Goal: Task Accomplishment & Management: Manage account settings

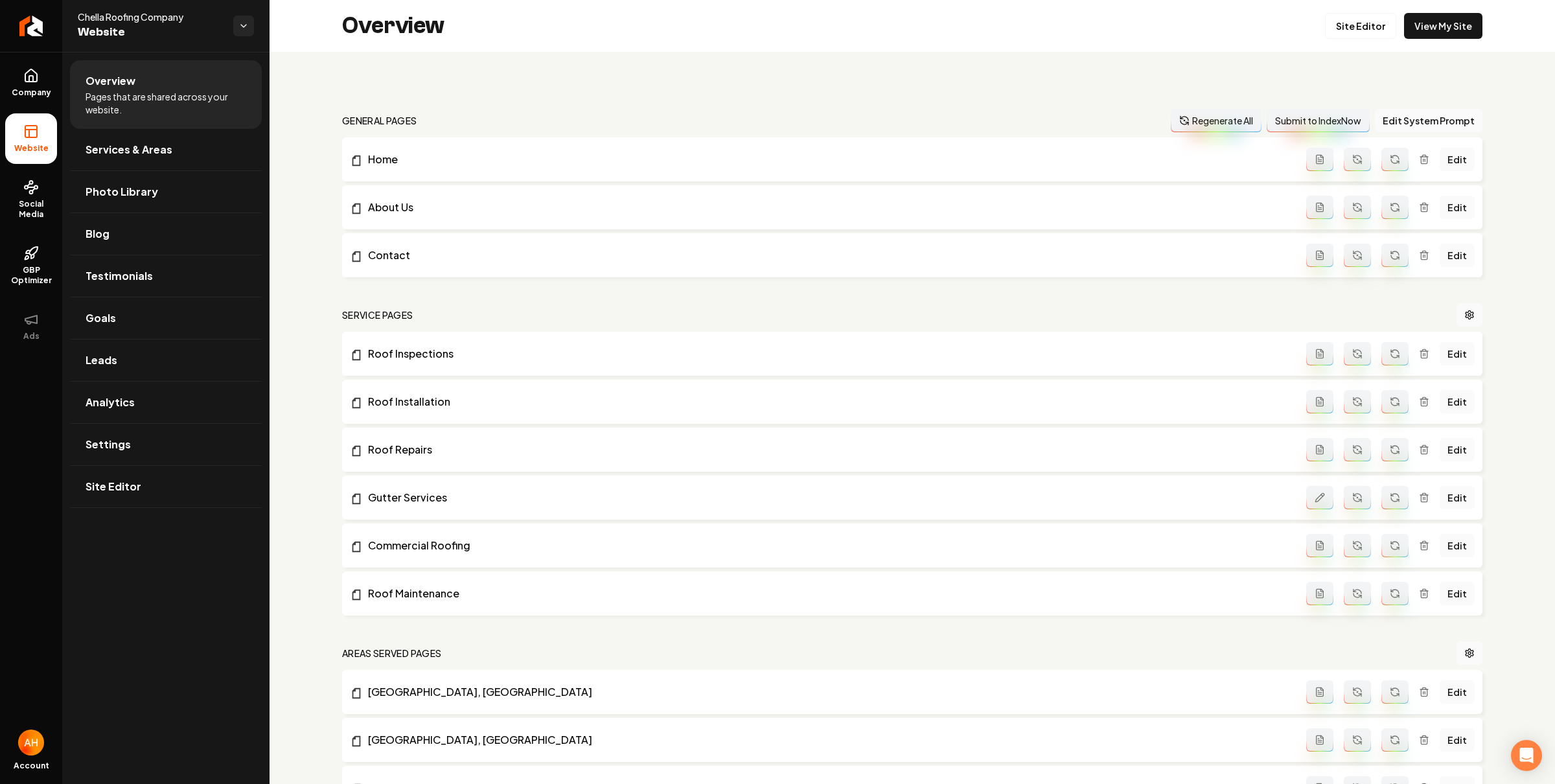
scroll to position [1300, 0]
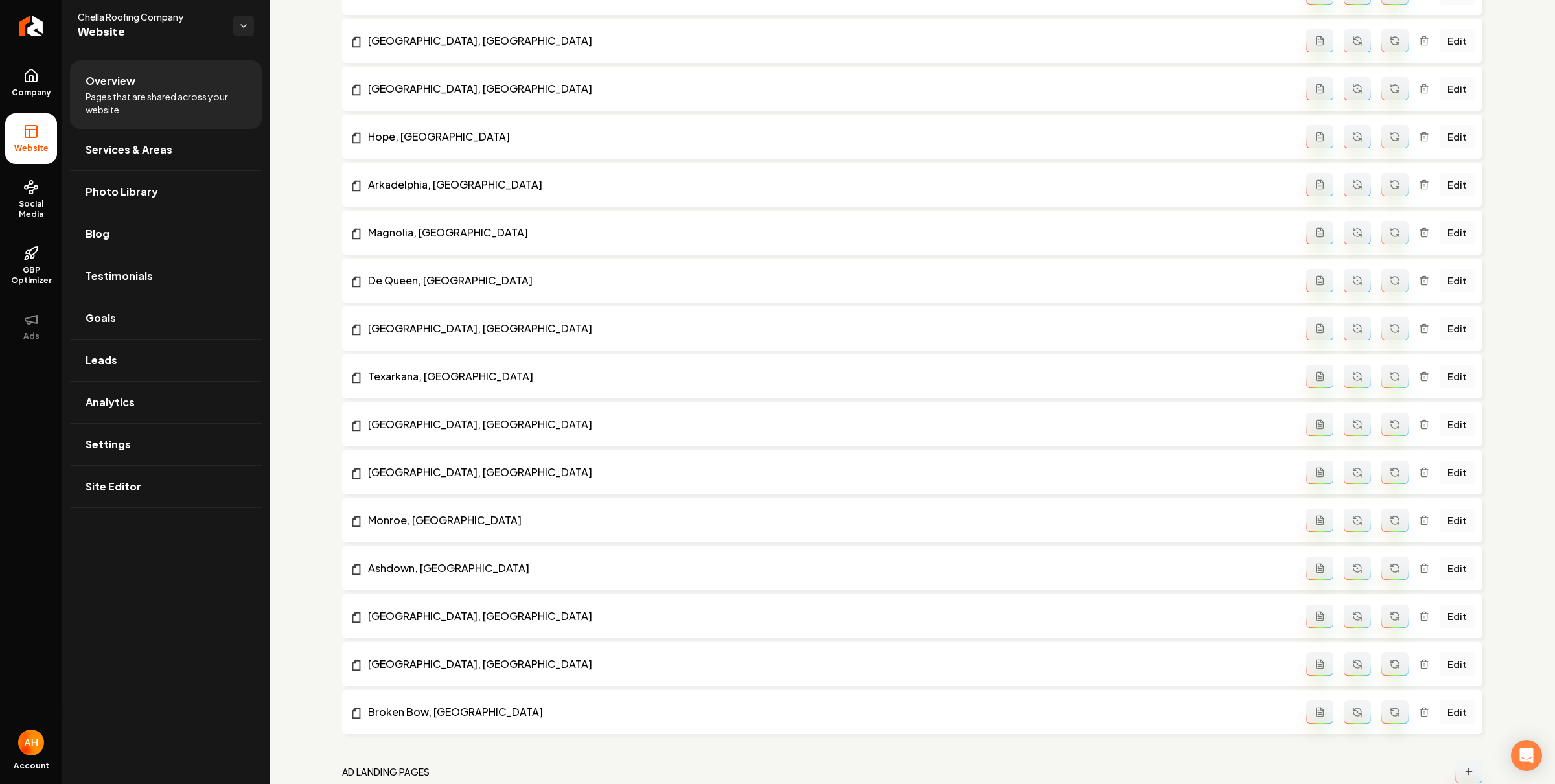
scroll to position [1300, 0]
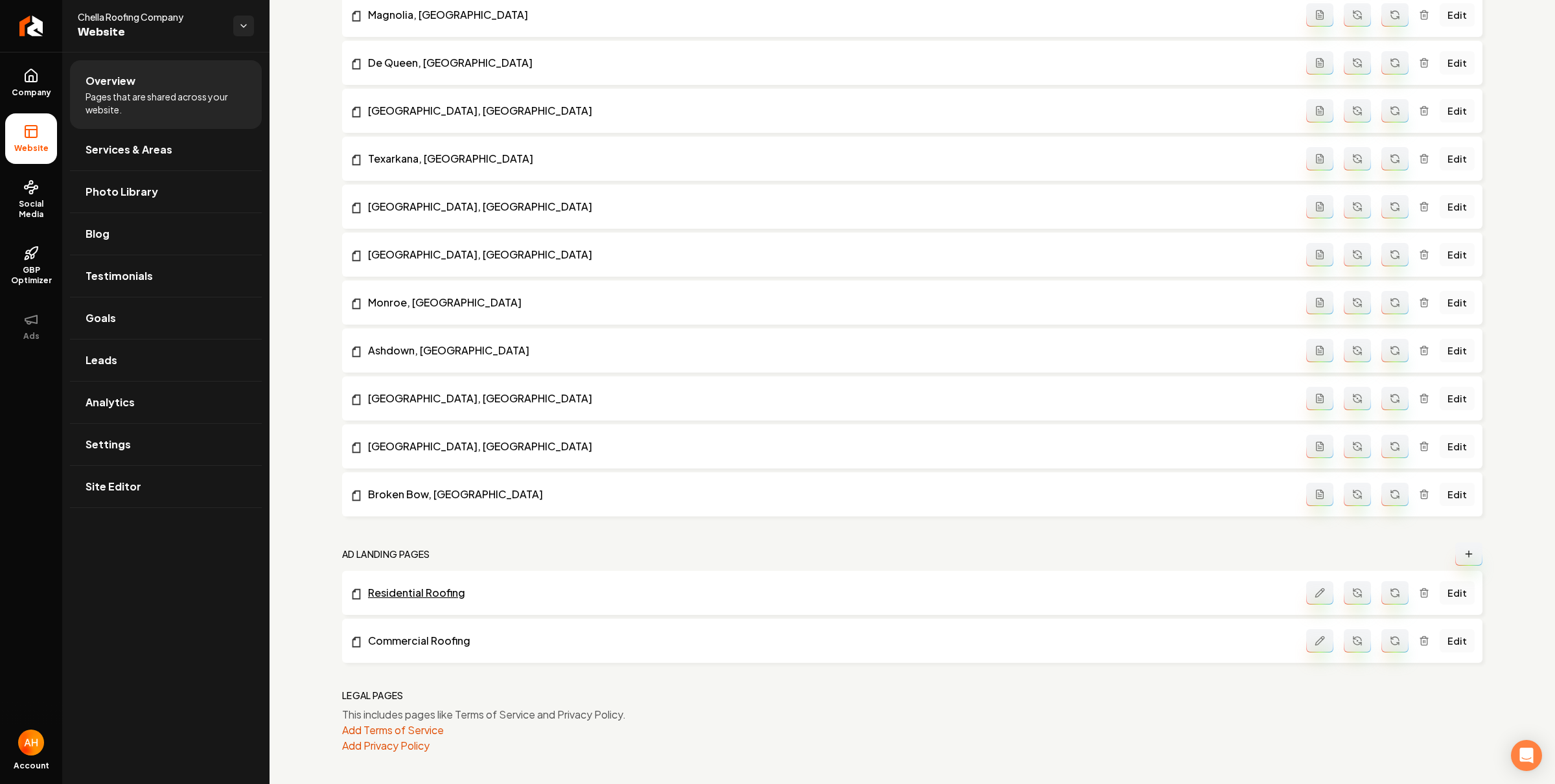
click at [439, 596] on link "Residential Roofing" at bounding box center [827, 593] width 956 height 15
click at [1450, 641] on link "Edit" at bounding box center [1457, 641] width 35 height 23
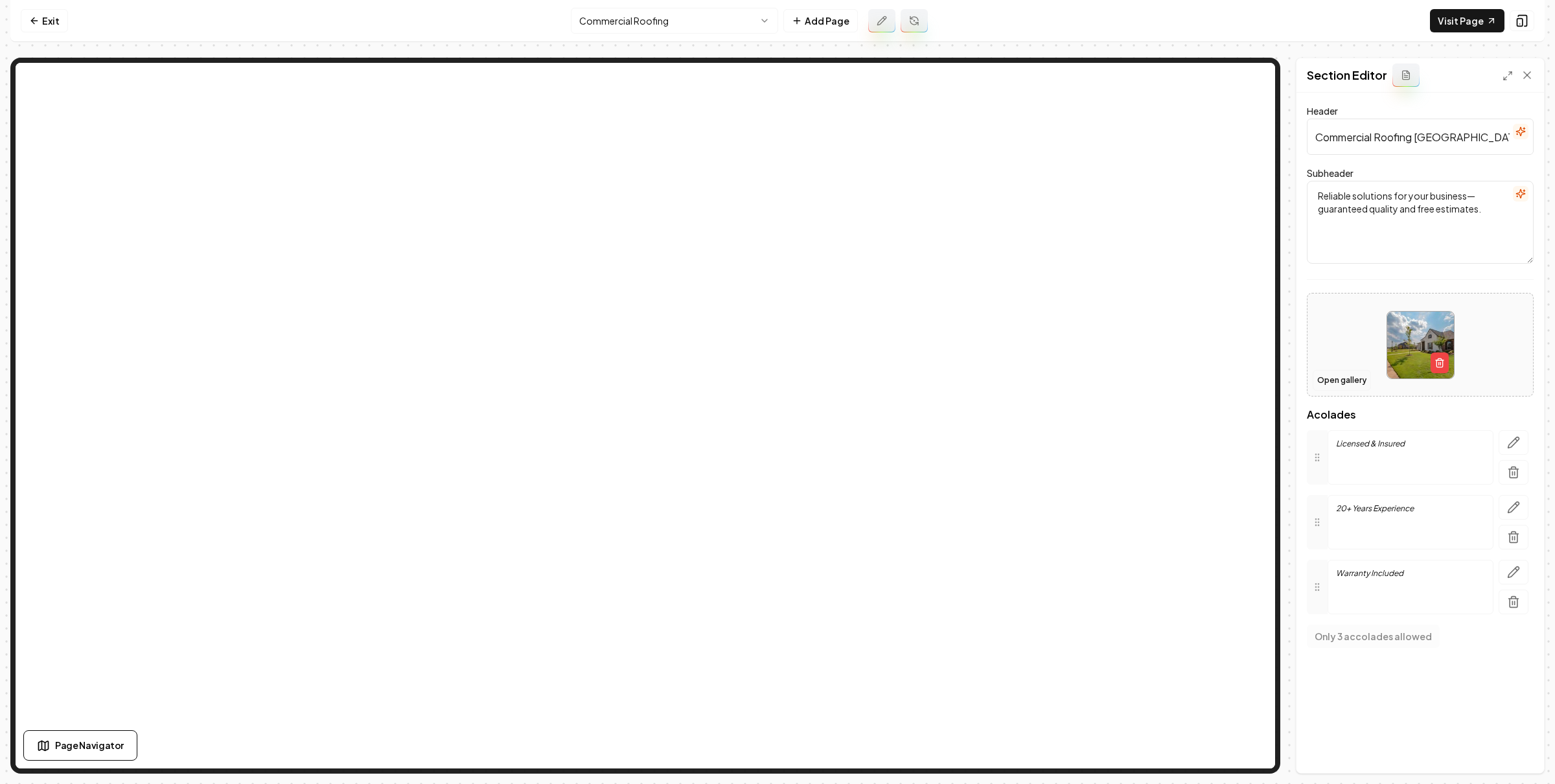
click at [1354, 383] on button "Open gallery" at bounding box center [1342, 380] width 59 height 21
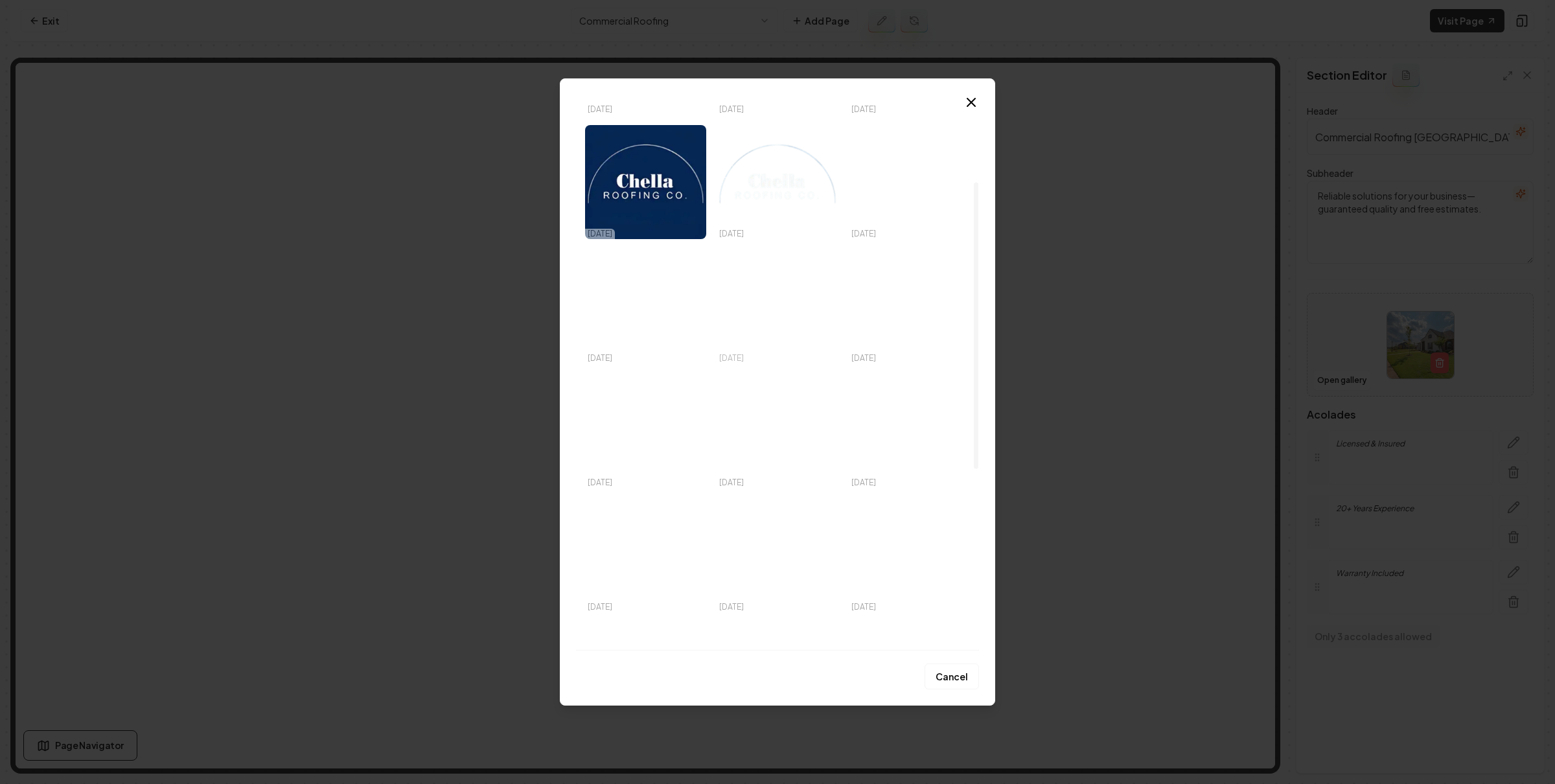
scroll to position [487, 0]
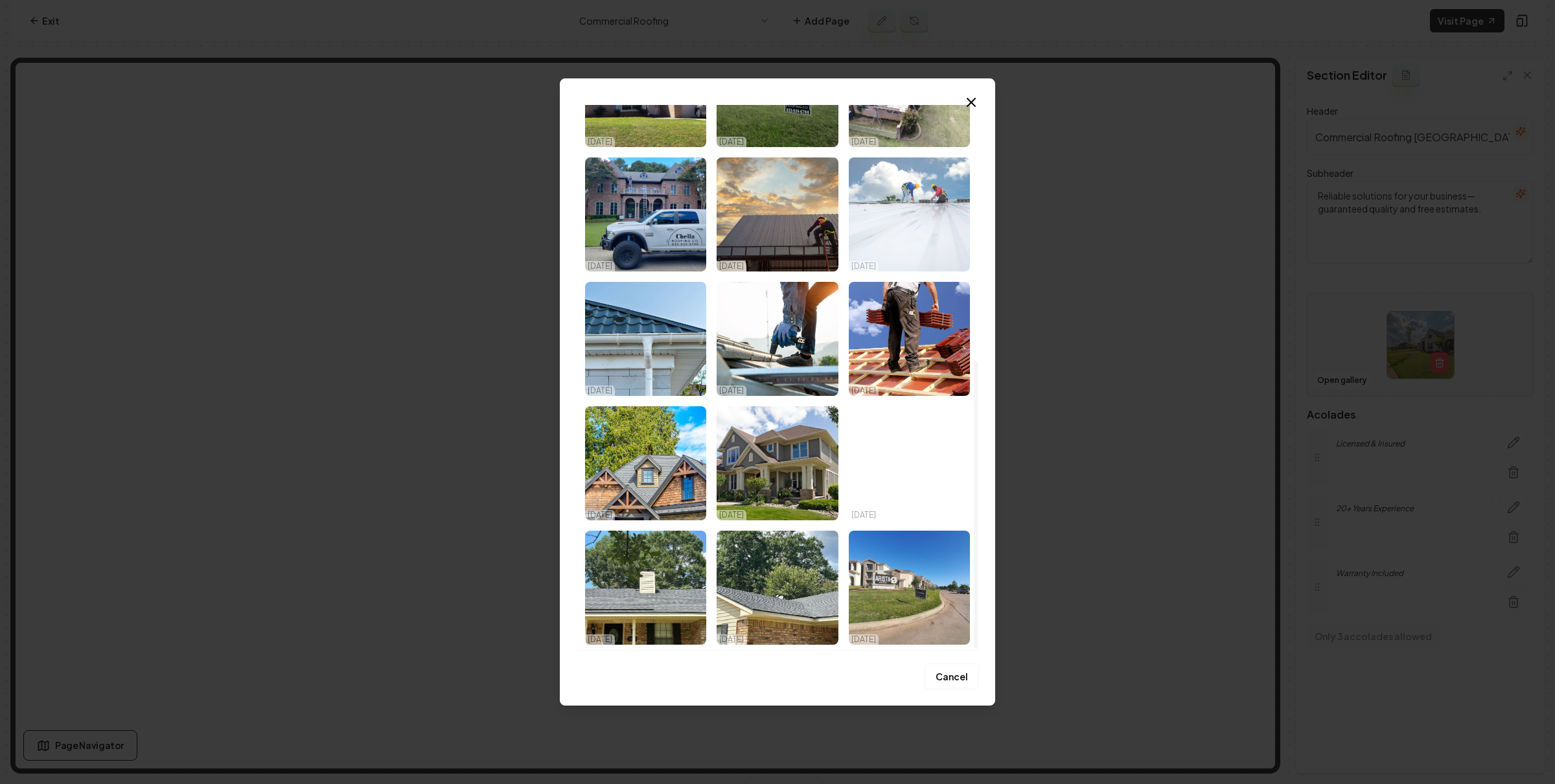
click at [902, 203] on img "Select image image_67c9d628432c4764165ad616.jpeg" at bounding box center [909, 214] width 121 height 114
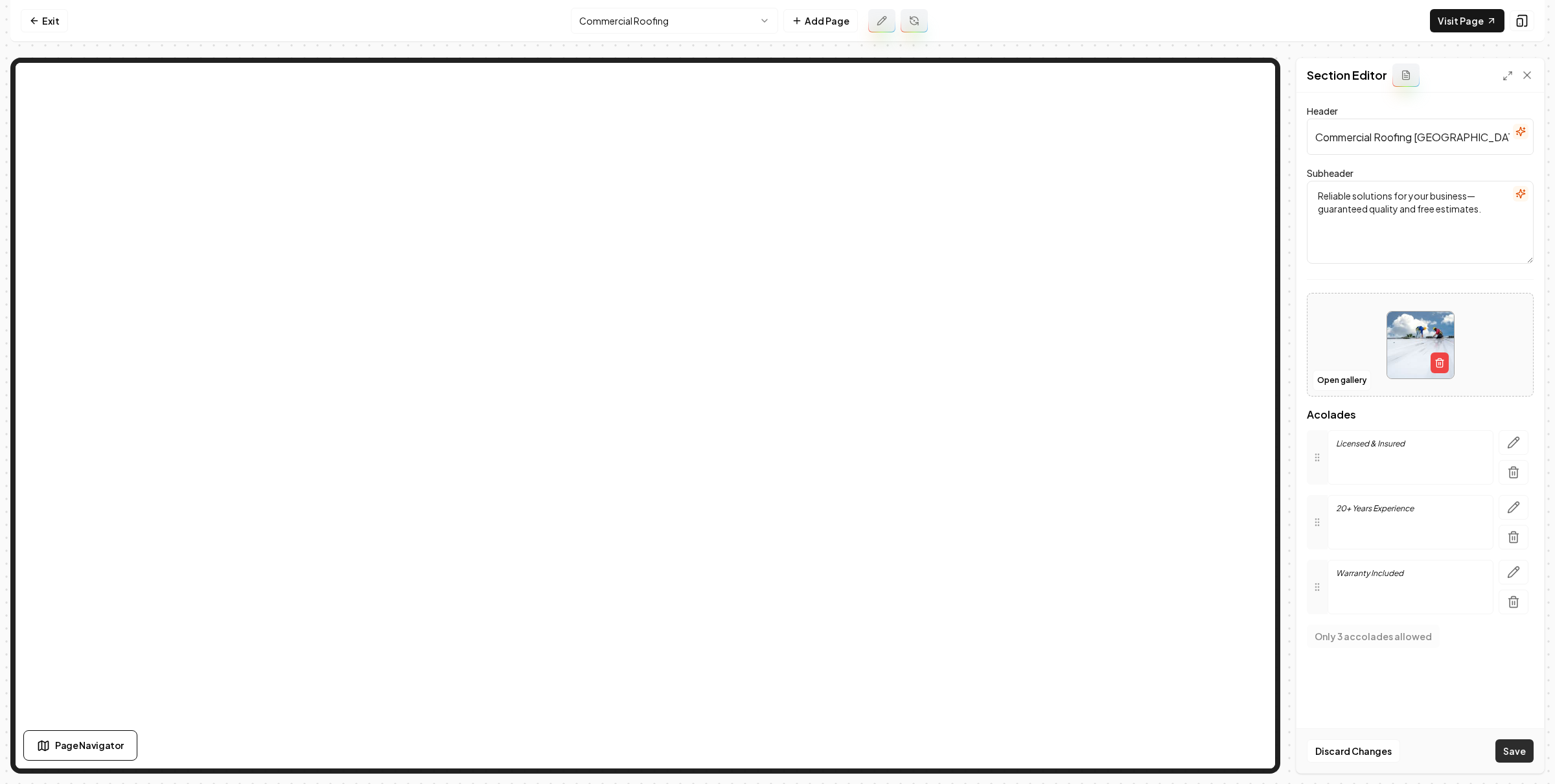
click at [1520, 752] on button "Save" at bounding box center [1515, 750] width 38 height 23
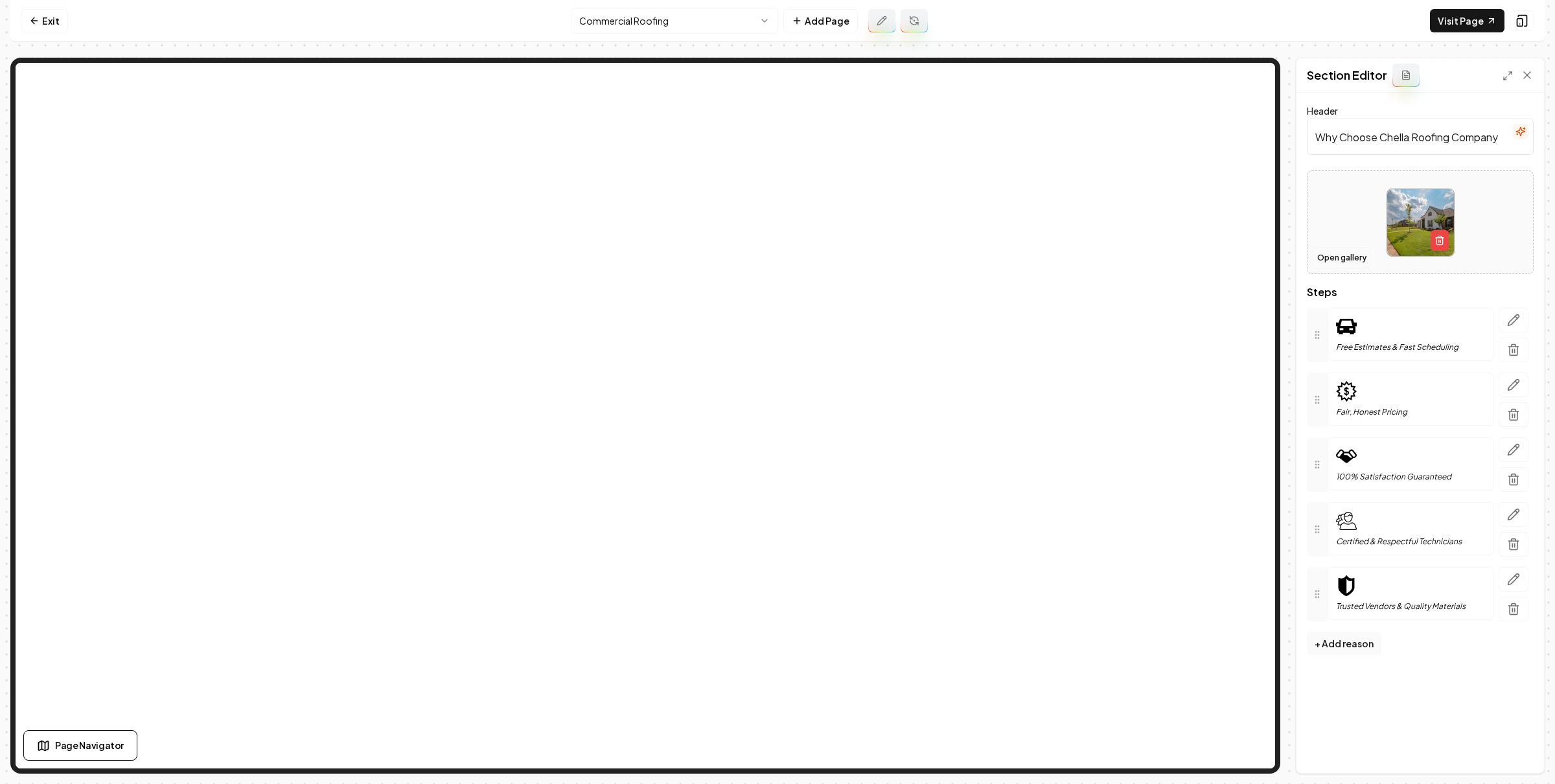
click at [1352, 257] on button "Open gallery" at bounding box center [1342, 258] width 59 height 21
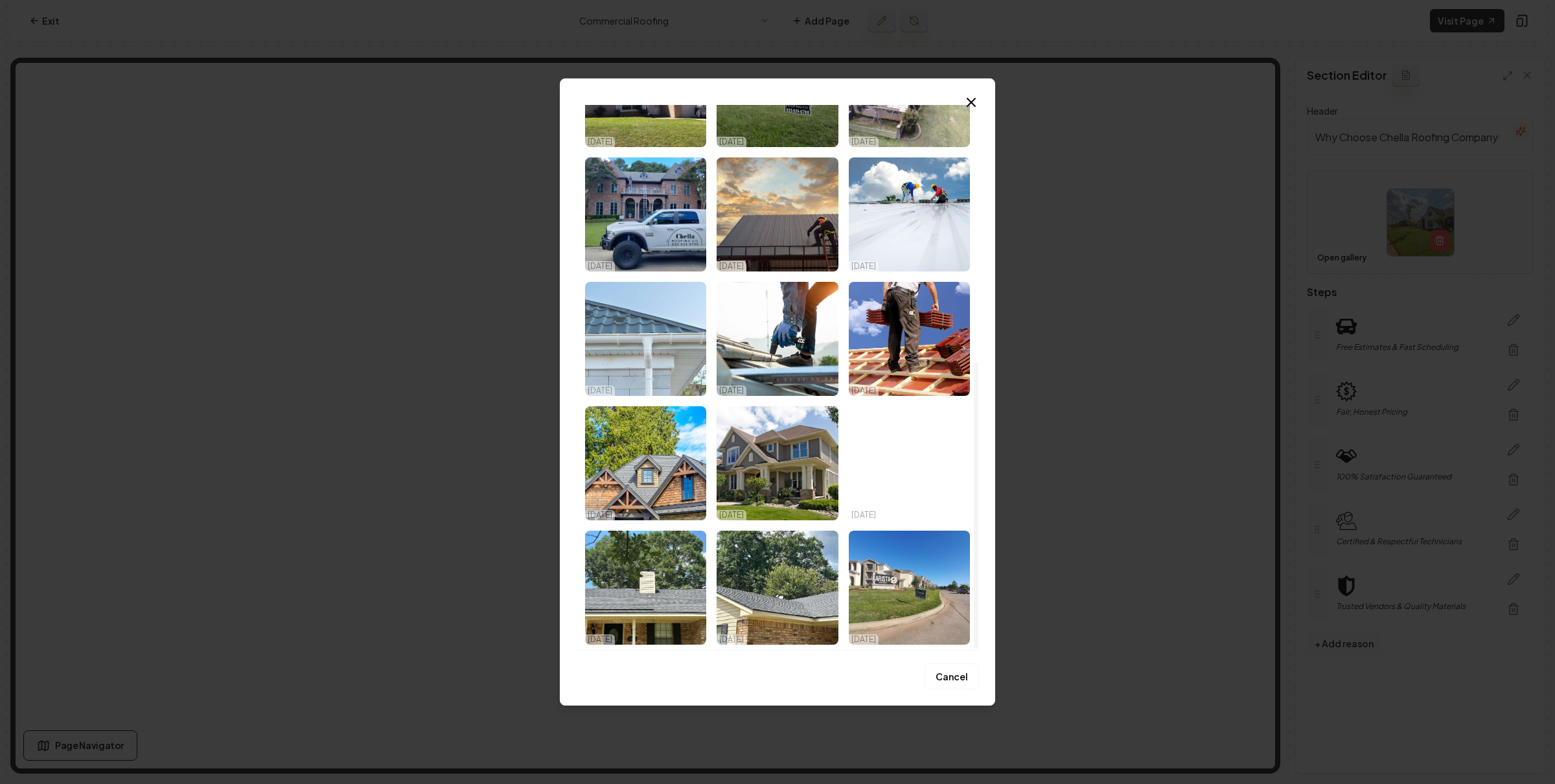
scroll to position [296, 0]
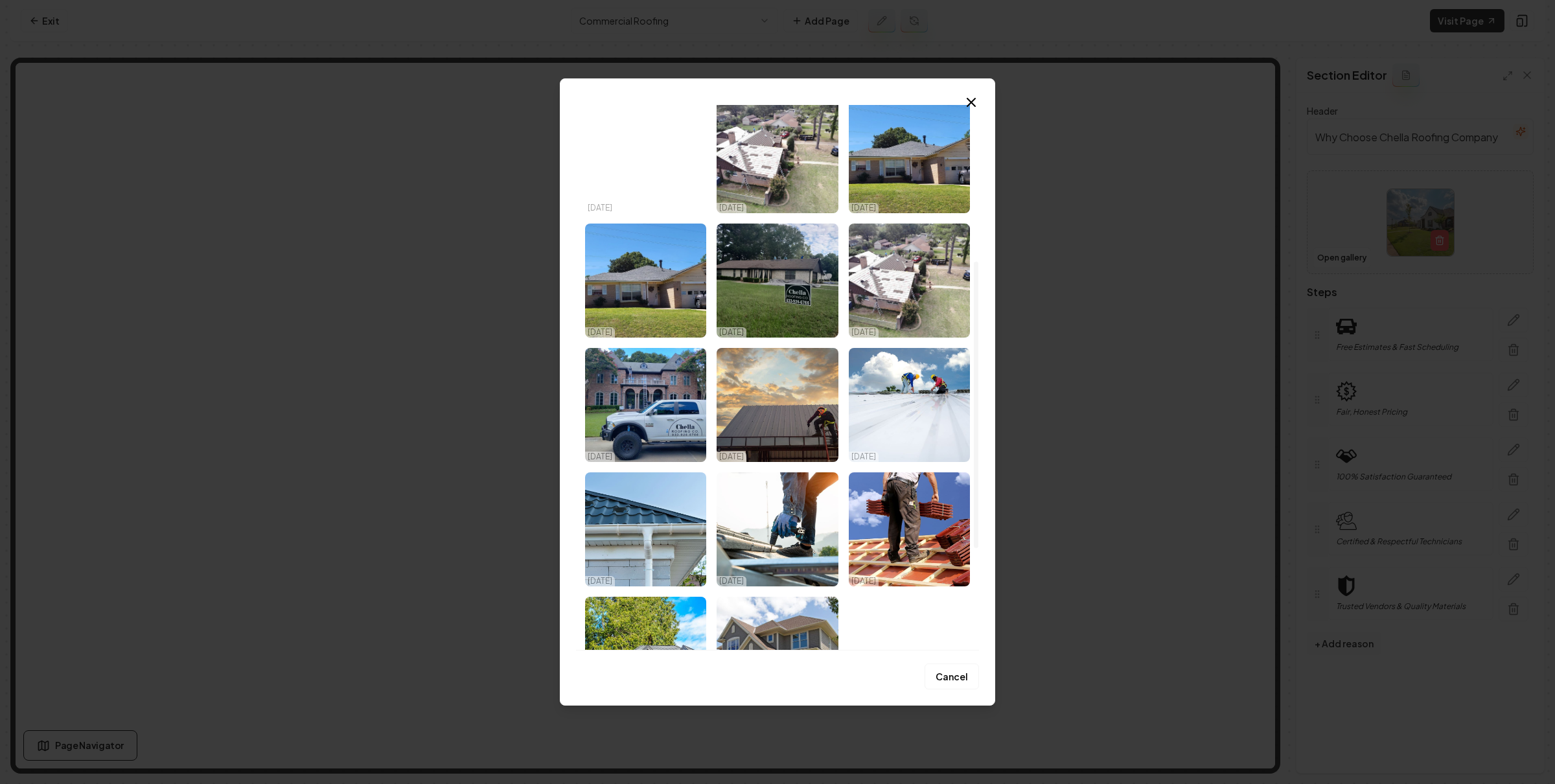
click at [655, 397] on img "Select image image_67cdd05d432c47641604ace7.jpg" at bounding box center [646, 404] width 121 height 114
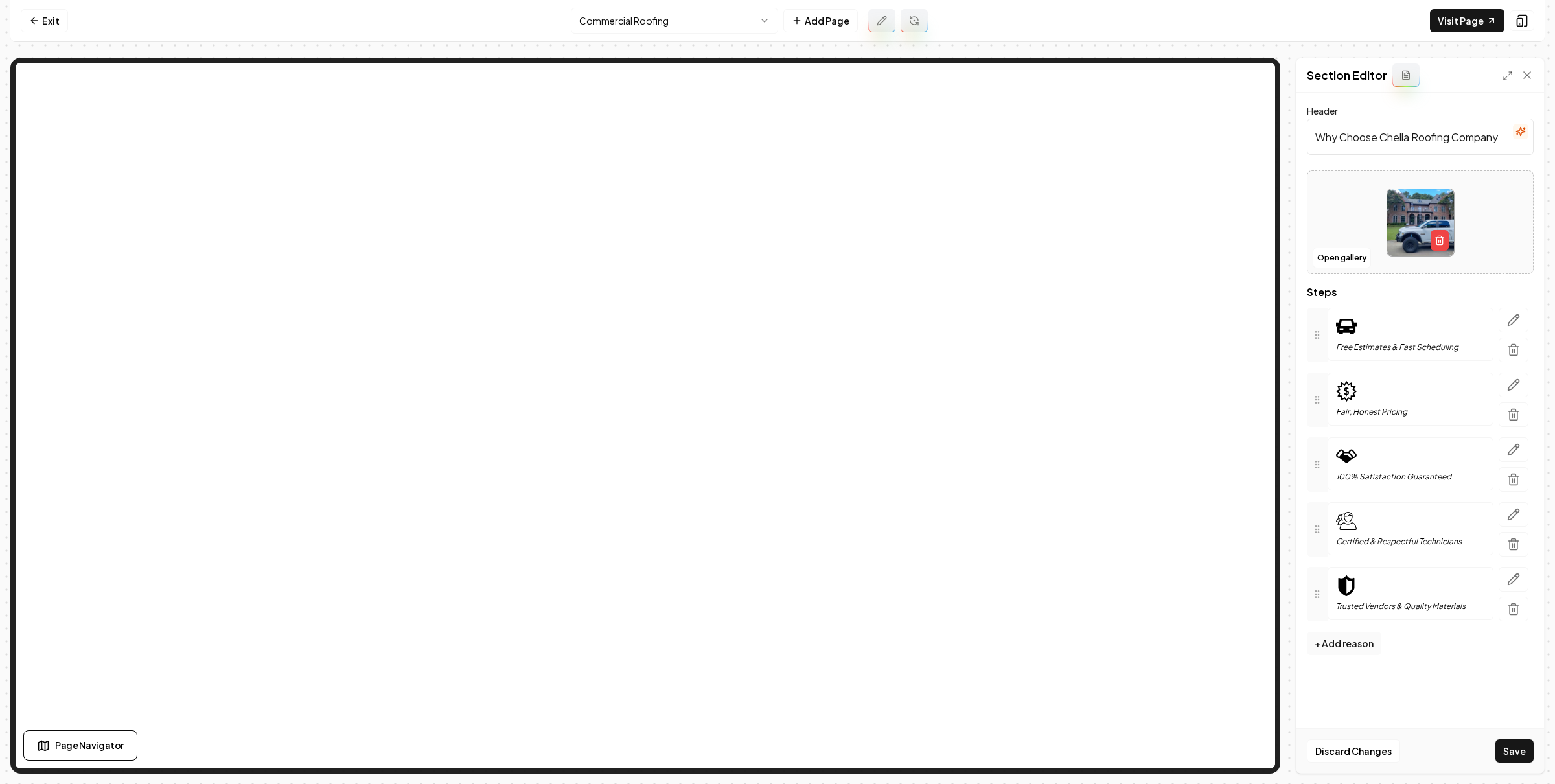
drag, startPoint x: 1515, startPoint y: 749, endPoint x: 1225, endPoint y: 609, distance: 322.0
click at [1515, 749] on button "Save" at bounding box center [1515, 750] width 38 height 23
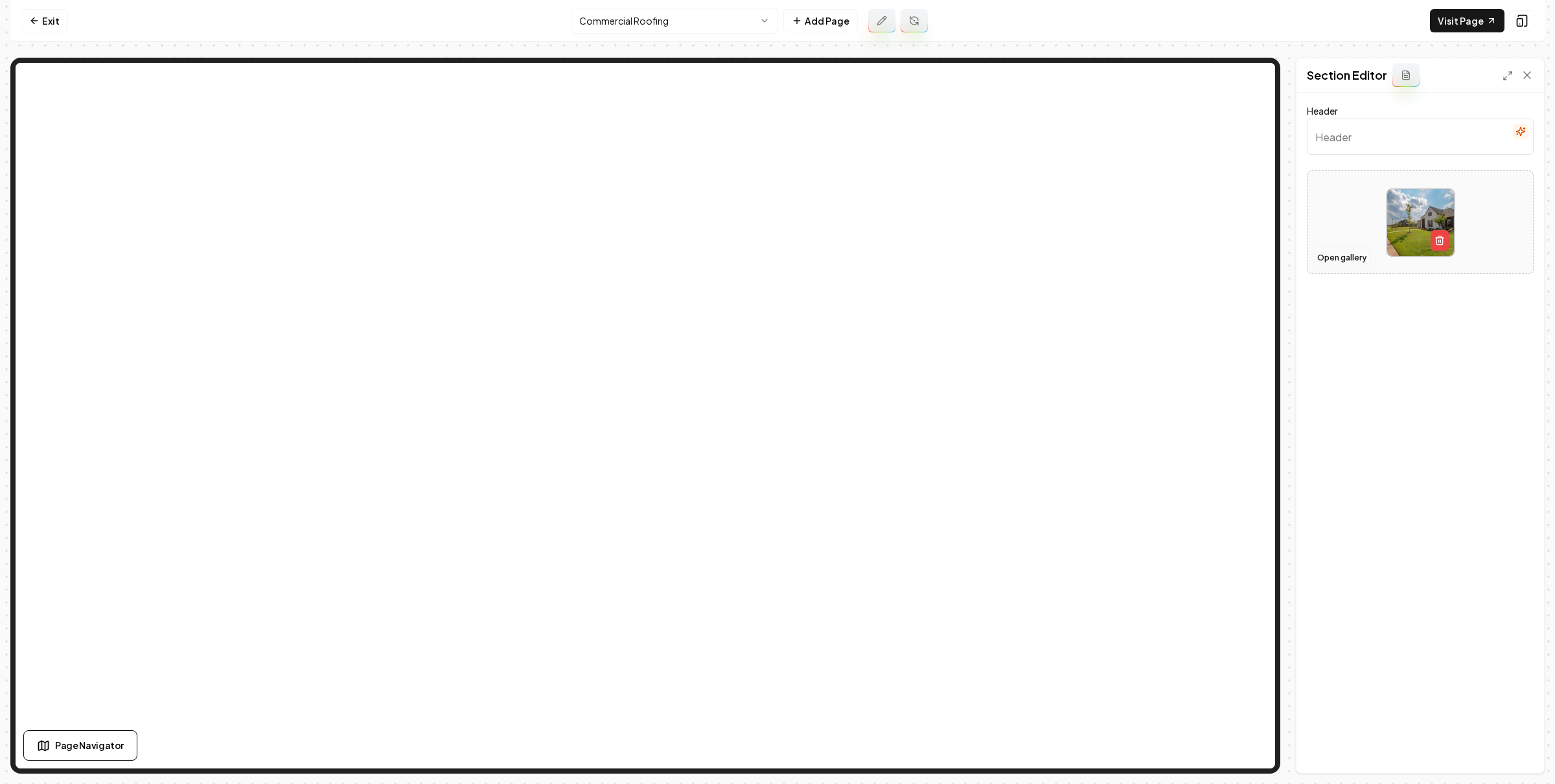
click at [1349, 264] on button "Open gallery" at bounding box center [1342, 258] width 59 height 21
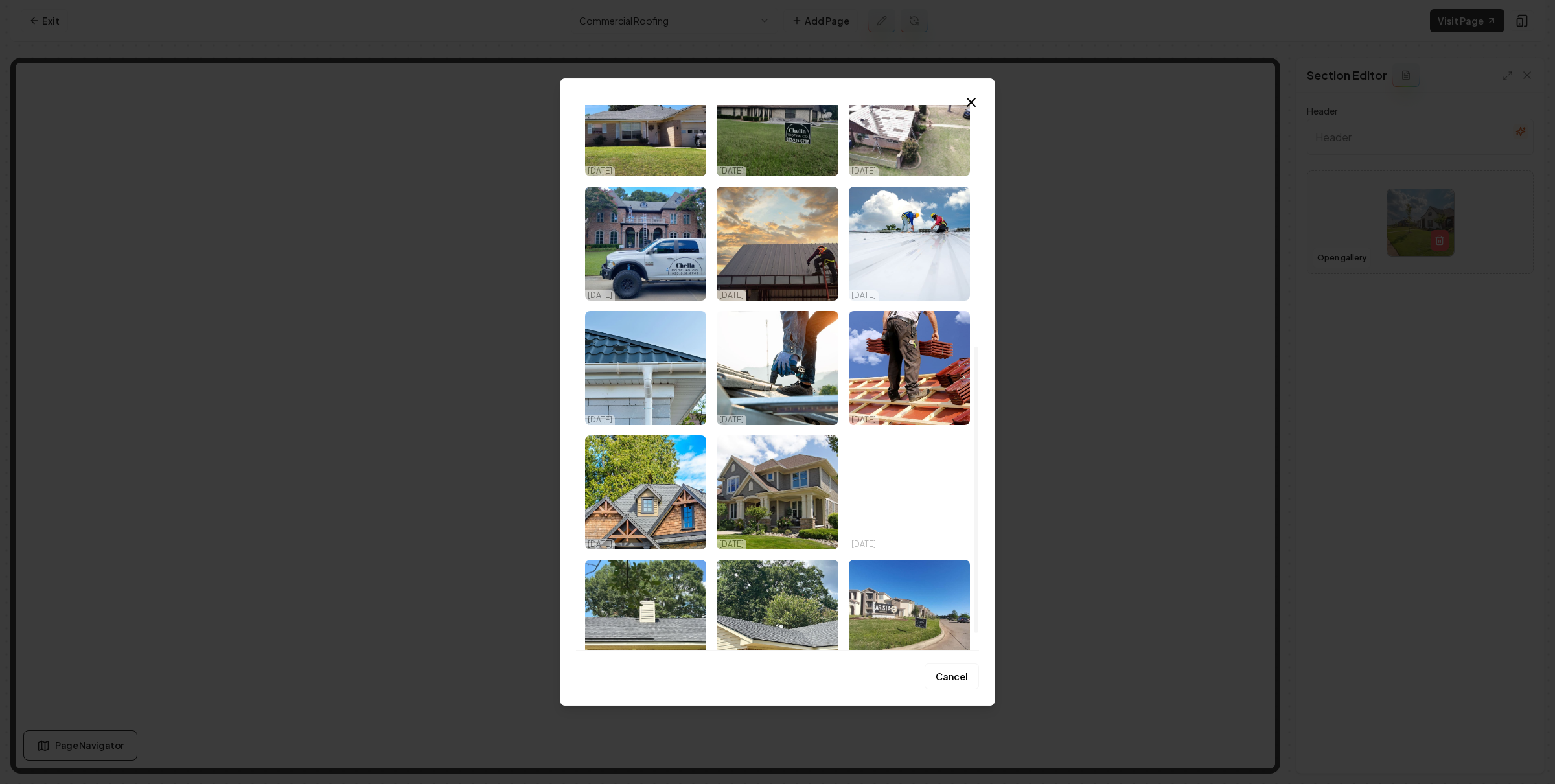
scroll to position [487, 0]
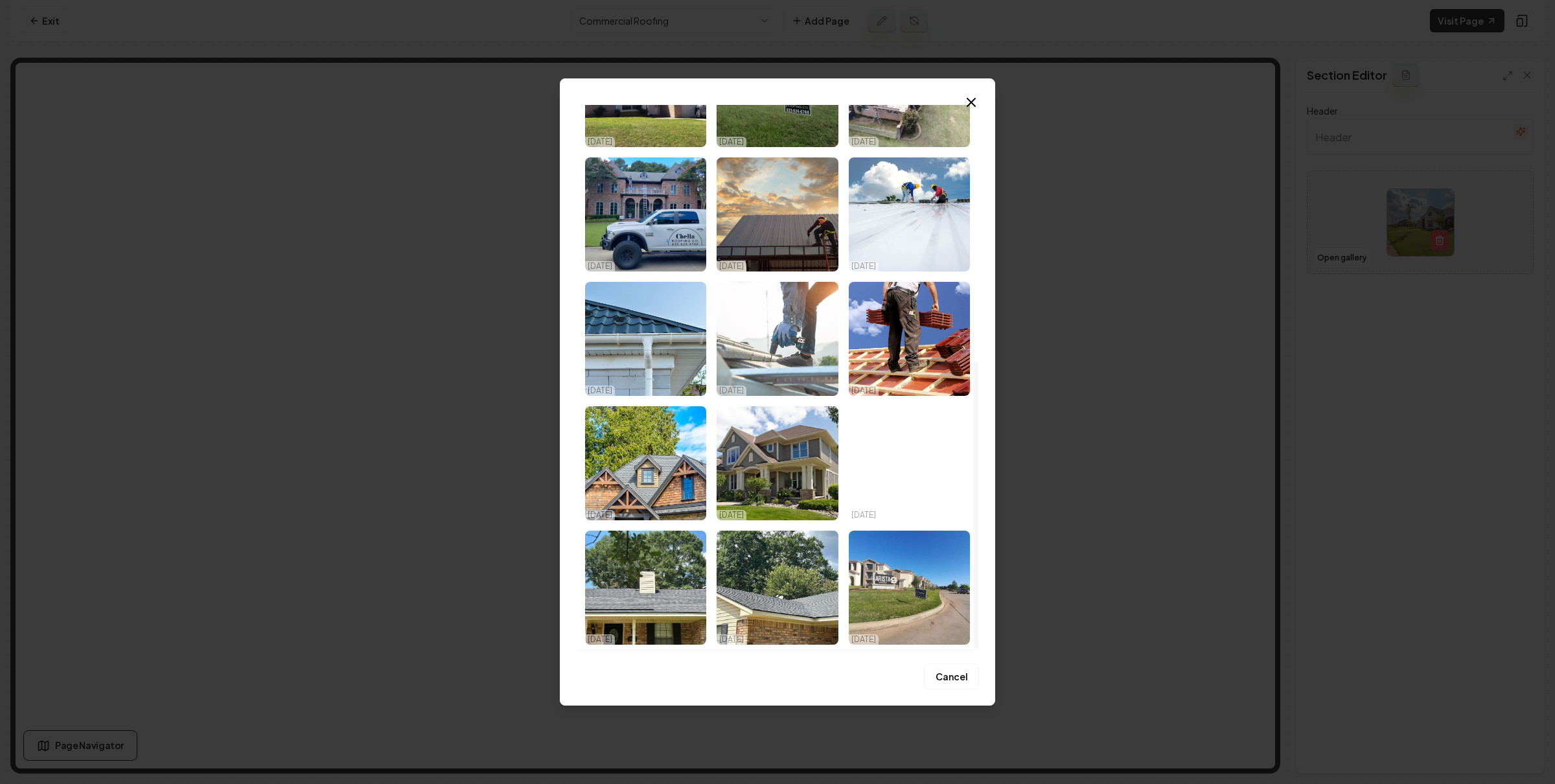
click at [773, 349] on img "Select image image_67c9d5f0432c4764165a12af.jpeg" at bounding box center [778, 338] width 121 height 114
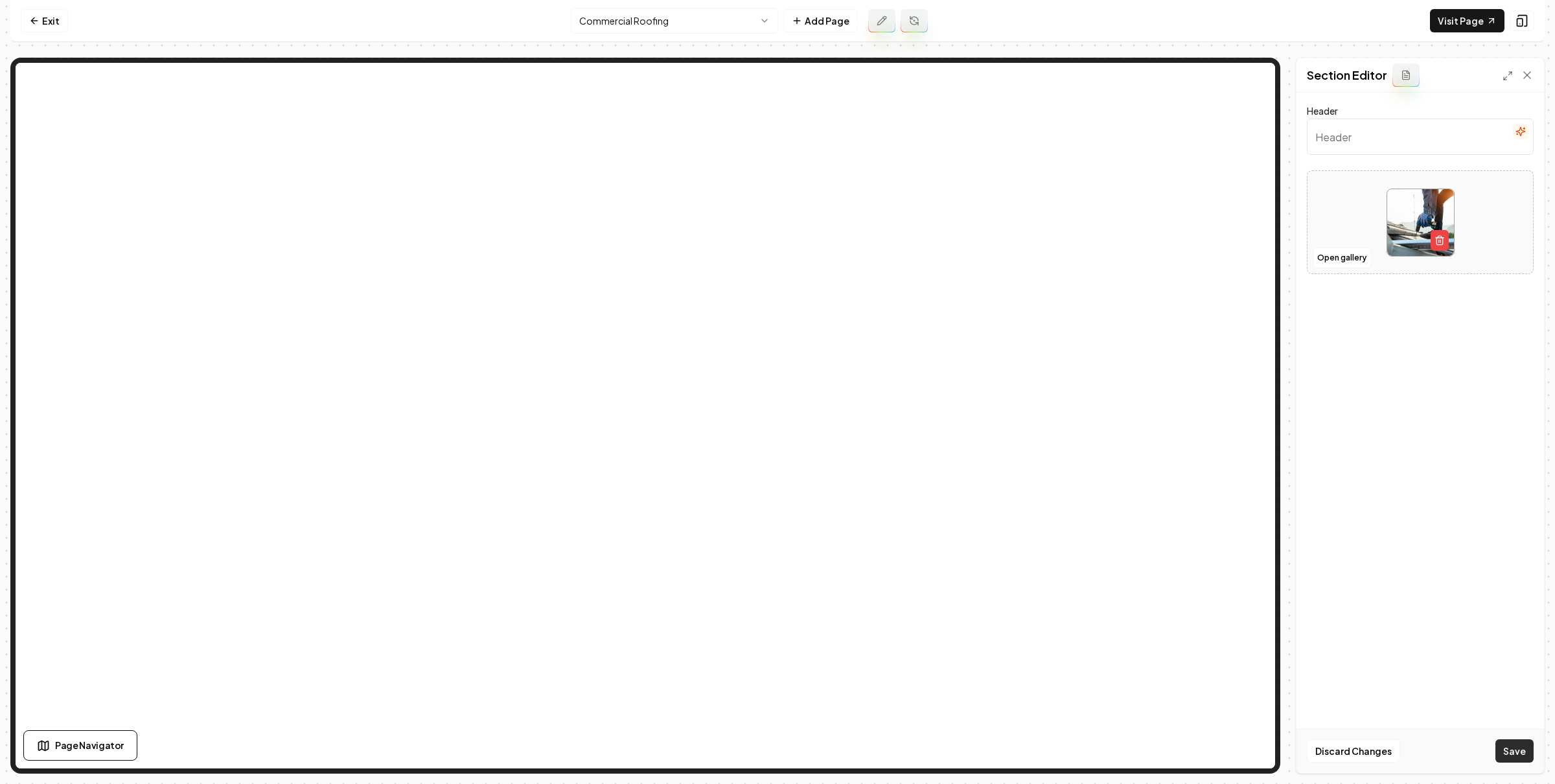
click at [1510, 747] on button "Save" at bounding box center [1515, 750] width 38 height 23
click at [1526, 130] on button "button" at bounding box center [1520, 132] width 15 height 15
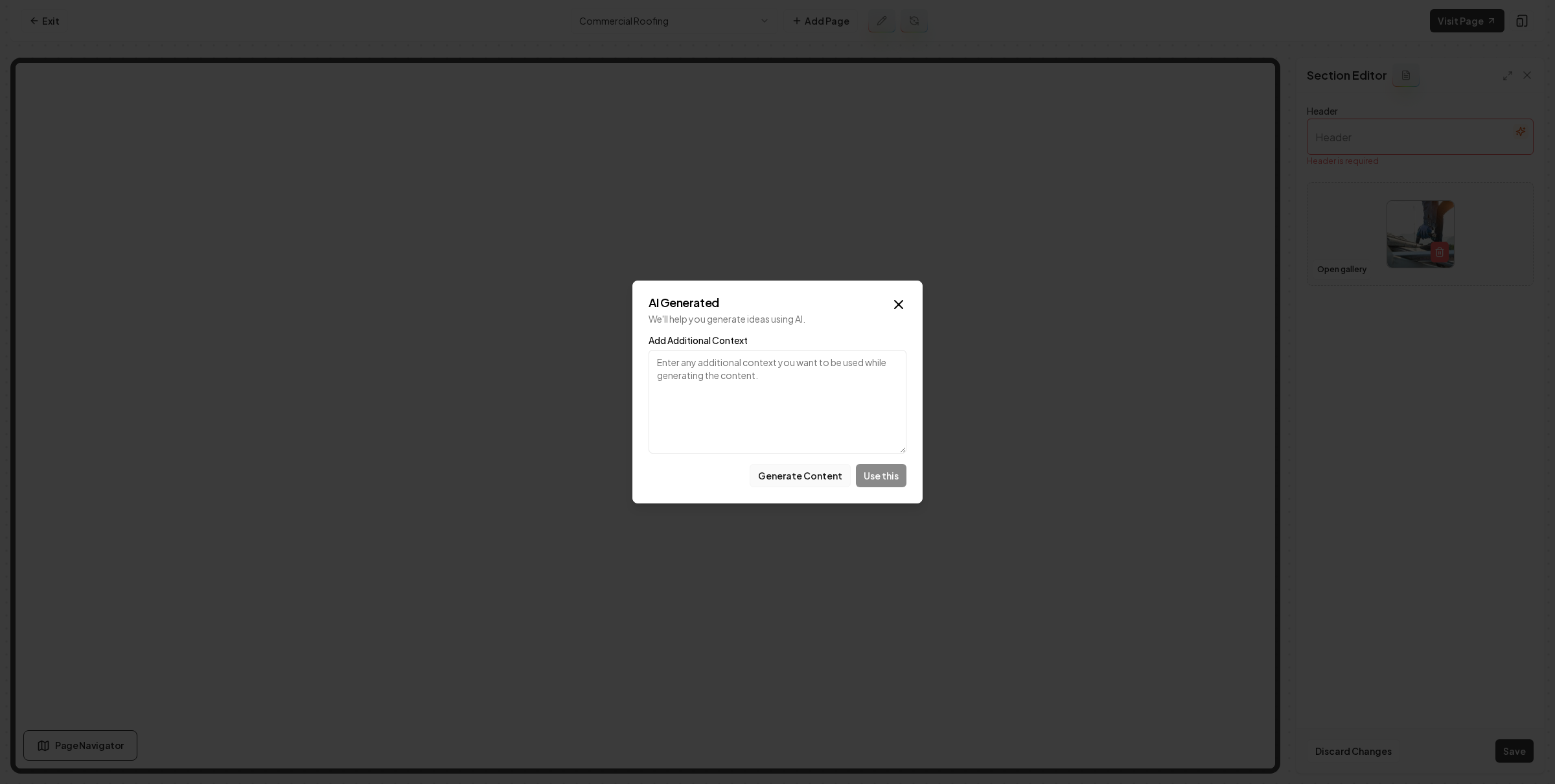
click at [838, 471] on button "Generate Content" at bounding box center [800, 476] width 101 height 23
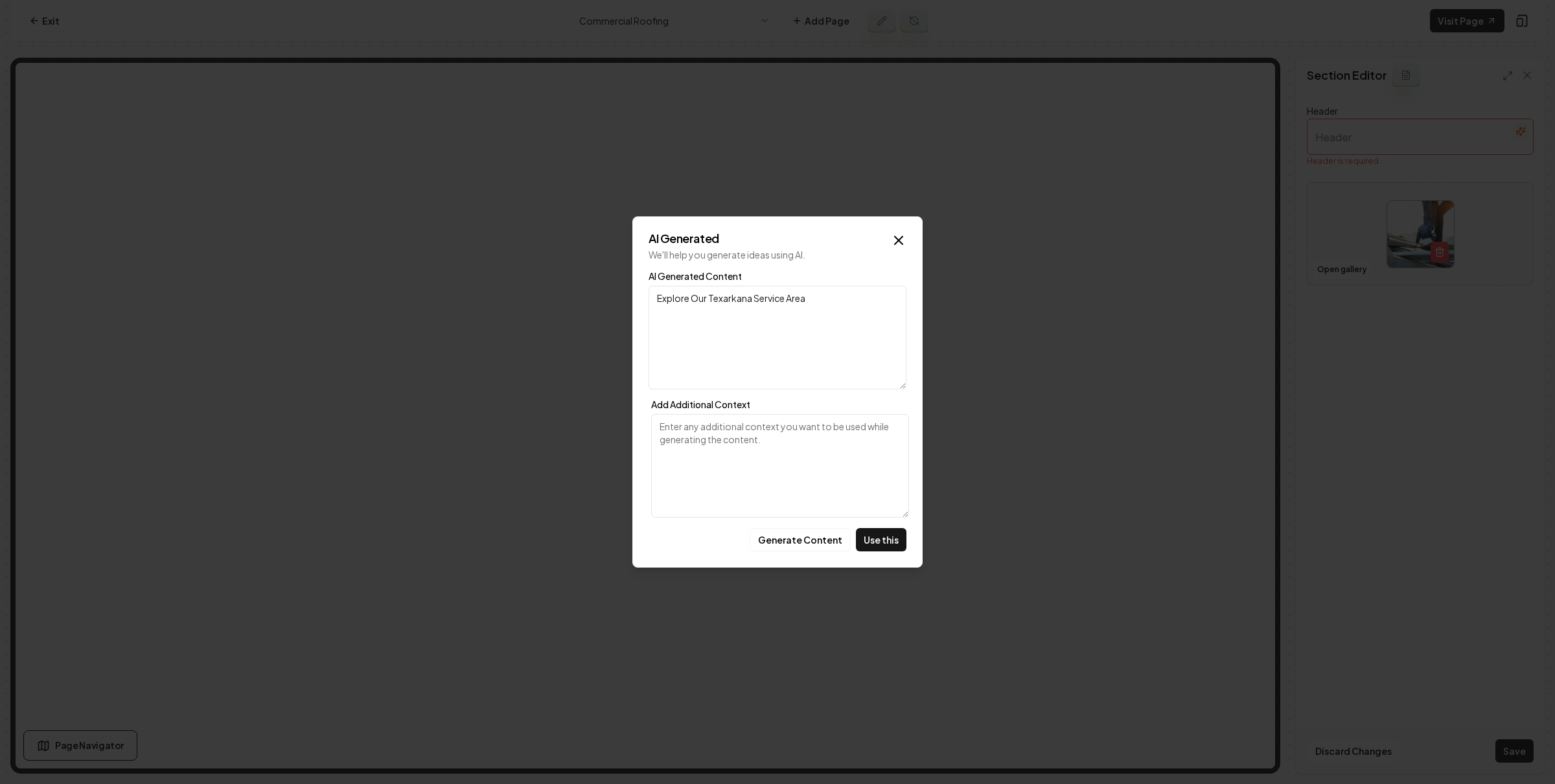
drag, startPoint x: 859, startPoint y: 538, endPoint x: 895, endPoint y: 551, distance: 38.3
click at [859, 539] on button "Use this" at bounding box center [881, 540] width 51 height 23
type input "Explore Our Texarkana Service Area"
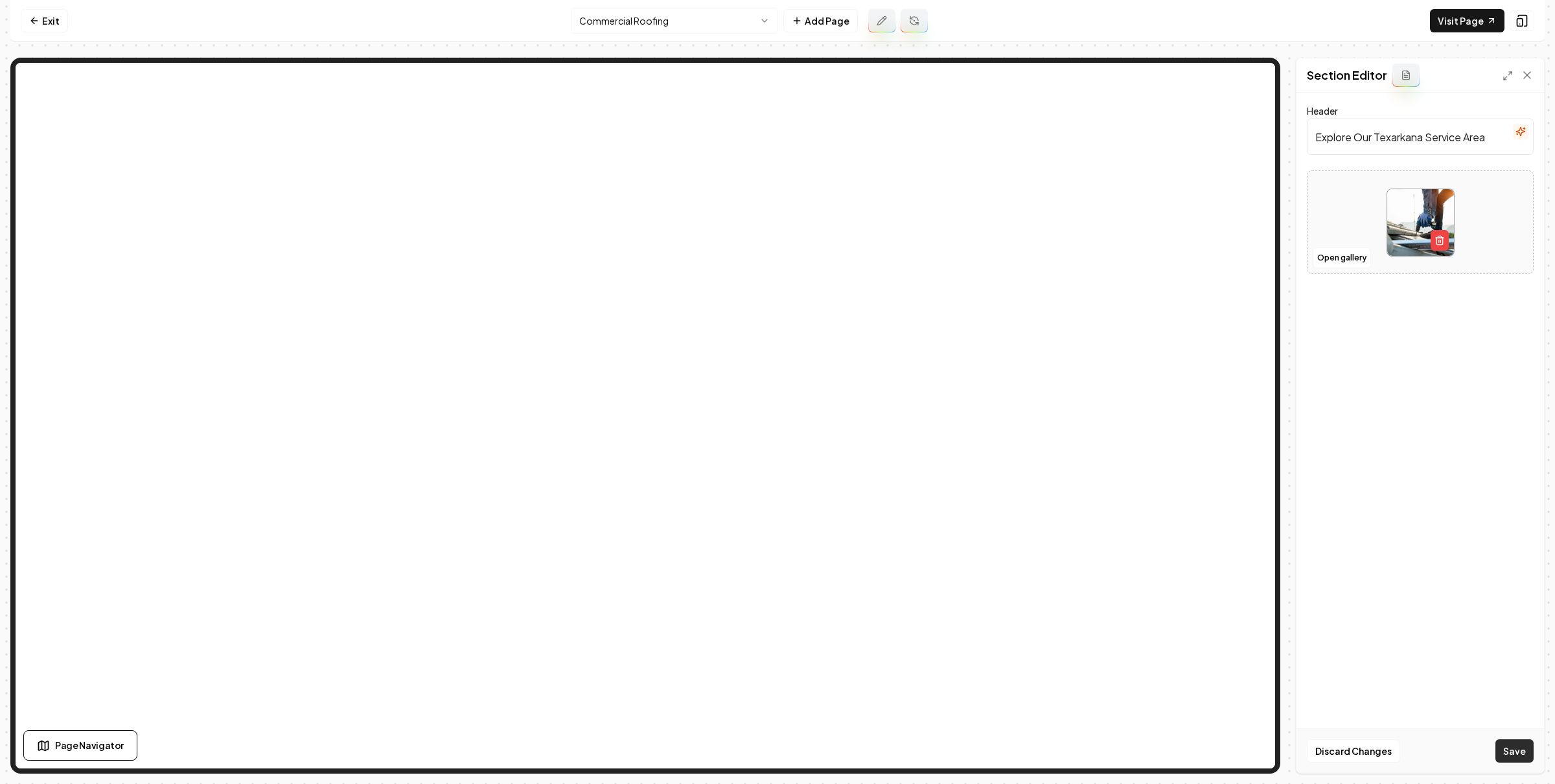
click at [1505, 741] on button "Save" at bounding box center [1515, 750] width 38 height 23
click at [1354, 264] on button "Open gallery" at bounding box center [1342, 272] width 59 height 21
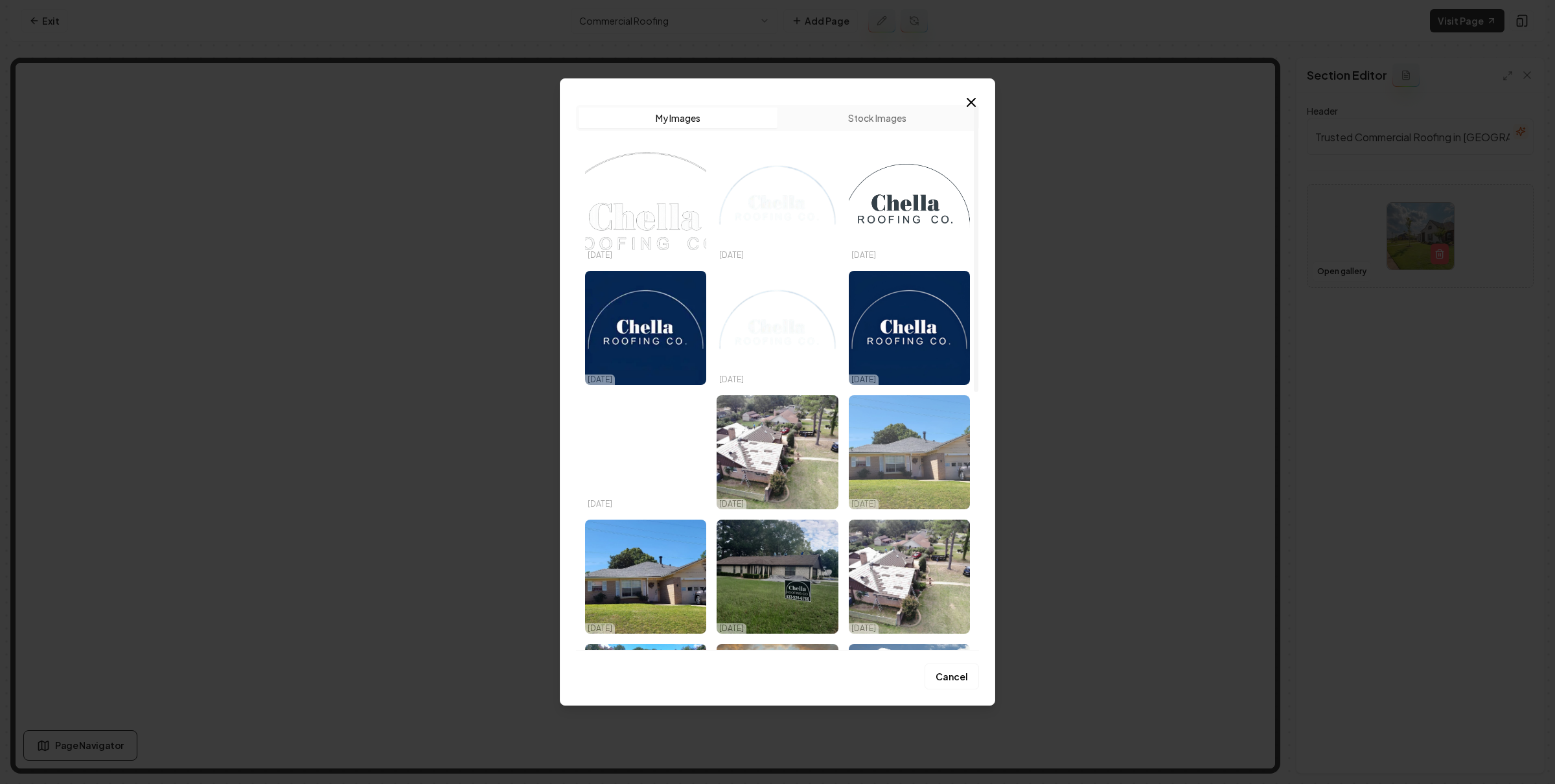
scroll to position [278, 0]
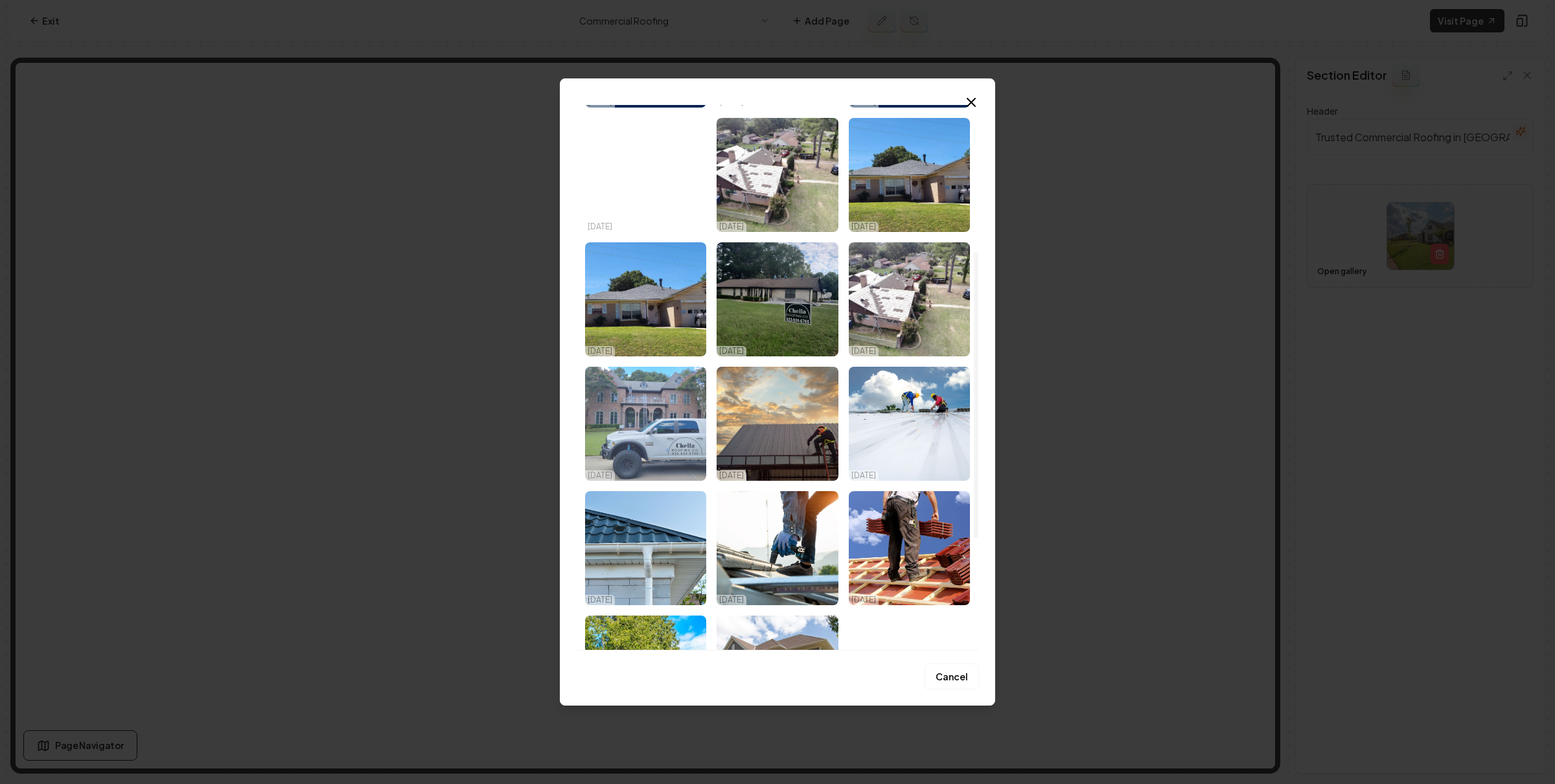
click at [683, 448] on img "Select image image_67cdd05d432c47641604ace7.jpg" at bounding box center [646, 424] width 121 height 114
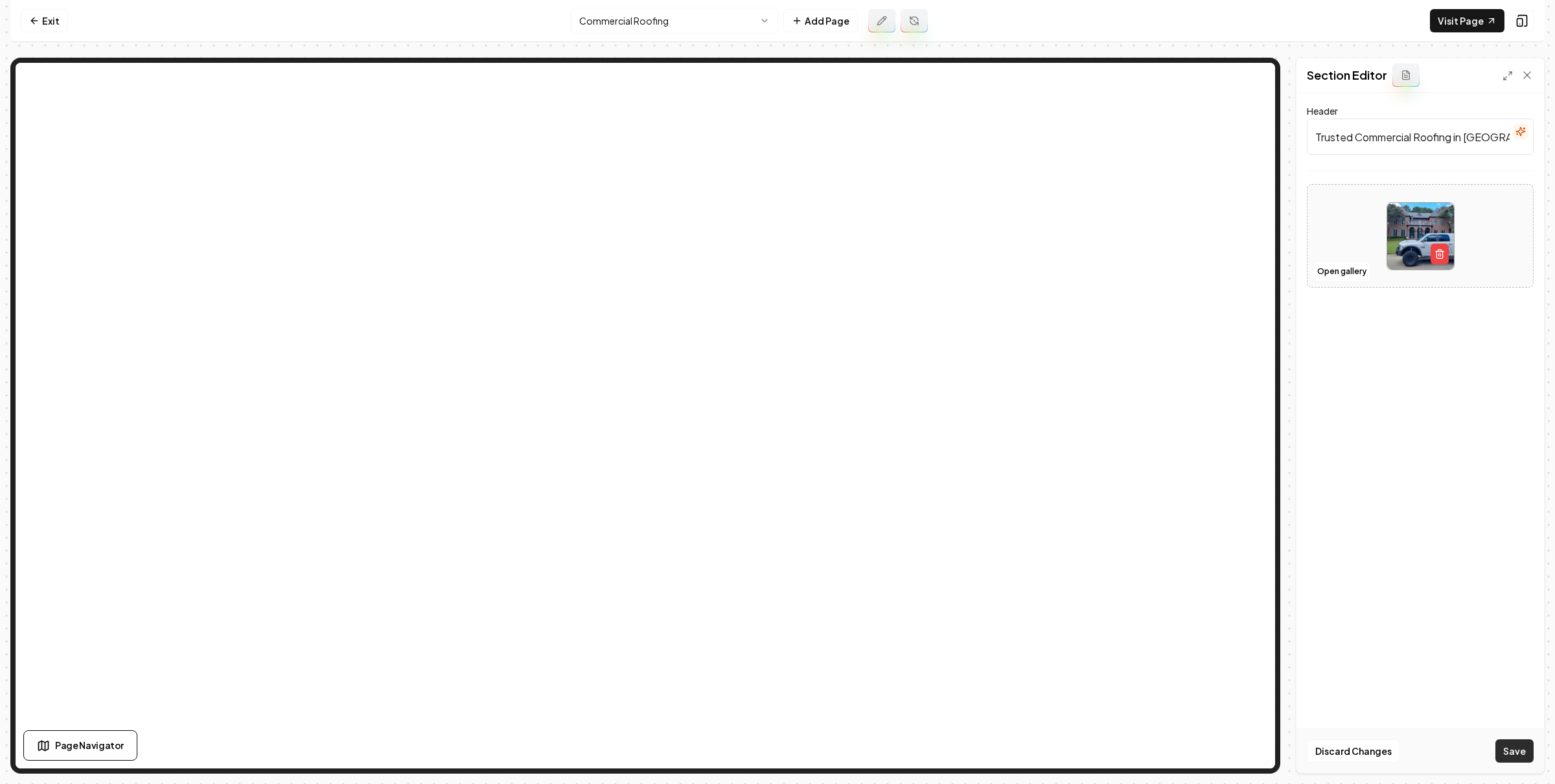
click at [1524, 739] on button "Save" at bounding box center [1515, 750] width 38 height 23
click at [1457, 25] on link "Visit Page" at bounding box center [1468, 20] width 75 height 23
drag, startPoint x: 30, startPoint y: 26, endPoint x: 44, endPoint y: 27, distance: 14.0
click at [30, 26] on link "Exit" at bounding box center [44, 20] width 47 height 23
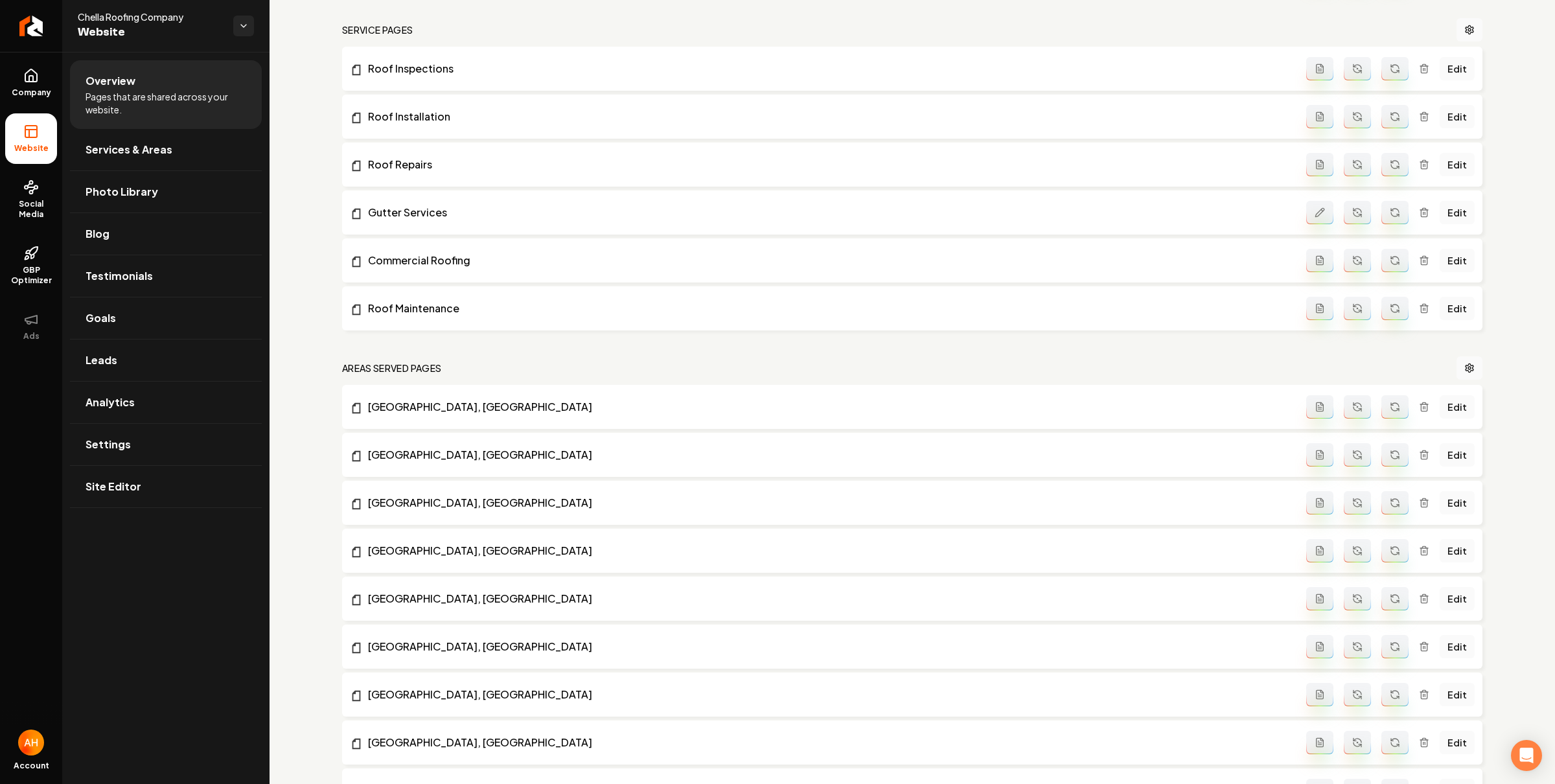
scroll to position [1300, 0]
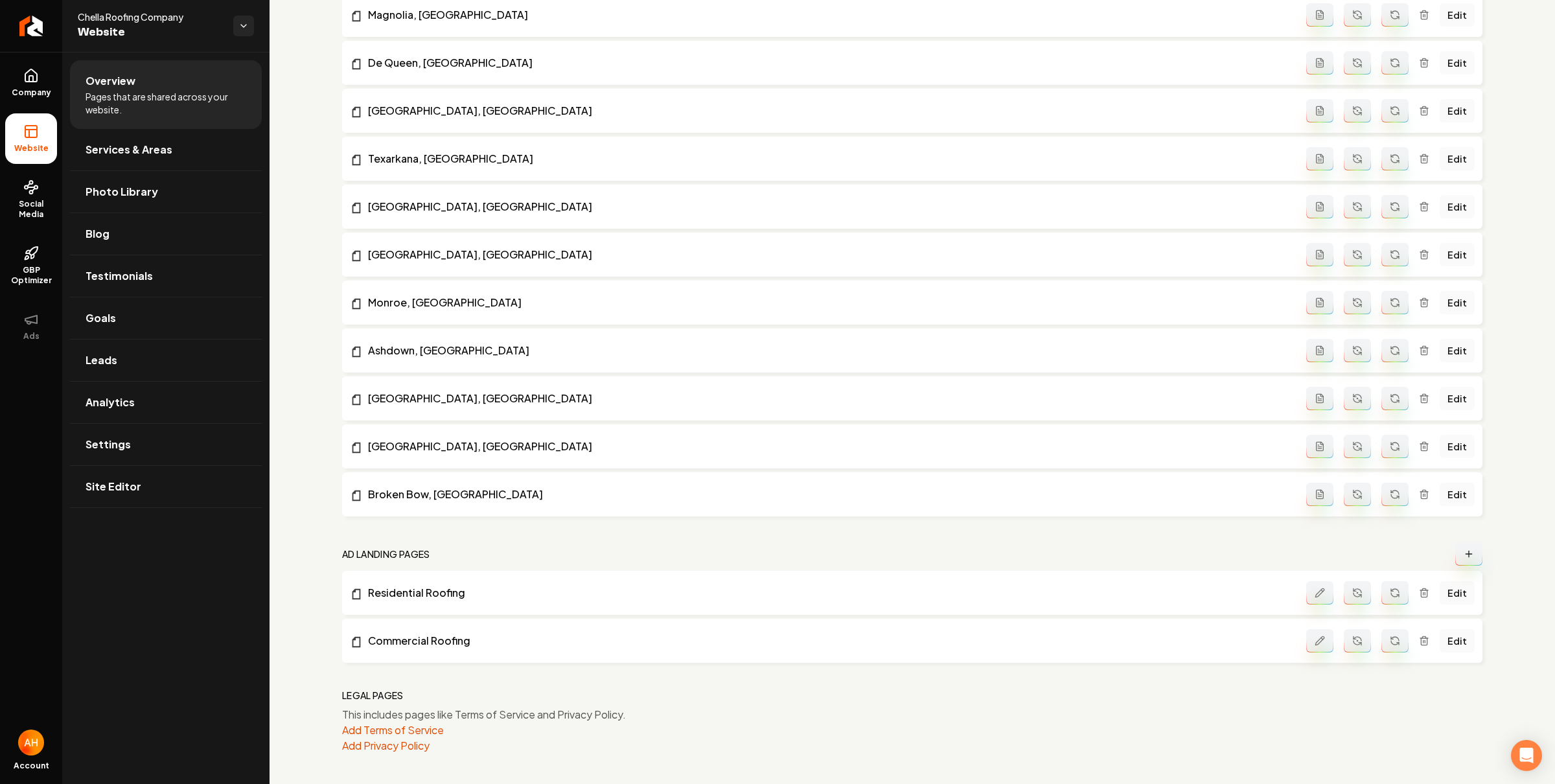
click at [1465, 588] on li "Residential Roofing Edit" at bounding box center [912, 593] width 1141 height 44
click at [1447, 588] on link "Edit" at bounding box center [1457, 593] width 35 height 23
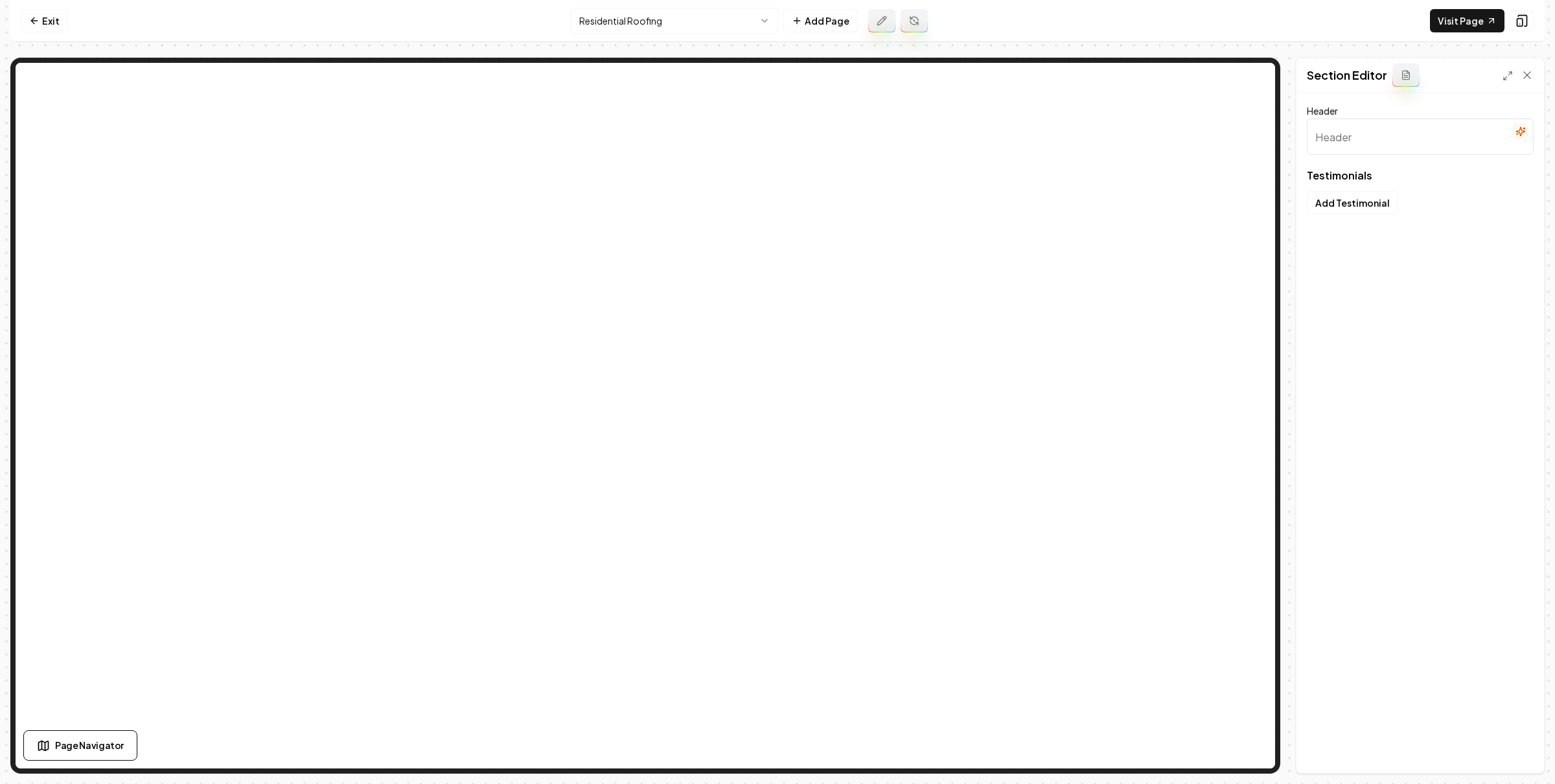
type input "What Your Neighbors Are Saying"
click at [1330, 259] on button "Open gallery" at bounding box center [1342, 258] width 59 height 21
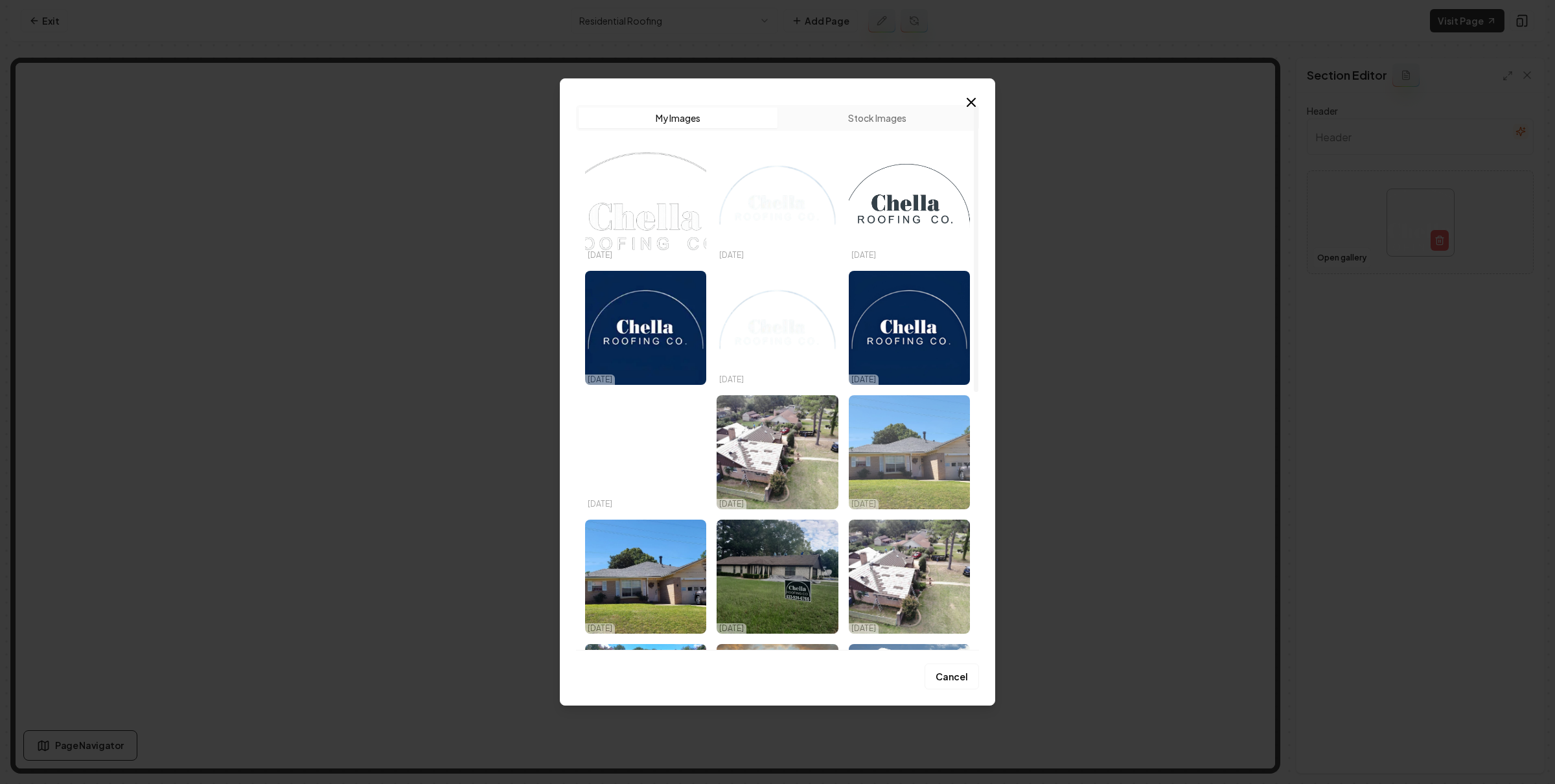
scroll to position [177, 0]
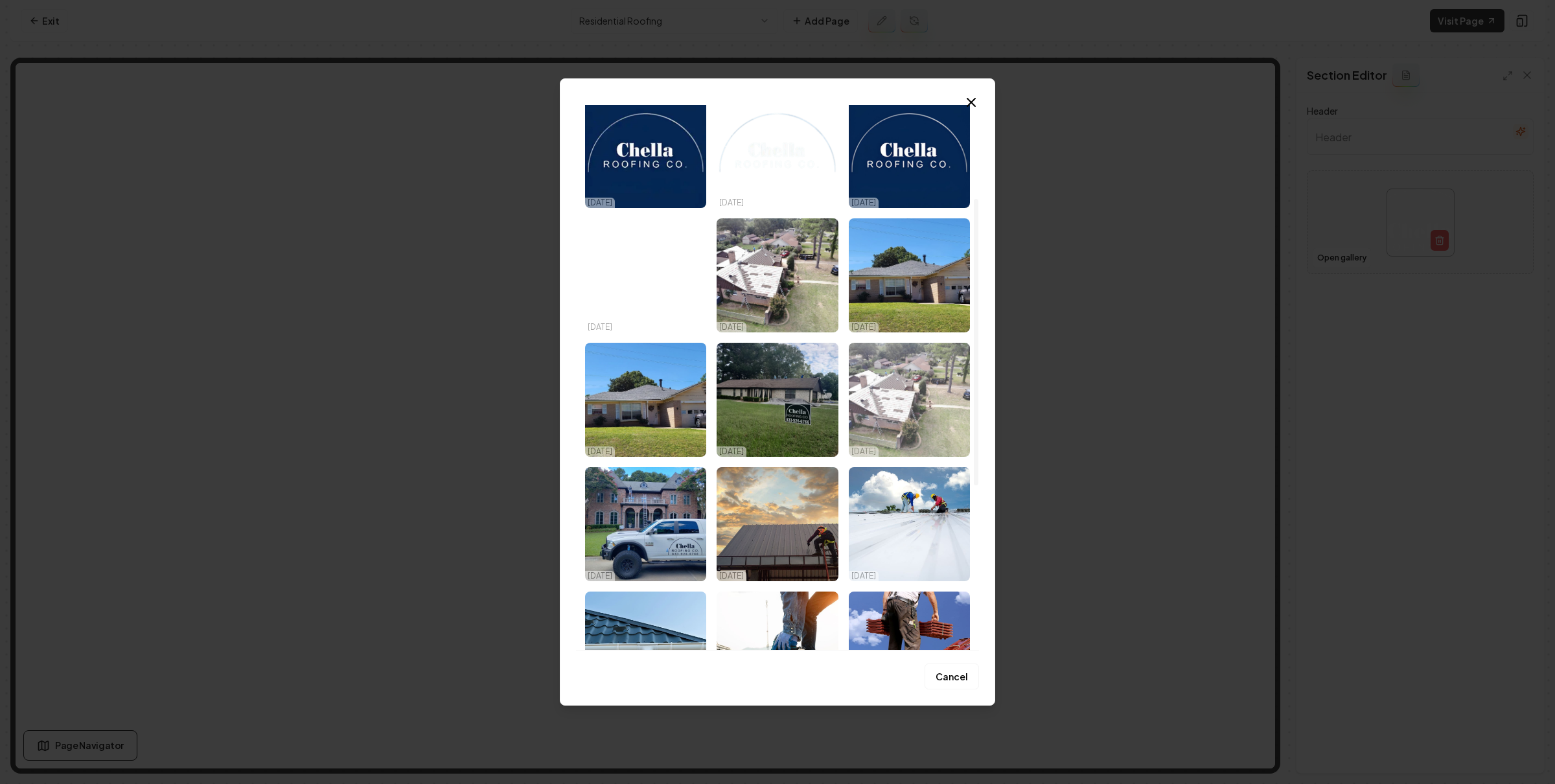
click at [906, 384] on img "Select image image_67cdd27f432c4764160bfc40.jpg" at bounding box center [909, 400] width 121 height 114
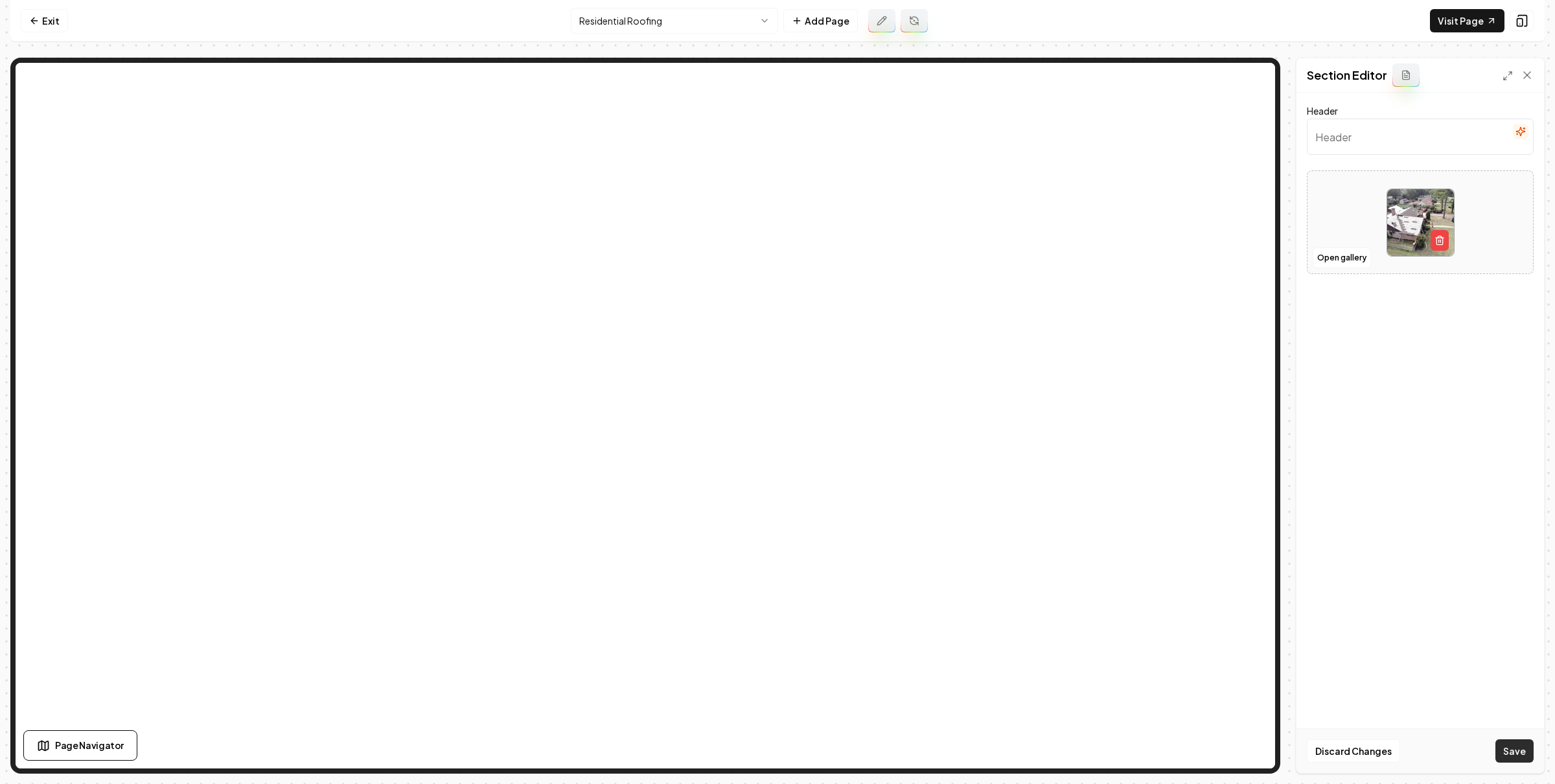
click at [1512, 750] on button "Save" at bounding box center [1515, 750] width 38 height 23
click at [1340, 278] on button "Open gallery" at bounding box center [1342, 272] width 59 height 21
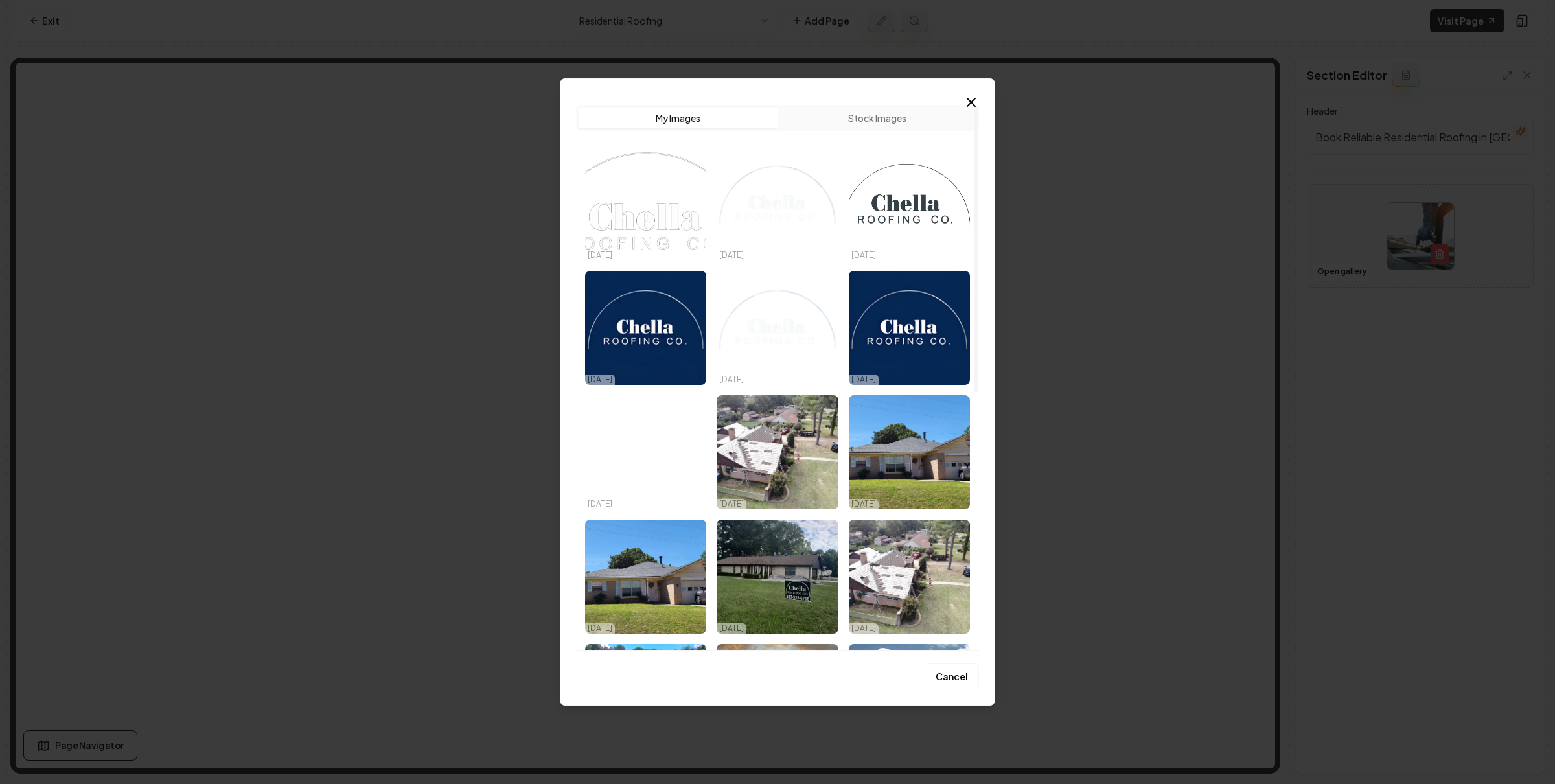
scroll to position [487, 0]
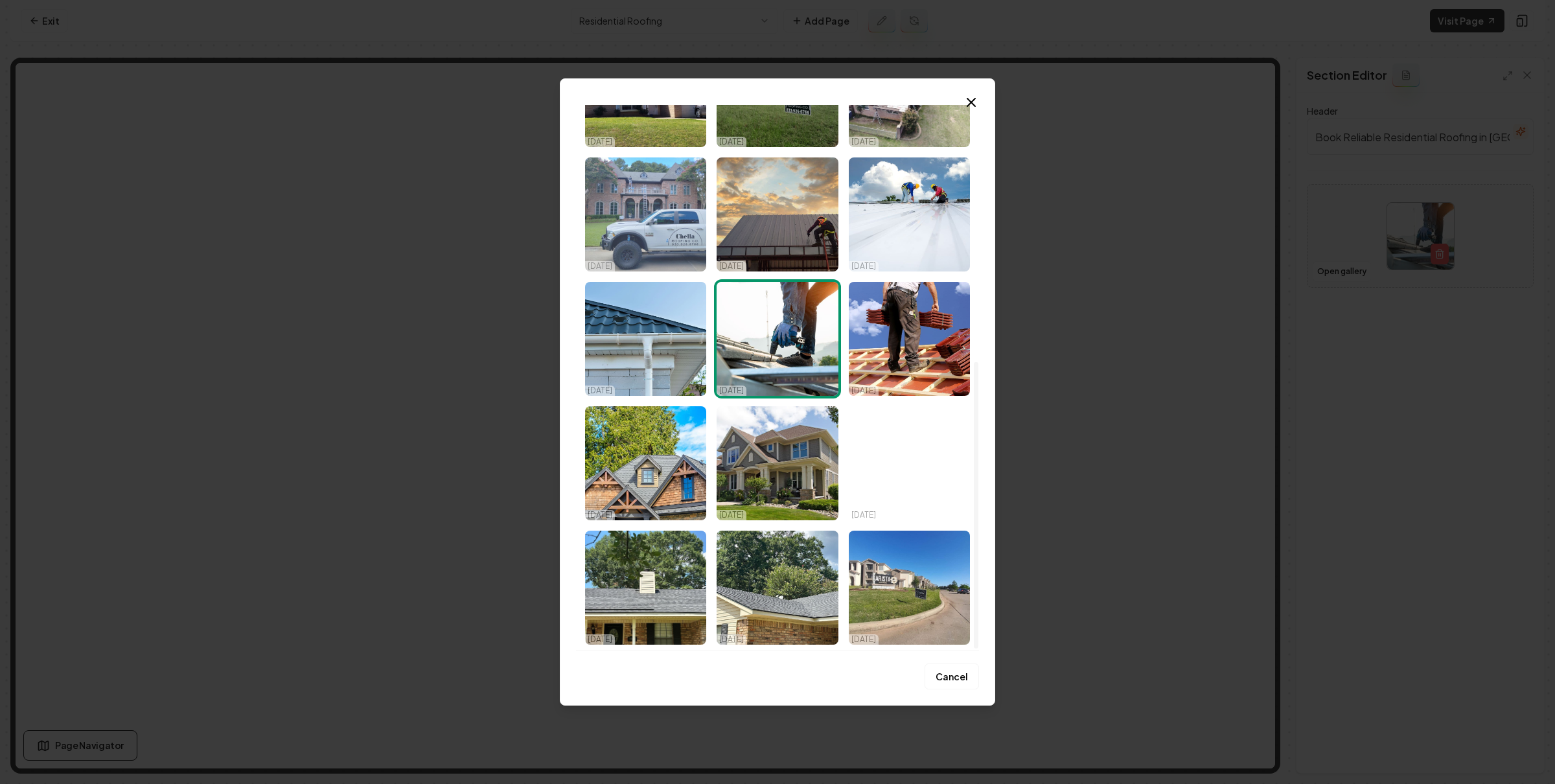
click at [632, 207] on img "Select image image_67cdd05d432c47641604ace7.jpg" at bounding box center [646, 214] width 121 height 114
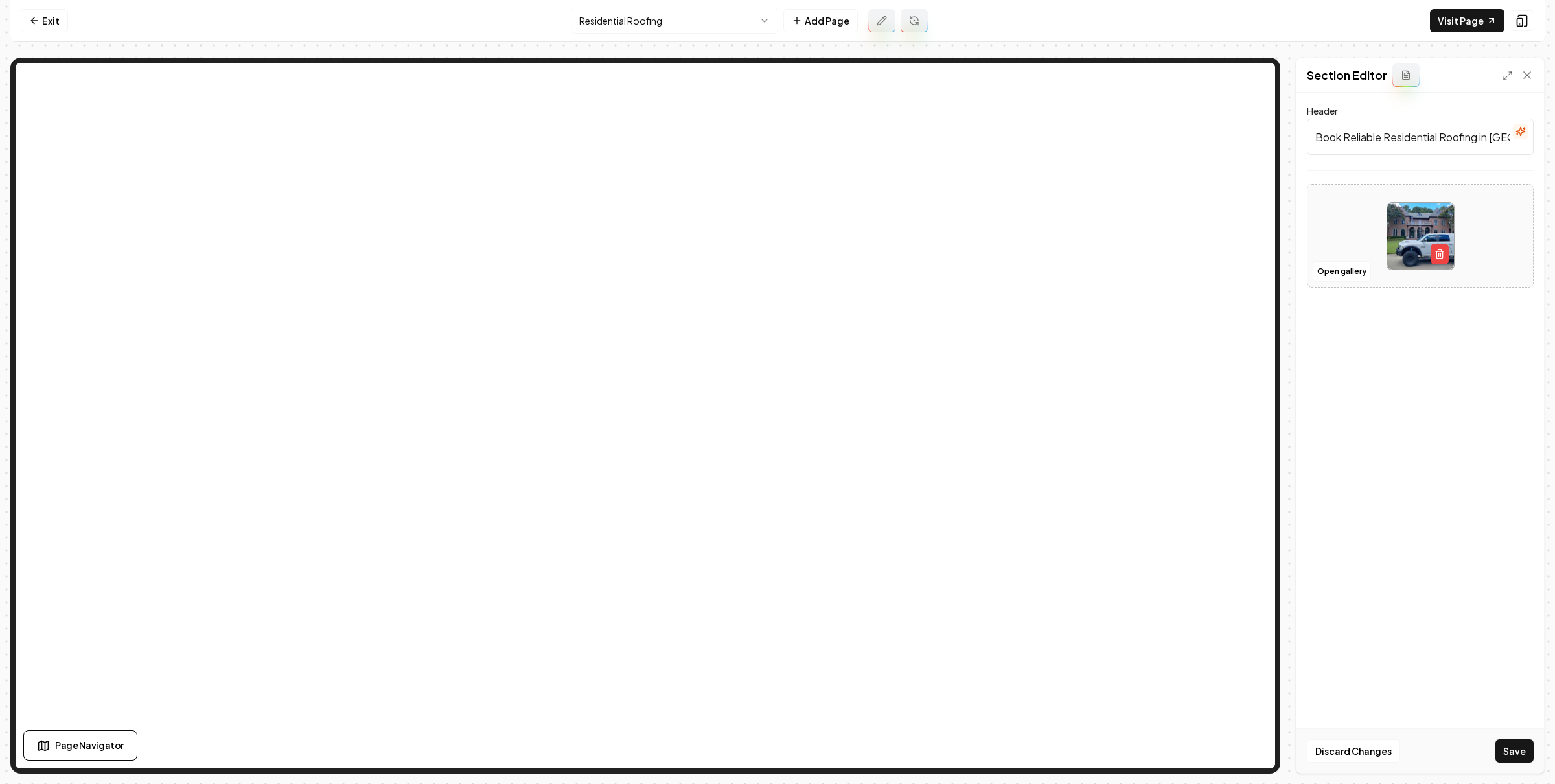
click at [1522, 737] on div "Discard Changes Save" at bounding box center [1420, 750] width 248 height 45
click at [1517, 742] on button "Save" at bounding box center [1515, 750] width 38 height 23
click at [1341, 258] on button "Open gallery" at bounding box center [1342, 258] width 59 height 21
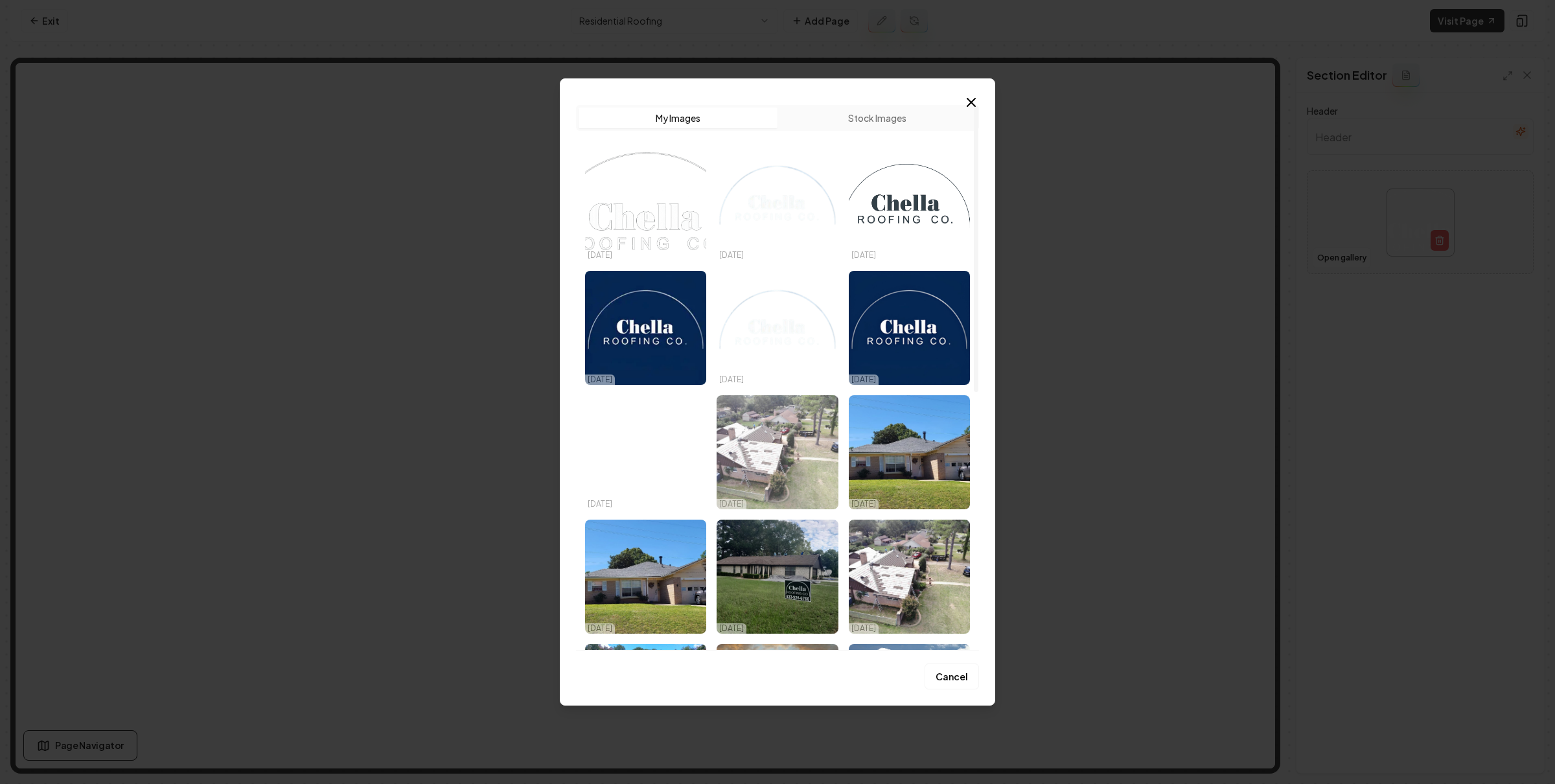
click at [796, 455] on img "Select image image_67cdd358432c4764160fc01e.jpg" at bounding box center [778, 452] width 121 height 114
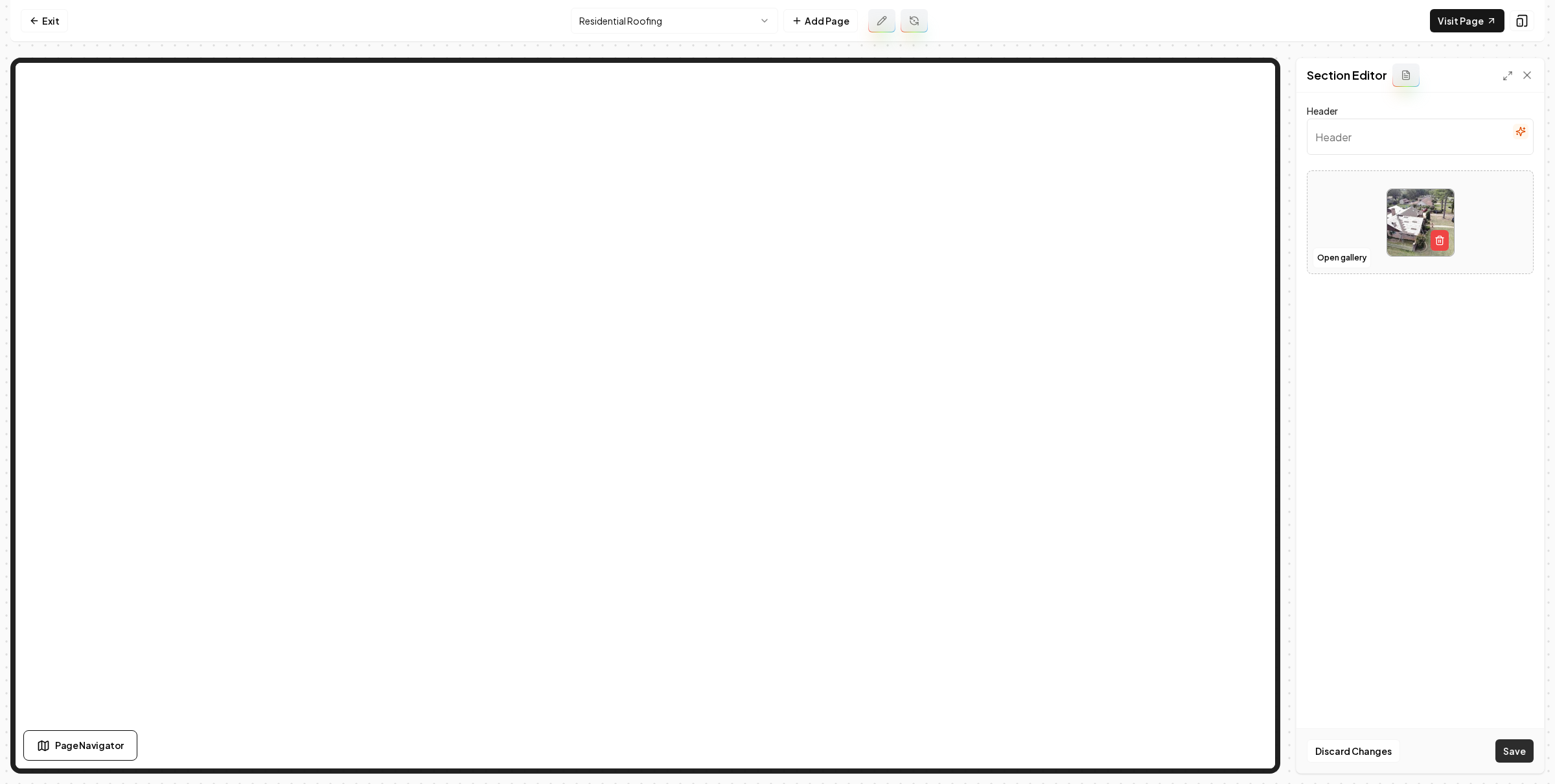
drag, startPoint x: 1505, startPoint y: 759, endPoint x: 1498, endPoint y: 754, distance: 8.6
click at [1505, 759] on button "Save" at bounding box center [1515, 750] width 38 height 23
click at [1518, 131] on icon "button" at bounding box center [1520, 132] width 9 height 9
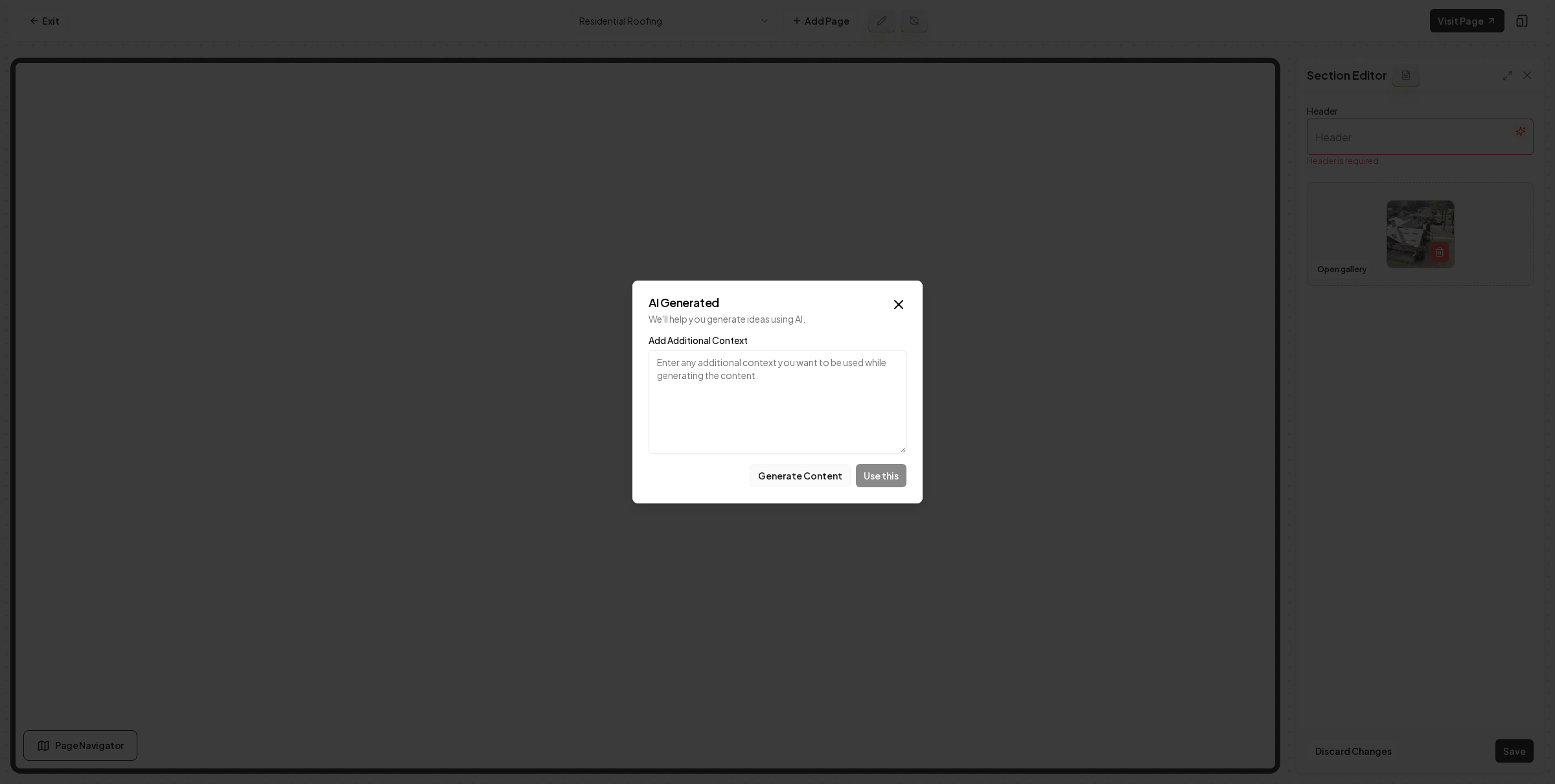
click at [778, 472] on button "Generate Content" at bounding box center [800, 476] width 101 height 23
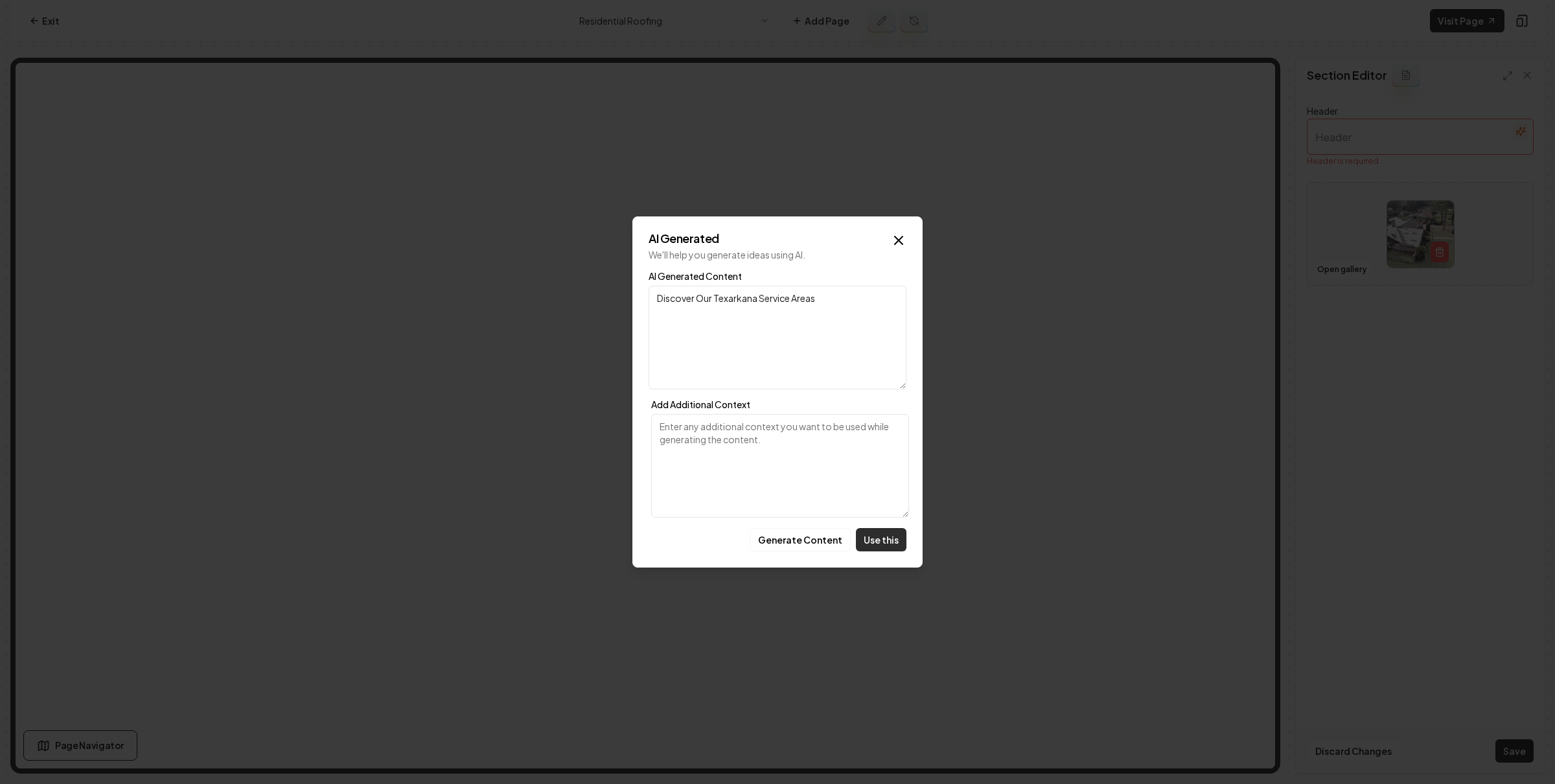
click at [878, 536] on button "Use this" at bounding box center [881, 540] width 51 height 23
type input "Discover Our Texarkana Service Areas"
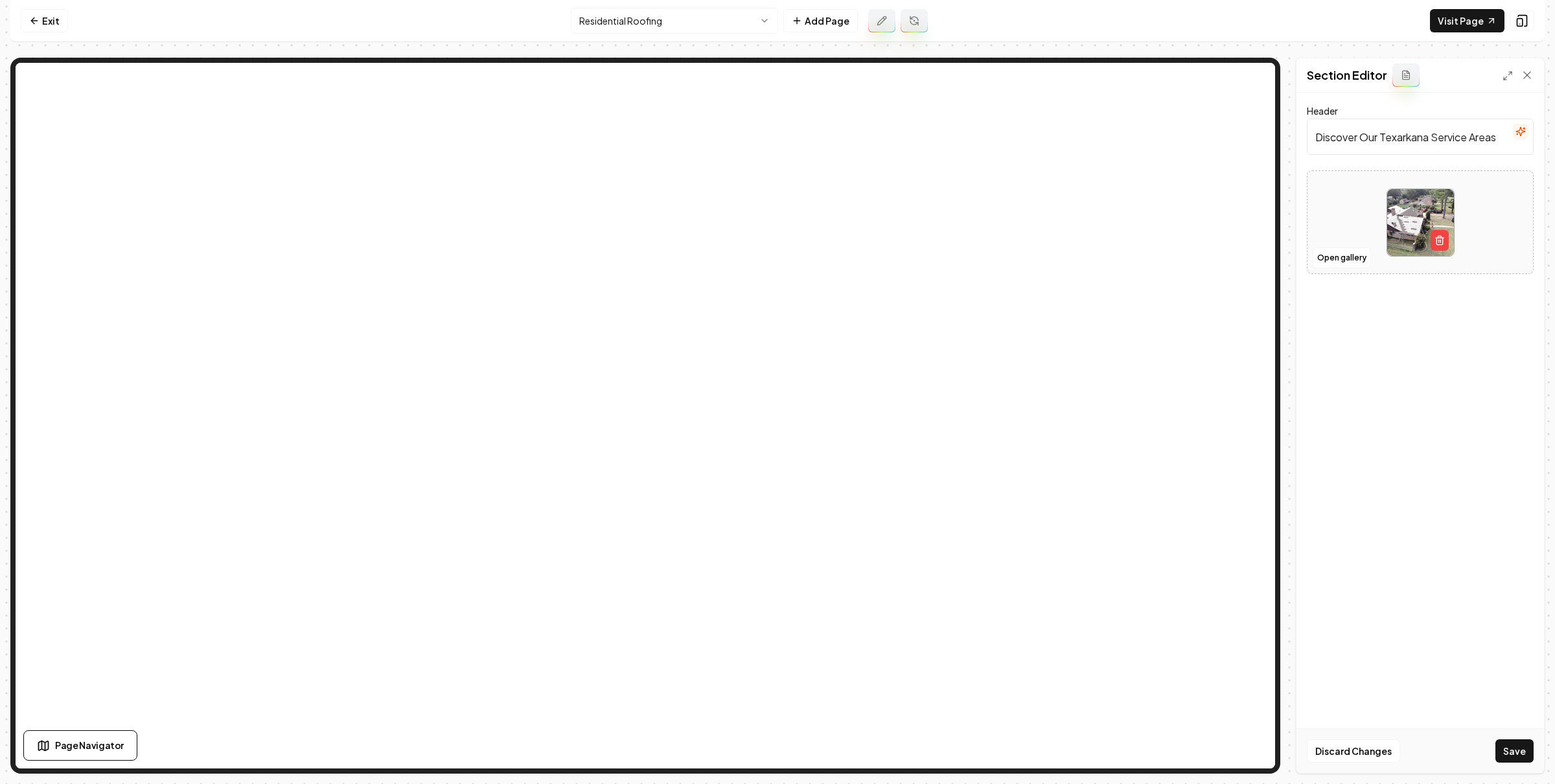
drag, startPoint x: 1501, startPoint y: 744, endPoint x: 1461, endPoint y: 708, distance: 53.8
click at [1501, 743] on button "Save" at bounding box center [1515, 750] width 38 height 23
click at [55, 16] on link "Exit" at bounding box center [44, 20] width 47 height 23
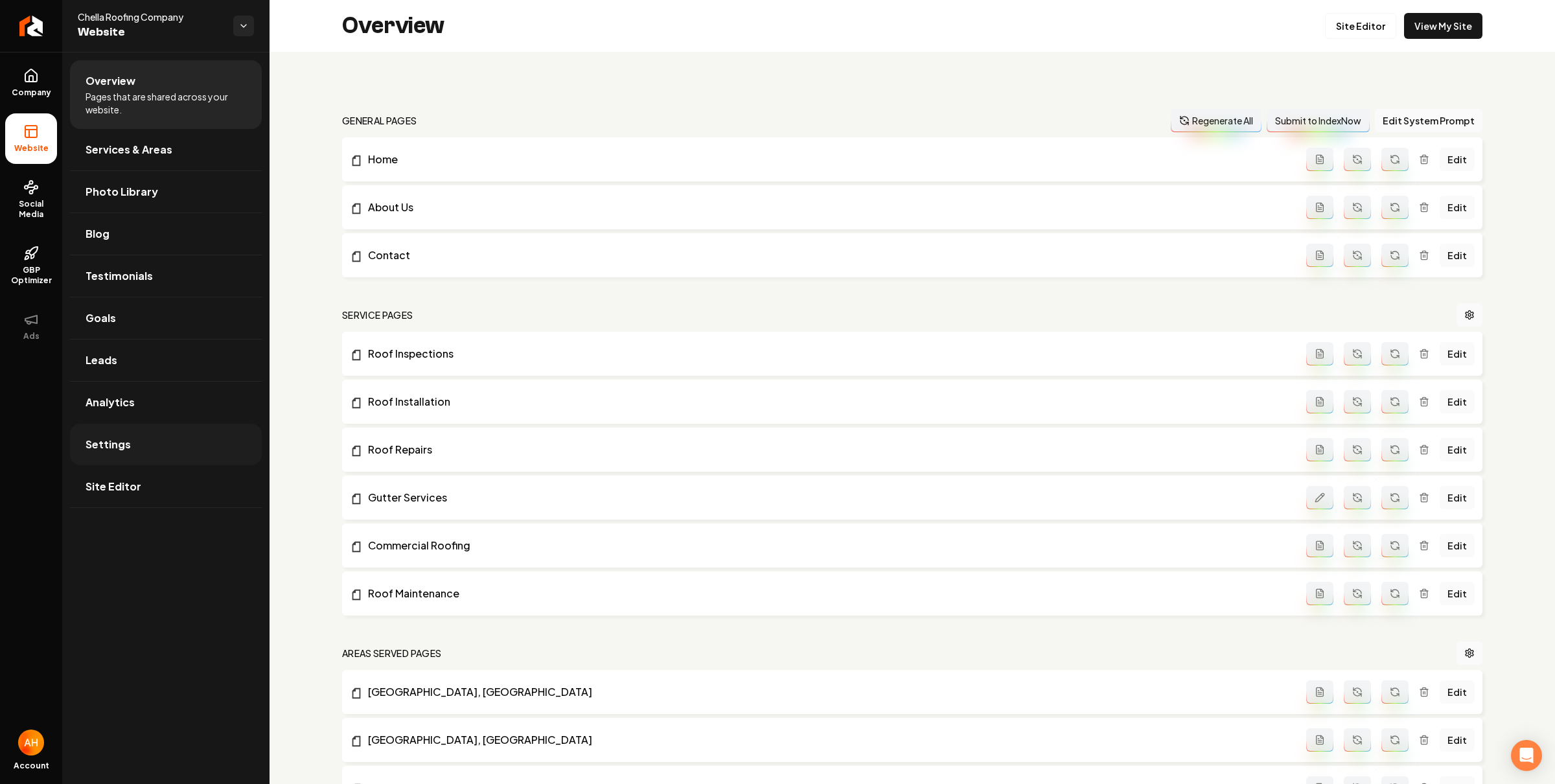
click at [209, 445] on link "Settings" at bounding box center [166, 444] width 192 height 41
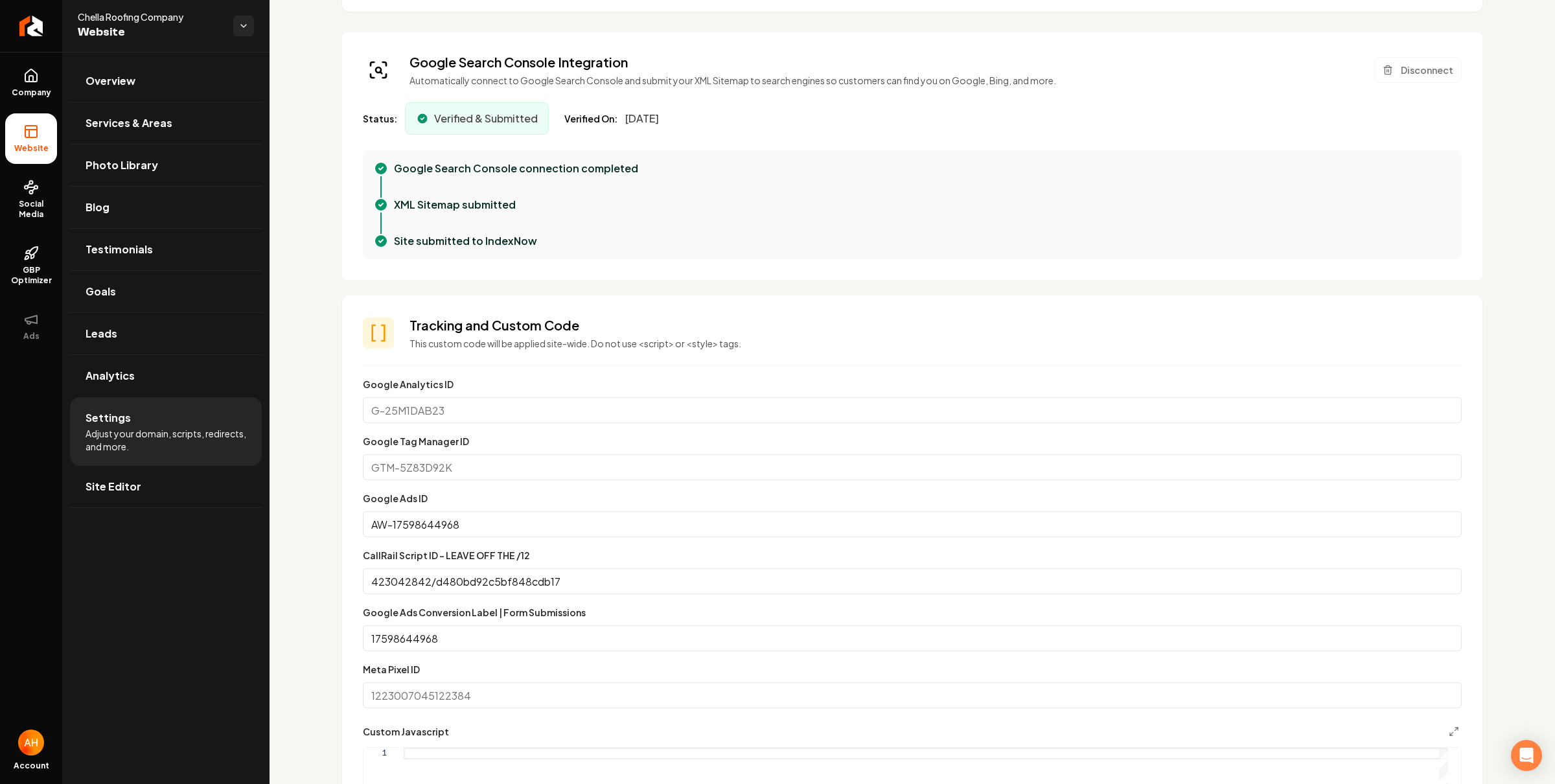
scroll to position [460, 0]
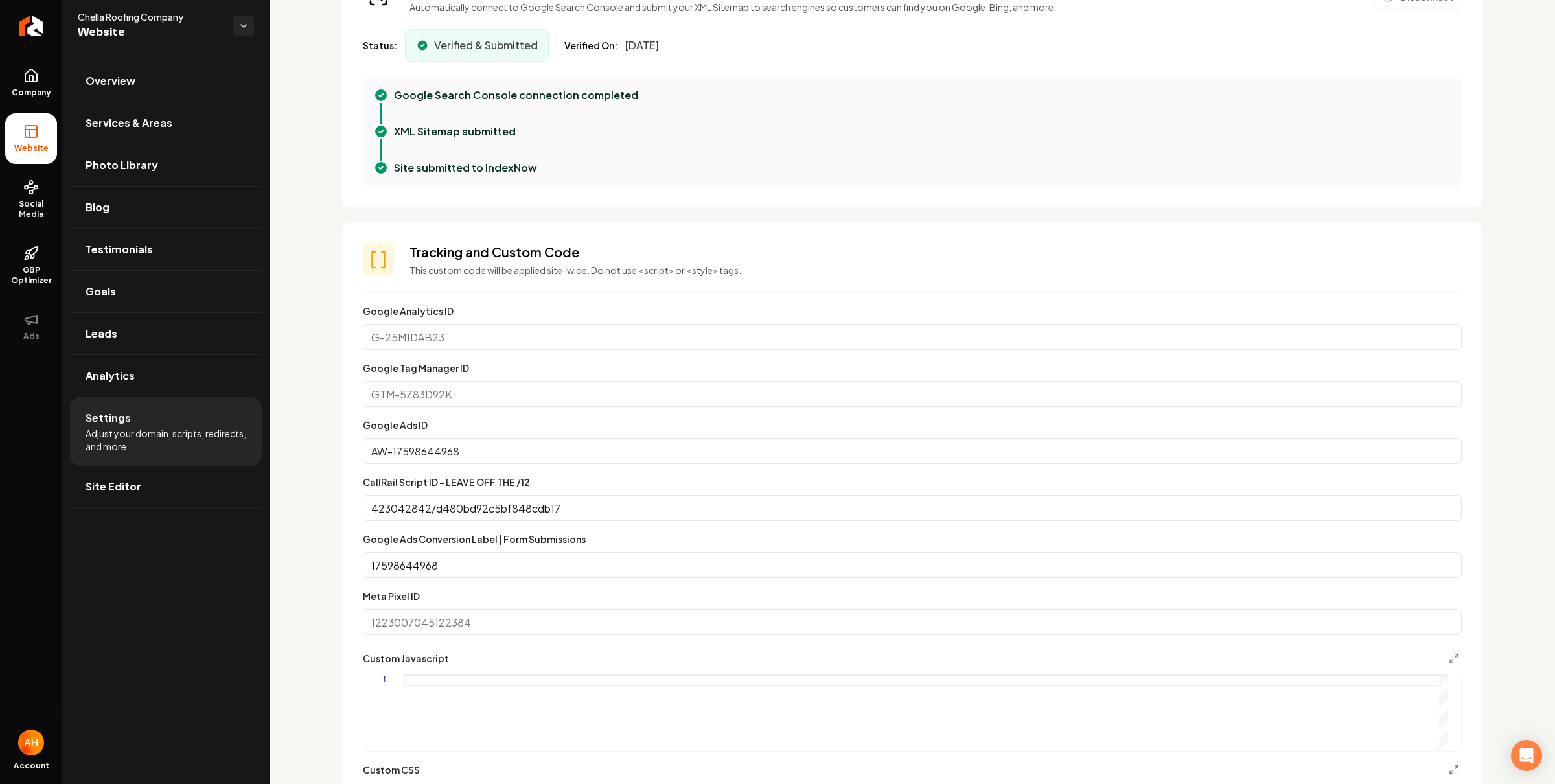
drag, startPoint x: 964, startPoint y: 128, endPoint x: 839, endPoint y: 134, distance: 125.1
click at [964, 128] on div "XML Sitemap submitted" at bounding box center [923, 132] width 1057 height 15
click at [211, 88] on link "Overview" at bounding box center [166, 81] width 192 height 41
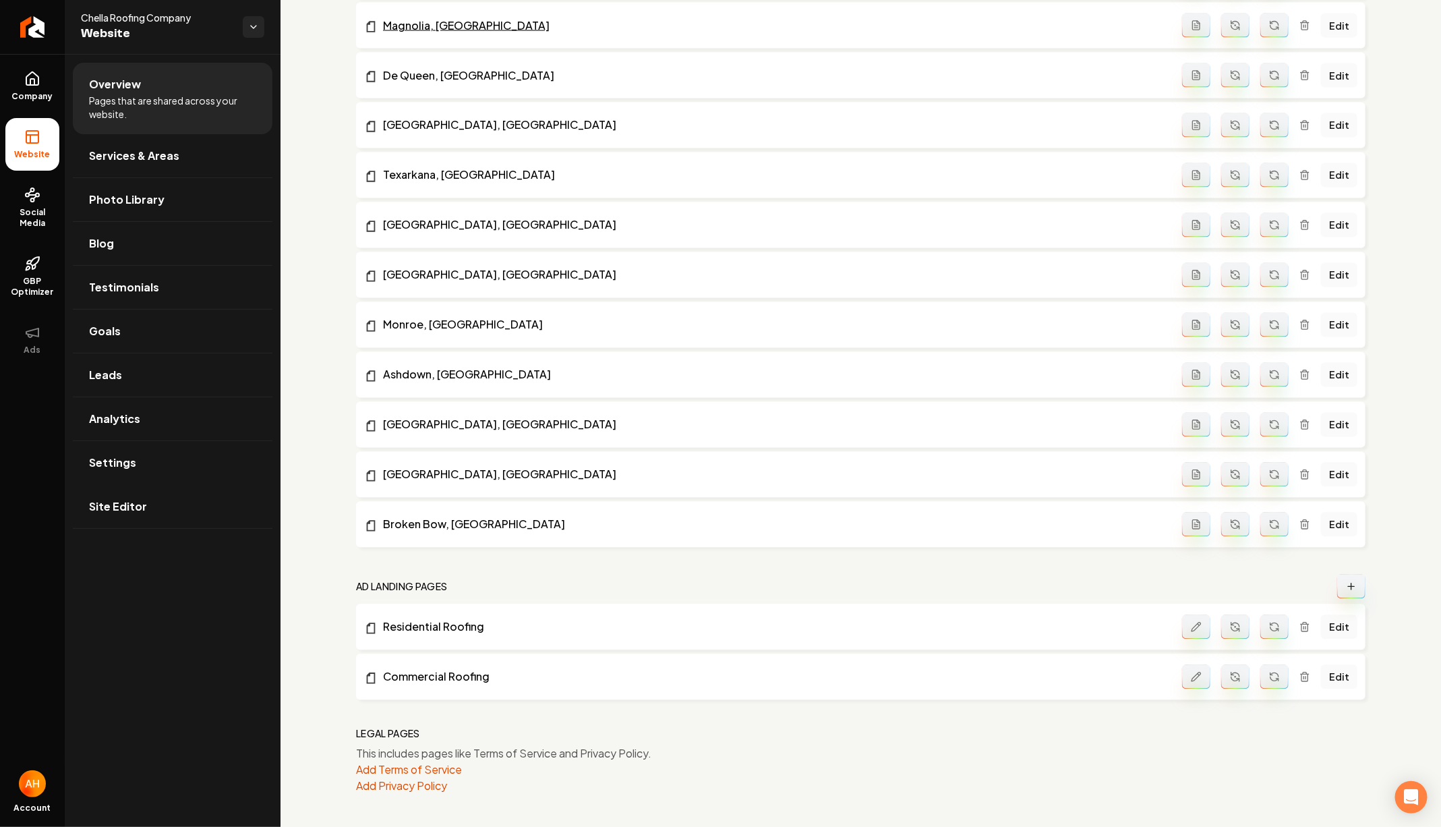
scroll to position [1342, 0]
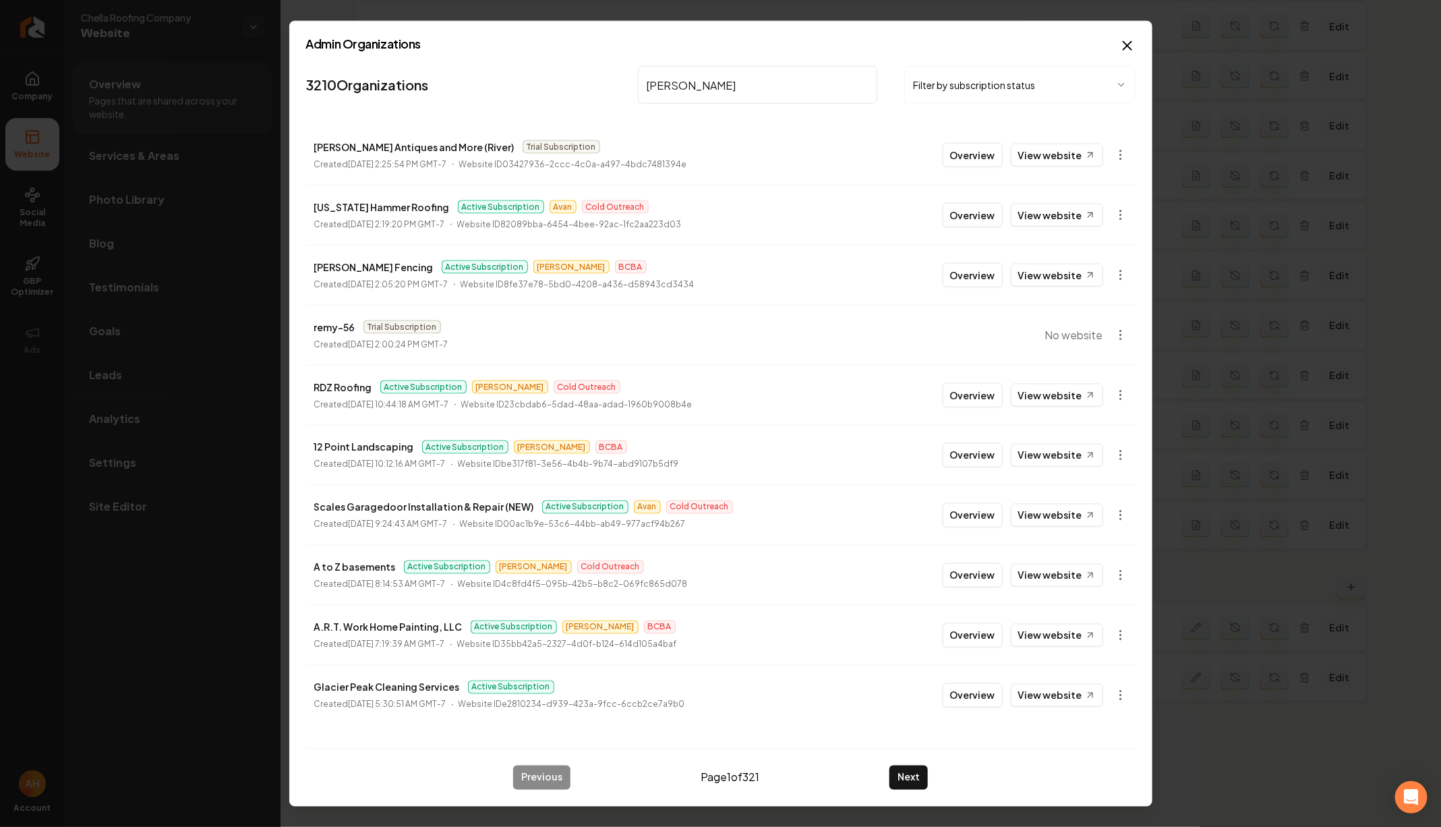
type input "[PERSON_NAME]"
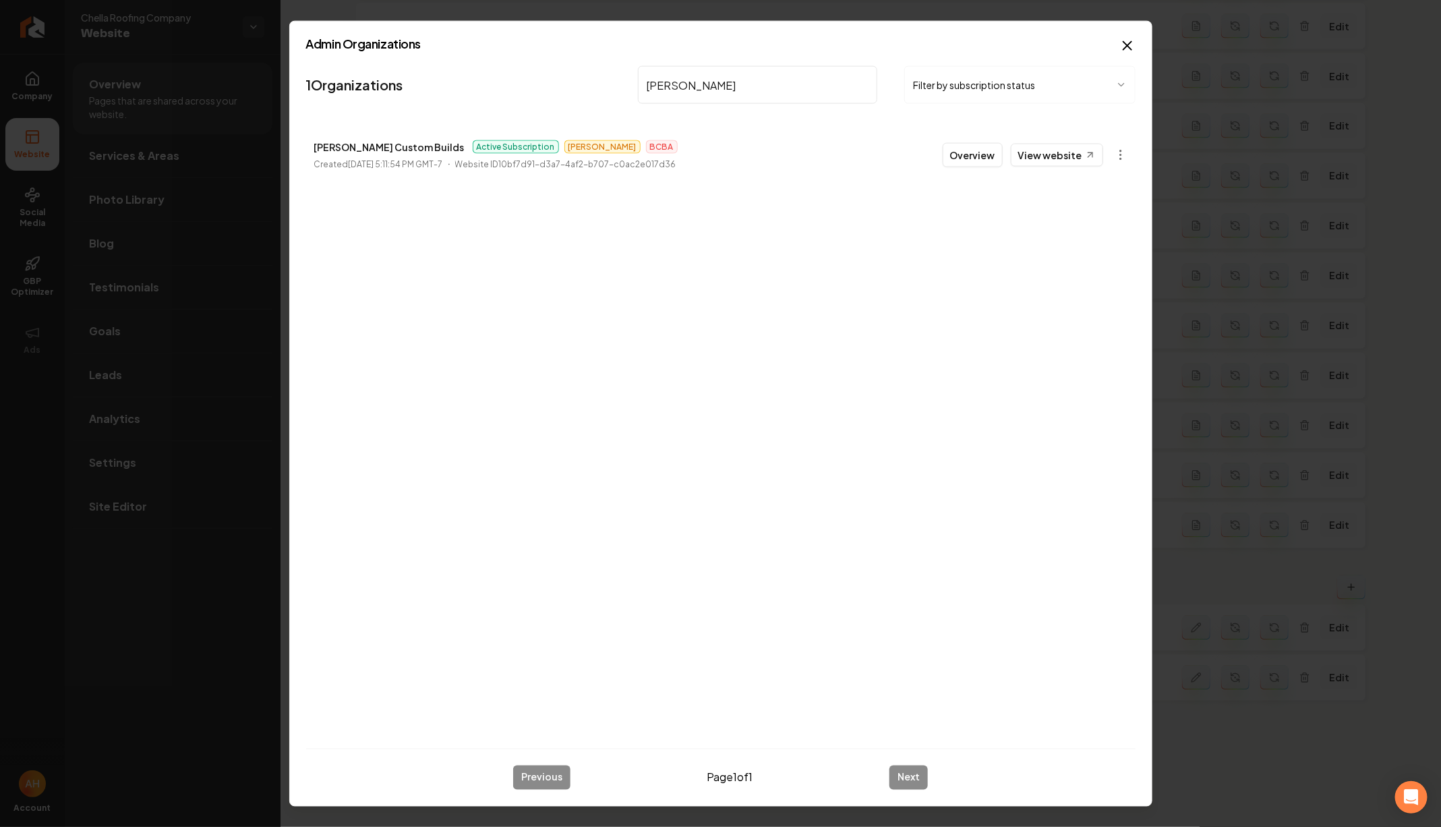
click at [858, 81] on input "[PERSON_NAME]" at bounding box center [758, 85] width 240 height 38
click at [865, 81] on input "[PERSON_NAME]" at bounding box center [758, 85] width 240 height 38
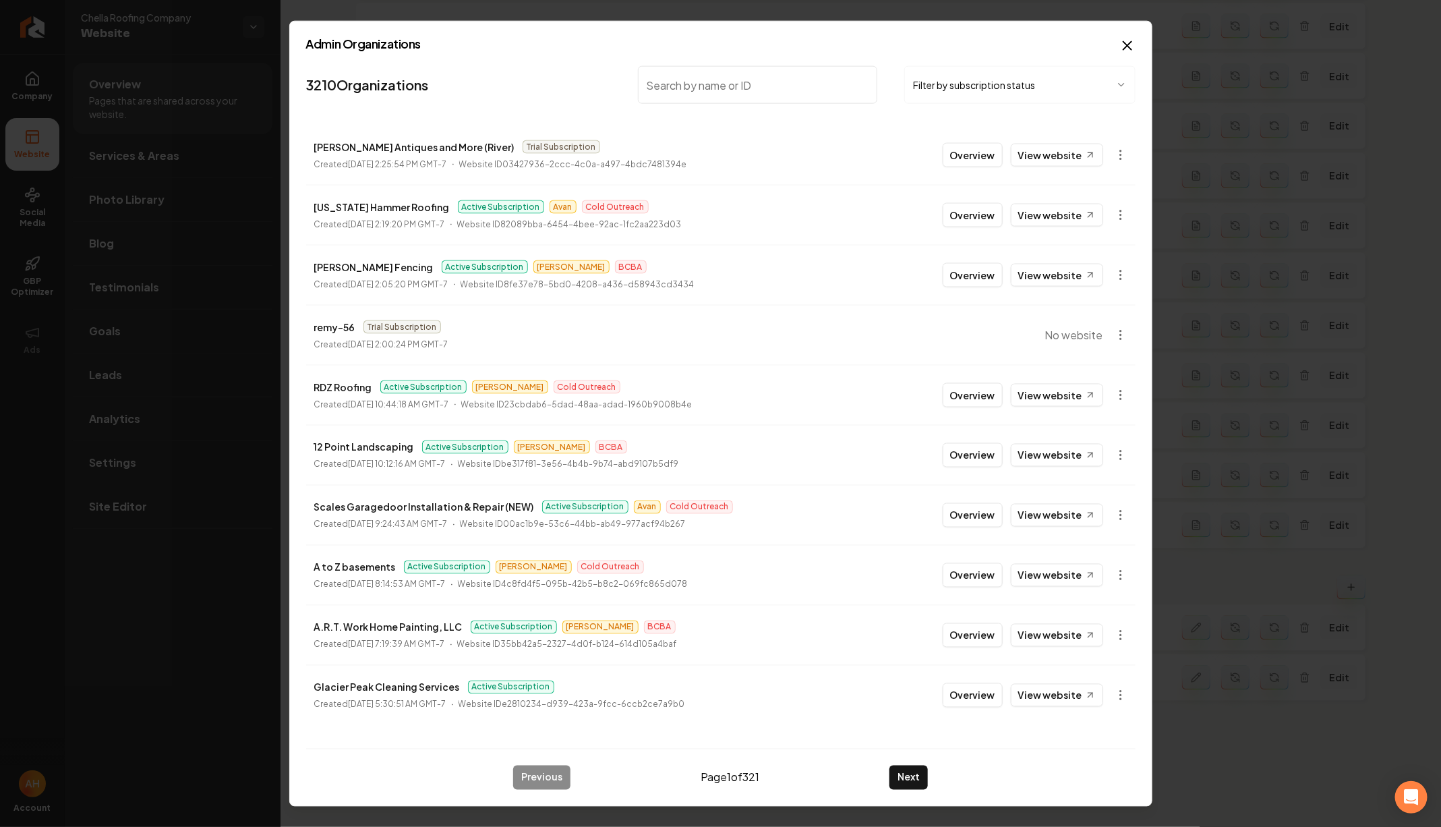
click at [734, 101] on input "search" at bounding box center [758, 85] width 240 height 38
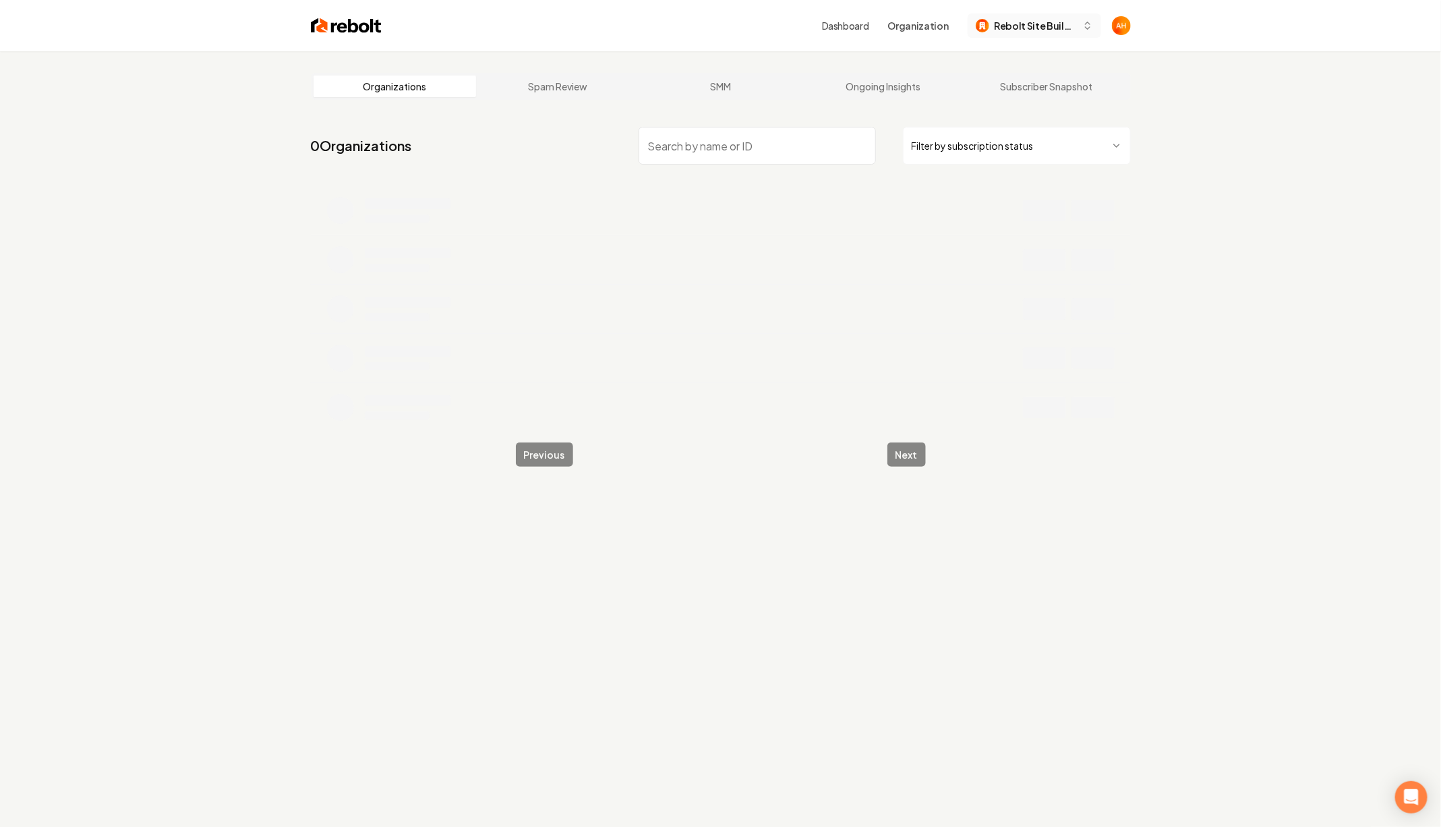
click at [1063, 16] on button "Rebolt Site Builder" at bounding box center [1034, 25] width 133 height 24
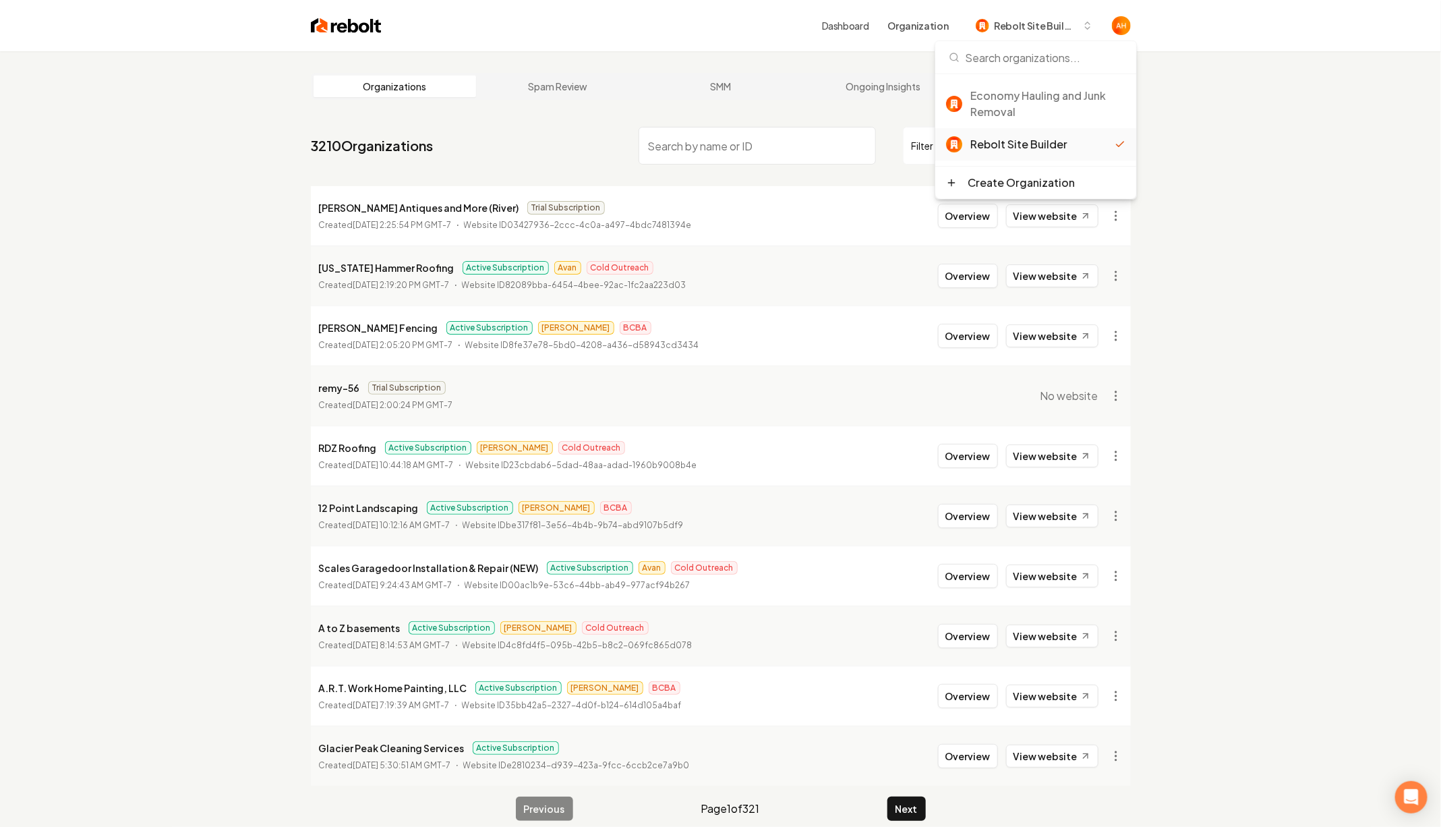
click at [786, 48] on div "Dashboard Organization Rebolt Site Builder" at bounding box center [720, 25] width 863 height 51
click at [1117, 214] on html "Dashboard Organization Rebolt Site Builder Organizations Spam Review SMM Ongoin…" at bounding box center [720, 413] width 1441 height 827
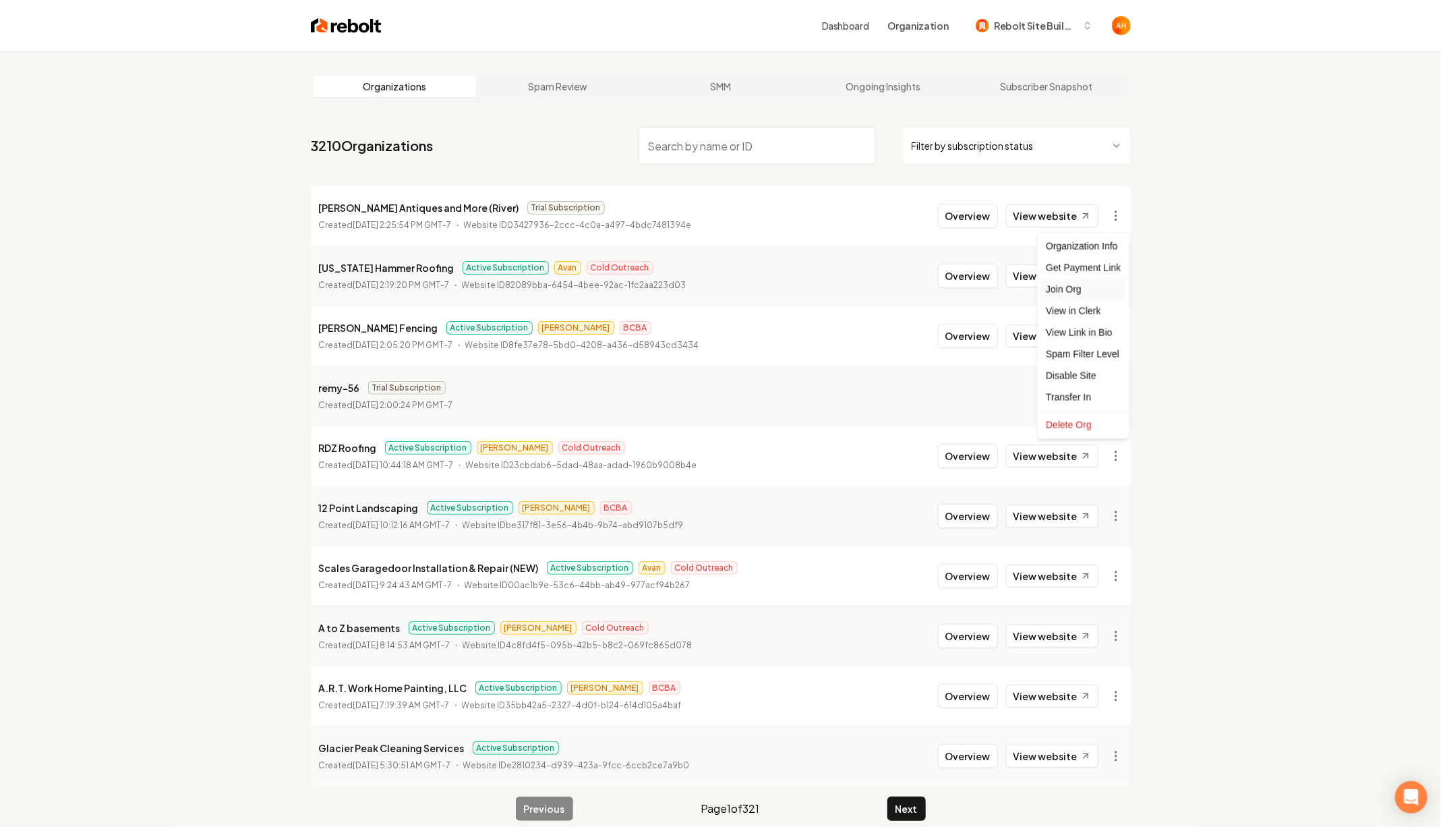
click at [1081, 291] on div "Join Org" at bounding box center [1083, 289] width 86 height 22
click at [1040, 33] on button "Rebolt Site Builder" at bounding box center [1034, 25] width 133 height 24
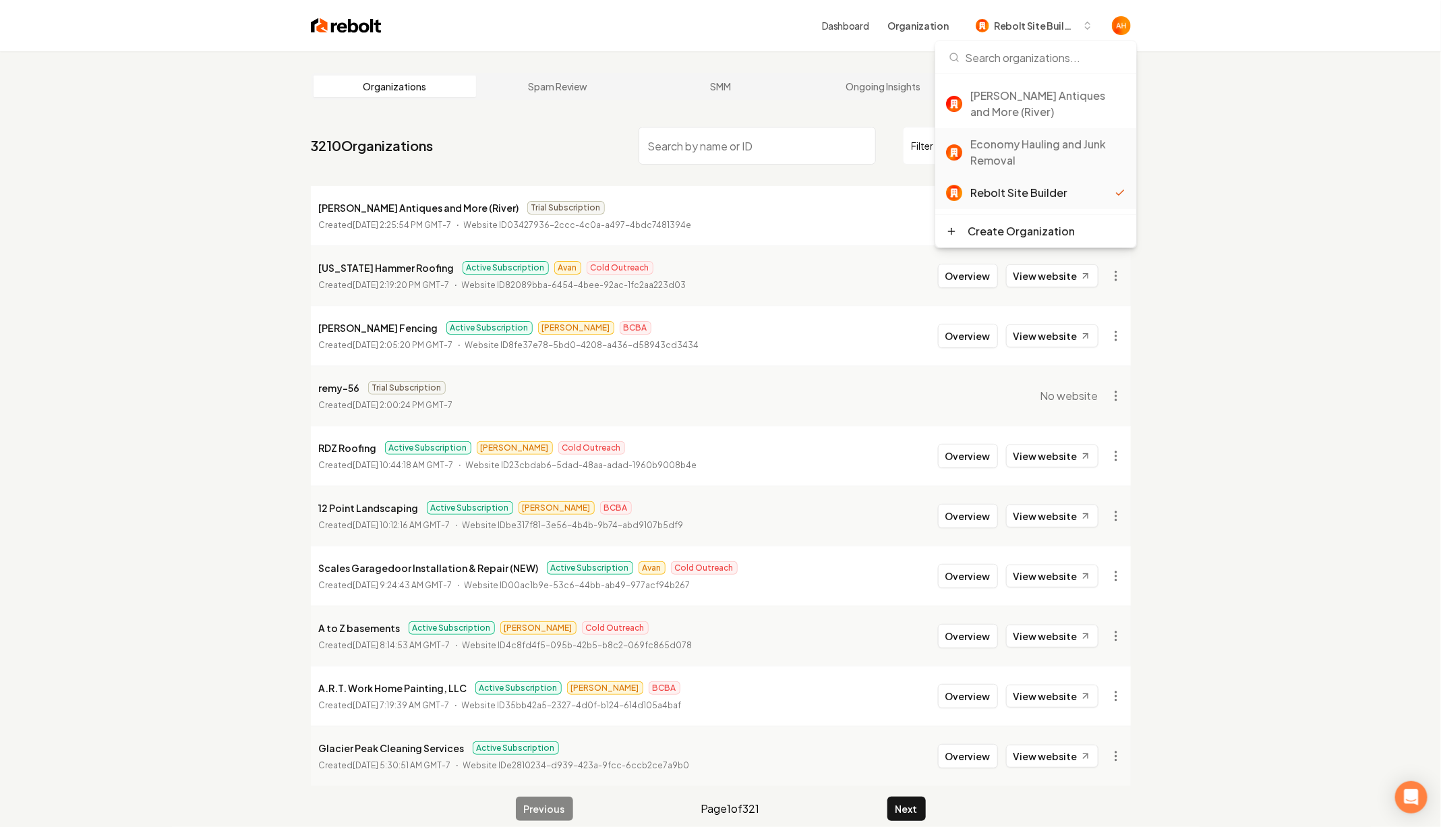
click at [1034, 136] on div "Economy Hauling and Junk Removal" at bounding box center [1047, 152] width 155 height 32
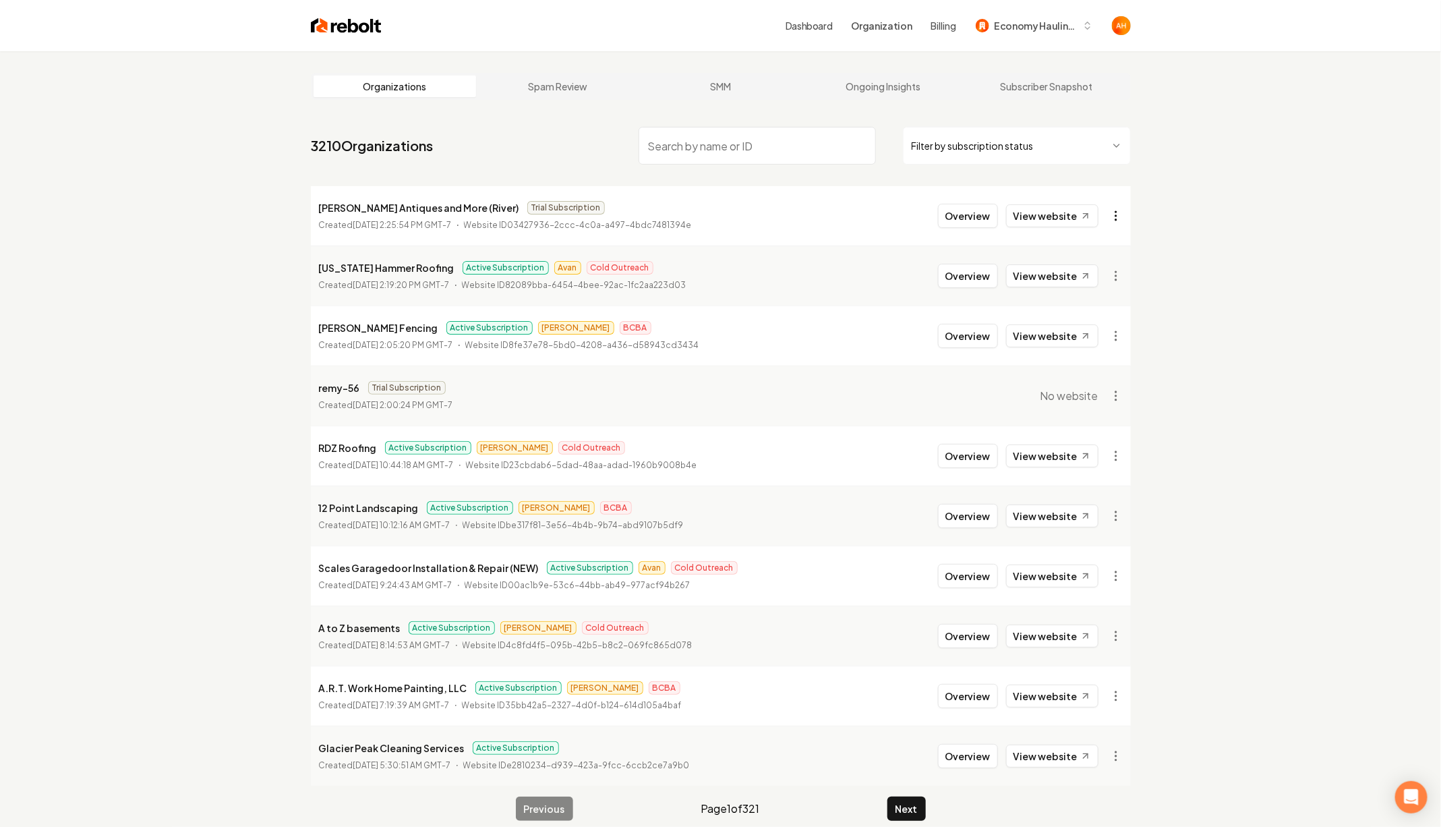
click at [1122, 213] on html "Dashboard Organization Billing Economy Hauling and Junk Removal Organizations S…" at bounding box center [720, 413] width 1441 height 827
click at [1081, 391] on div "Transfer In" at bounding box center [1083, 397] width 86 height 22
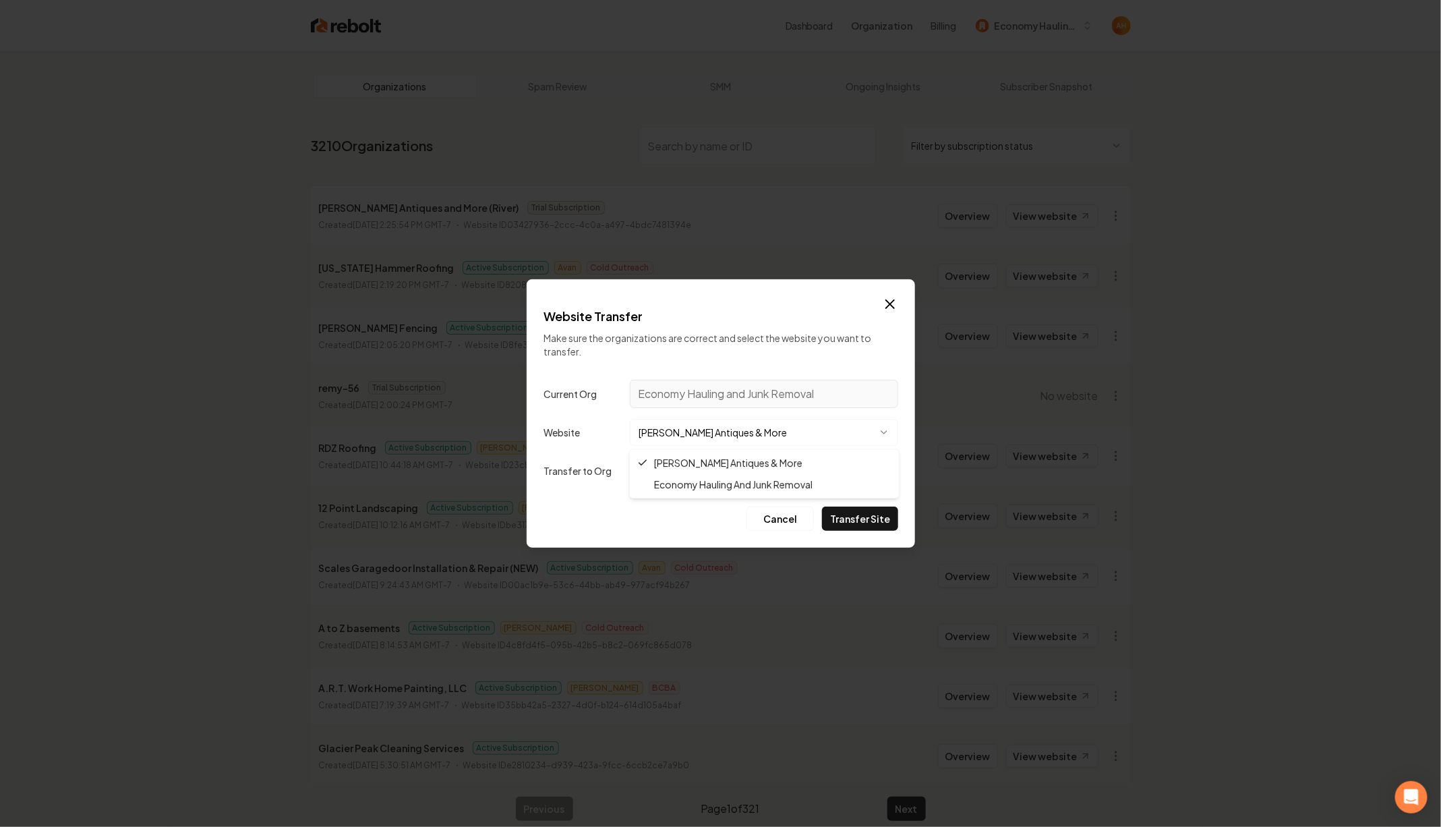
click at [797, 424] on body "Dashboard Organization Billing Economy Hauling and Junk Removal Organizations S…" at bounding box center [720, 413] width 1441 height 827
click at [867, 519] on button "Transfer Site" at bounding box center [860, 518] width 76 height 24
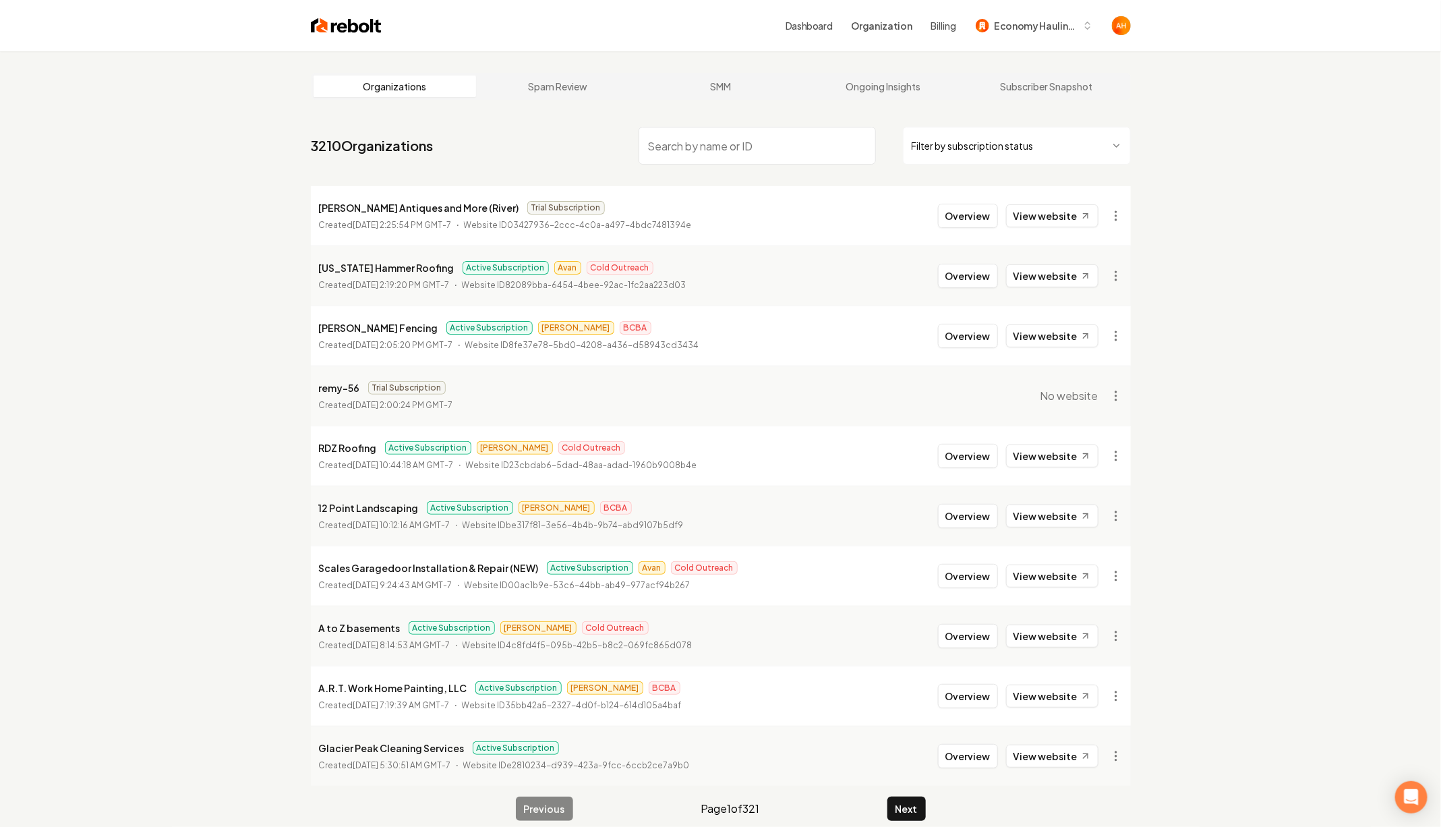
click at [1239, 260] on div "Organizations Spam Review SMM Ongoing Insights Subscriber Snapshot 3210 Organiz…" at bounding box center [720, 464] width 1441 height 827
click at [1001, 33] on button "Economy Hauling and Junk Removal" at bounding box center [1034, 25] width 133 height 24
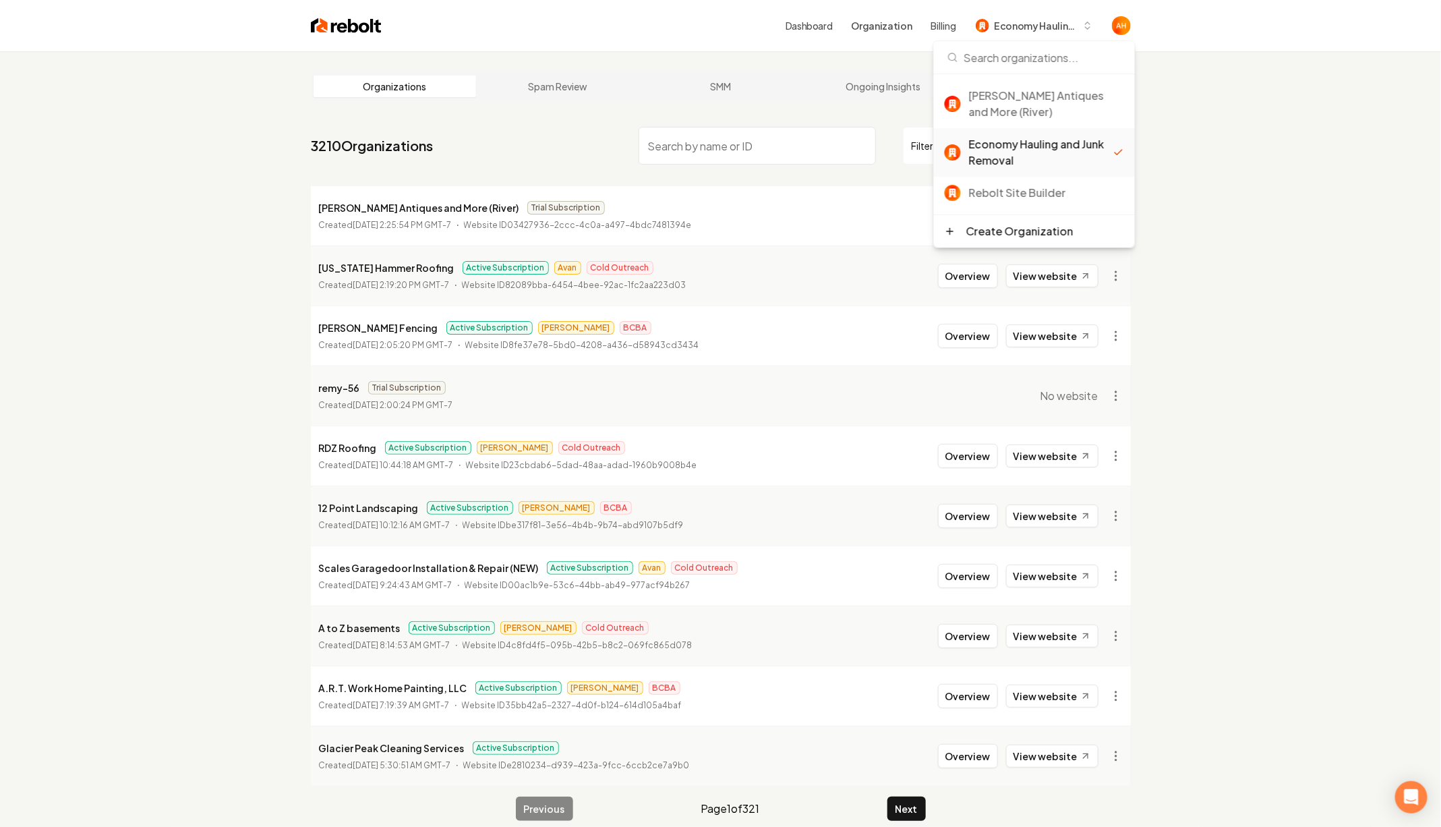
click at [825, 25] on link "Dashboard" at bounding box center [808, 25] width 47 height 13
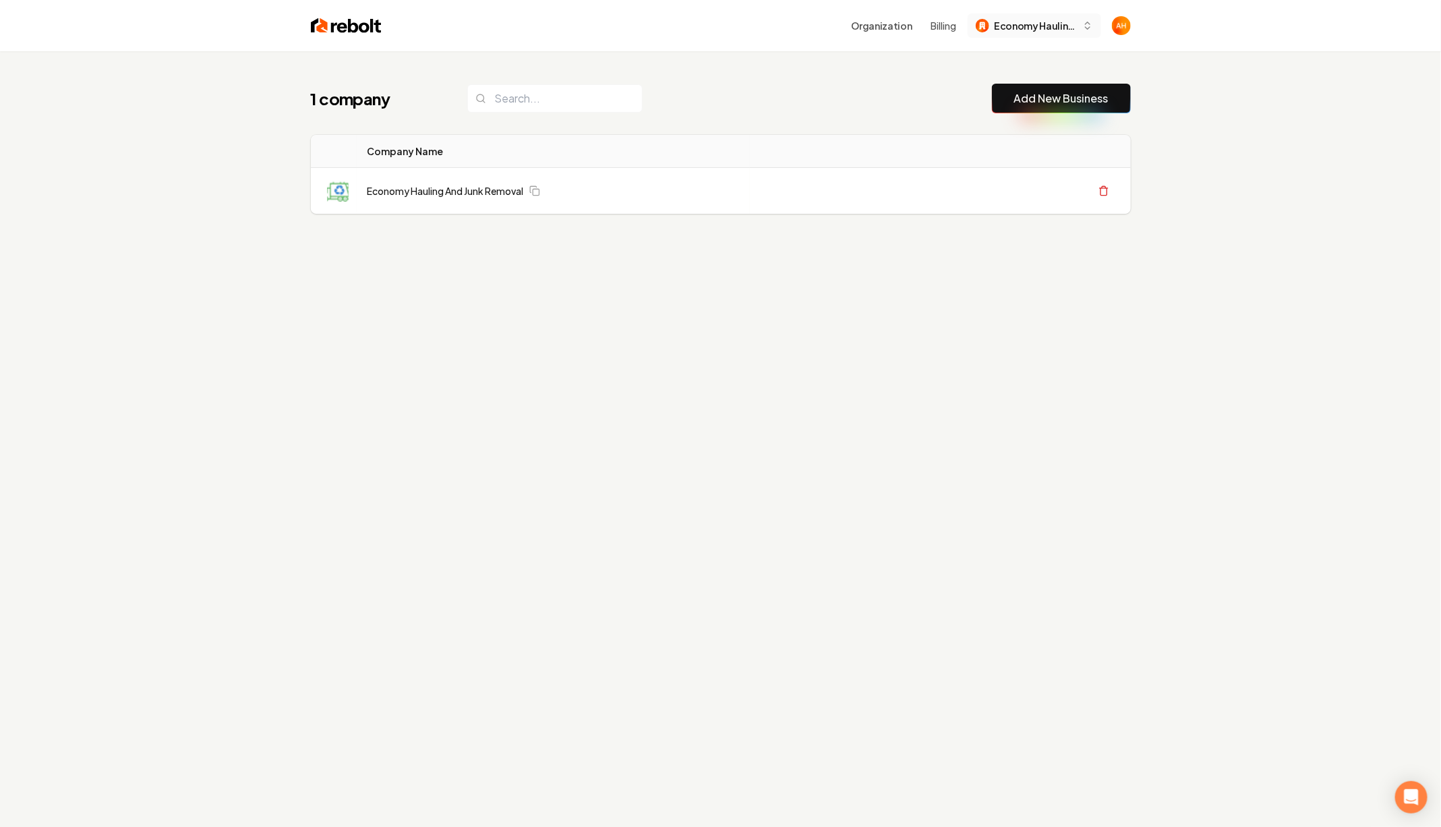
click at [1014, 19] on span "Economy Hauling and Junk Removal" at bounding box center [1036, 26] width 82 height 14
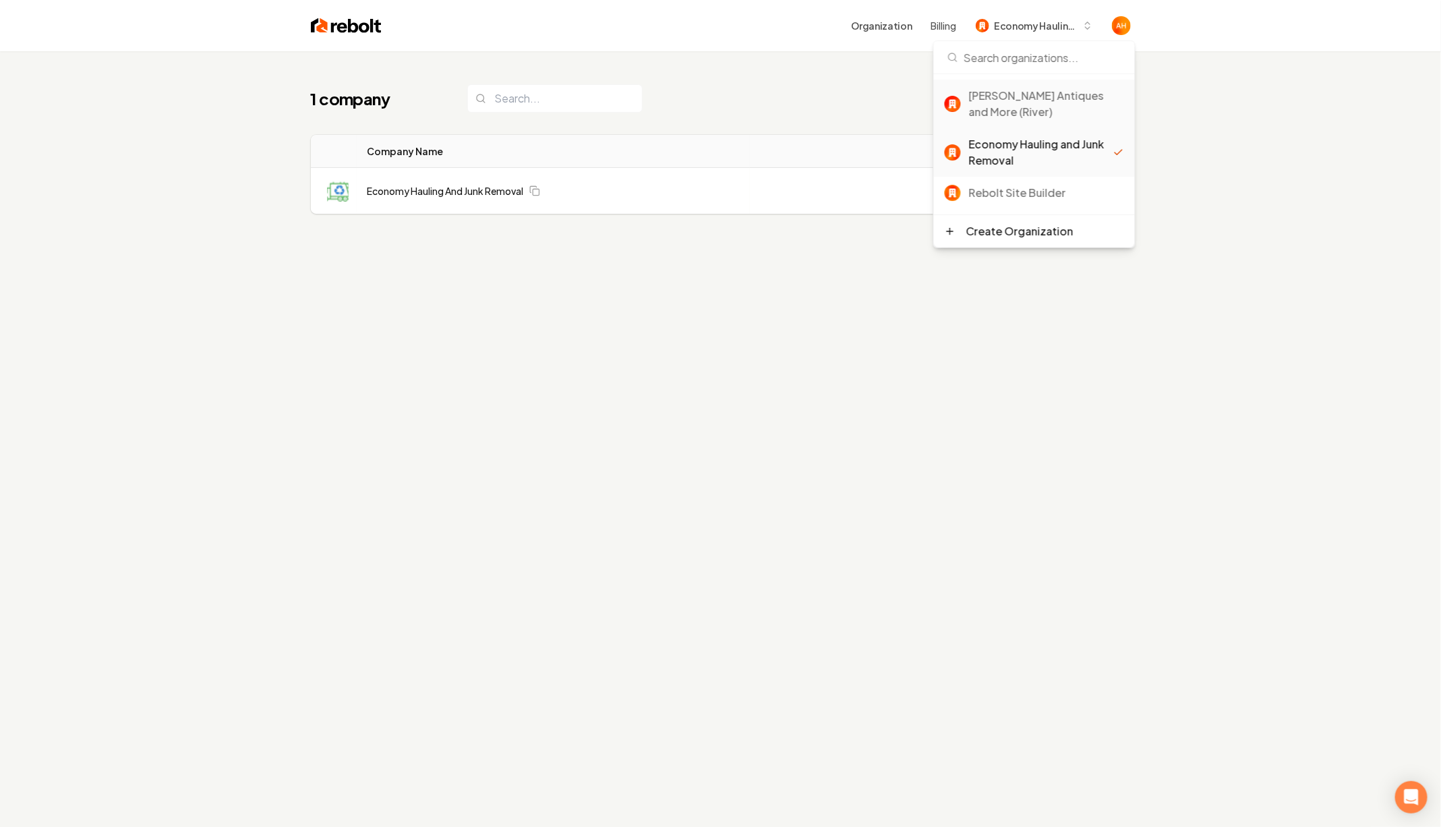
click at [1001, 101] on div "[PERSON_NAME] Antiques and More (River)" at bounding box center [1046, 104] width 155 height 32
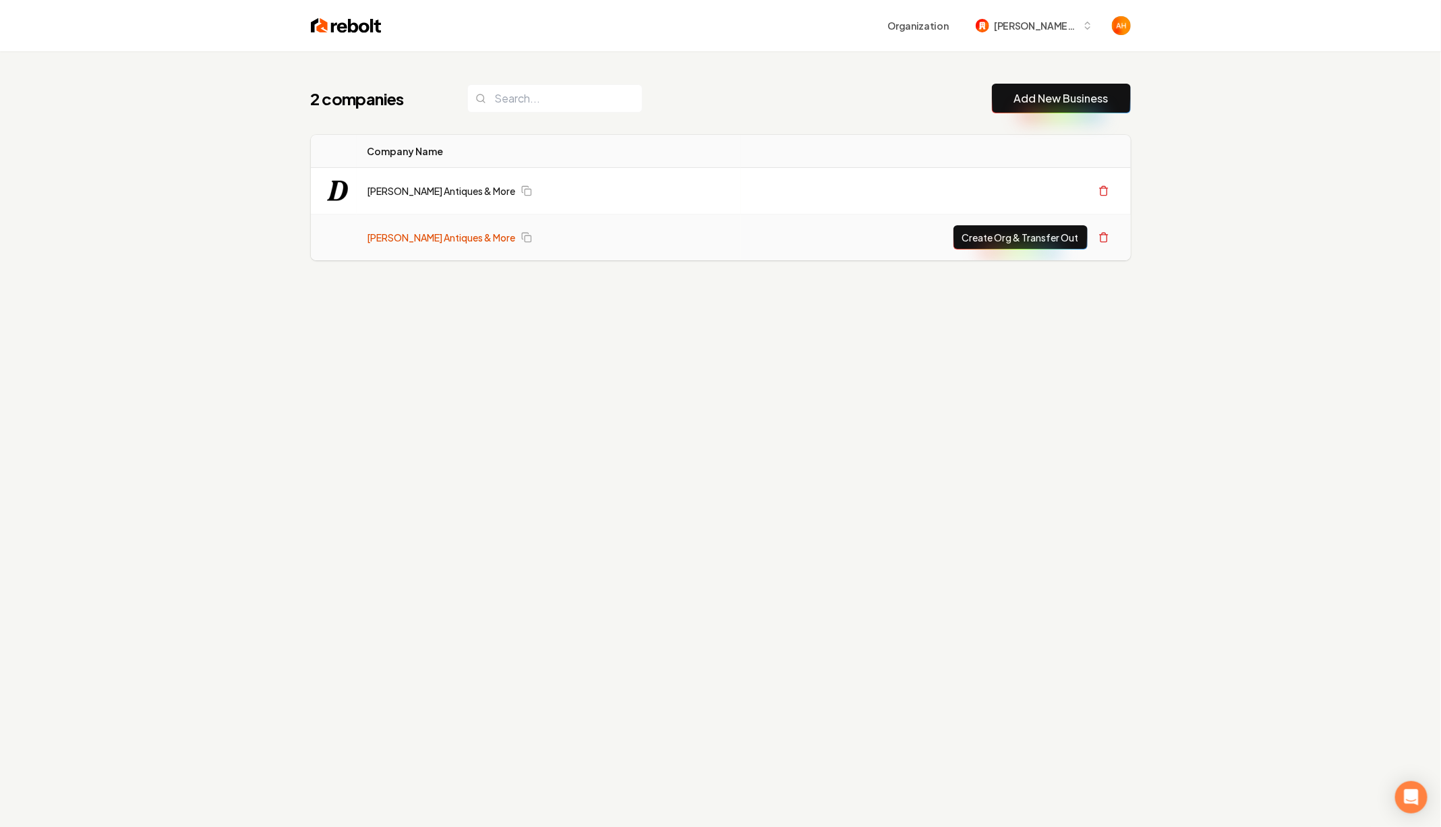
click at [421, 238] on link "[PERSON_NAME] Antiques & More" at bounding box center [441, 237] width 148 height 13
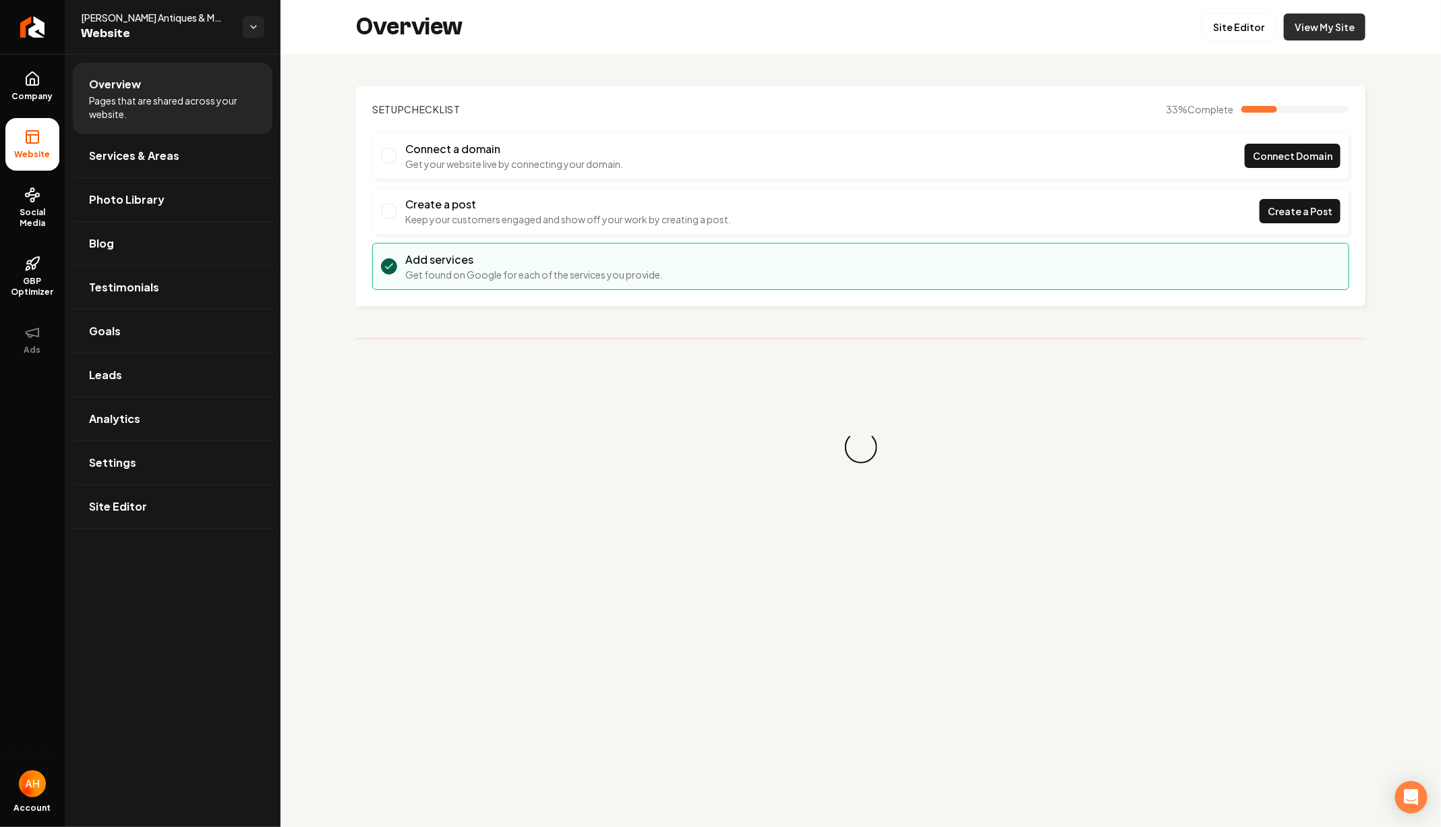
click at [1299, 34] on link "View My Site" at bounding box center [1325, 26] width 82 height 27
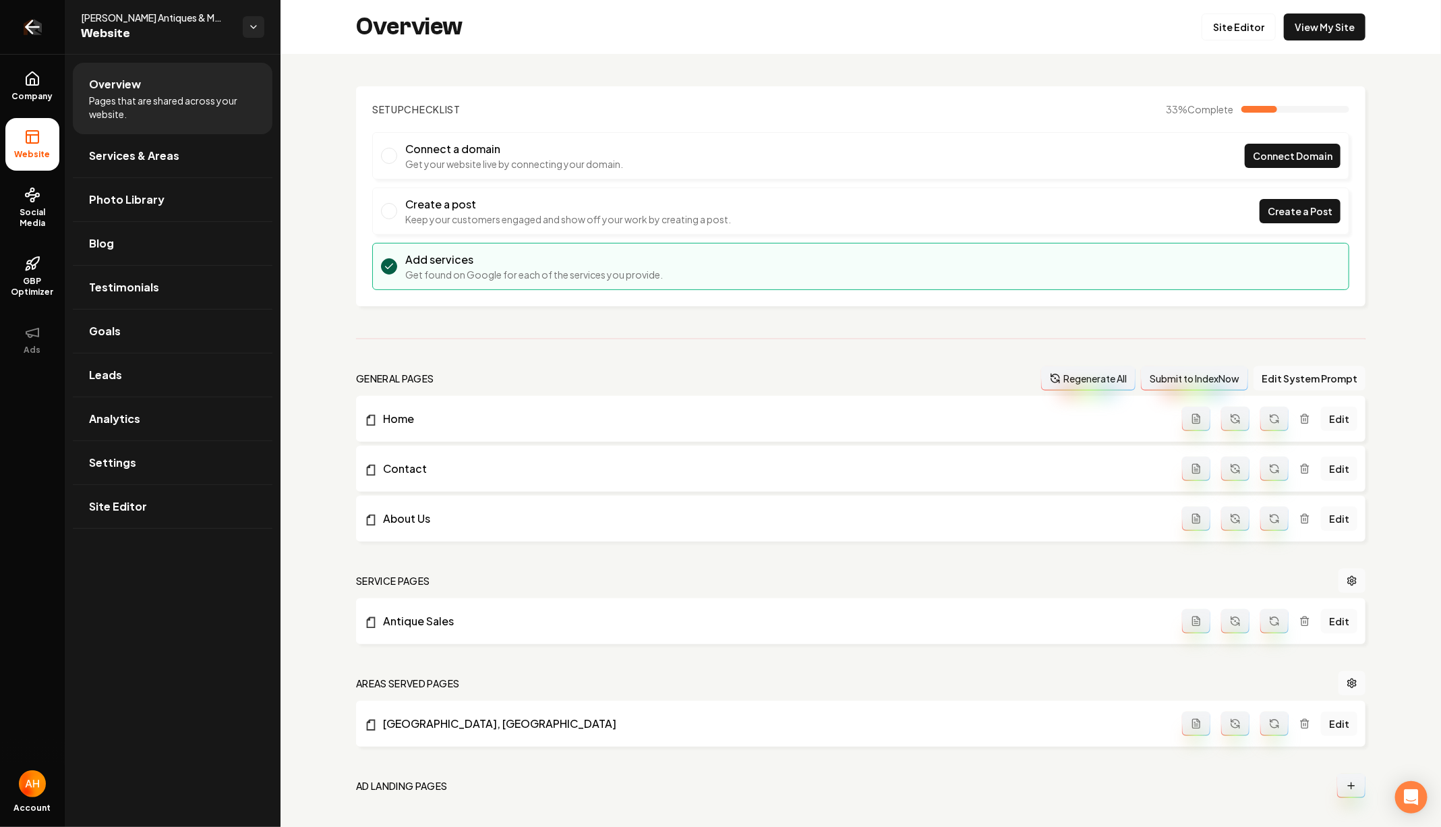
click at [41, 30] on link "Return to dashboard" at bounding box center [32, 27] width 65 height 54
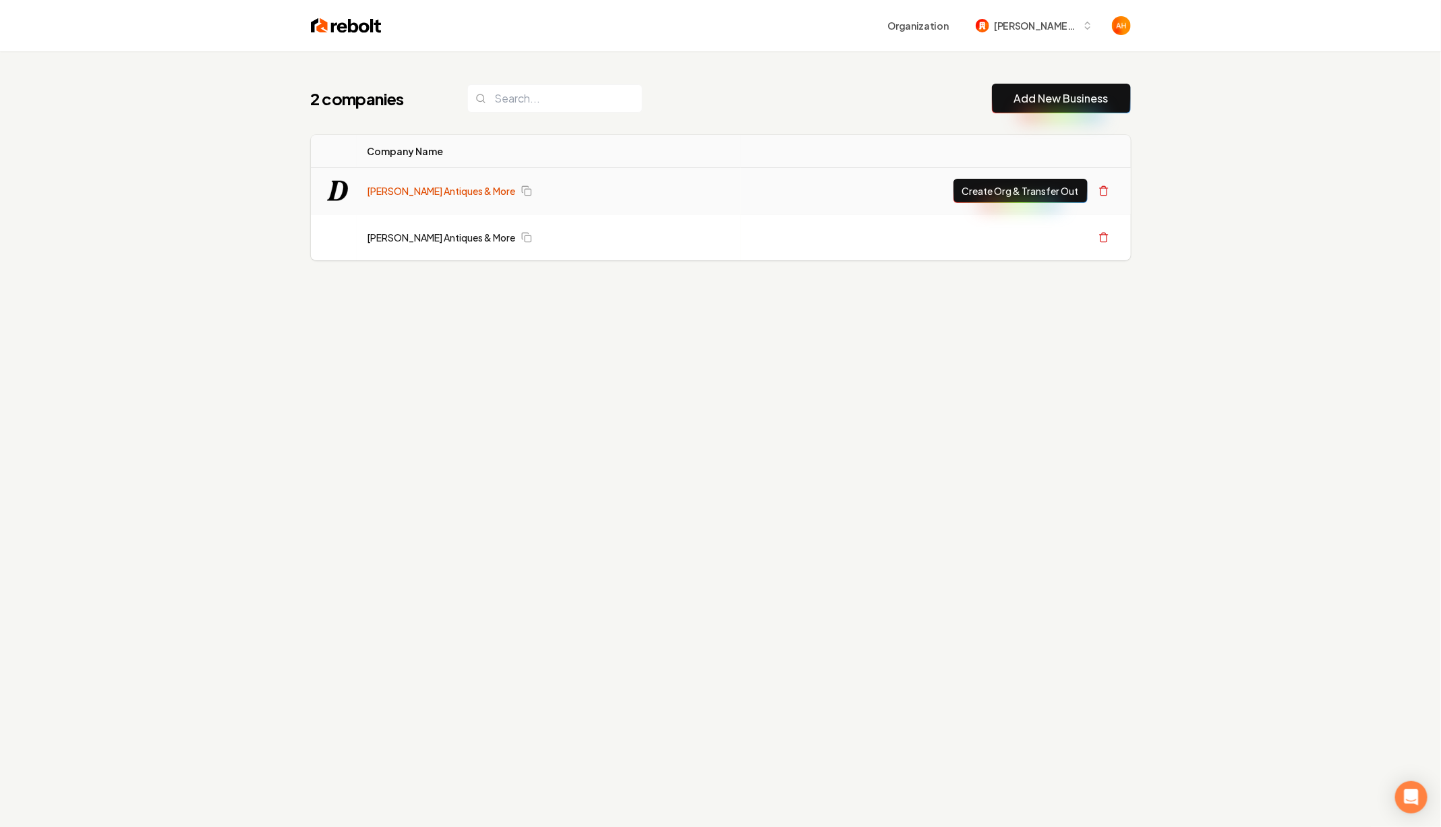
click at [415, 191] on link "[PERSON_NAME] Antiques & More" at bounding box center [441, 190] width 148 height 13
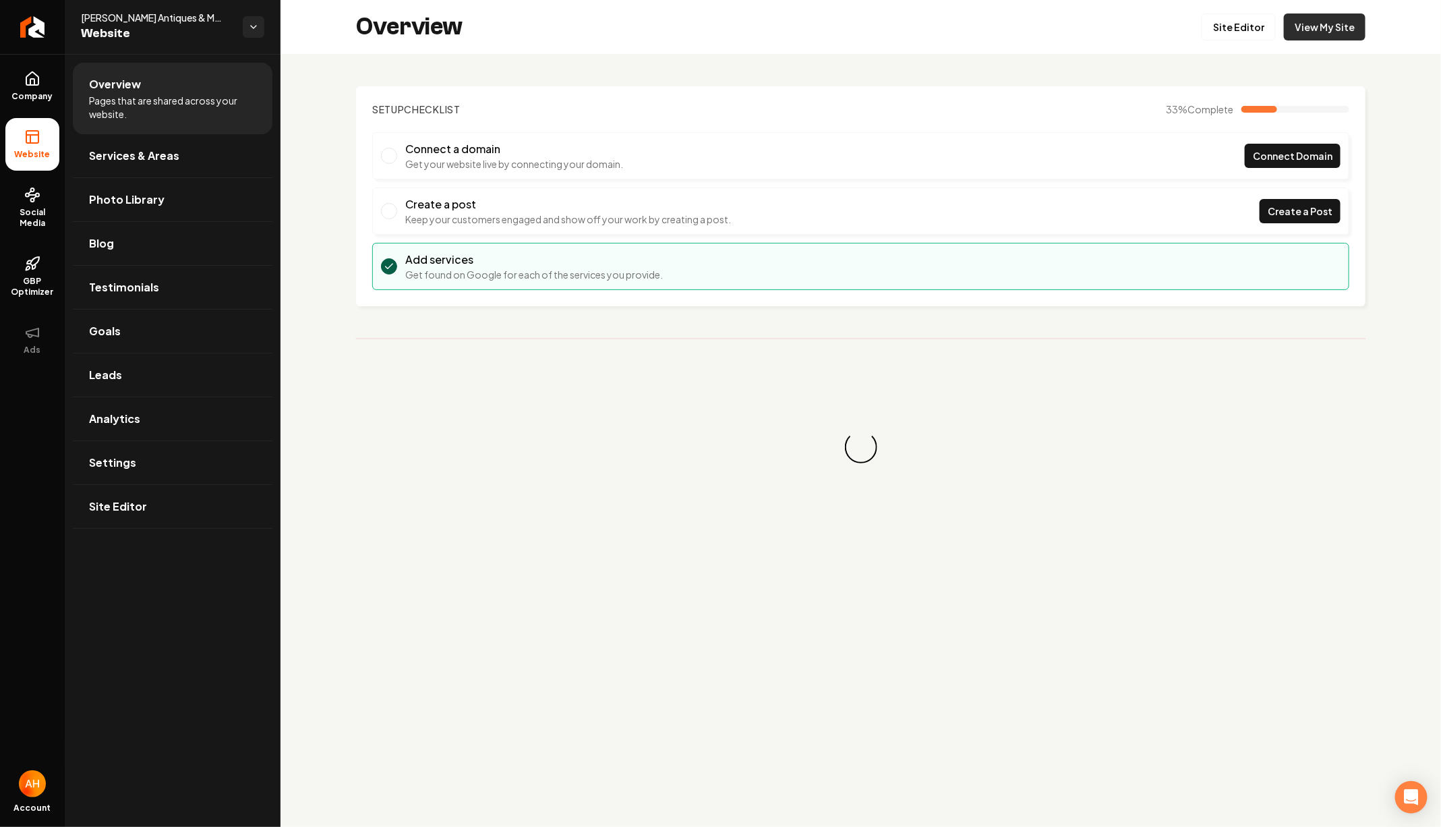
click at [1330, 33] on link "View My Site" at bounding box center [1325, 26] width 82 height 27
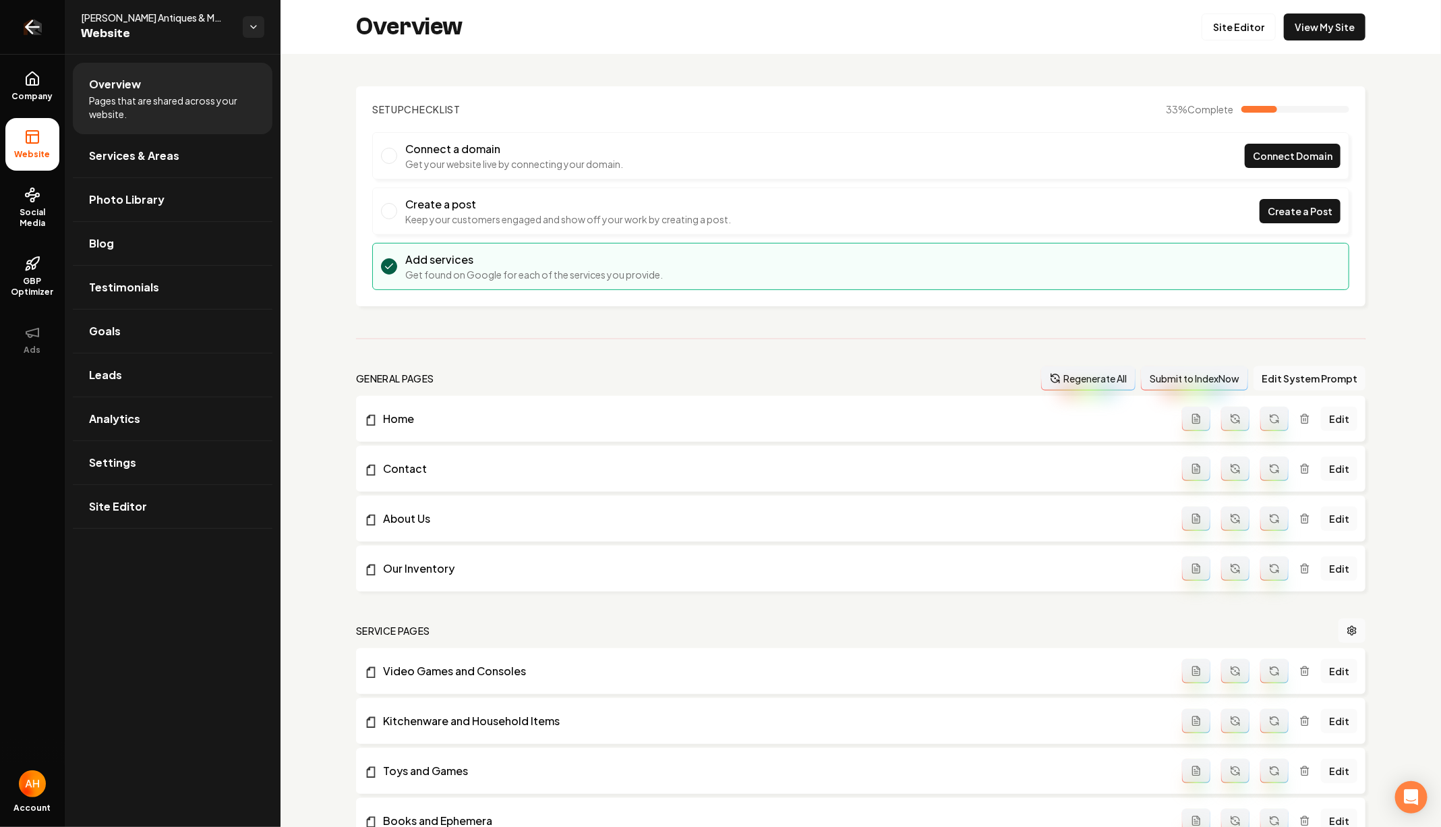
click at [30, 27] on icon "Return to dashboard" at bounding box center [32, 27] width 13 height 0
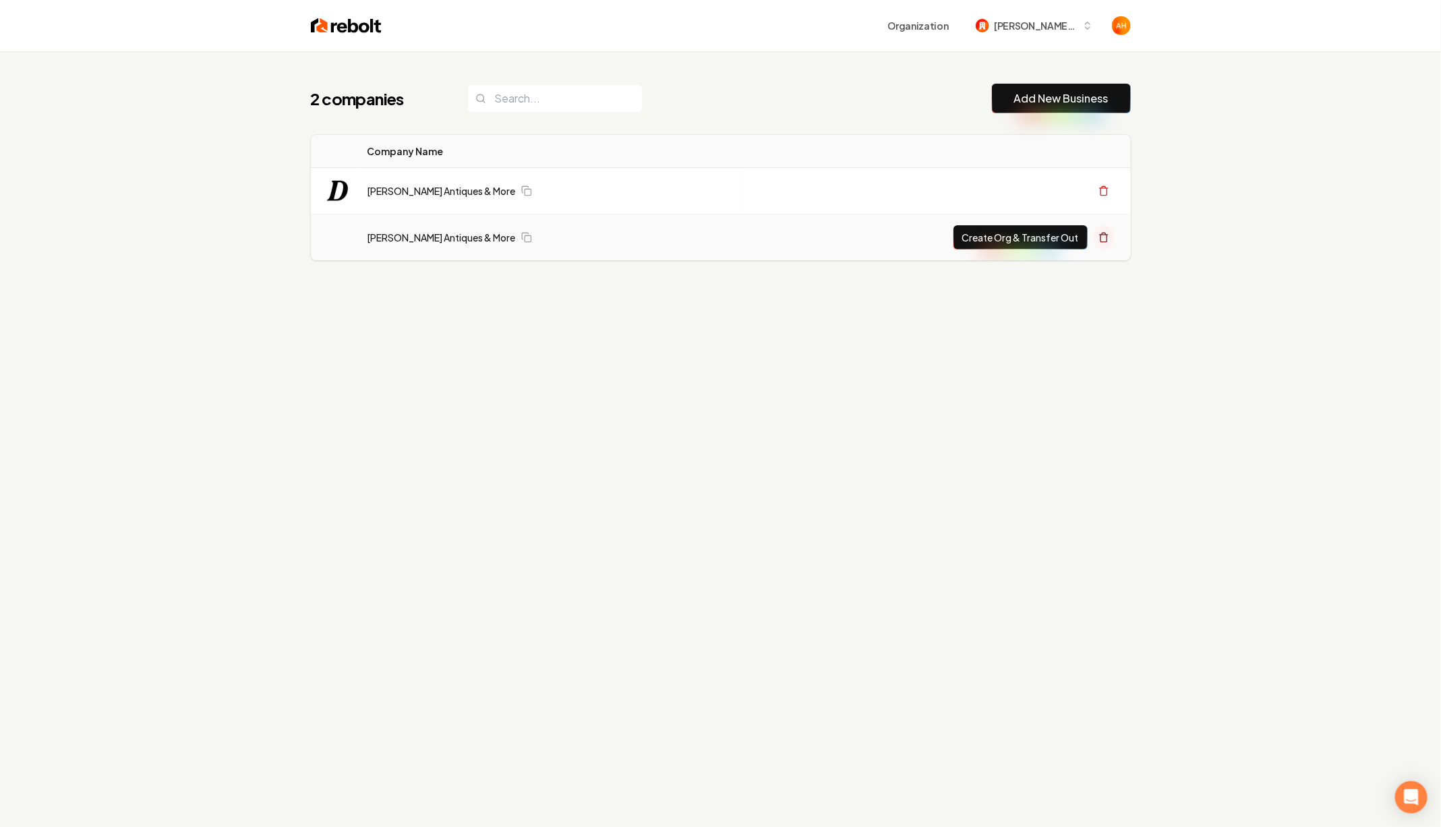
click at [1098, 237] on icon at bounding box center [1103, 237] width 11 height 11
click at [775, 368] on div "2 companies Add New Business Logo Company Name Actions Diaz Antiques & More Cre…" at bounding box center [720, 464] width 1441 height 827
click at [759, 67] on div "1 company Add New Business Logo Company Name Actions Diaz Antiques & More Creat…" at bounding box center [720, 175] width 863 height 249
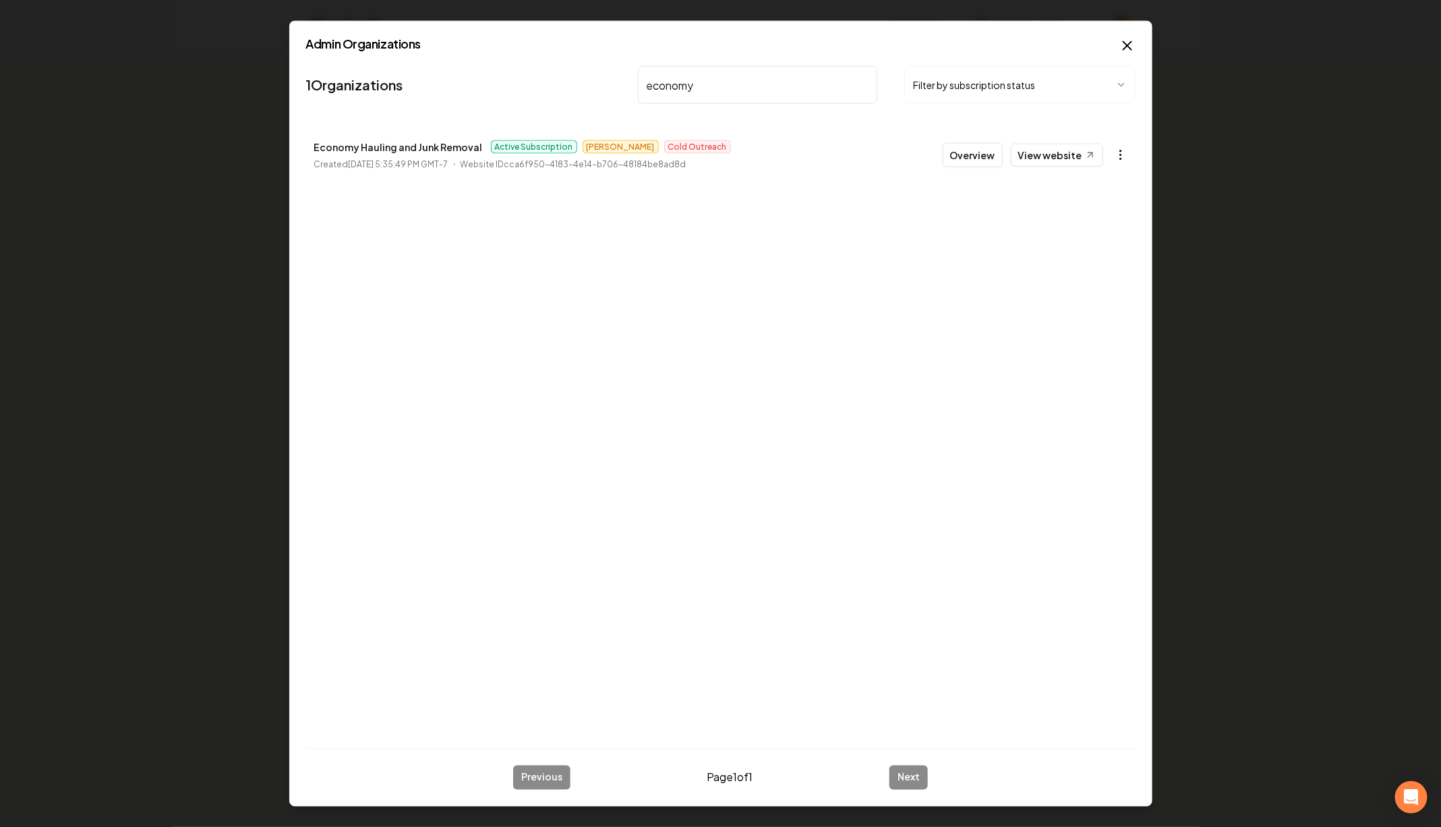
type input "economy"
click at [1117, 151] on body "Organization Diaz Antiques and More (River) 1 company Add New Business Logo Com…" at bounding box center [720, 413] width 1441 height 827
click at [1092, 266] on link "View in Stripe" at bounding box center [1089, 271] width 86 height 22
click at [754, 90] on input "economy" at bounding box center [758, 85] width 240 height 38
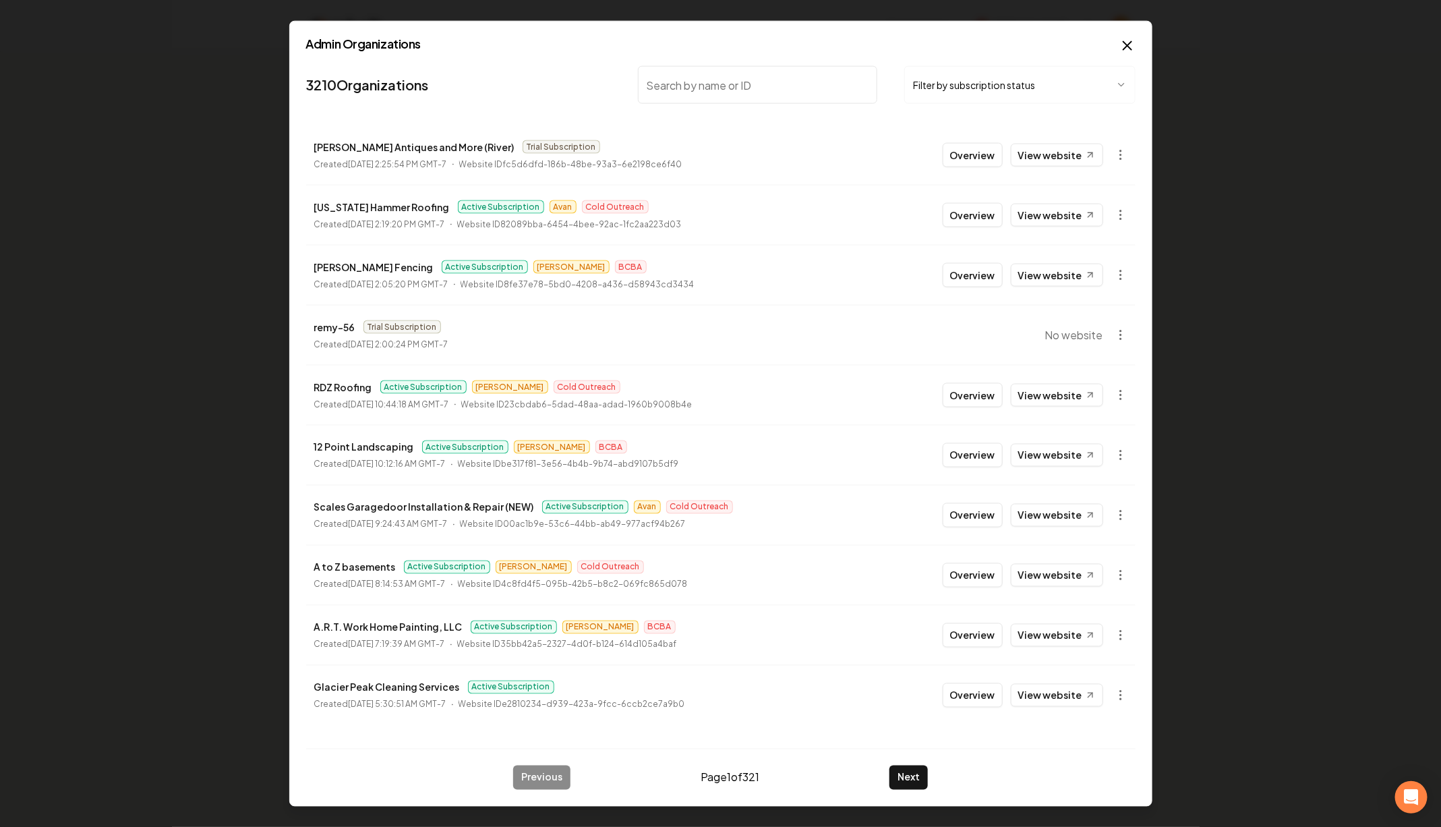
click at [384, 151] on p "[PERSON_NAME] Antiques and More (River)" at bounding box center [414, 147] width 200 height 16
copy p "[PERSON_NAME] Antiques and More (River)"
click at [1124, 147] on body "Organization Diaz Antiques and More (River) 1 company Add New Business Logo Com…" at bounding box center [720, 413] width 1441 height 827
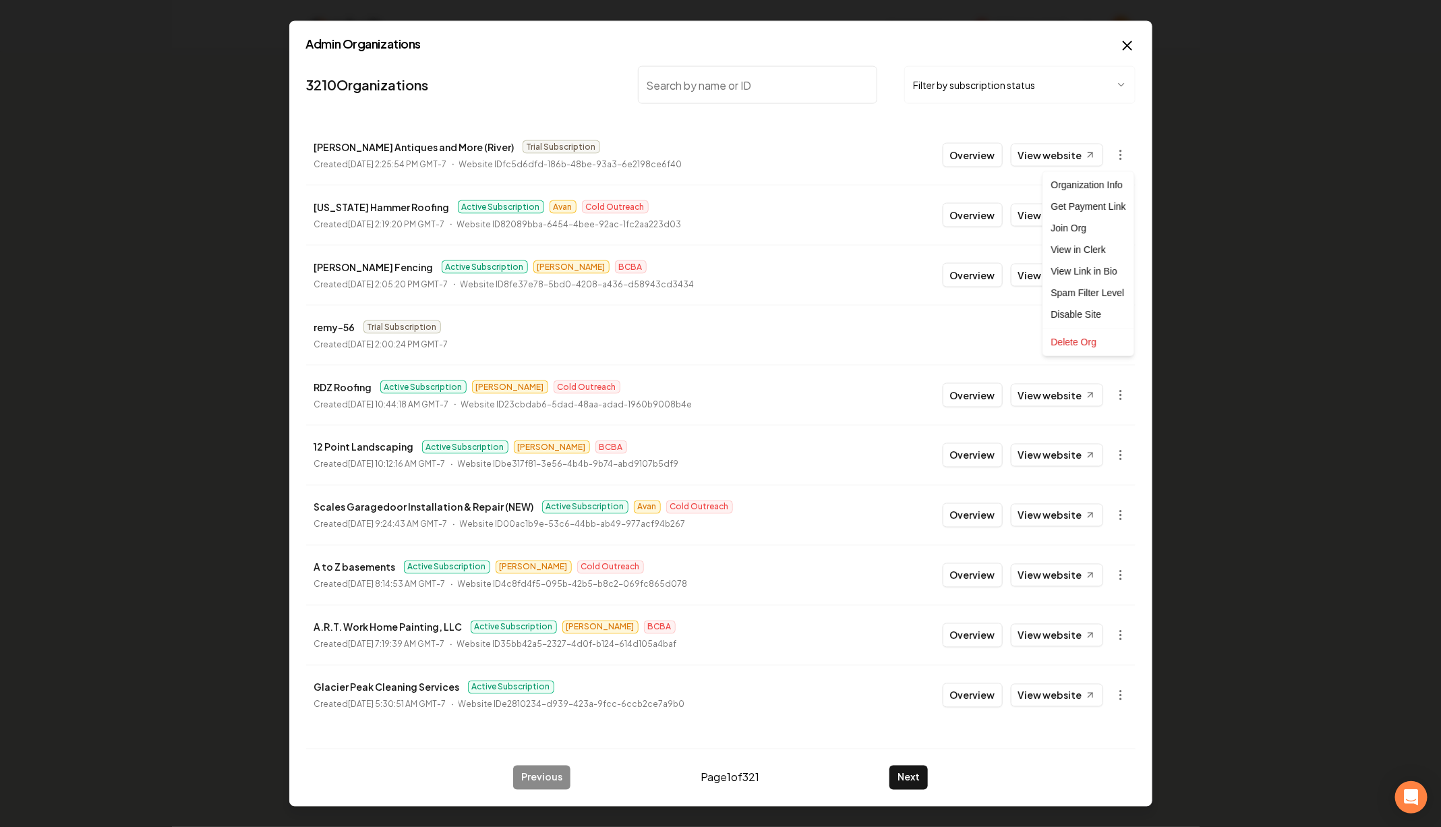
click at [1102, 171] on div "Organization Info Get Payment Link Join Org View in Clerk View Link in Bio Spam…" at bounding box center [1088, 263] width 92 height 185
click at [1090, 194] on div "Organization Info" at bounding box center [1089, 185] width 86 height 22
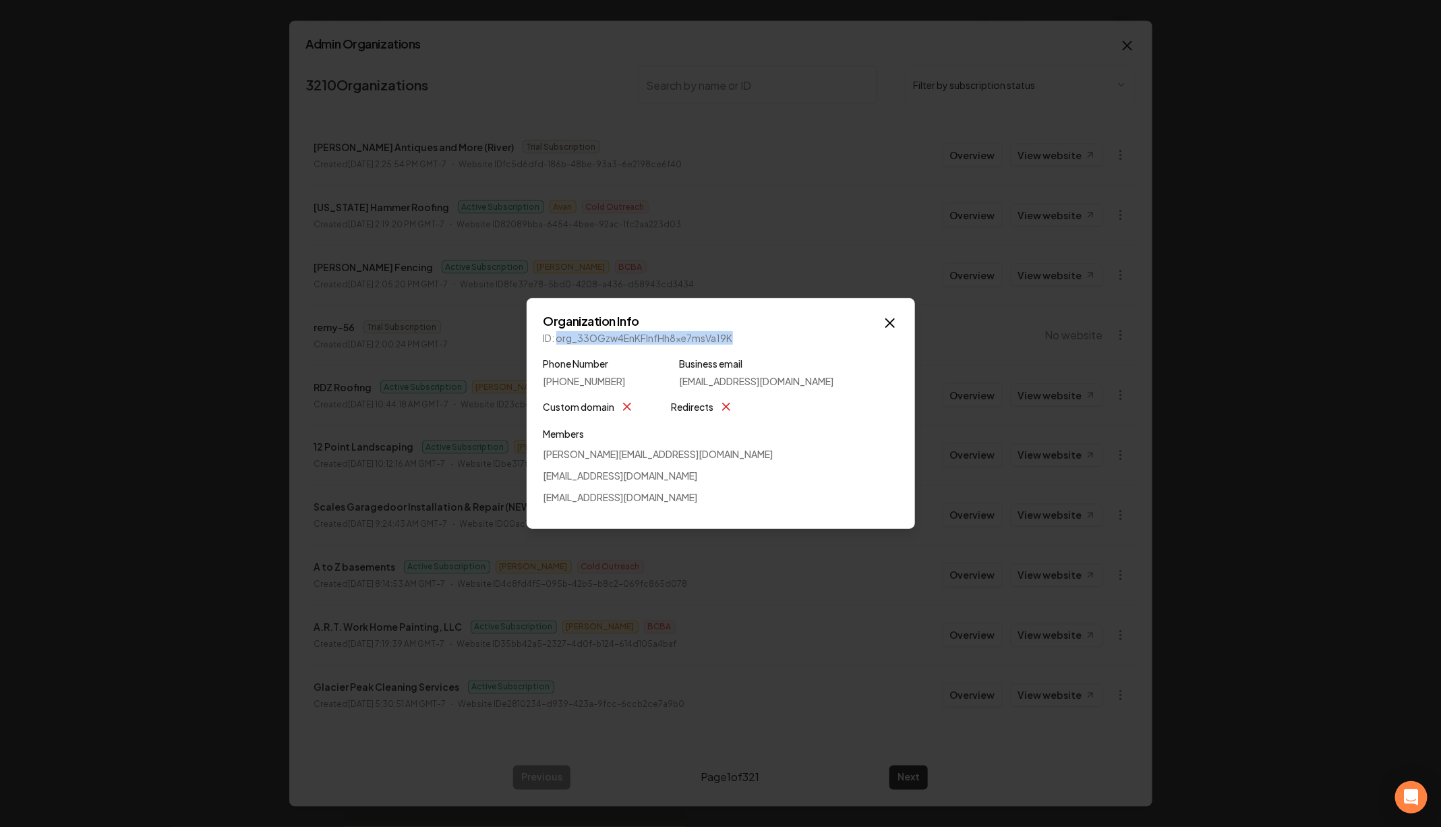
drag, startPoint x: 558, startPoint y: 338, endPoint x: 768, endPoint y: 334, distance: 209.7
click at [768, 334] on p "ID: org_33OGzw4EnKFlnfHh8xe7msVa19K" at bounding box center [720, 337] width 355 height 13
copy p "org_33OGzw4EnKFlnfHh8xe7msVa19K"
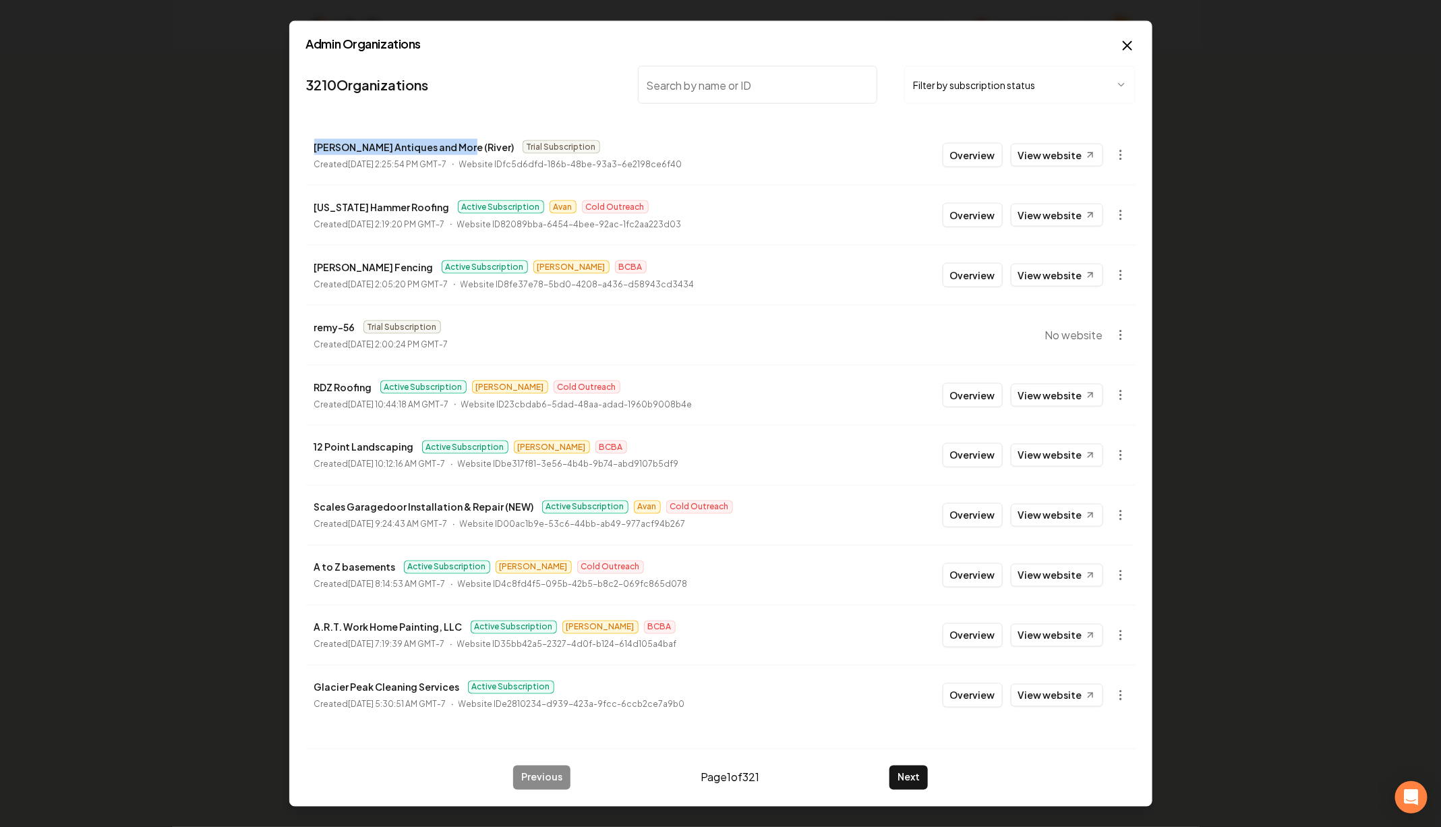
copy p "[PERSON_NAME] Antiques and More (River)"
drag, startPoint x: 307, startPoint y: 145, endPoint x: 451, endPoint y: 146, distance: 143.6
click at [451, 146] on li "Diaz Antiques and More (River) Trial Subscription Created September 29, 2025, 2…" at bounding box center [720, 154] width 829 height 59
click at [744, 66] on input "search" at bounding box center [758, 85] width 240 height 38
type input "r"
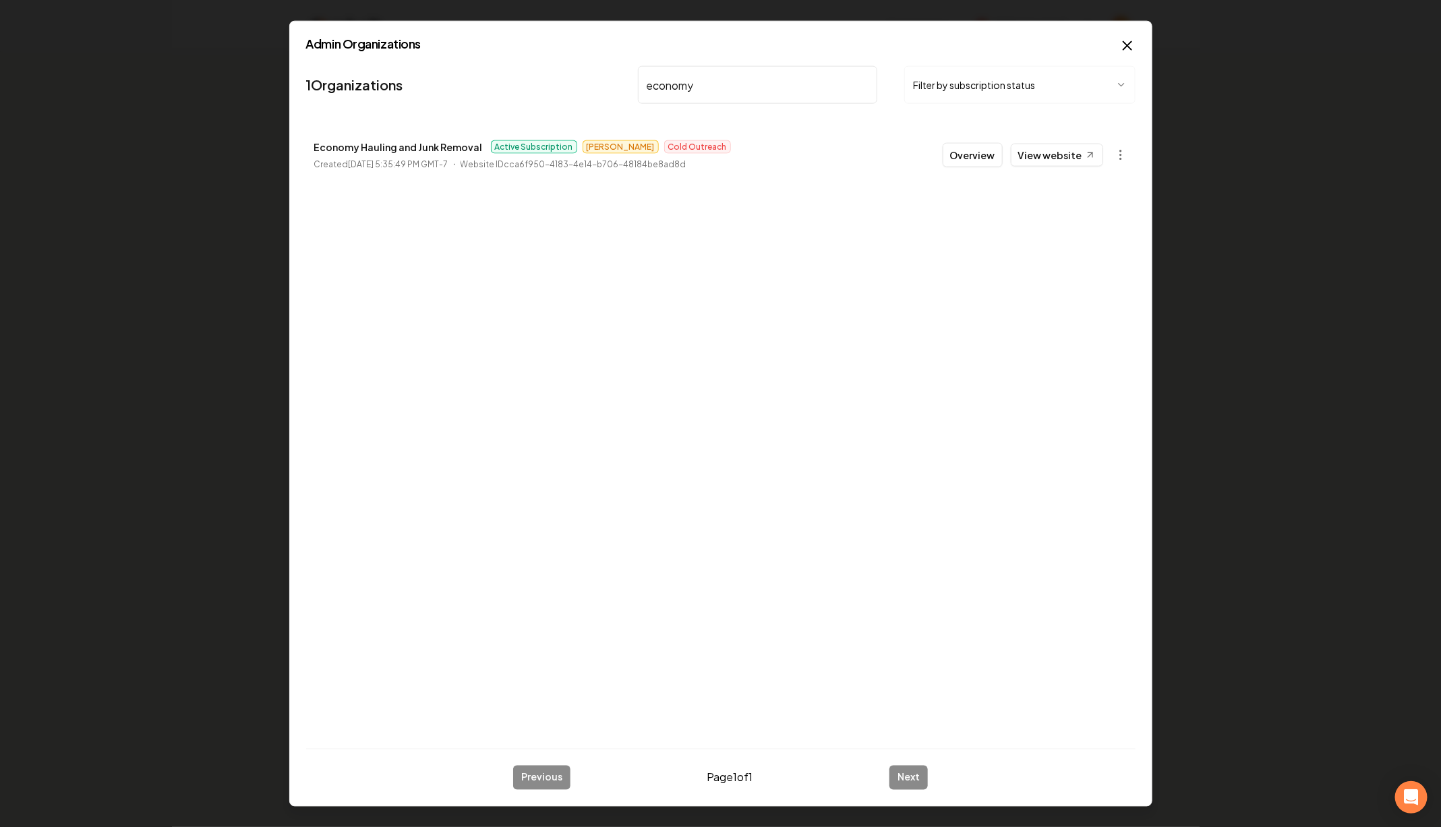
click at [883, 276] on div "1 Organizations economy Filter by subscription status Economy Hauling and Junk …" at bounding box center [720, 399] width 829 height 677
click at [693, 77] on input "economy" at bounding box center [758, 85] width 240 height 38
type input "rgl"
click at [1041, 152] on link "View website" at bounding box center [1057, 155] width 92 height 23
click at [1123, 143] on body "Organization Diaz Antiques and More (River) 1 company Add New Business Logo Com…" at bounding box center [720, 413] width 1441 height 827
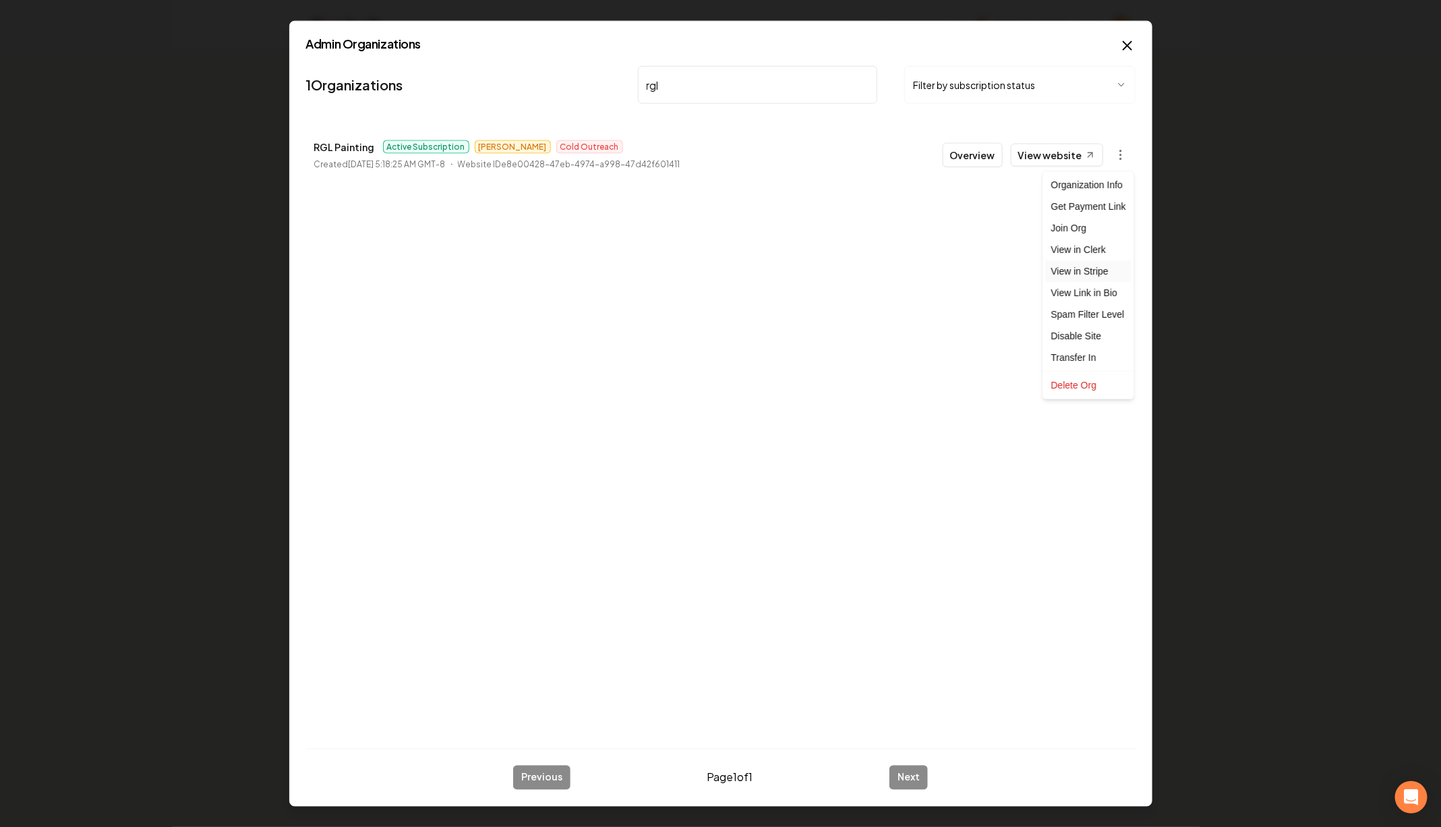
click at [1108, 268] on link "View in Stripe" at bounding box center [1089, 271] width 86 height 22
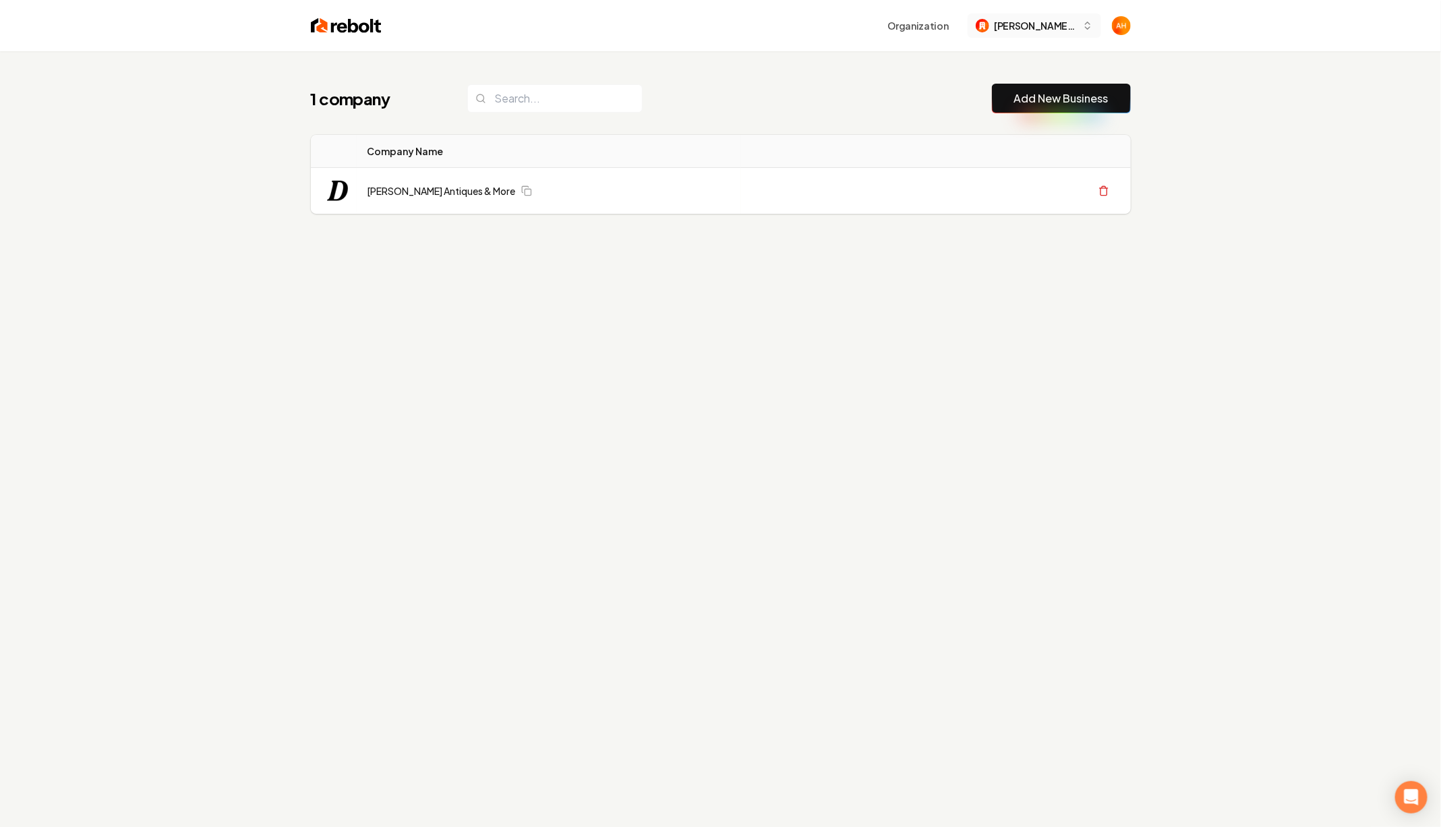
click at [1056, 24] on span "[PERSON_NAME] Antiques and More (River)" at bounding box center [1036, 26] width 82 height 14
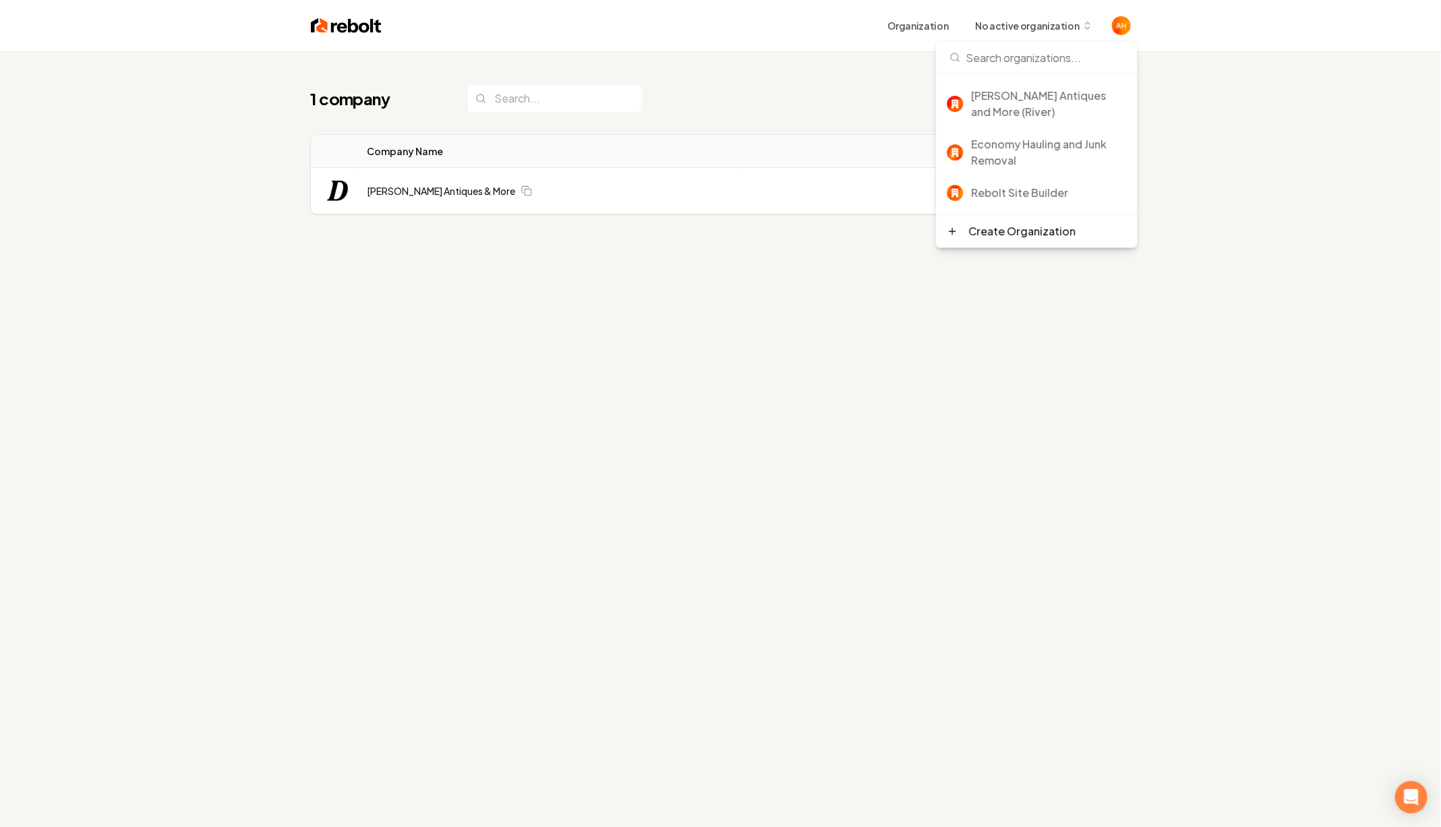
click at [653, 510] on div "1 company Add New Business Logo Company Name Actions Diaz Antiques & More Creat…" at bounding box center [720, 464] width 1441 height 827
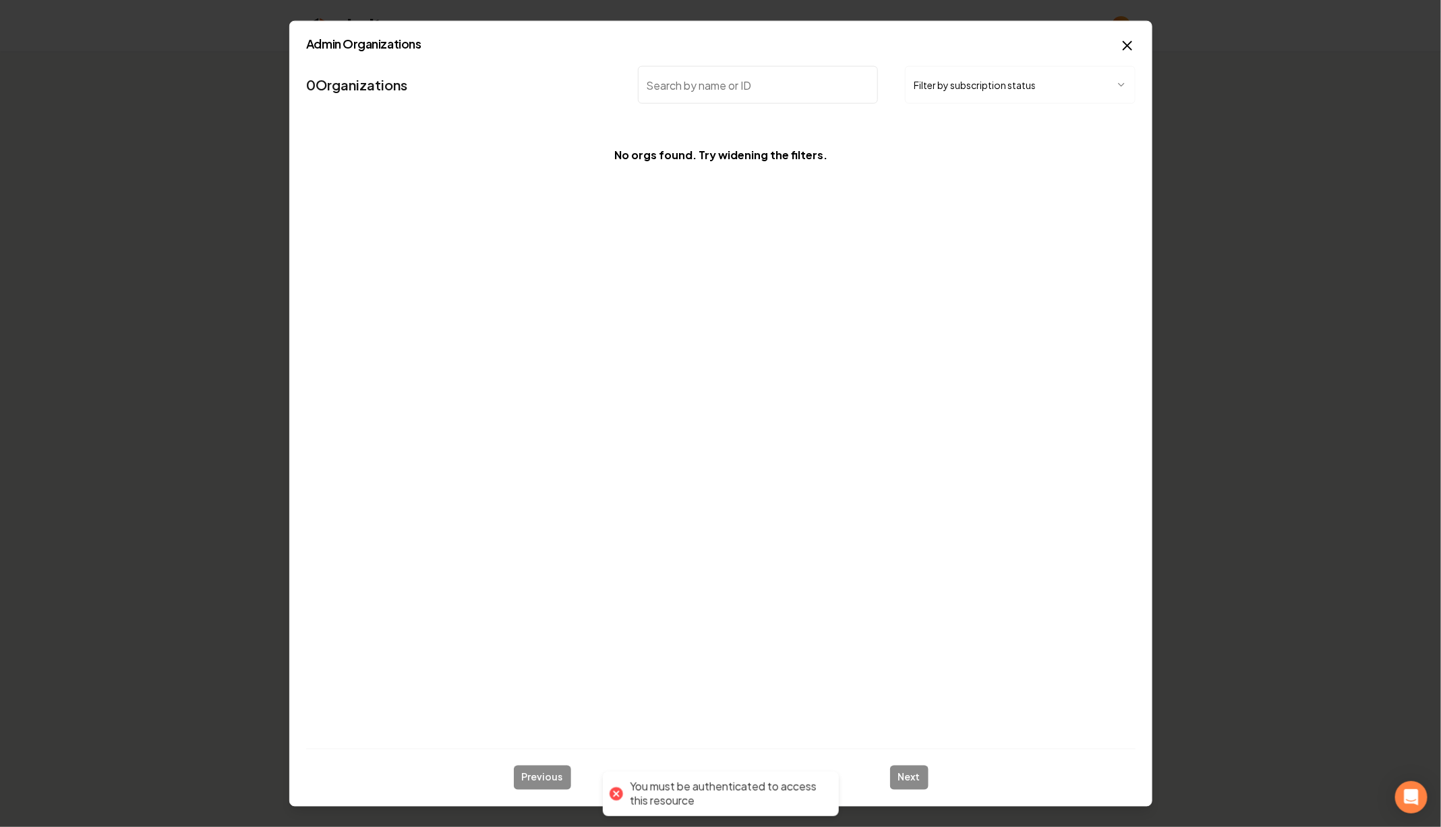
type input "t"
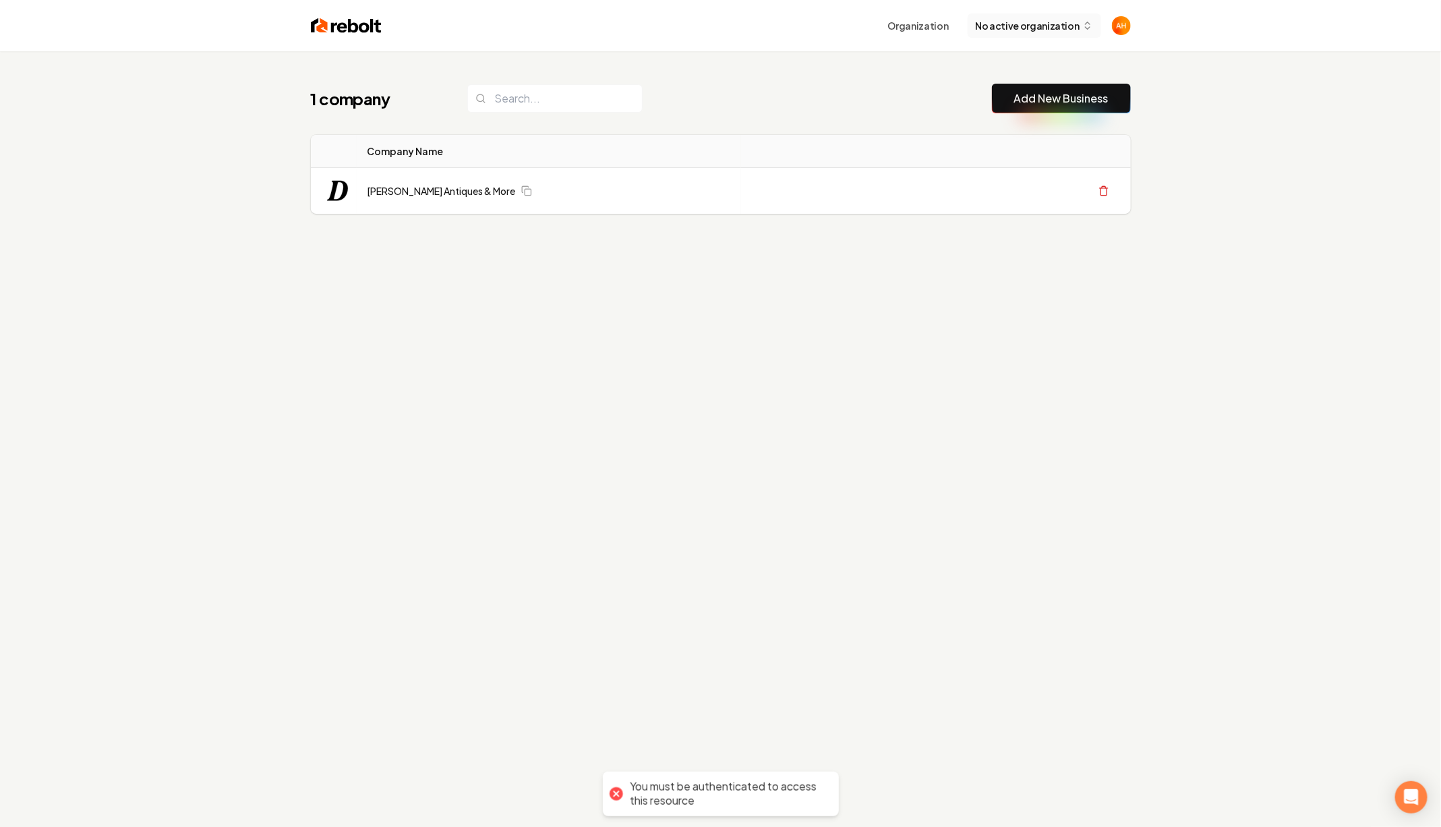
click at [1046, 34] on button "No active organization" at bounding box center [1034, 25] width 133 height 24
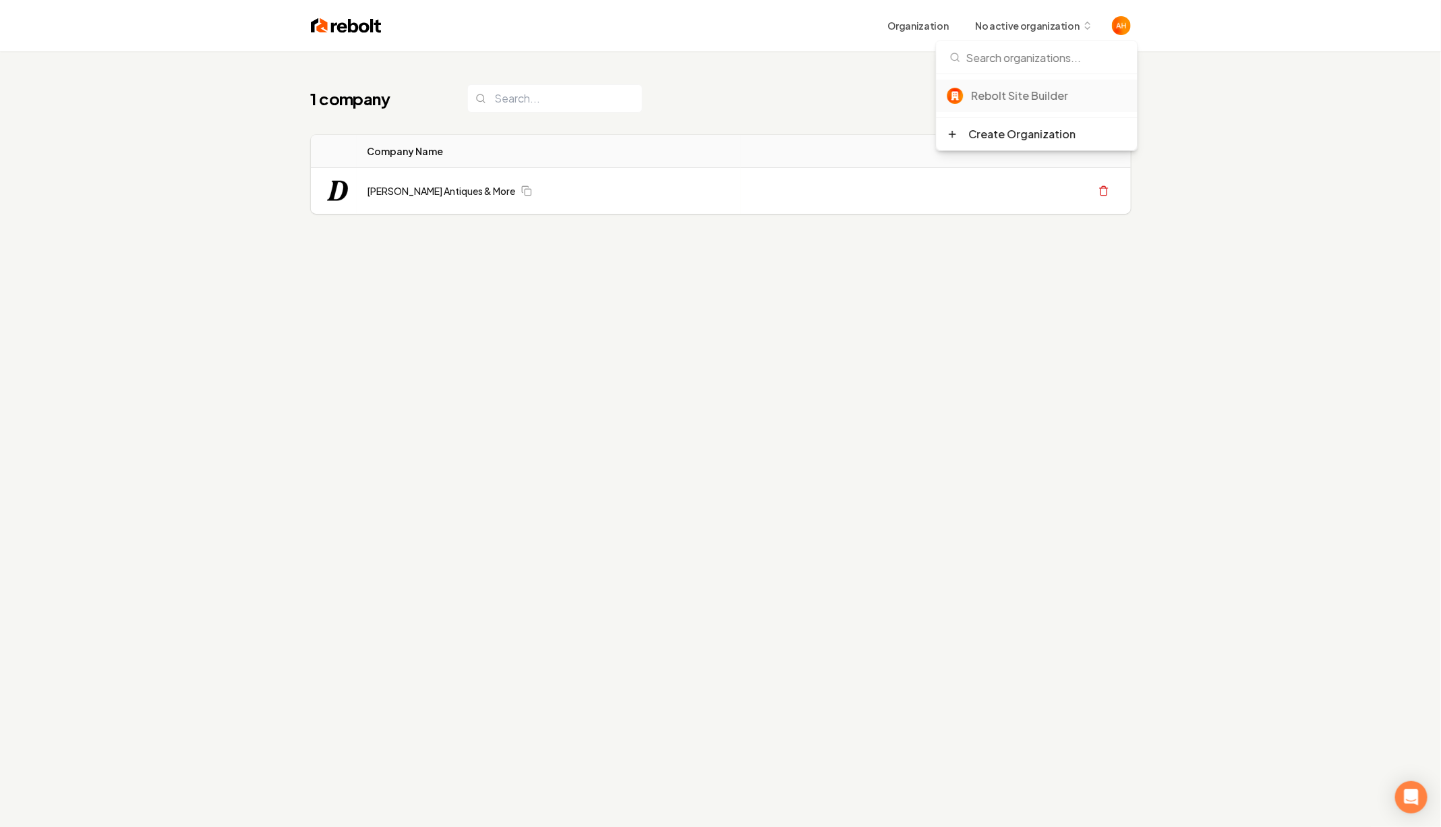
click at [1019, 101] on div "Rebolt Site Builder" at bounding box center [1049, 96] width 155 height 16
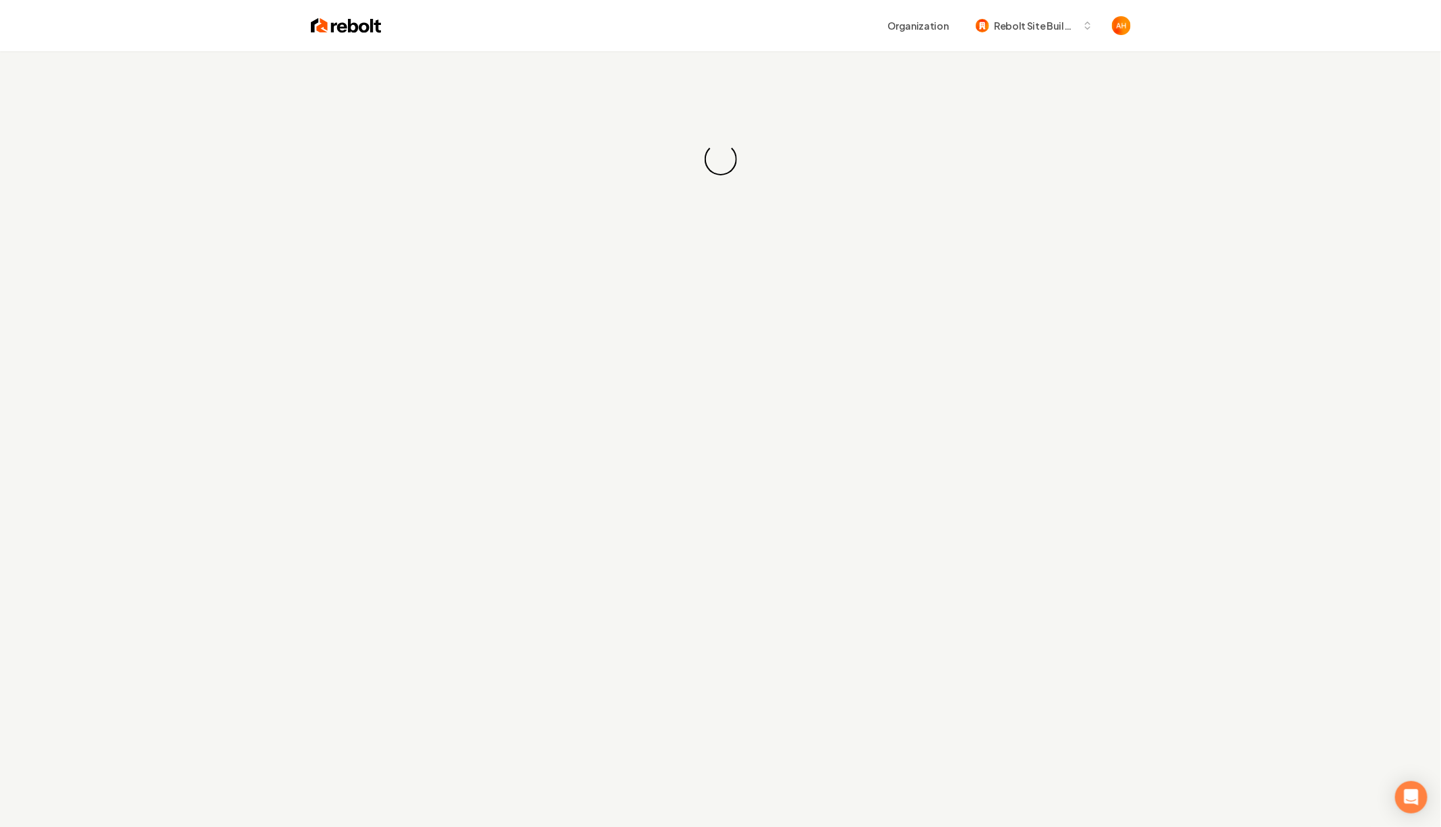
click at [781, 212] on div "Loading... Loading..." at bounding box center [720, 159] width 1441 height 216
click at [734, 18] on div "Organization Rebolt Site Builder" at bounding box center [756, 25] width 749 height 24
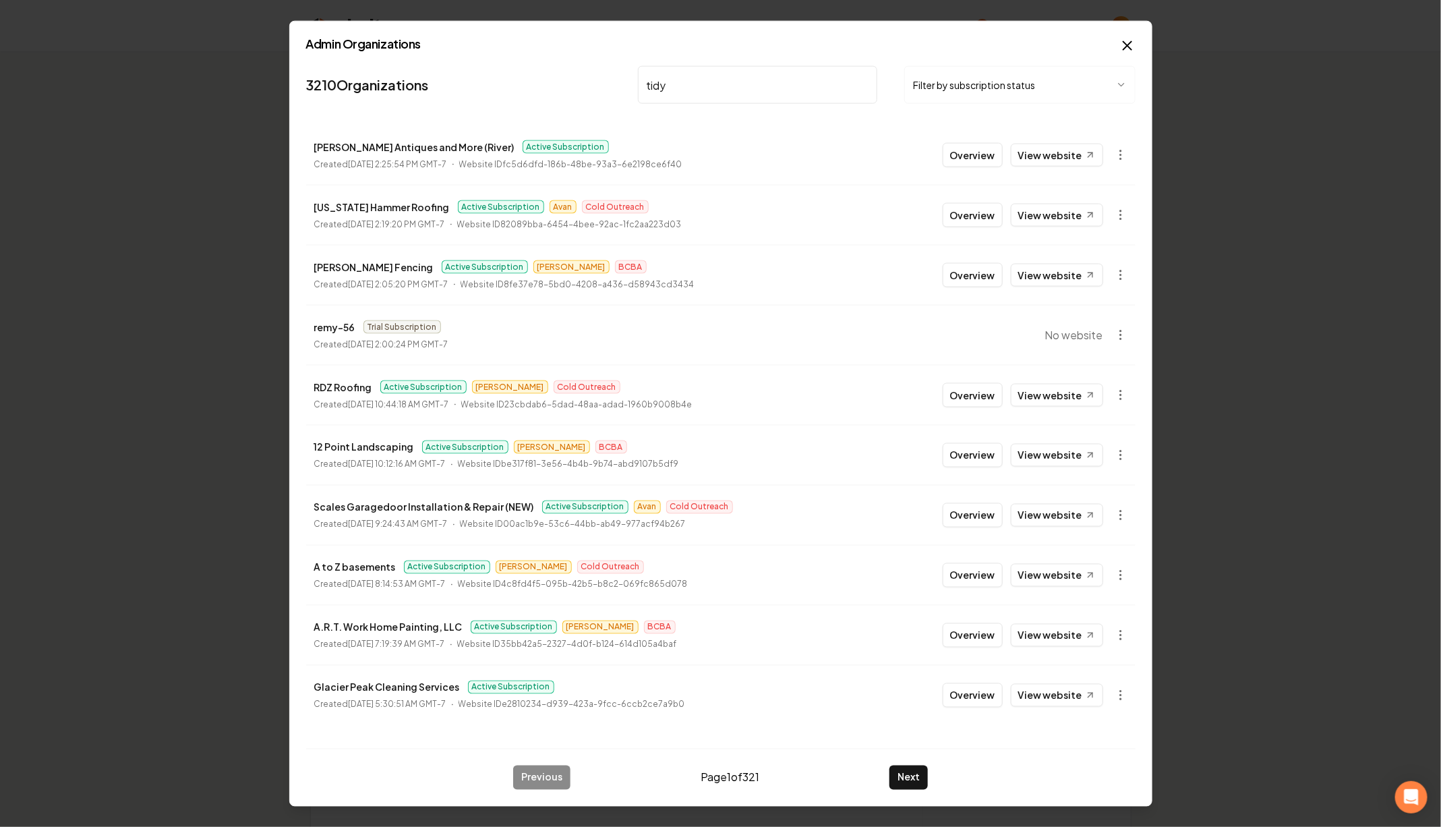
type input "tidy"
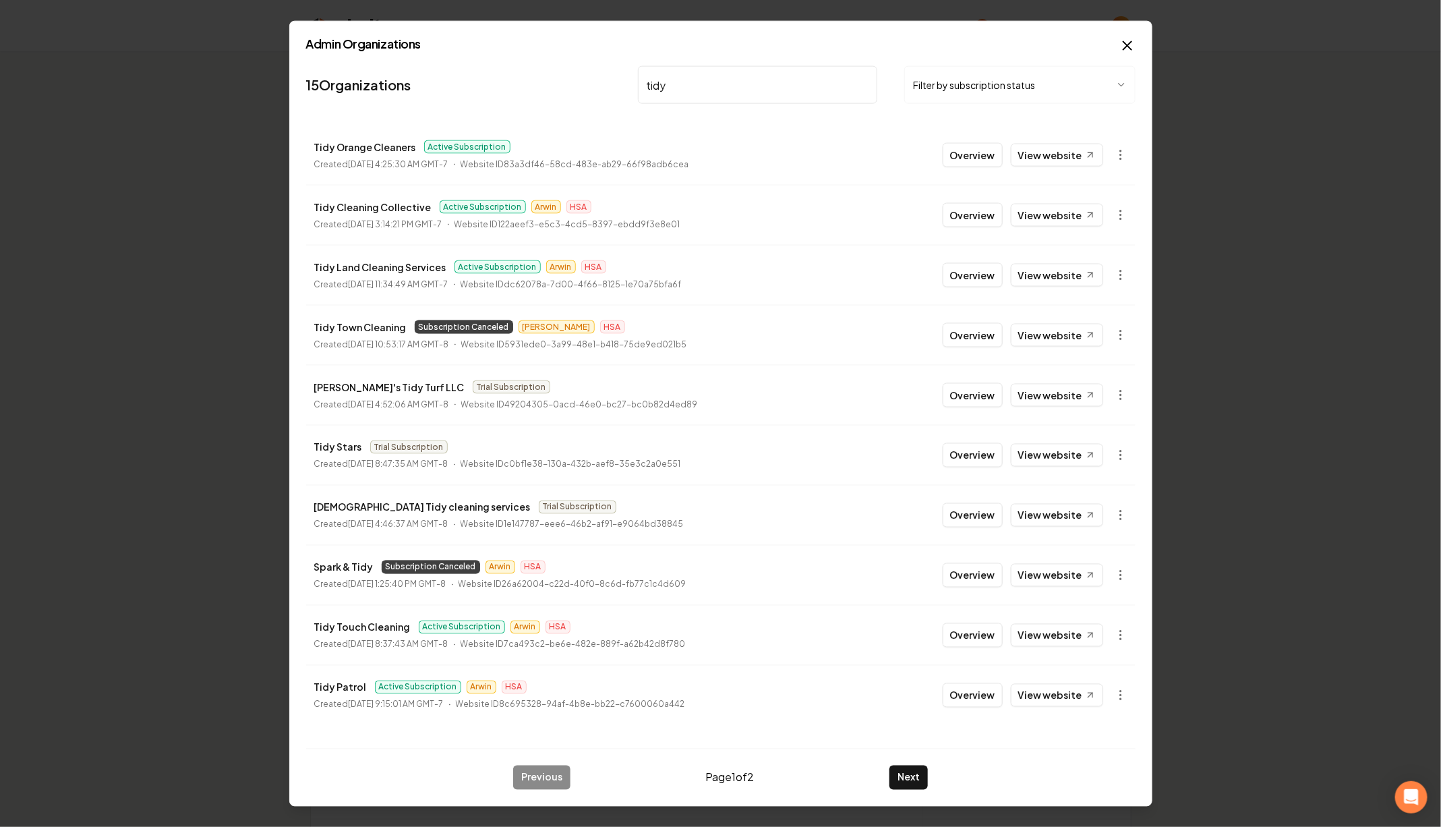
click at [380, 202] on p "Tidy Cleaning Collective" at bounding box center [372, 207] width 117 height 16
copy p "Collective"
click at [1115, 214] on icon "button" at bounding box center [1120, 214] width 13 height 13
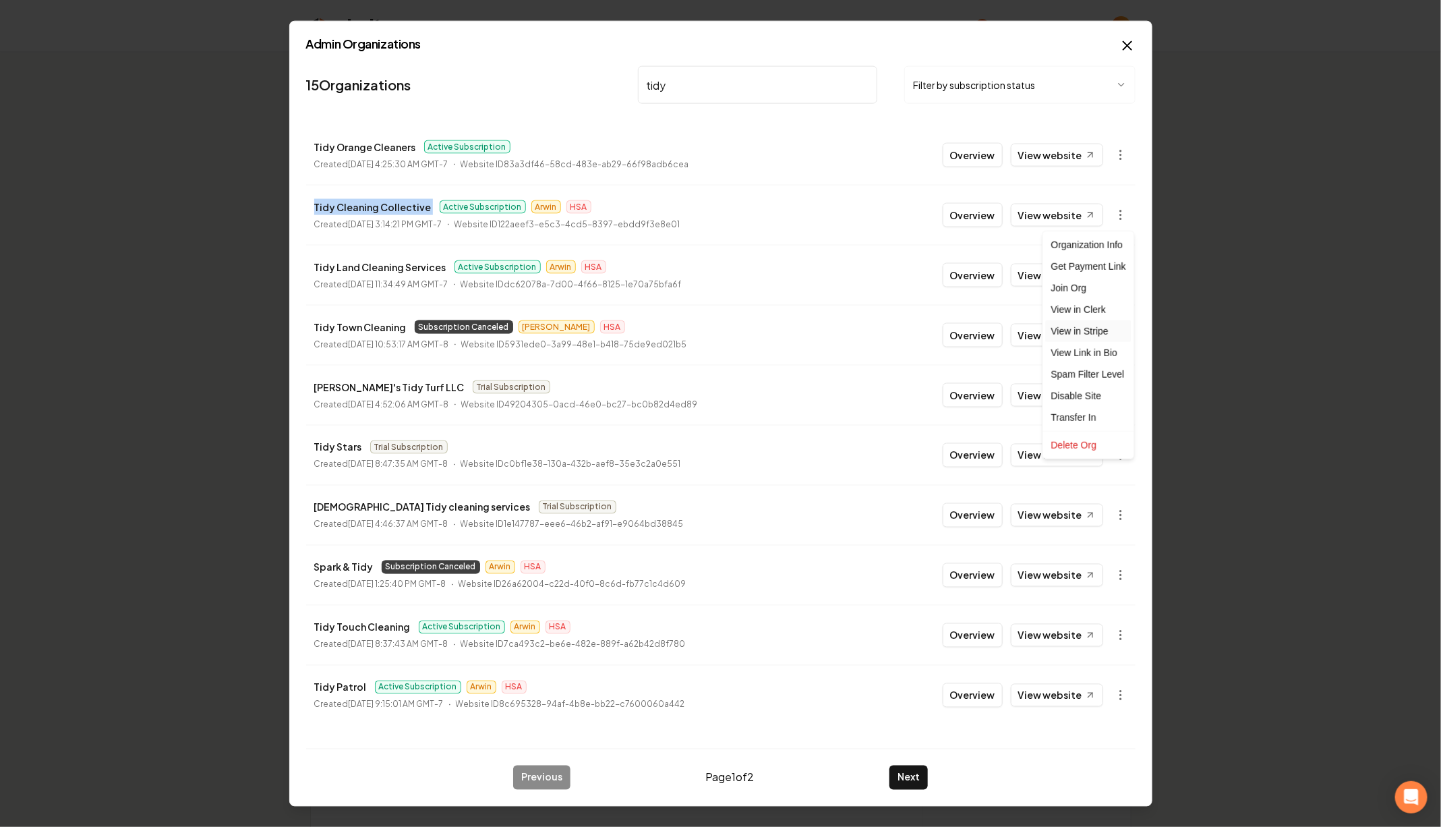
click at [1102, 324] on link "View in Stripe" at bounding box center [1089, 331] width 86 height 22
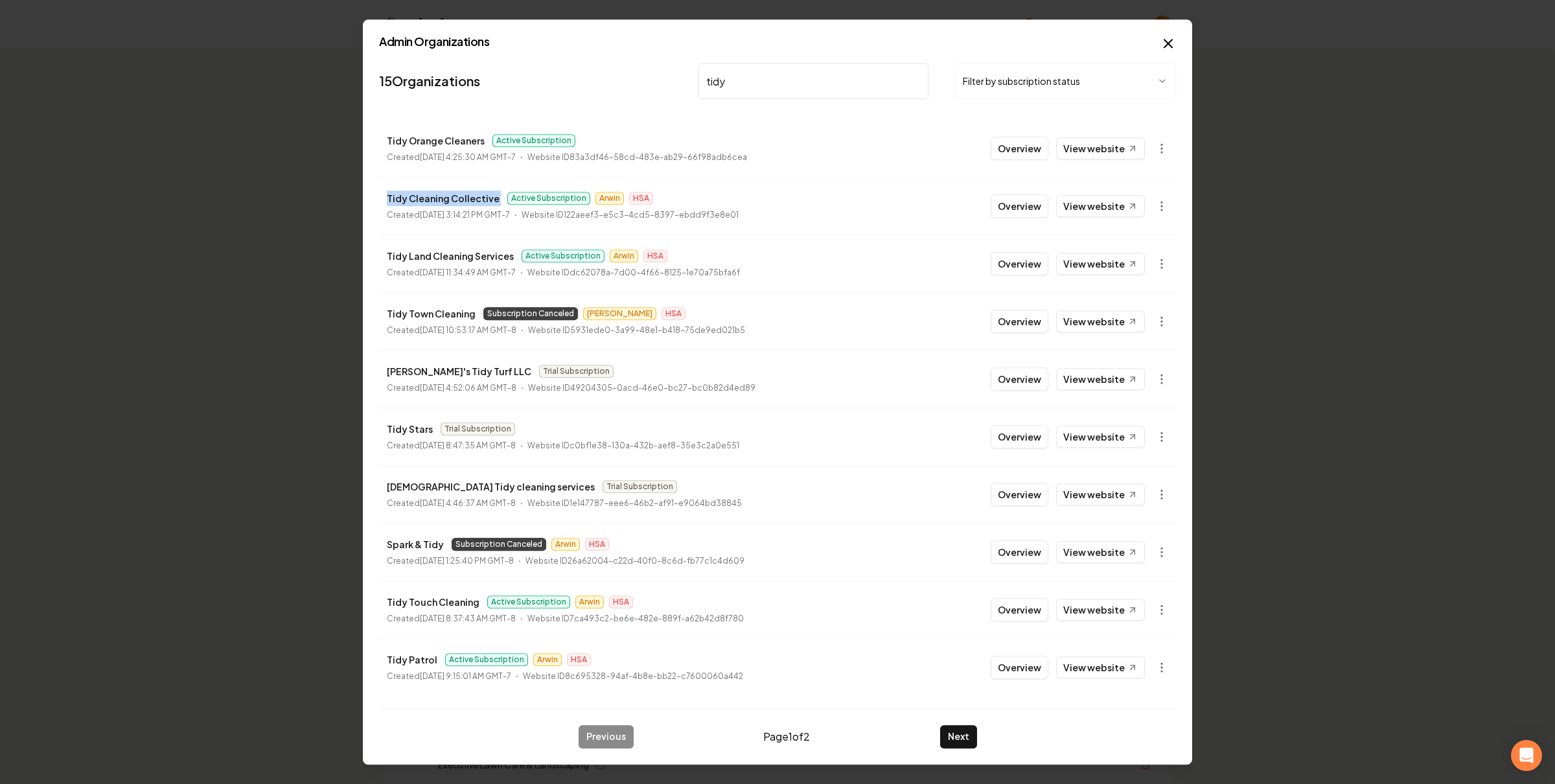
click at [913, 78] on input "tidy" at bounding box center [813, 81] width 231 height 37
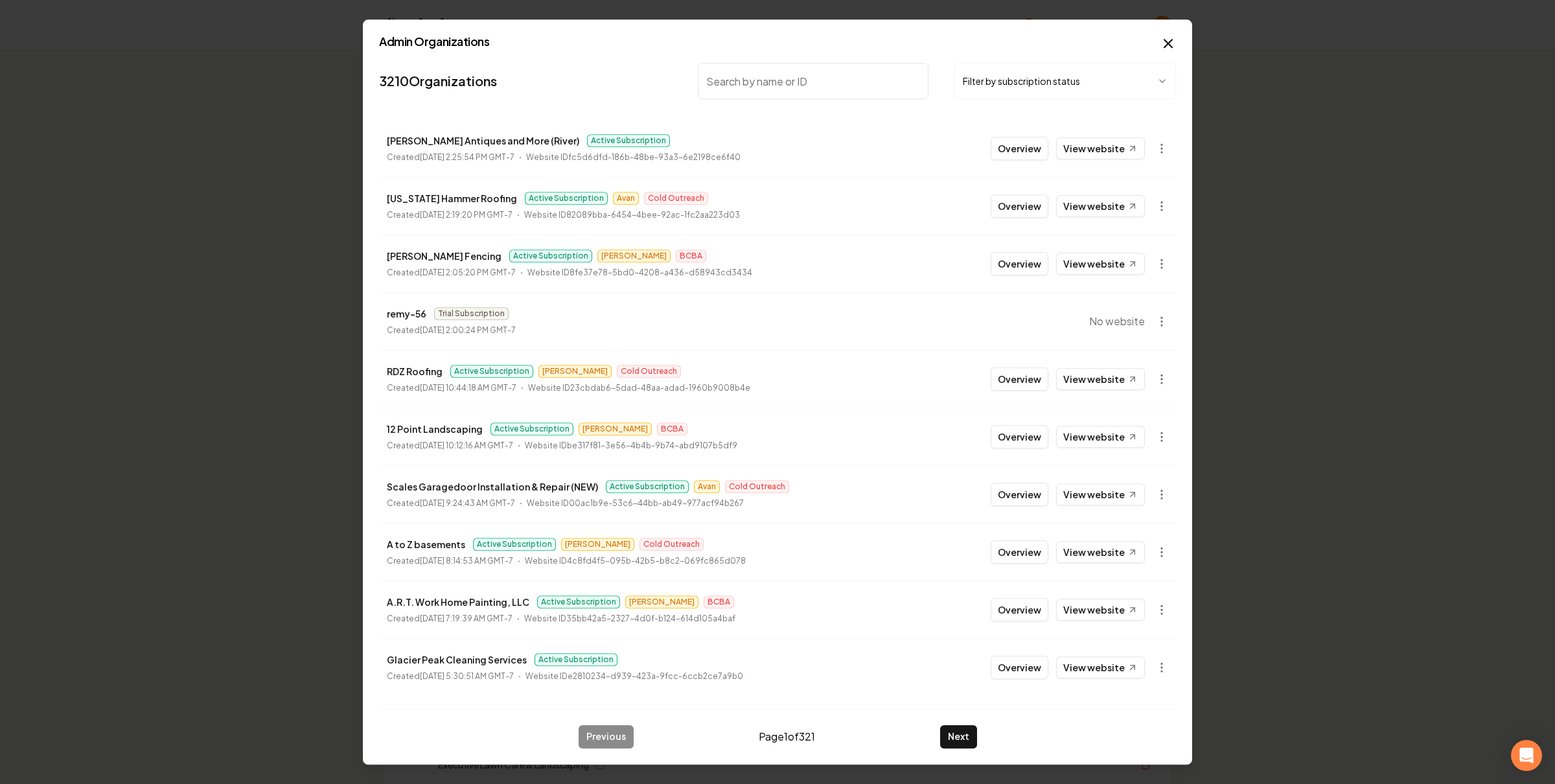
click at [409, 144] on p "[PERSON_NAME] Antiques and More (River)" at bounding box center [483, 140] width 192 height 15
click at [794, 90] on input "search" at bounding box center [813, 81] width 231 height 37
type input "everything"
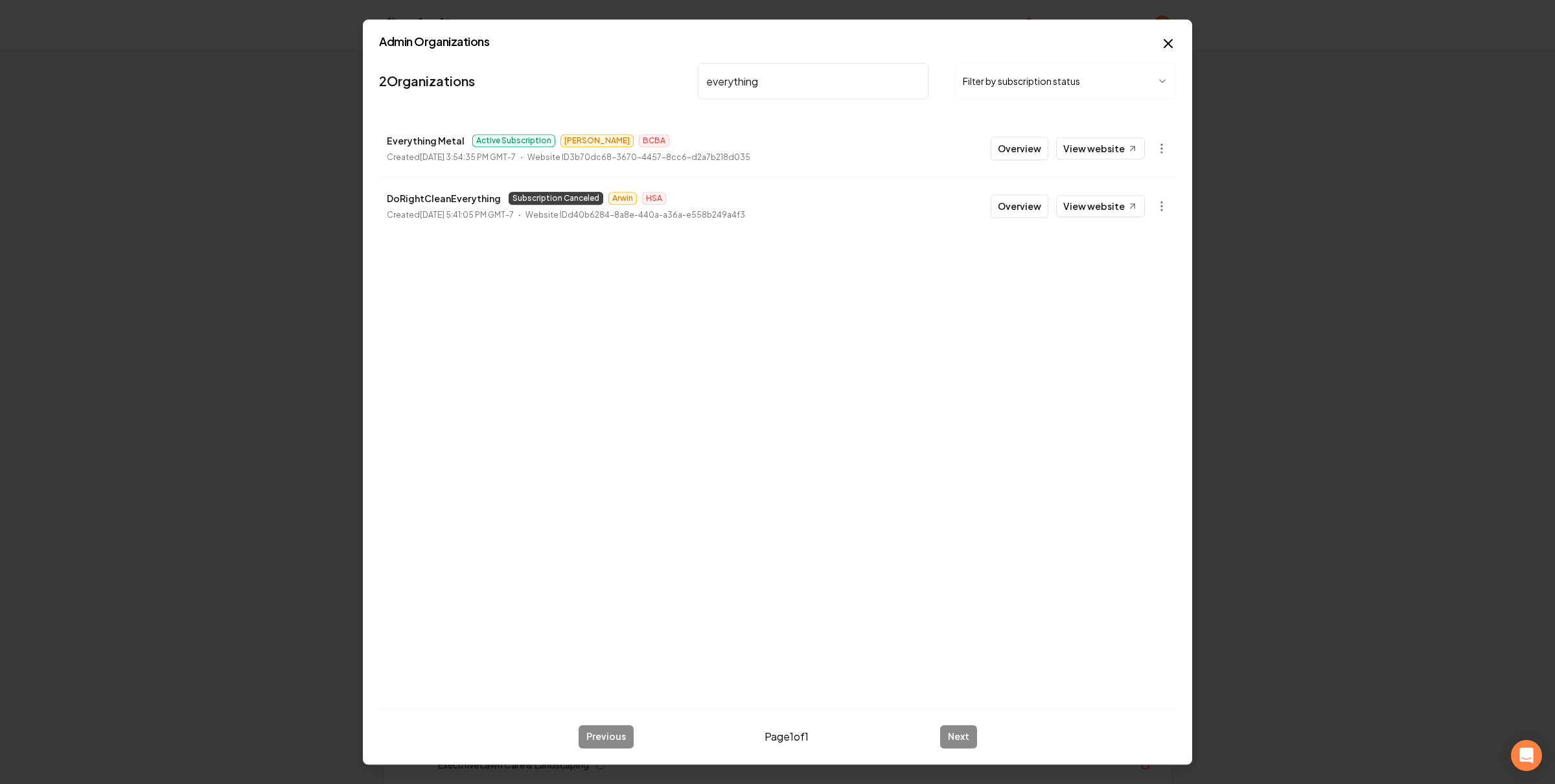
click at [1001, 144] on button "Overview" at bounding box center [1020, 148] width 58 height 23
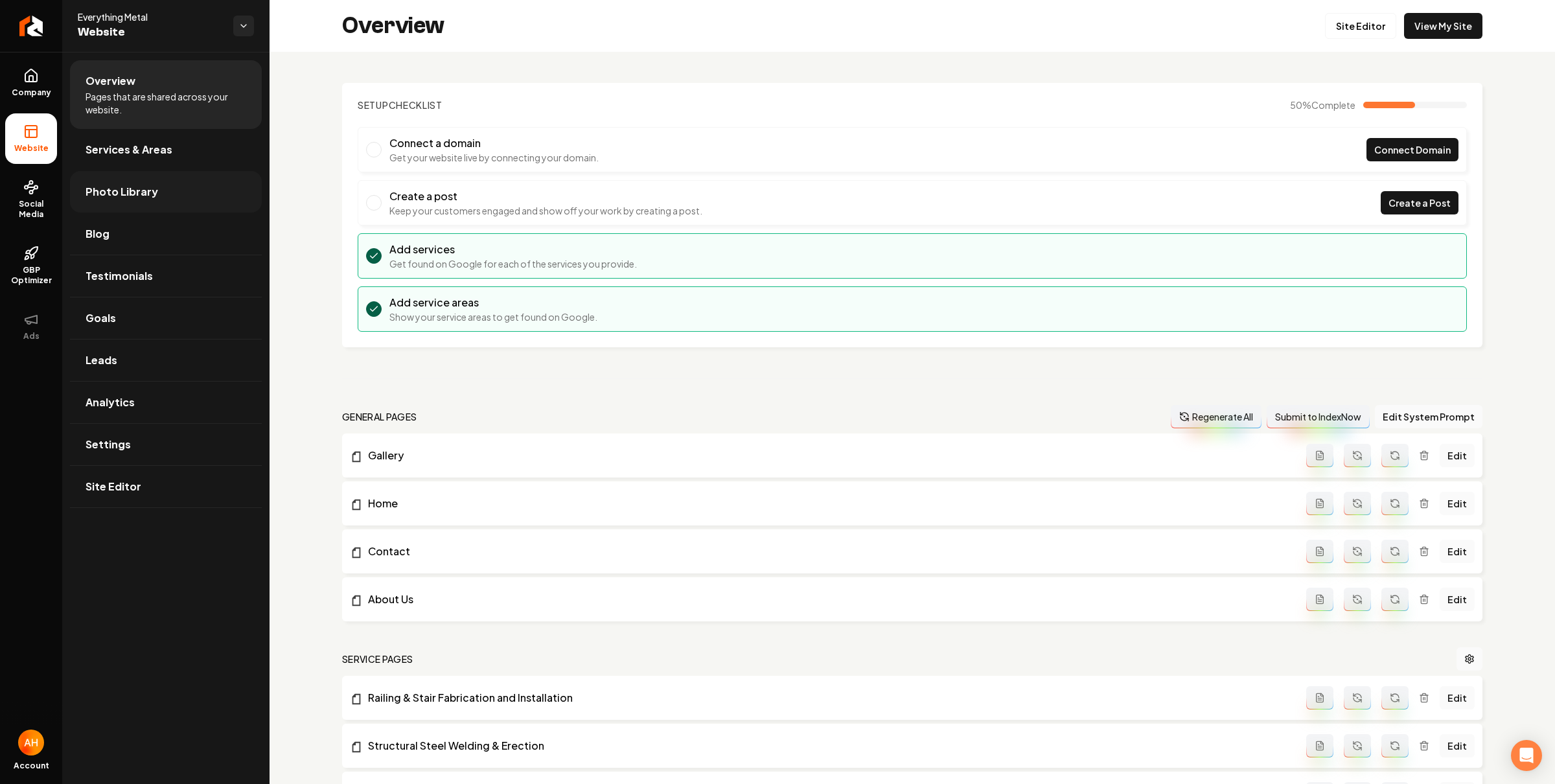
click at [160, 187] on link "Photo Library" at bounding box center [166, 191] width 192 height 41
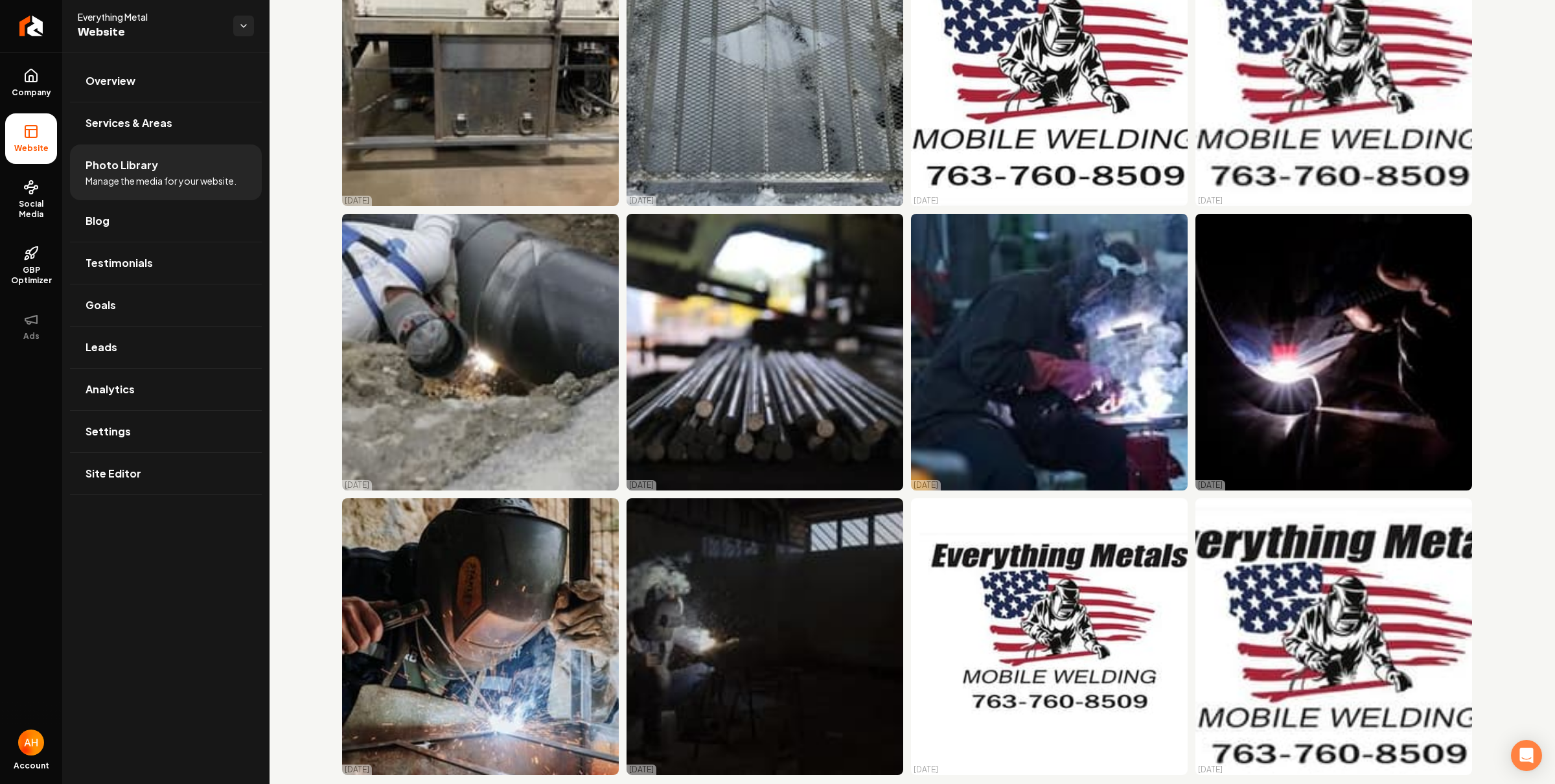
scroll to position [892, 0]
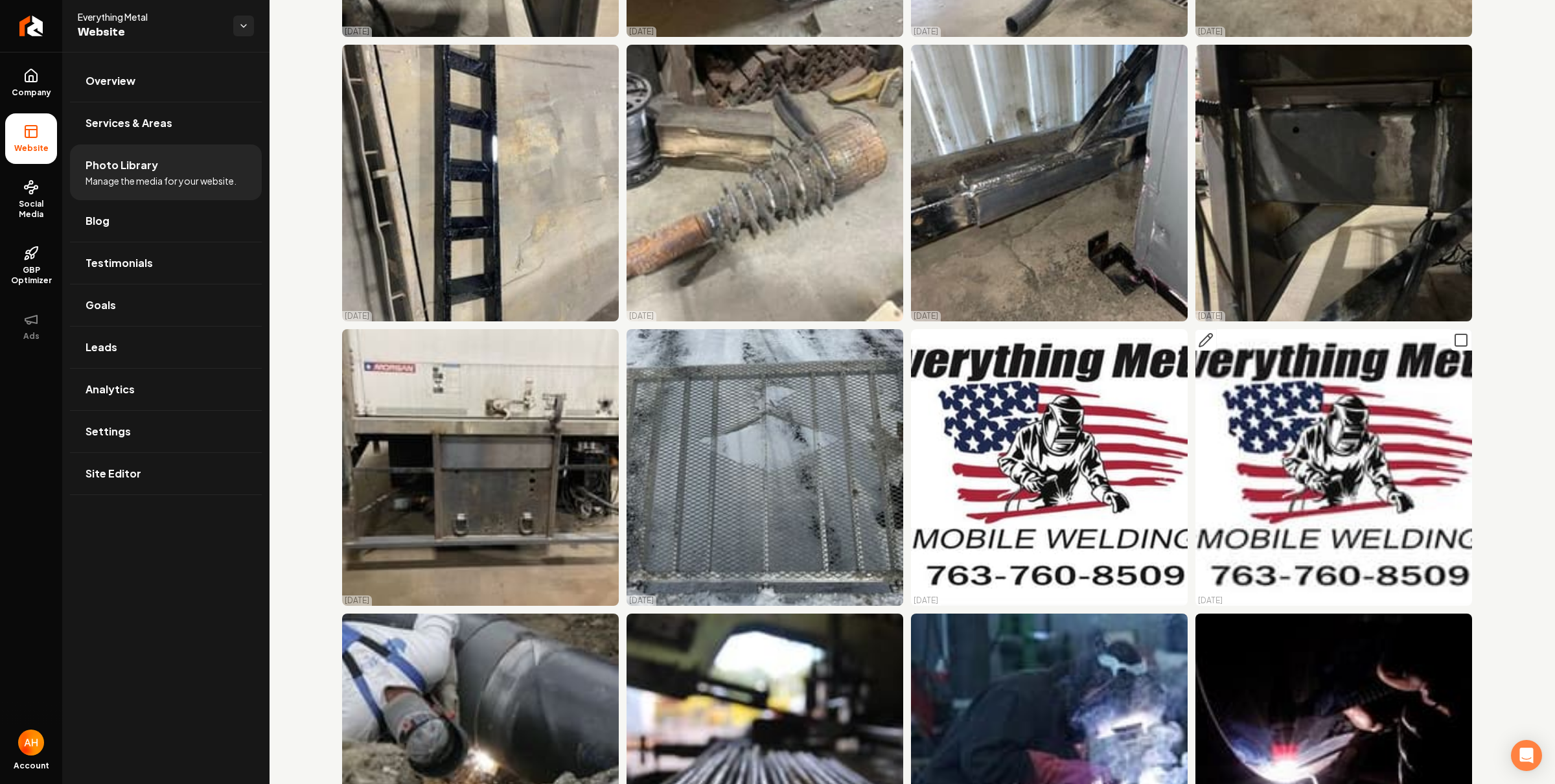
click at [1322, 401] on img "Main content area" at bounding box center [1334, 468] width 277 height 277
click at [1347, 375] on img "Main content area" at bounding box center [1334, 468] width 277 height 277
click at [1334, 353] on img "Main content area" at bounding box center [1334, 468] width 277 height 277
click at [35, 83] on icon at bounding box center [31, 76] width 15 height 15
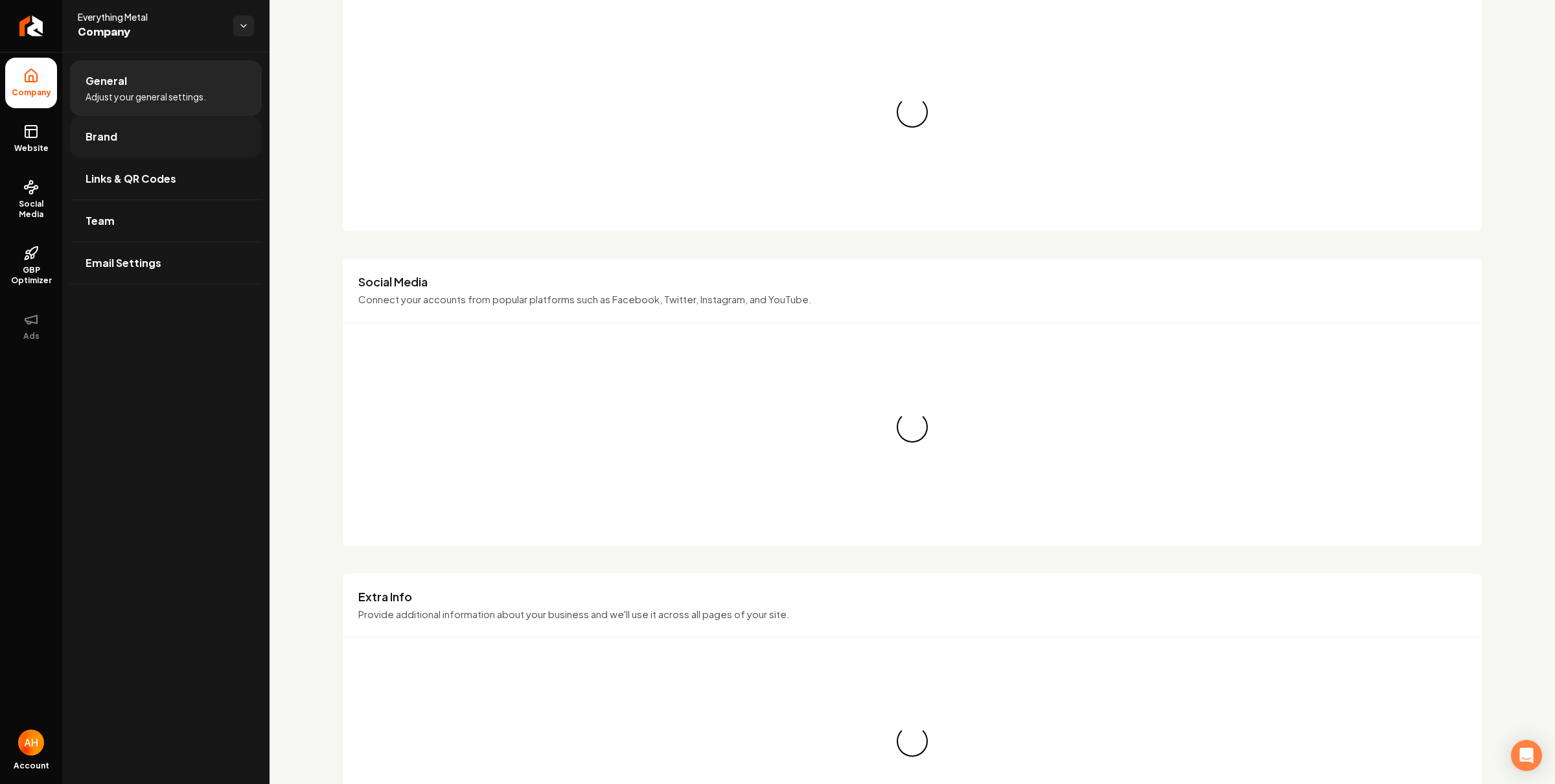
scroll to position [888, 0]
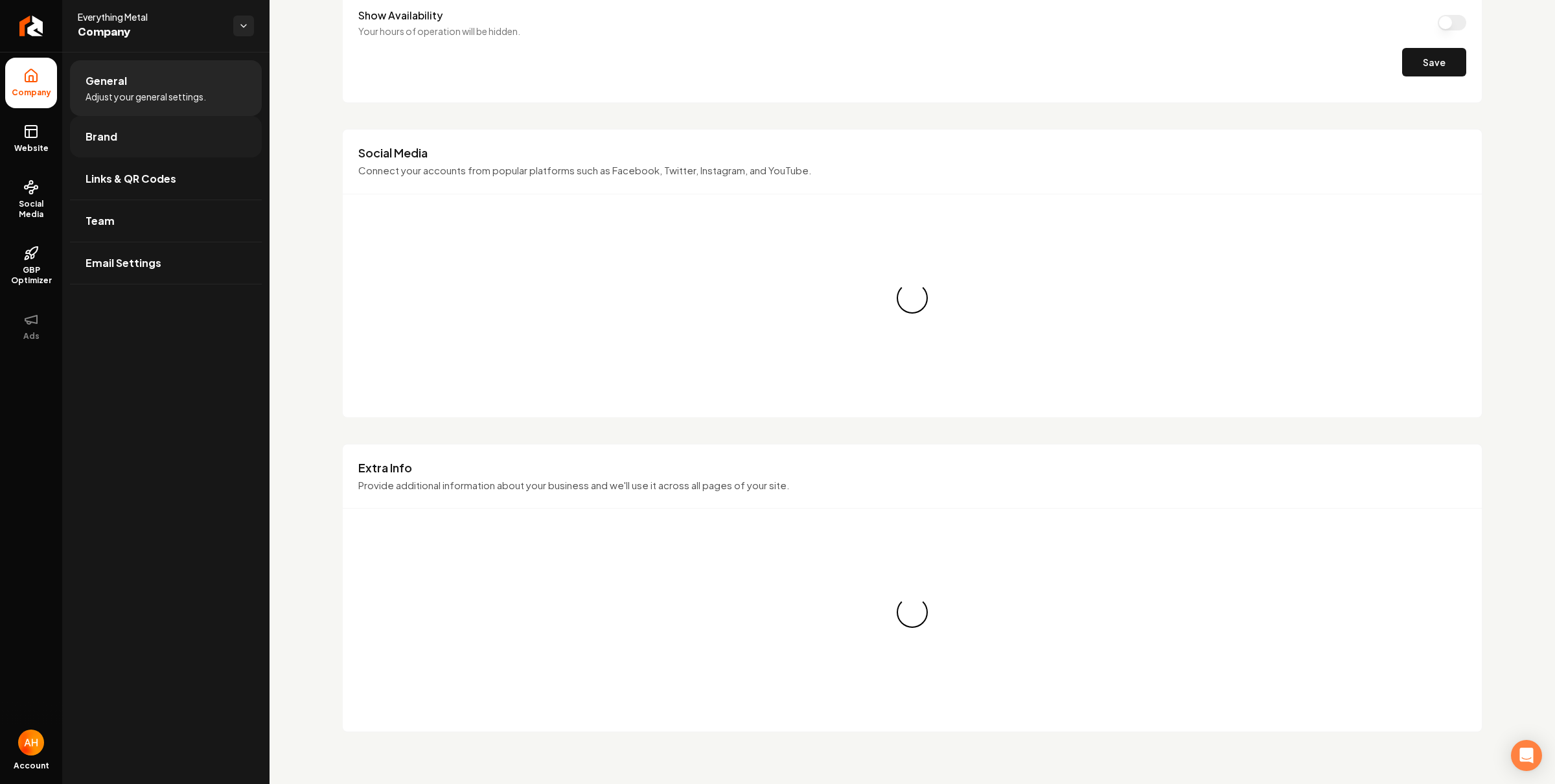
click at [140, 131] on link "Brand" at bounding box center [166, 136] width 192 height 41
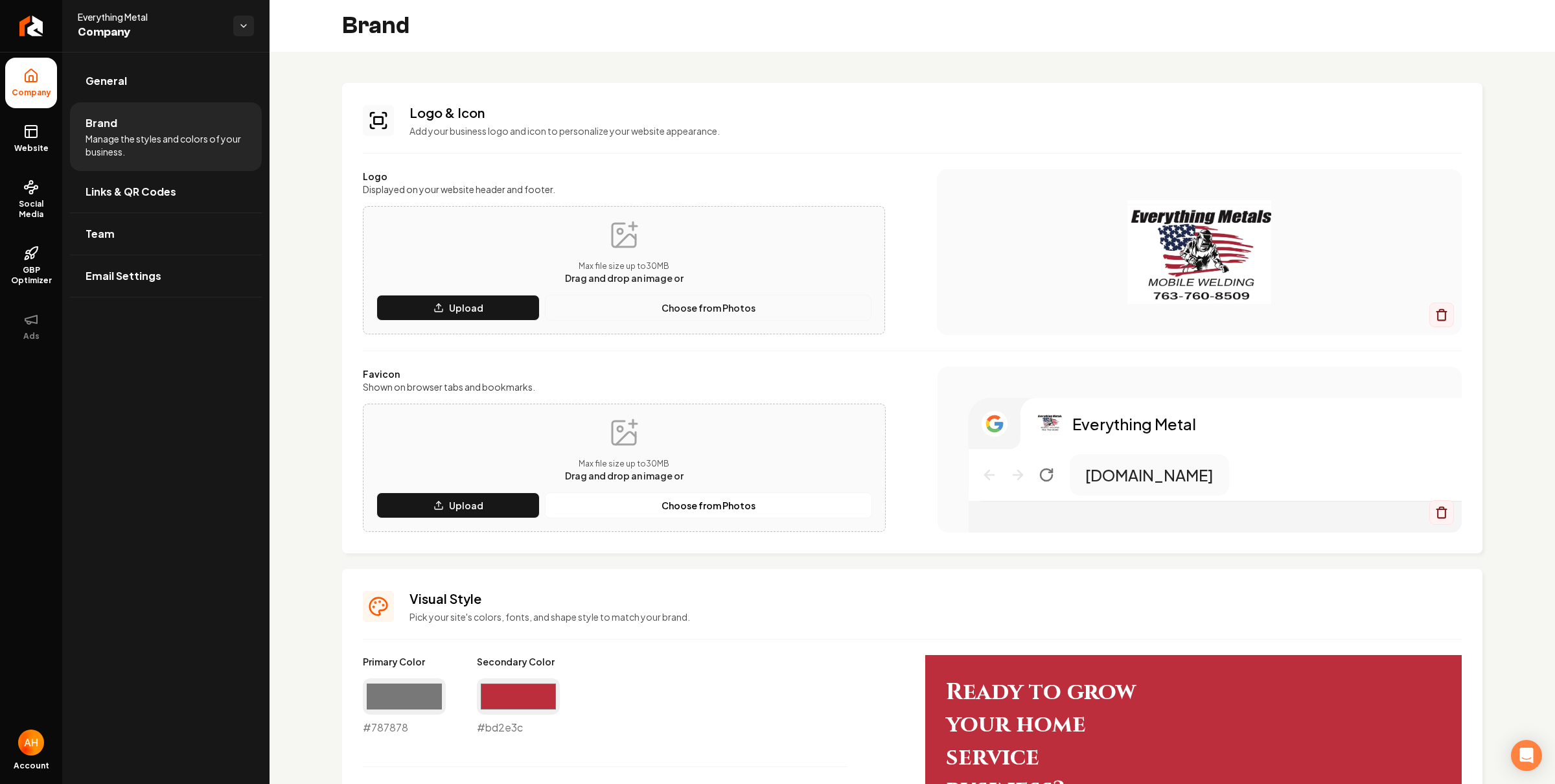
click at [645, 309] on button "Choose from Photos" at bounding box center [708, 307] width 327 height 26
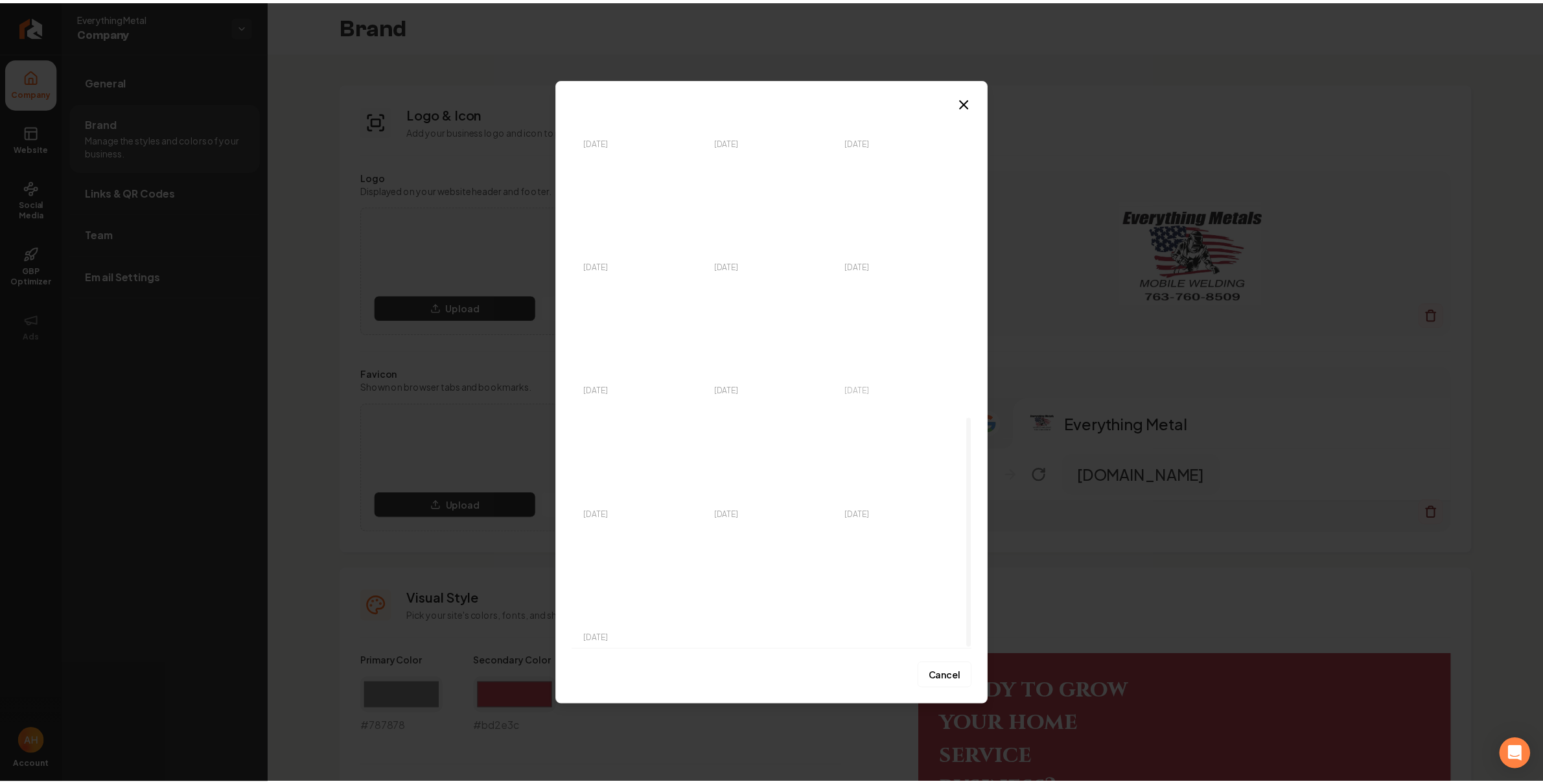
scroll to position [587, 0]
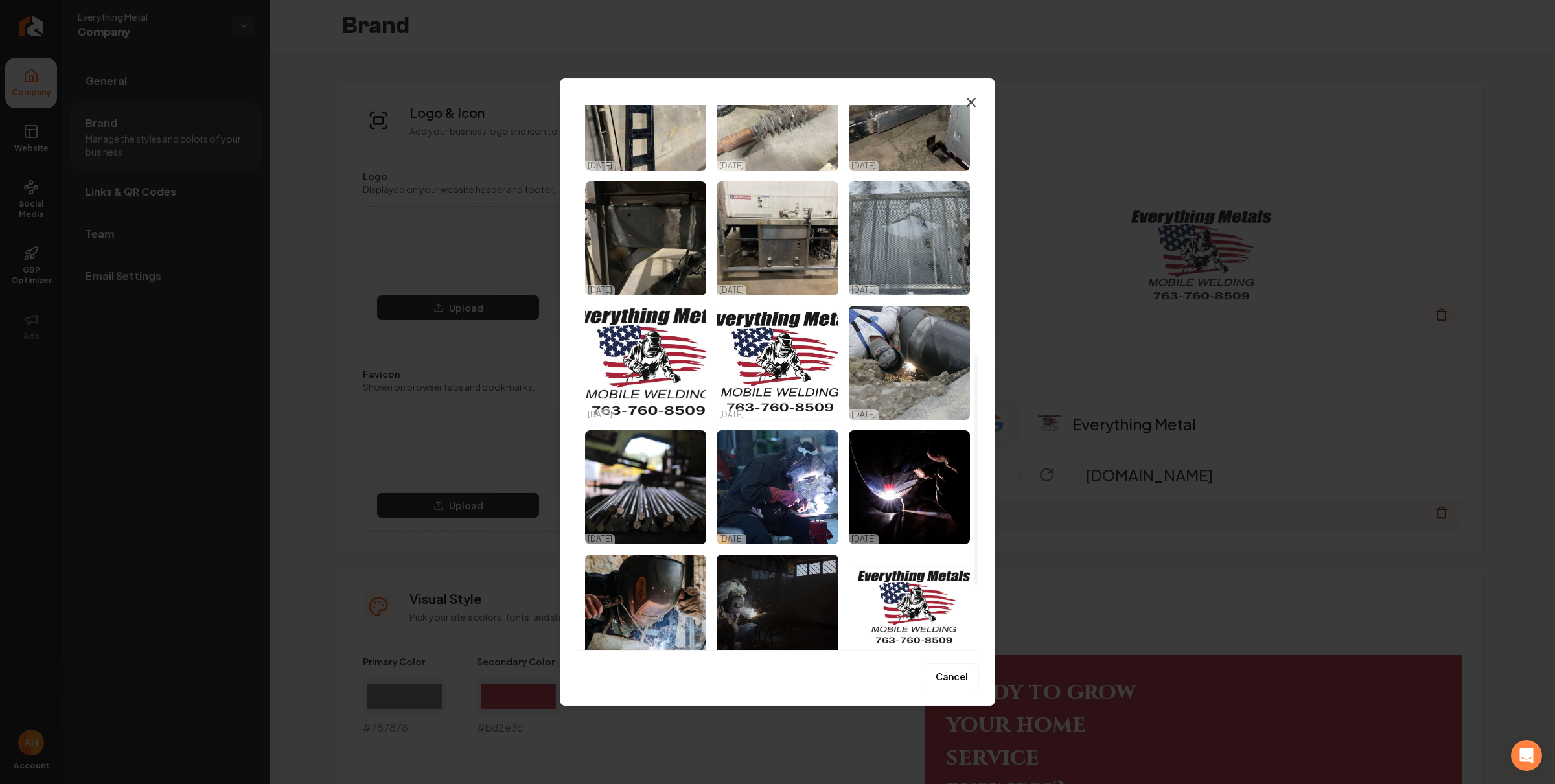
click at [968, 96] on icon "button" at bounding box center [972, 102] width 15 height 15
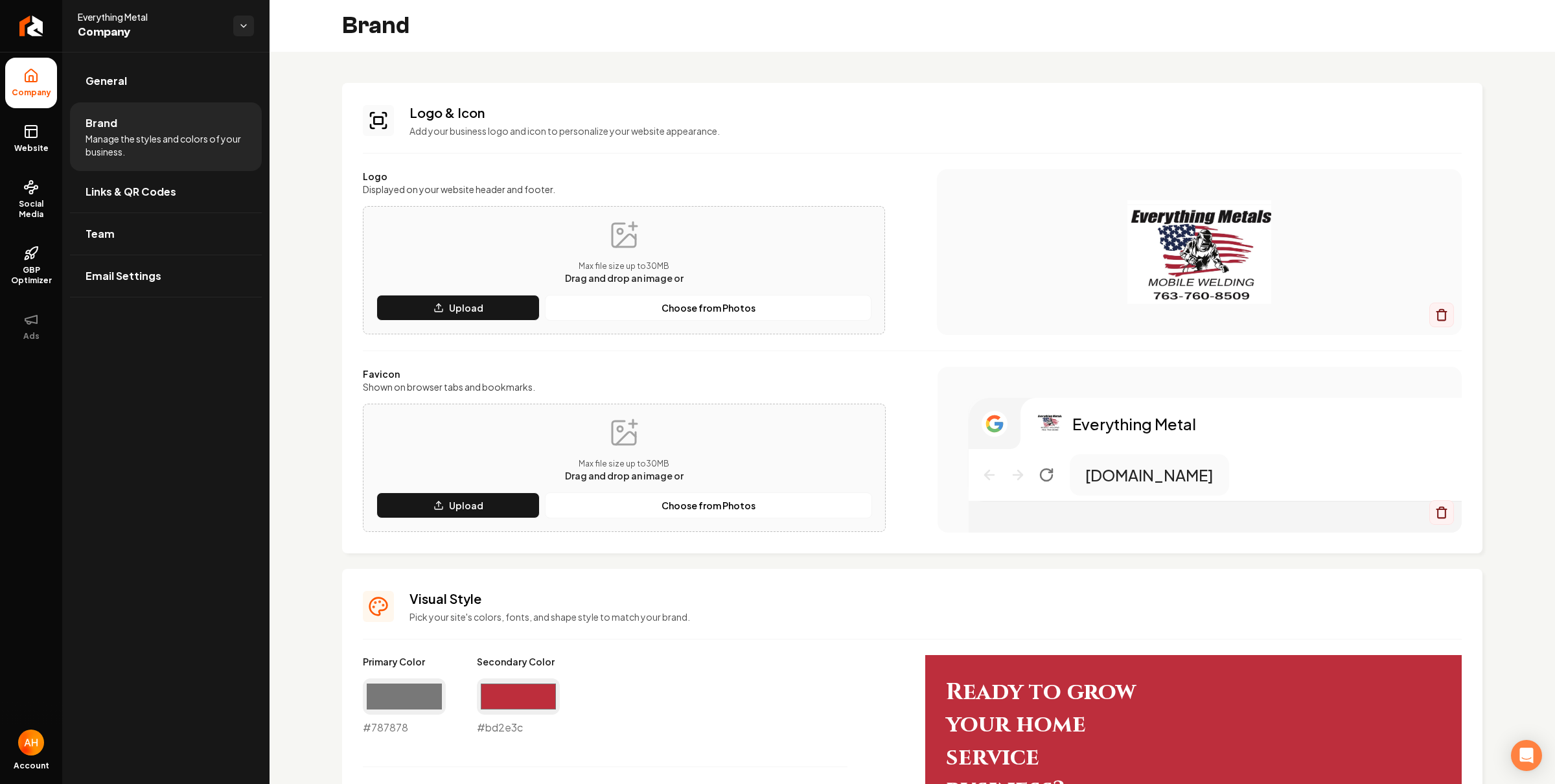
click at [666, 75] on div "Logo & Icon Add your business logo and icon to personalize your website appeara…" at bounding box center [912, 719] width 1286 height 1335
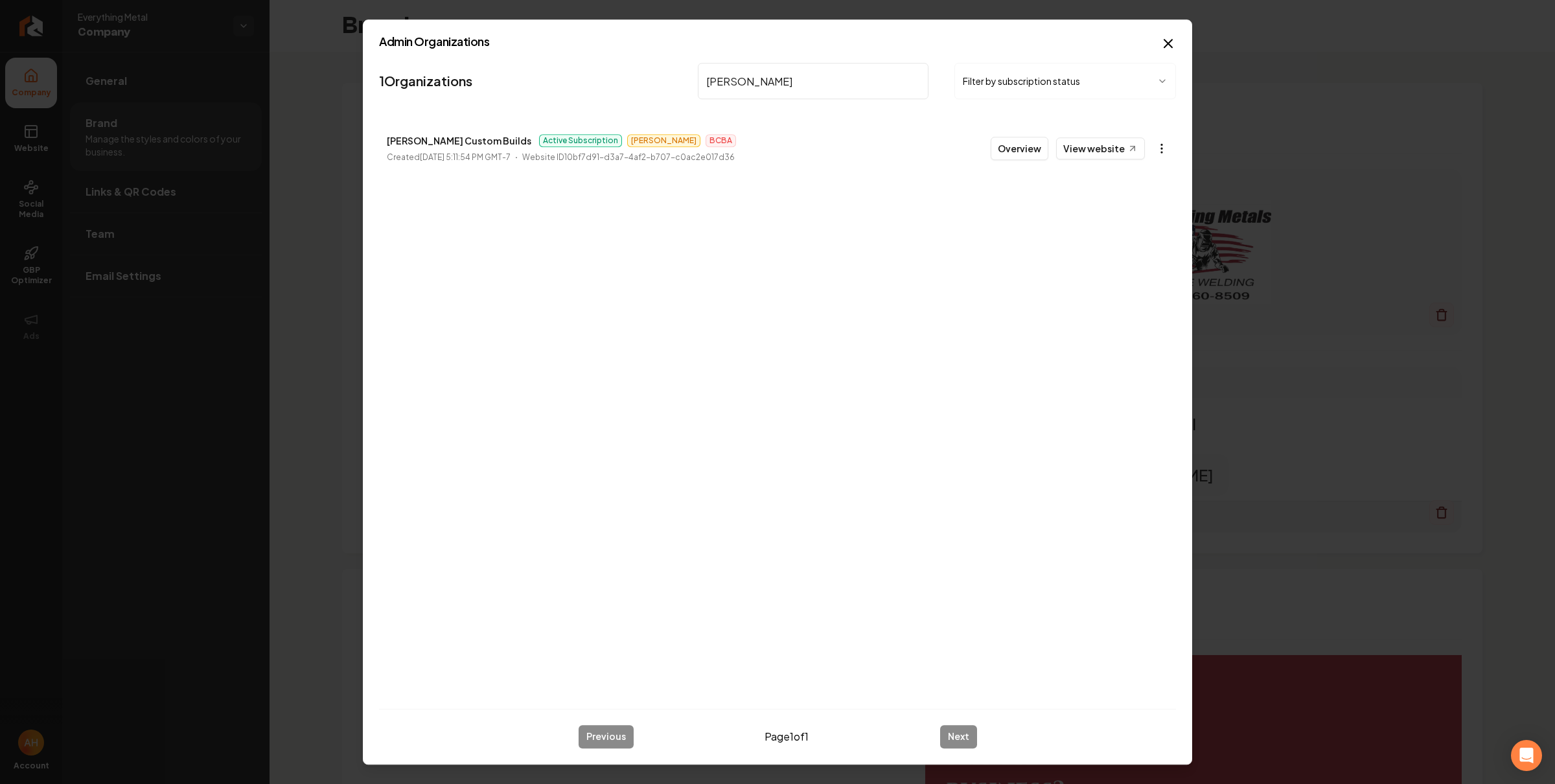
type input "[PERSON_NAME]"
click at [1161, 141] on body "Company Website Social Media GBP Optimizer Ads Account Everything Metal Company…" at bounding box center [778, 392] width 1555 height 784
click at [1014, 180] on div at bounding box center [778, 392] width 1555 height 784
click at [1111, 153] on link "View website" at bounding box center [1100, 148] width 88 height 22
click at [1165, 148] on body "Company Website Social Media GBP Optimizer Ads Account Everything Metal Company…" at bounding box center [778, 392] width 1555 height 784
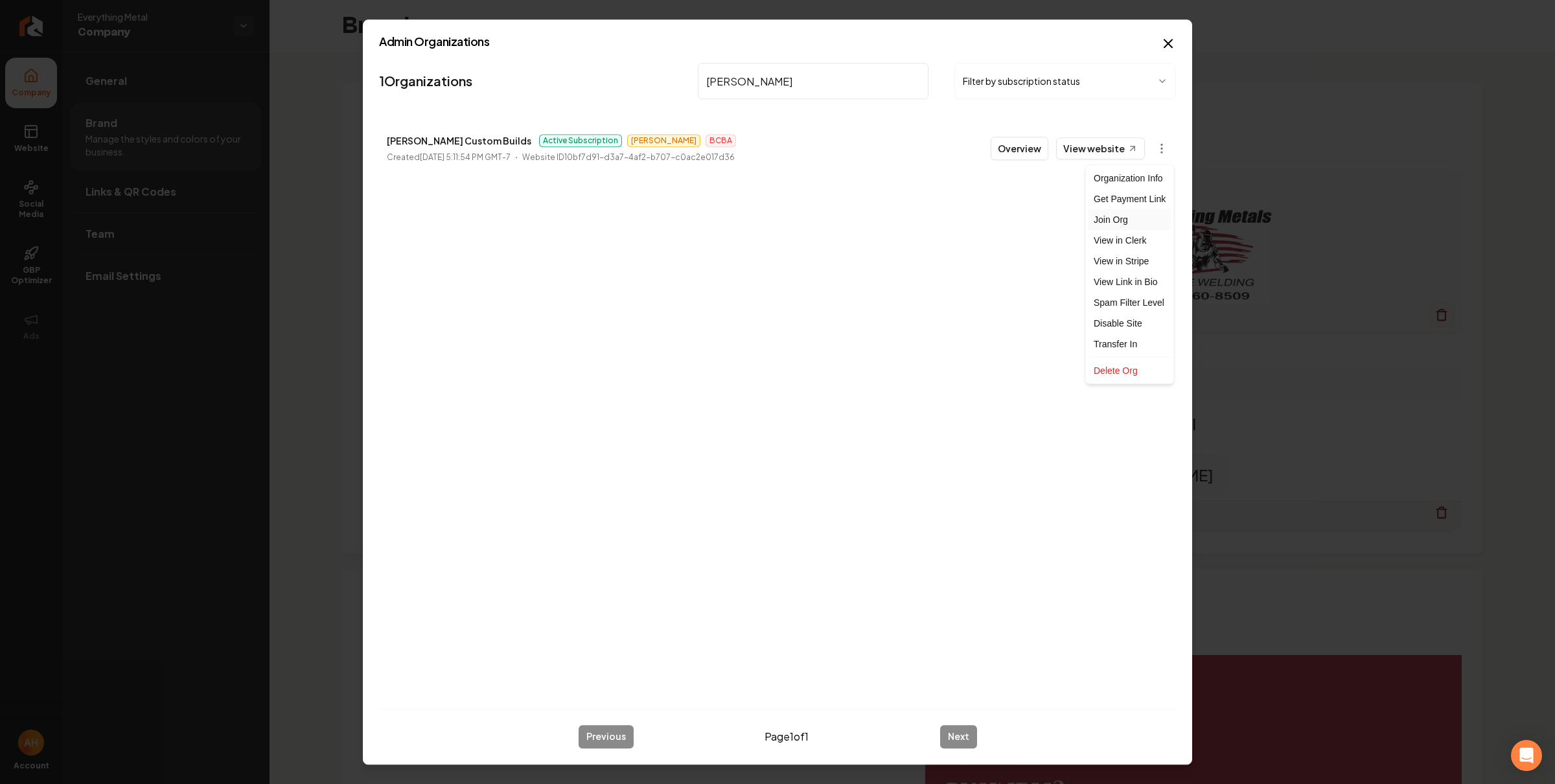
click at [1135, 218] on div "Join Org" at bounding box center [1130, 220] width 83 height 21
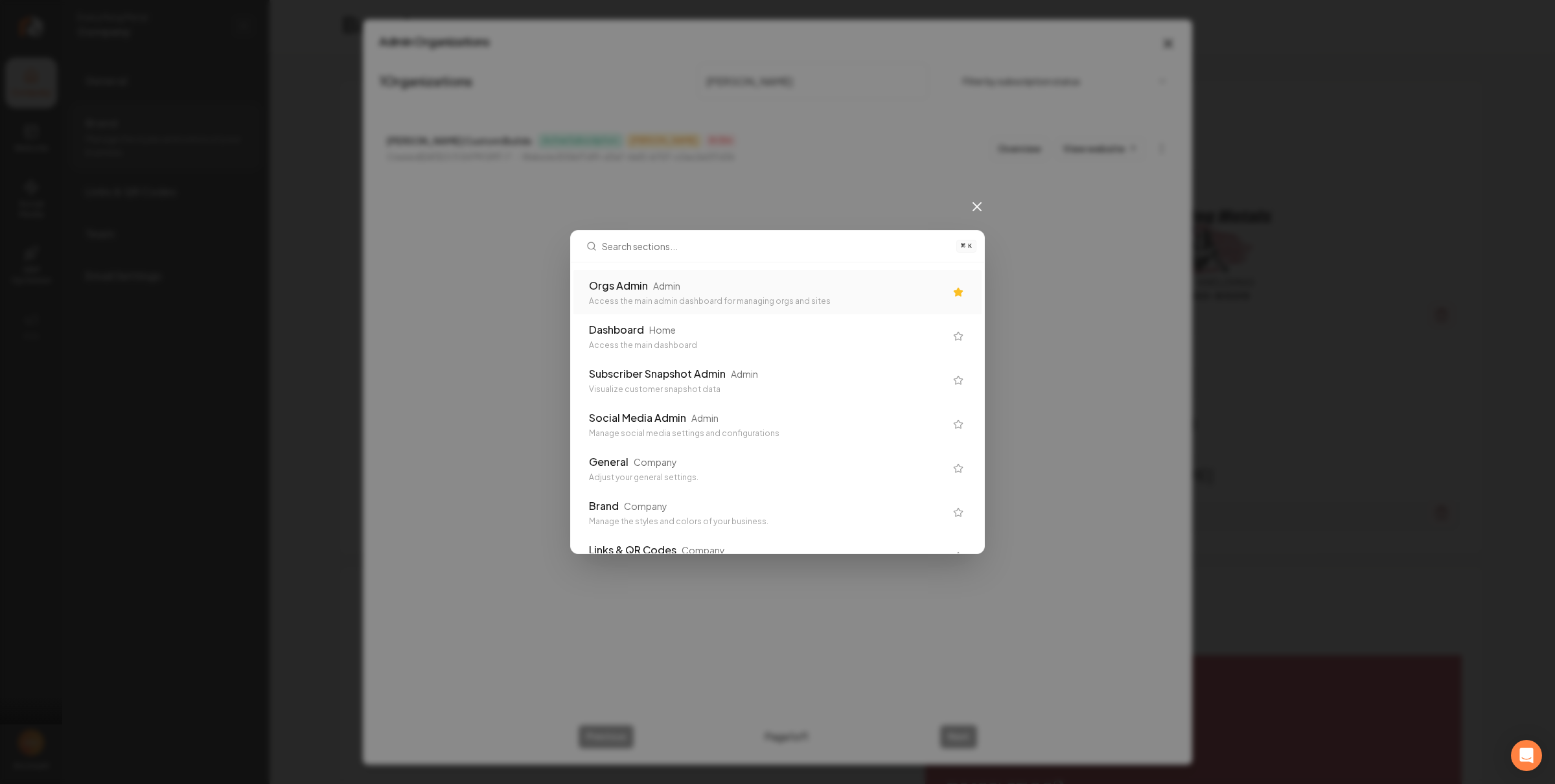
click at [1056, 137] on link "View website" at bounding box center [1100, 148] width 88 height 22
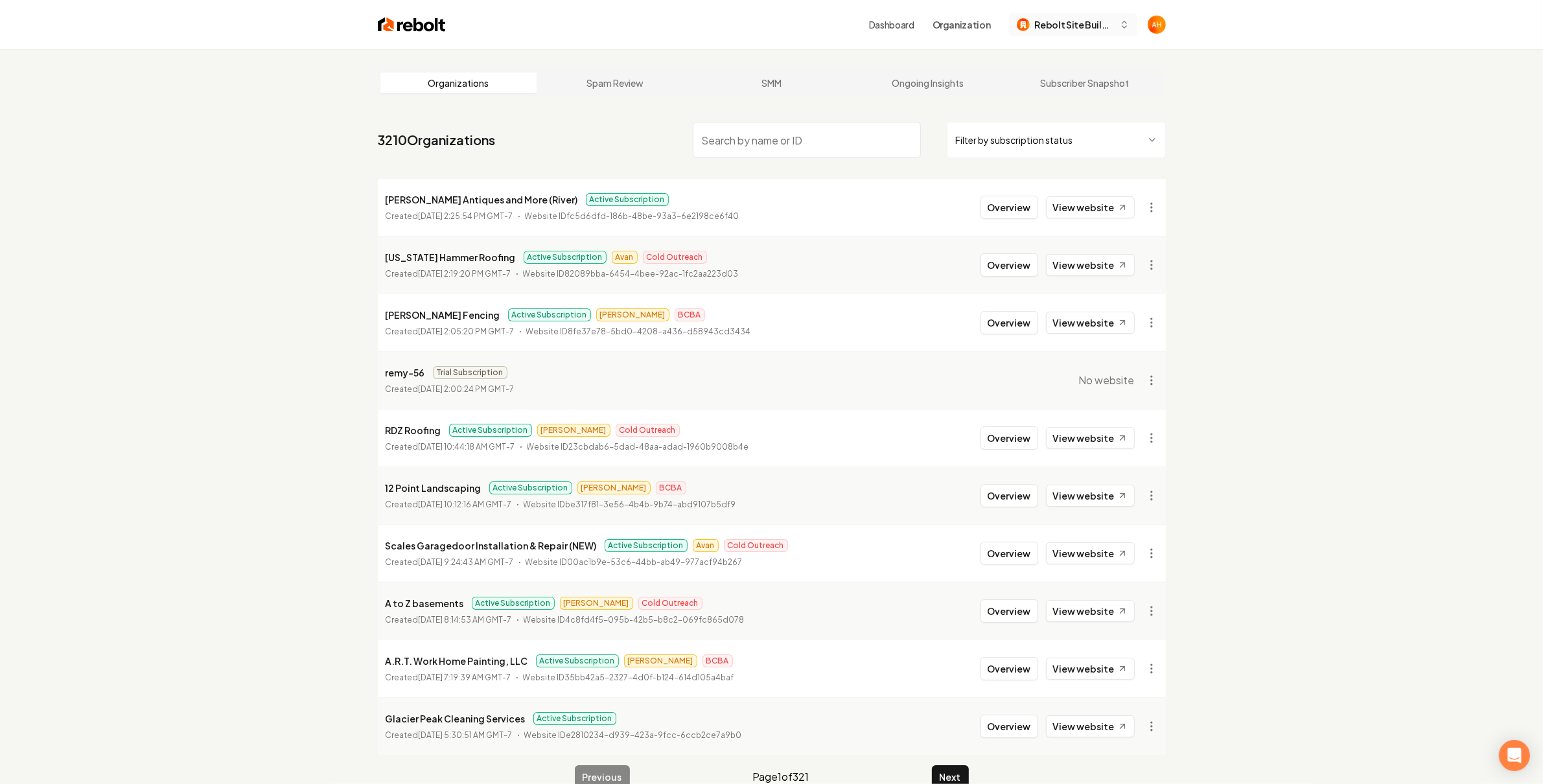
click at [1102, 30] on span "Rebolt Site Builder" at bounding box center [1075, 25] width 79 height 13
click at [1076, 94] on div "[PERSON_NAME] Custom Builds" at bounding box center [1085, 100] width 149 height 31
click at [759, 136] on input "search" at bounding box center [807, 140] width 228 height 37
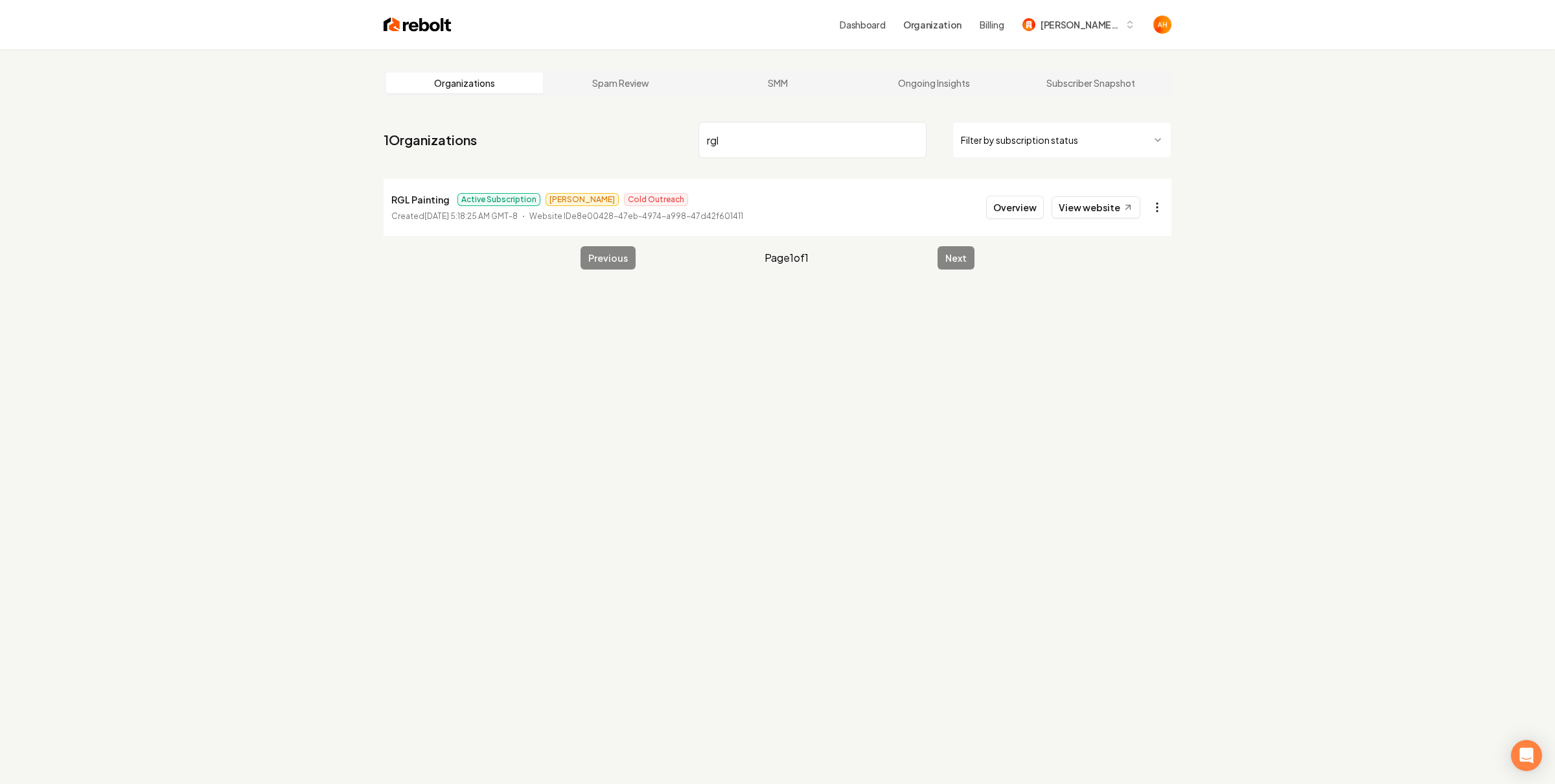
click at [1157, 202] on html "Dashboard Organization Billing Berg Custom Builds Organizations Spam Review SMM…" at bounding box center [778, 392] width 1555 height 784
click at [1127, 321] on link "View in Stripe" at bounding box center [1120, 320] width 83 height 21
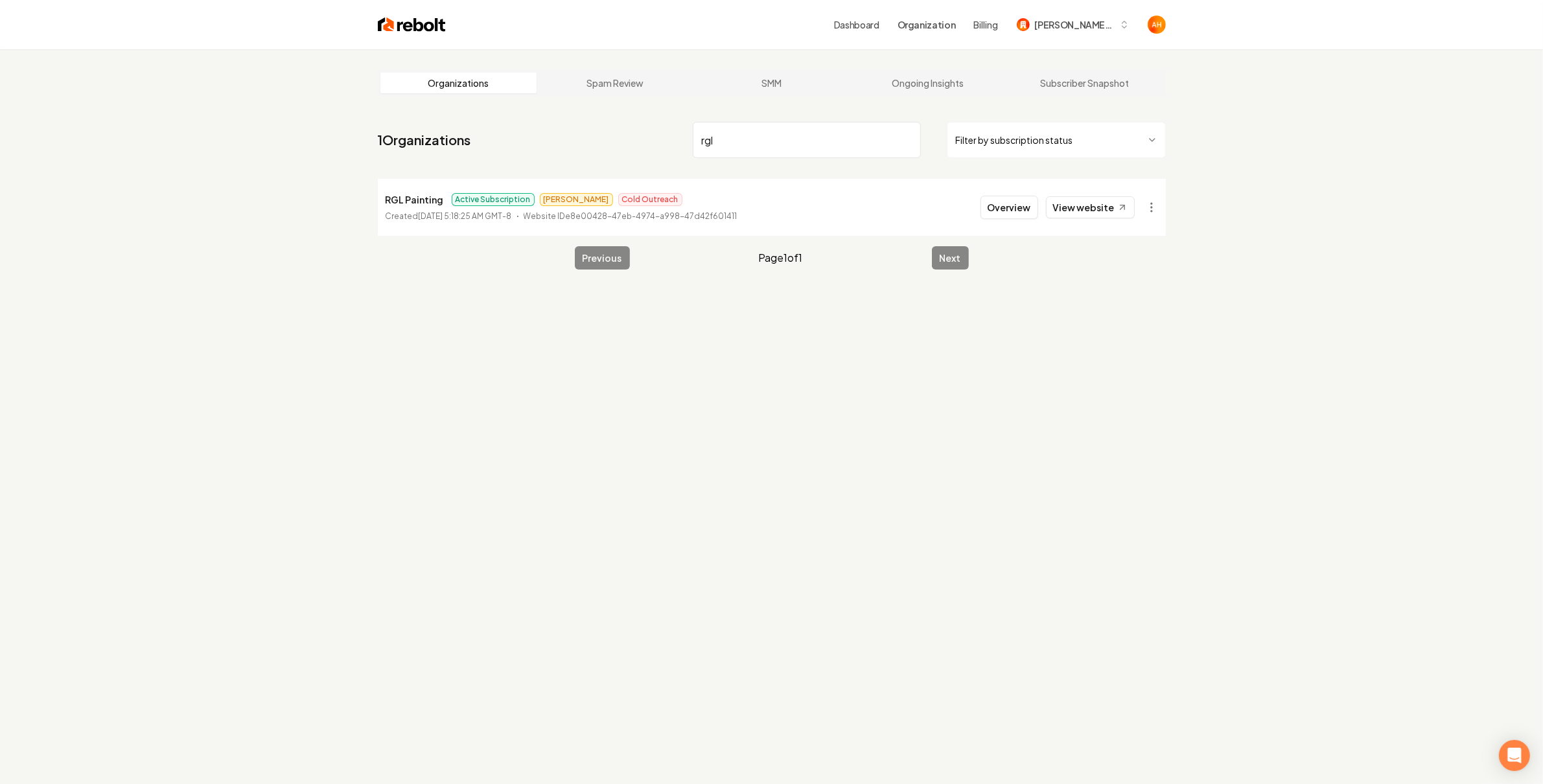
click at [733, 136] on input "rgl" at bounding box center [807, 140] width 228 height 37
type input "[PERSON_NAME]"
click at [1149, 220] on li "Berg Custom Builds Active Subscription James BCBA Created September 15, 2025, 5…" at bounding box center [772, 207] width 788 height 57
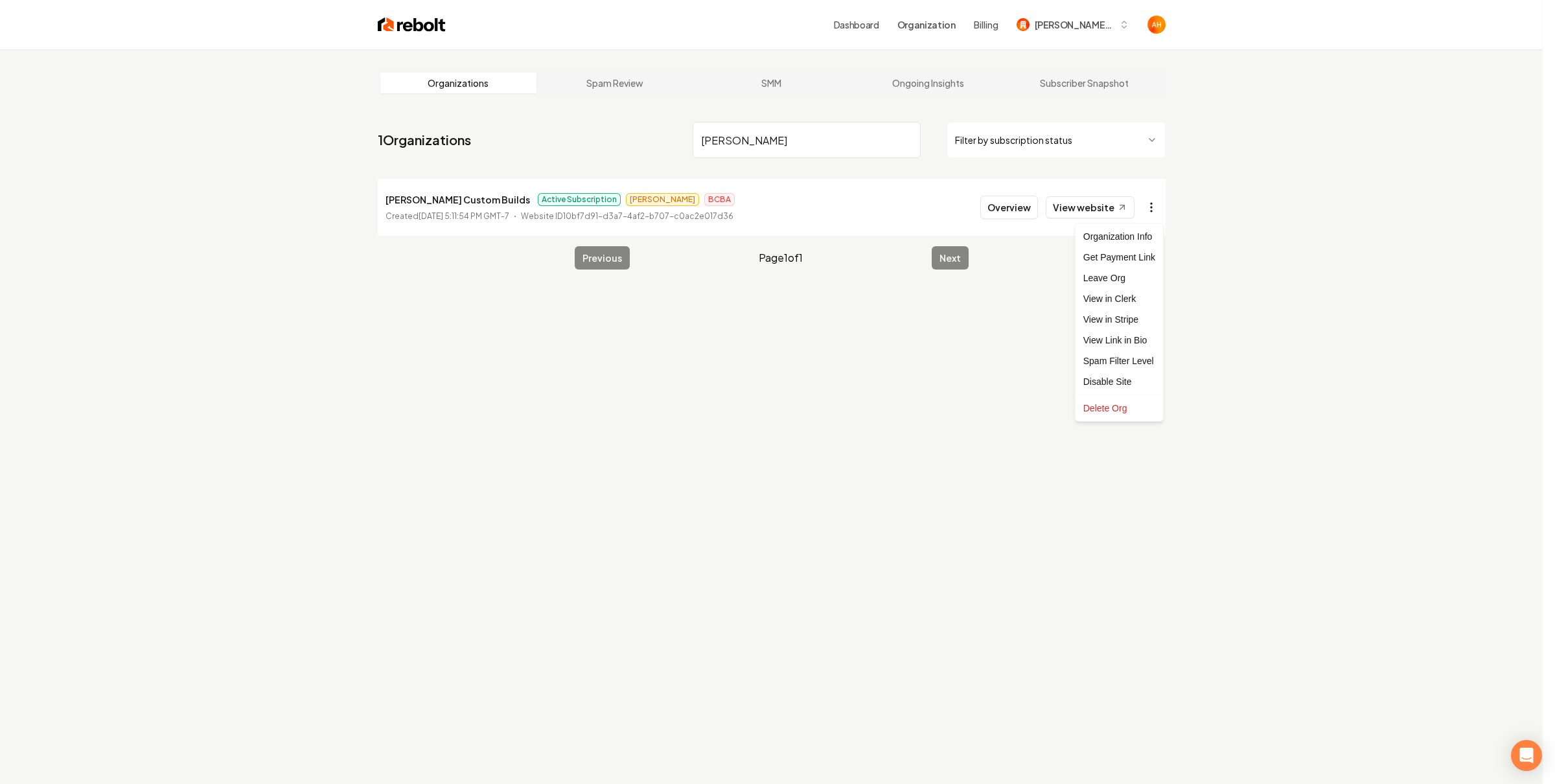
click at [1149, 213] on html "Dashboard Organization Billing Berg Custom Builds Organizations Spam Review SMM…" at bounding box center [778, 392] width 1555 height 784
drag, startPoint x: 1217, startPoint y: 199, endPoint x: 1209, endPoint y: 188, distance: 13.6
click at [1217, 198] on html "Dashboard Organization Billing Berg Custom Builds Organizations Spam Review SMM…" at bounding box center [778, 392] width 1555 height 784
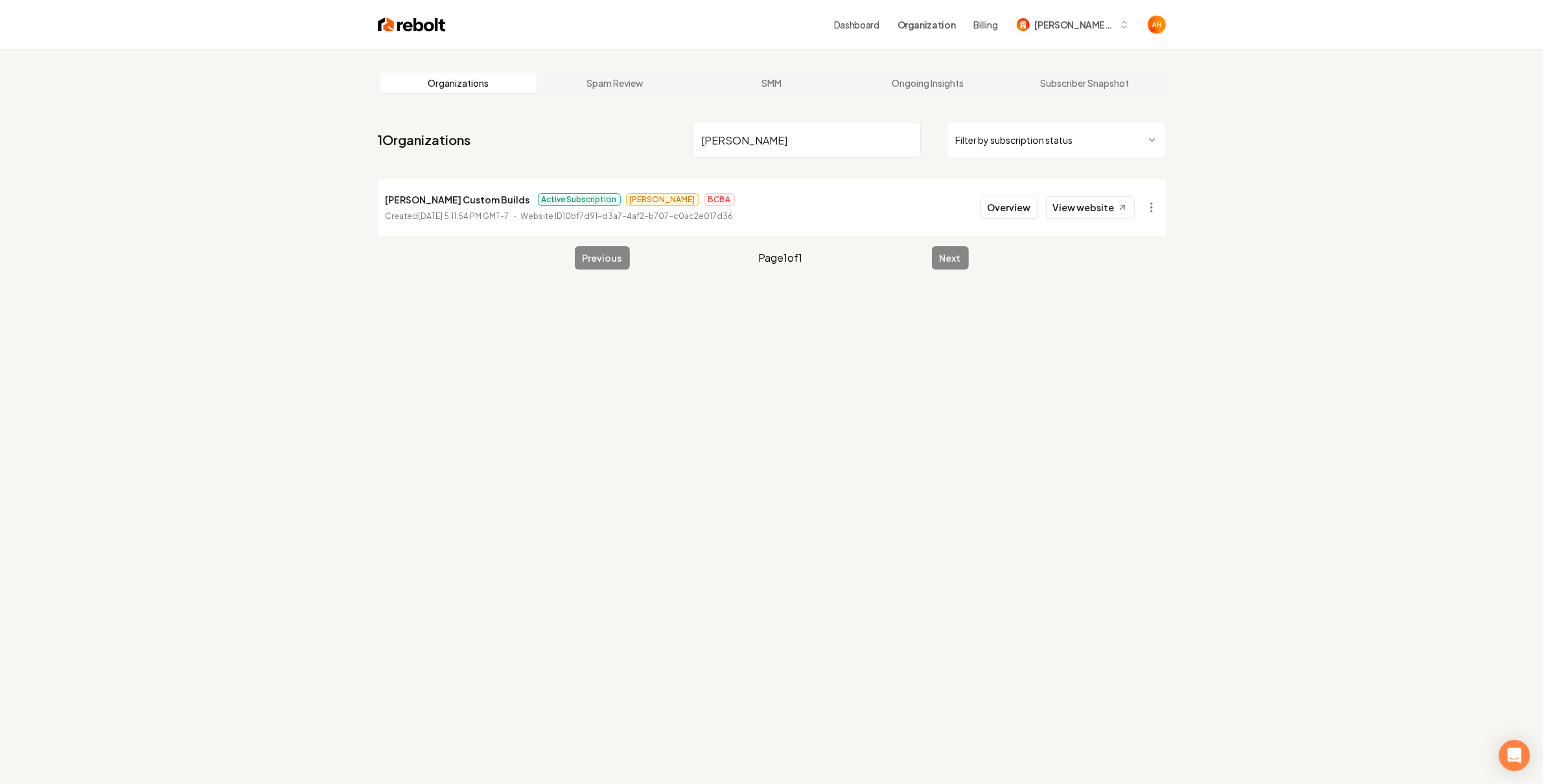
click at [843, 23] on link "Dashboard" at bounding box center [857, 24] width 45 height 12
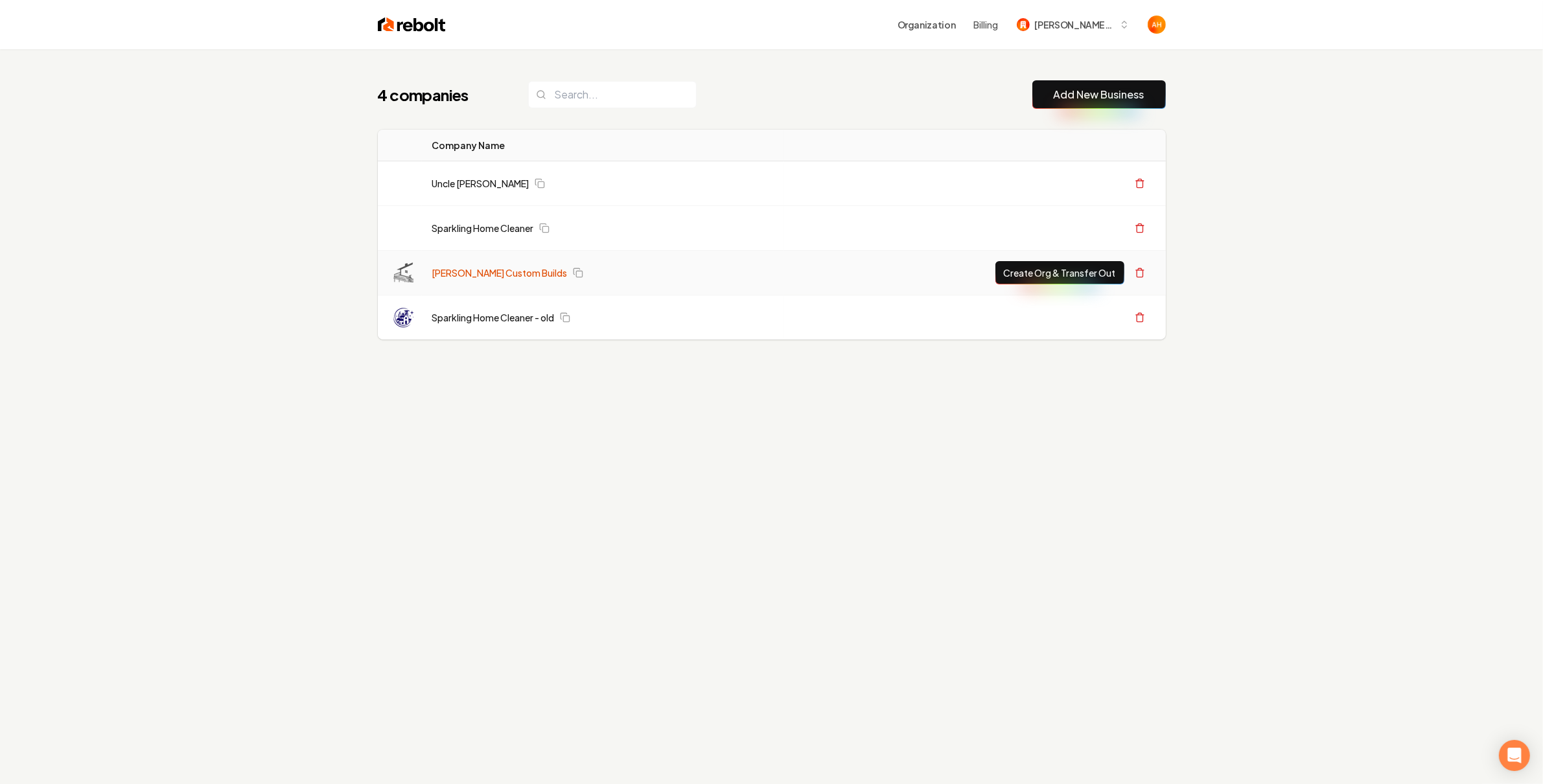
click at [485, 275] on link "[PERSON_NAME] Custom Builds" at bounding box center [500, 272] width 136 height 12
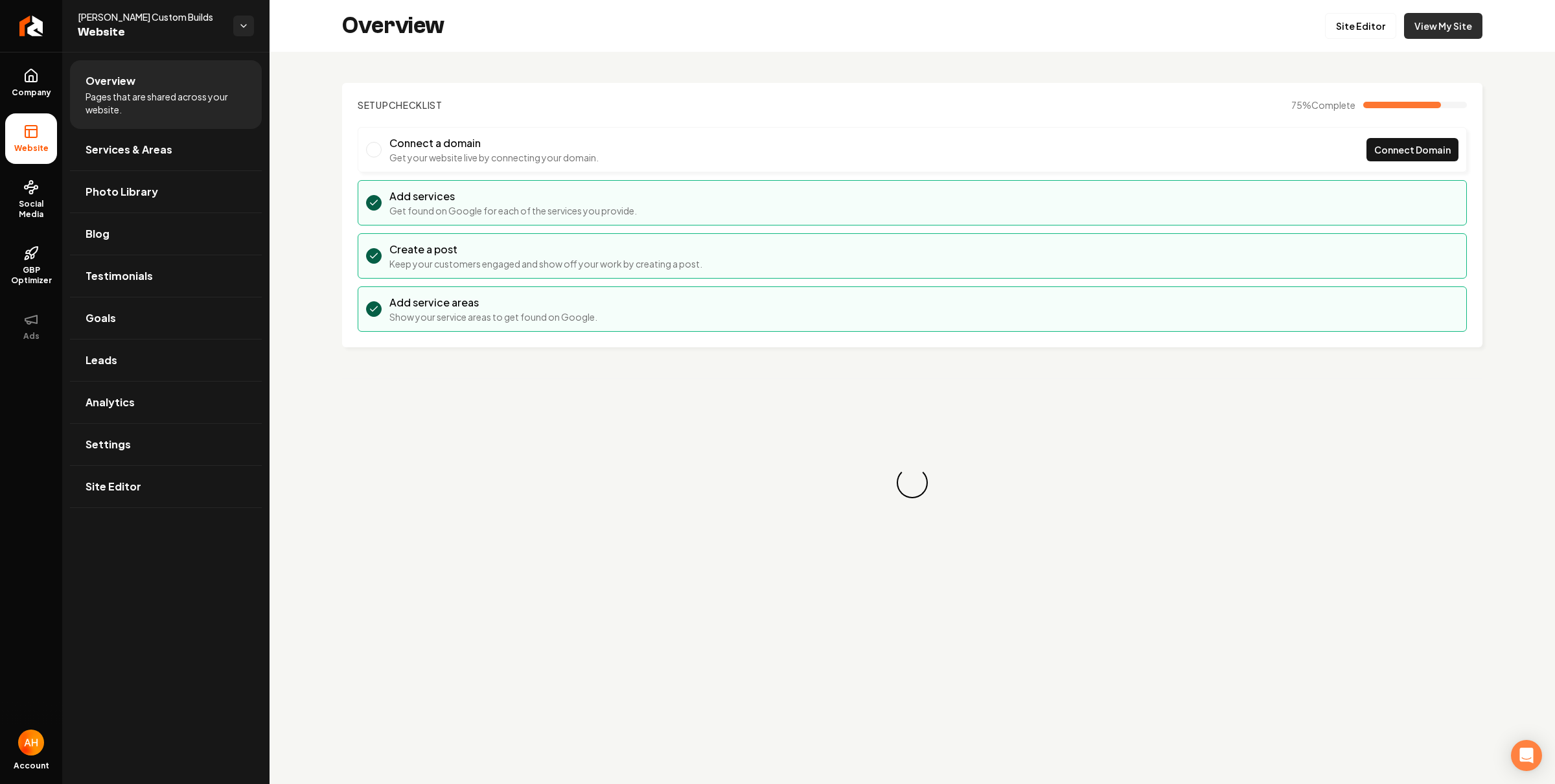
click at [1447, 19] on link "View My Site" at bounding box center [1444, 25] width 79 height 26
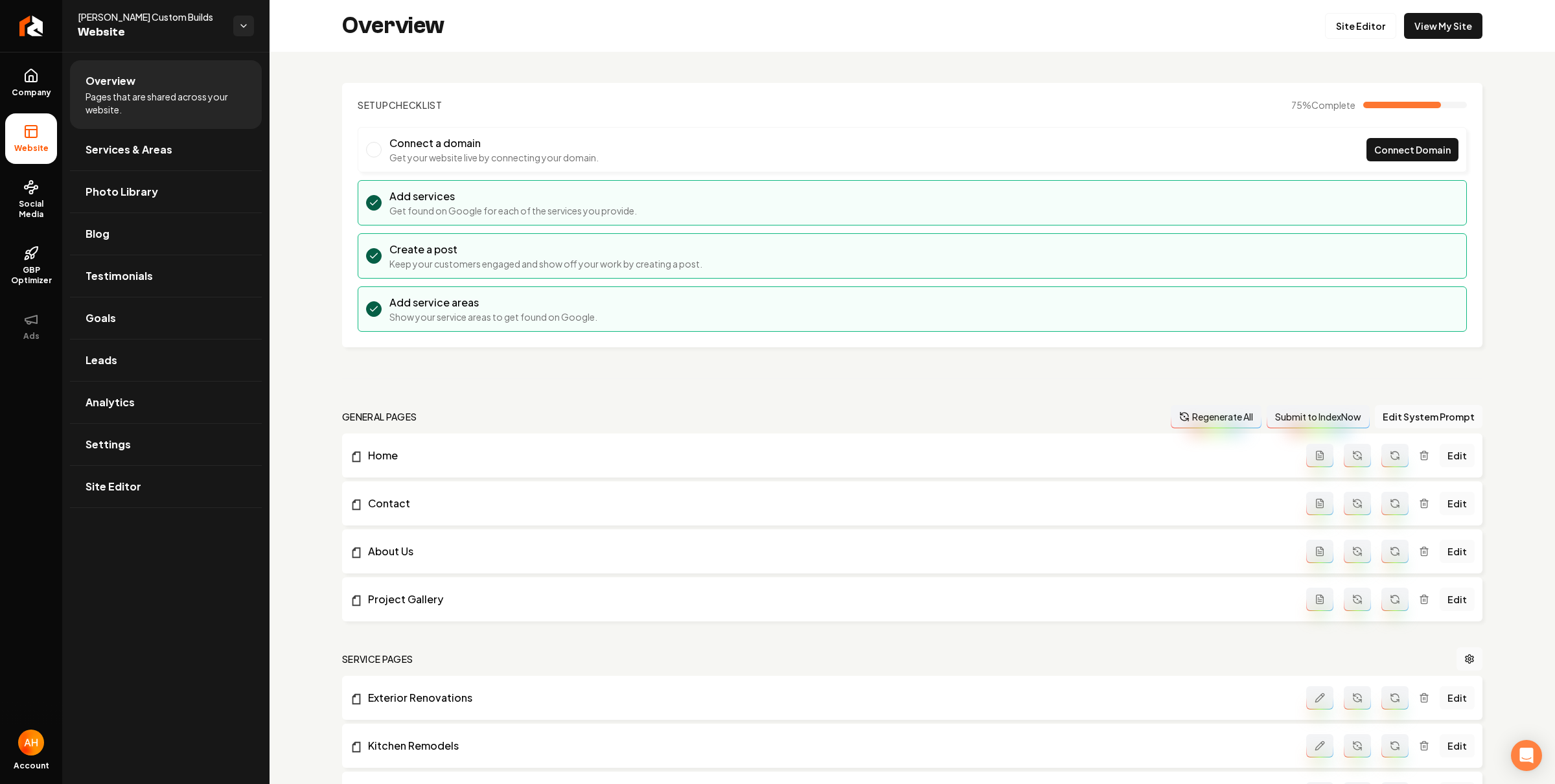
click at [599, 93] on section "Setup Checklist 75 % Complete Connect a domain Get your website live by connect…" at bounding box center [912, 214] width 1141 height 264
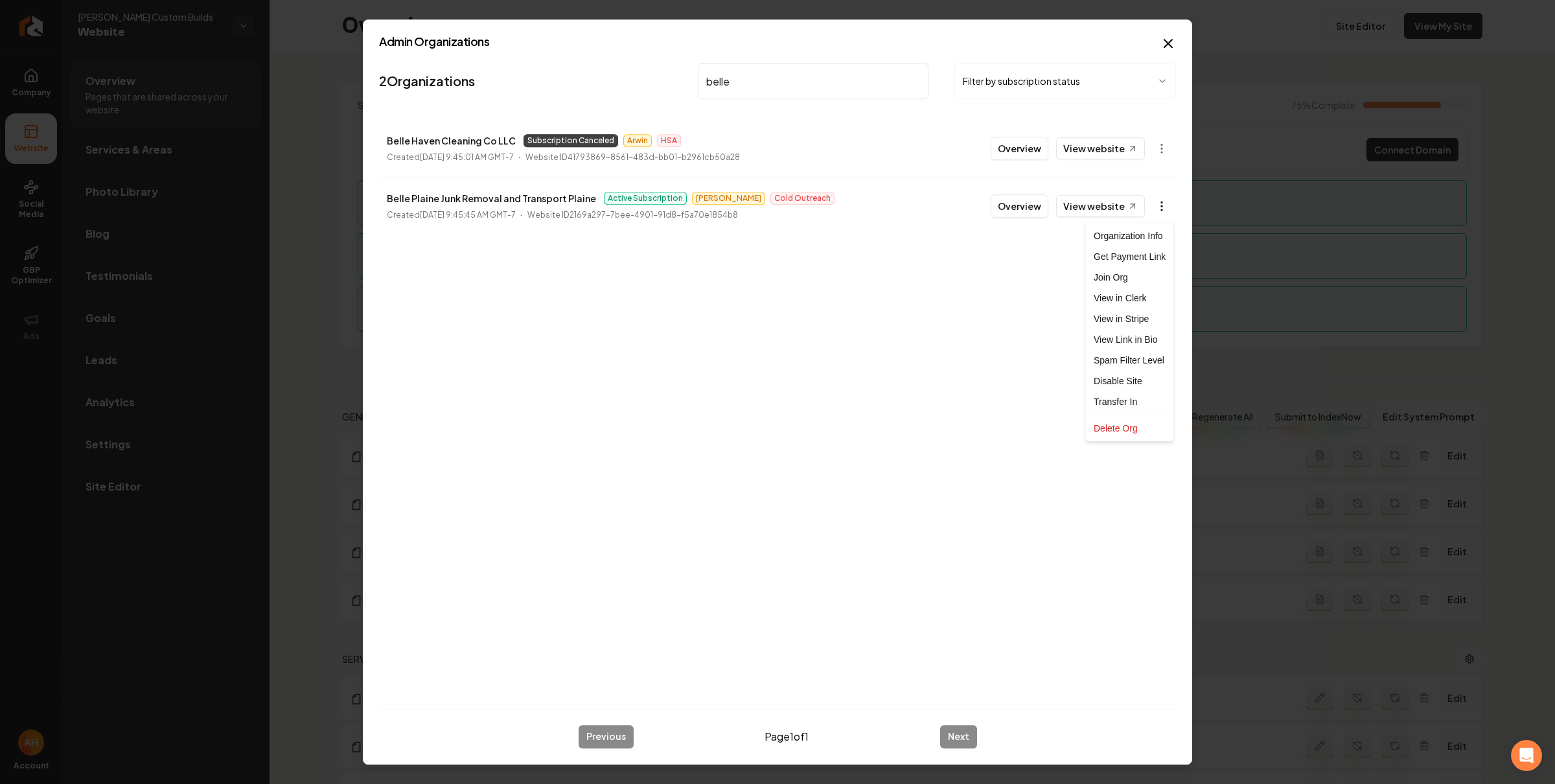
click at [1150, 209] on body "Company Website Social Media GBP Optimizer Ads Account Berg Custom Builds Websi…" at bounding box center [778, 392] width 1555 height 784
click at [1128, 297] on link "View in Clerk" at bounding box center [1130, 298] width 83 height 21
click at [801, 68] on input "belle" at bounding box center [813, 81] width 231 height 37
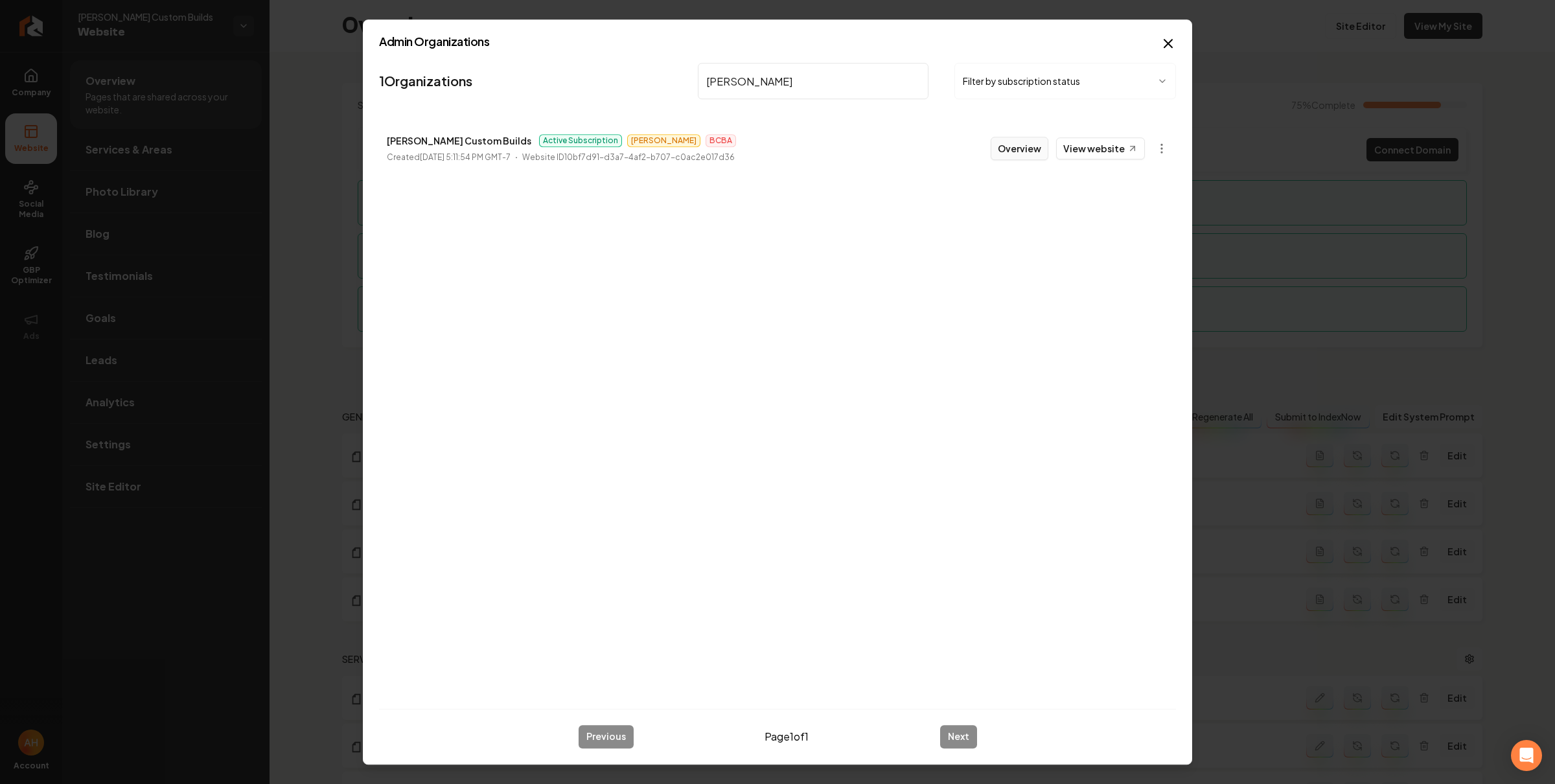
type input "[PERSON_NAME]"
click at [1020, 151] on button "Overview" at bounding box center [1020, 148] width 58 height 23
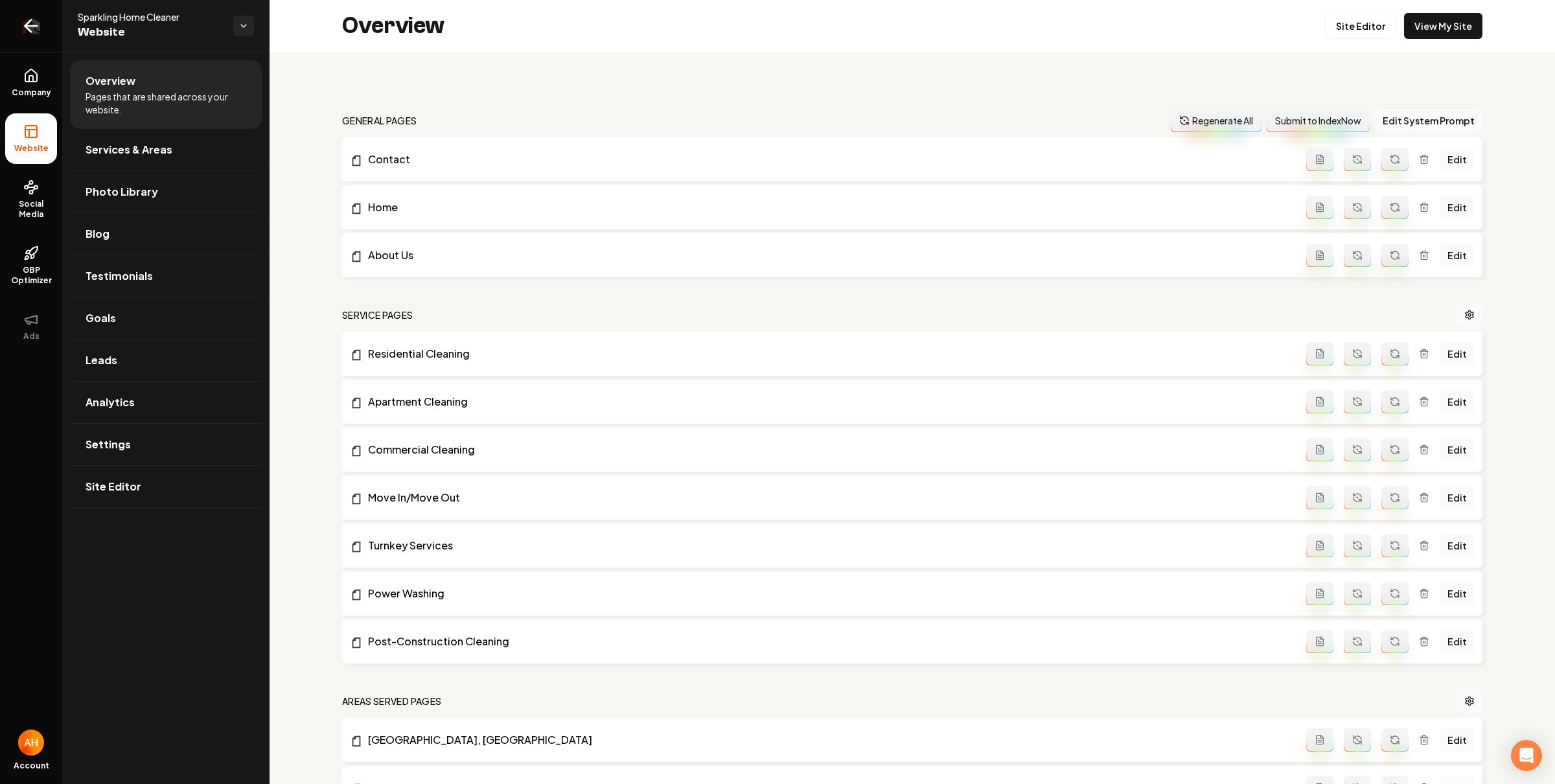
click at [52, 38] on link "Return to dashboard" at bounding box center [31, 26] width 62 height 52
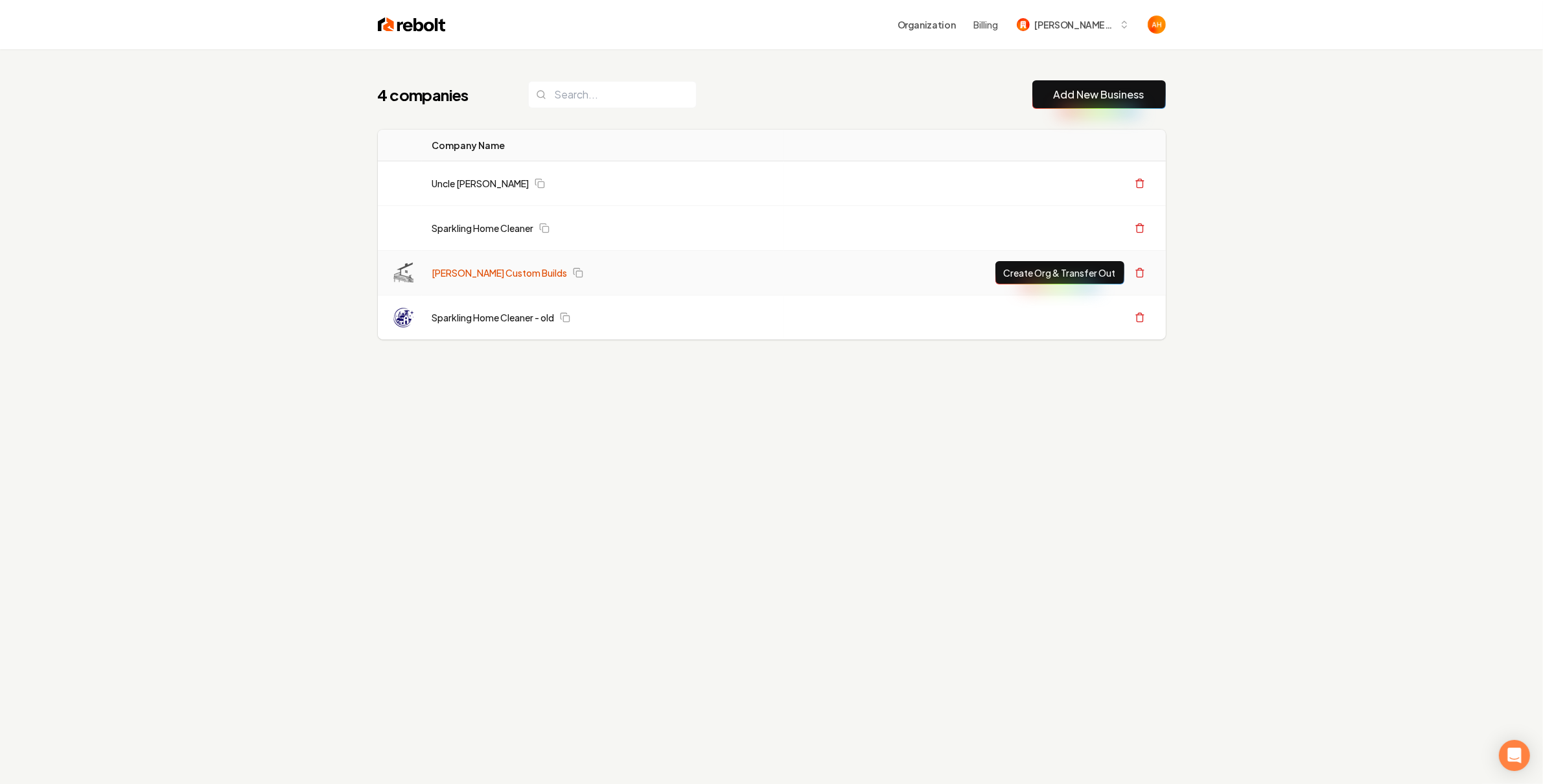
click at [470, 272] on link "[PERSON_NAME] Custom Builds" at bounding box center [500, 272] width 136 height 12
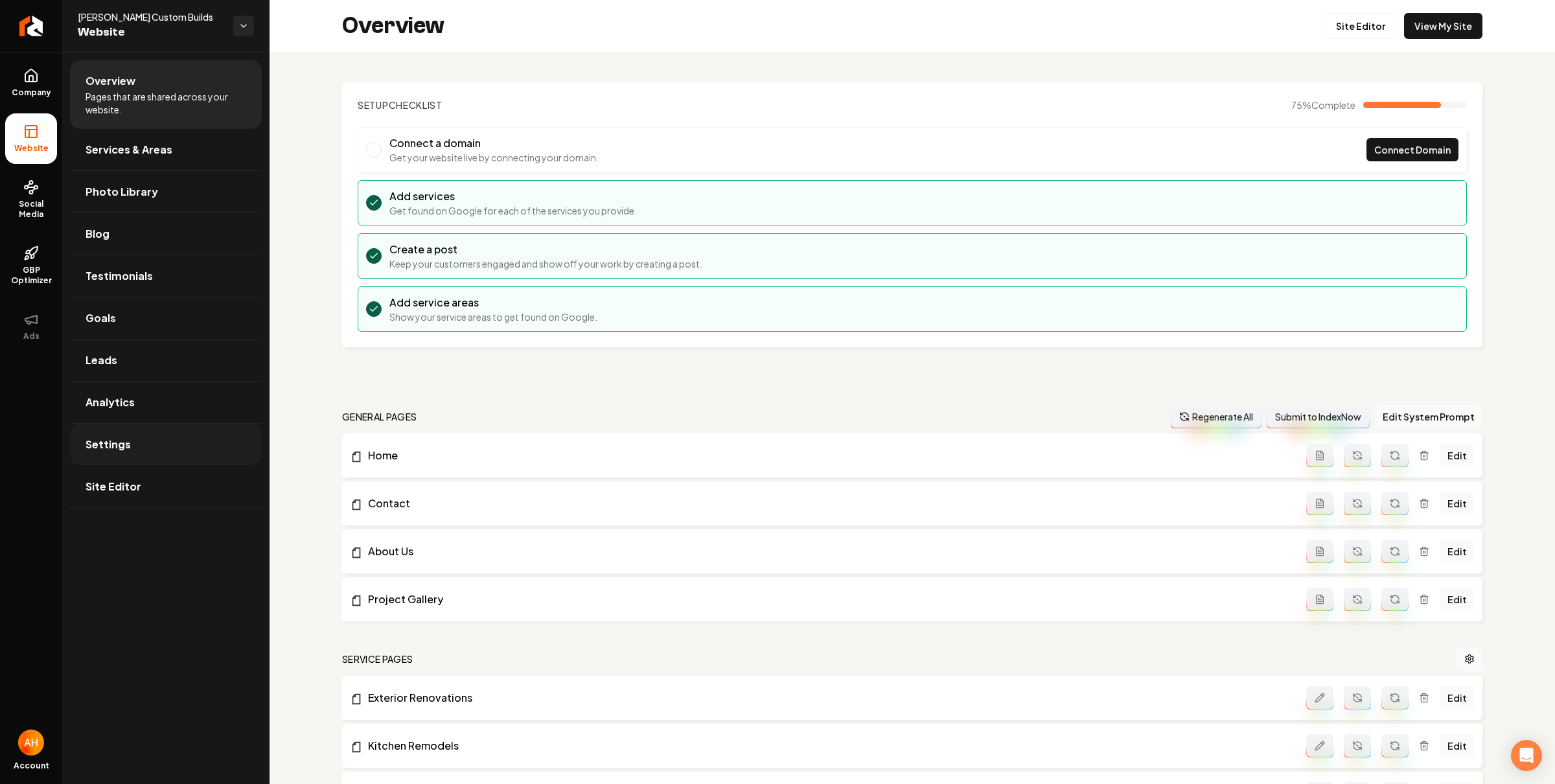
click at [149, 448] on link "Settings" at bounding box center [166, 444] width 192 height 41
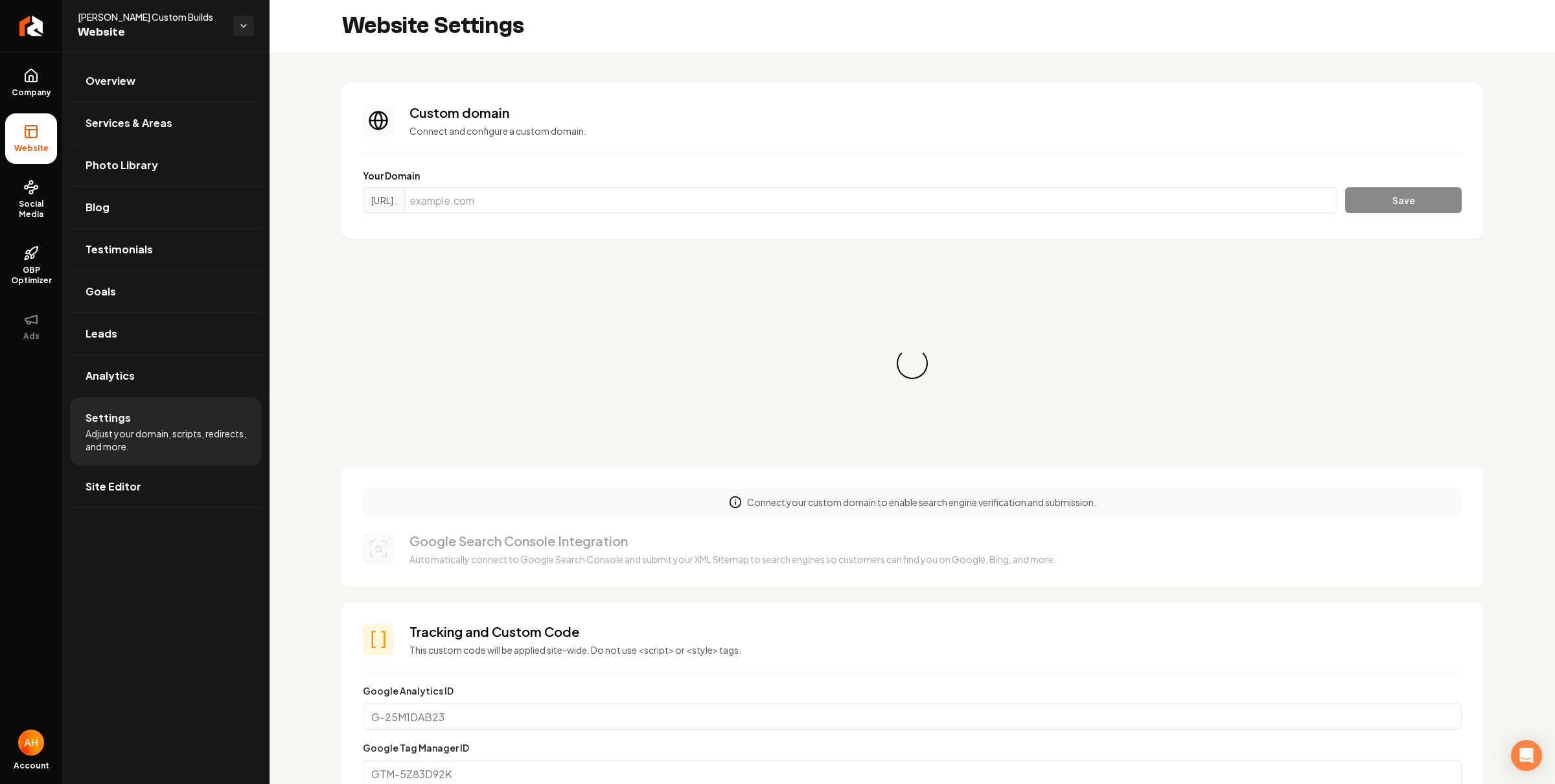
scroll to position [116, 0]
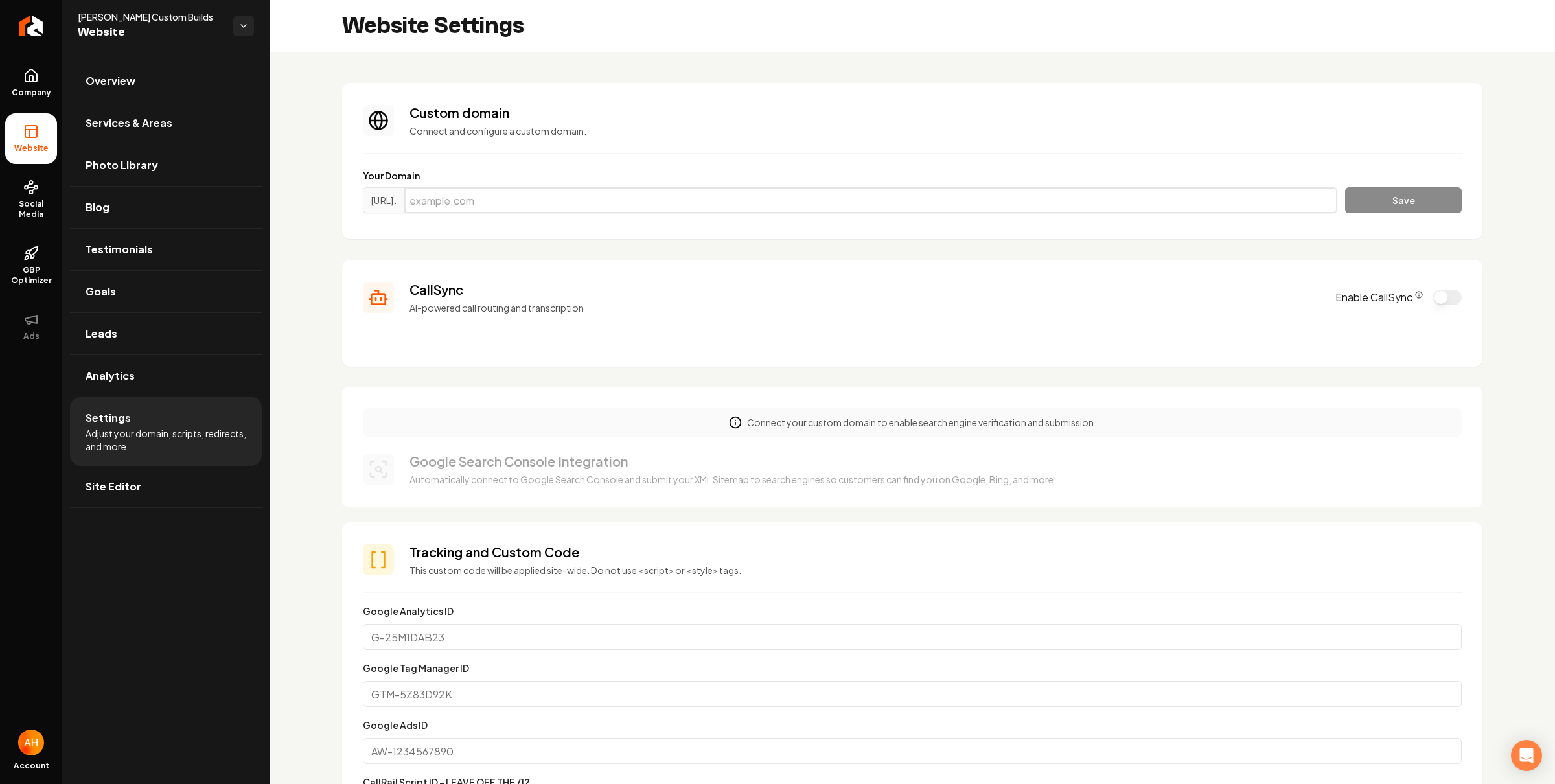
drag, startPoint x: 540, startPoint y: 202, endPoint x: 769, endPoint y: 206, distance: 229.0
click at [540, 202] on input "Main content area" at bounding box center [871, 200] width 933 height 26
paste input "bergcustombuilds.com"
type input "bergcustombuilds.com"
click at [1373, 206] on button "Save" at bounding box center [1403, 200] width 116 height 26
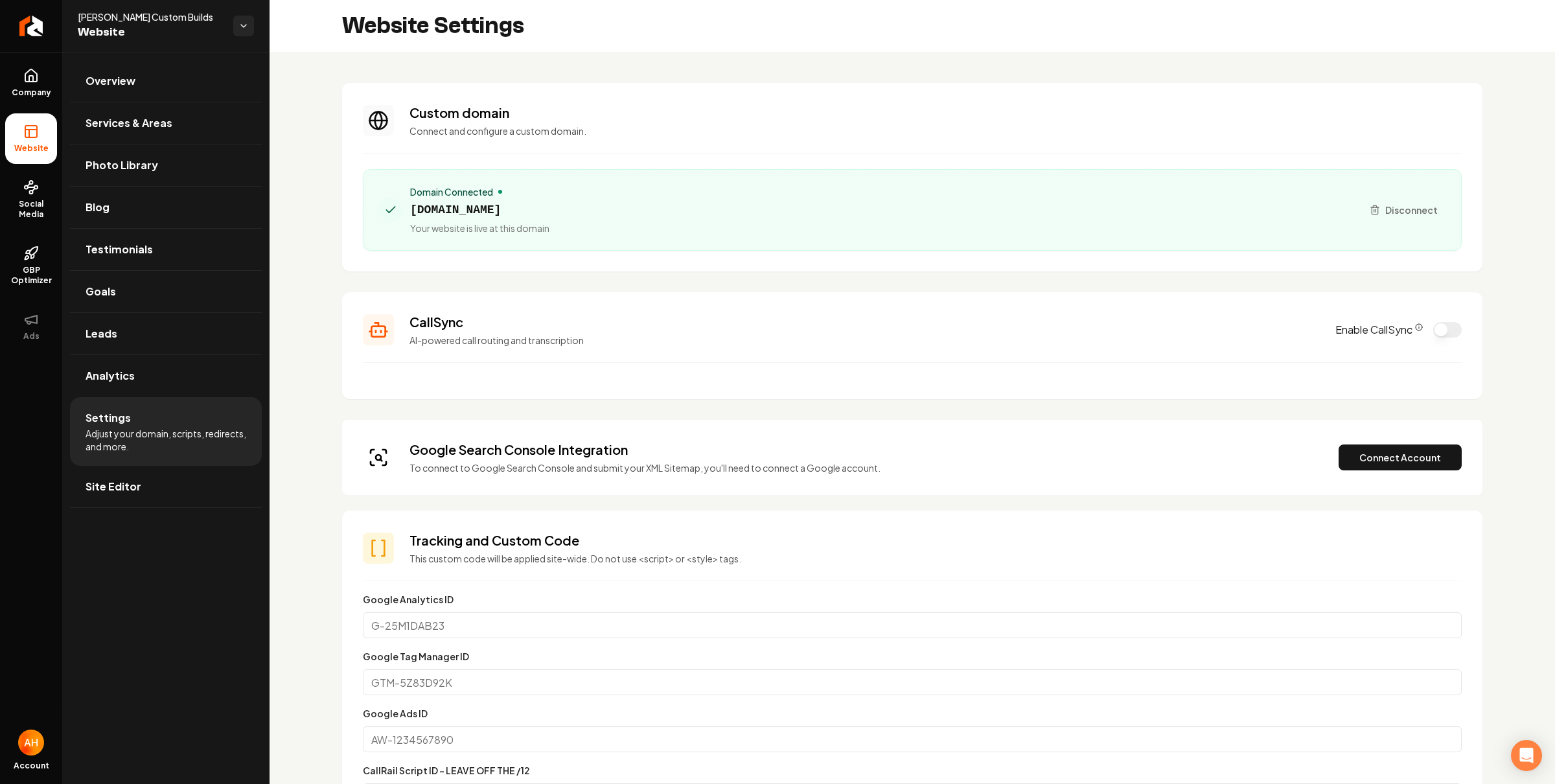
click at [1437, 337] on button "Enable CallSync" at bounding box center [1447, 330] width 29 height 15
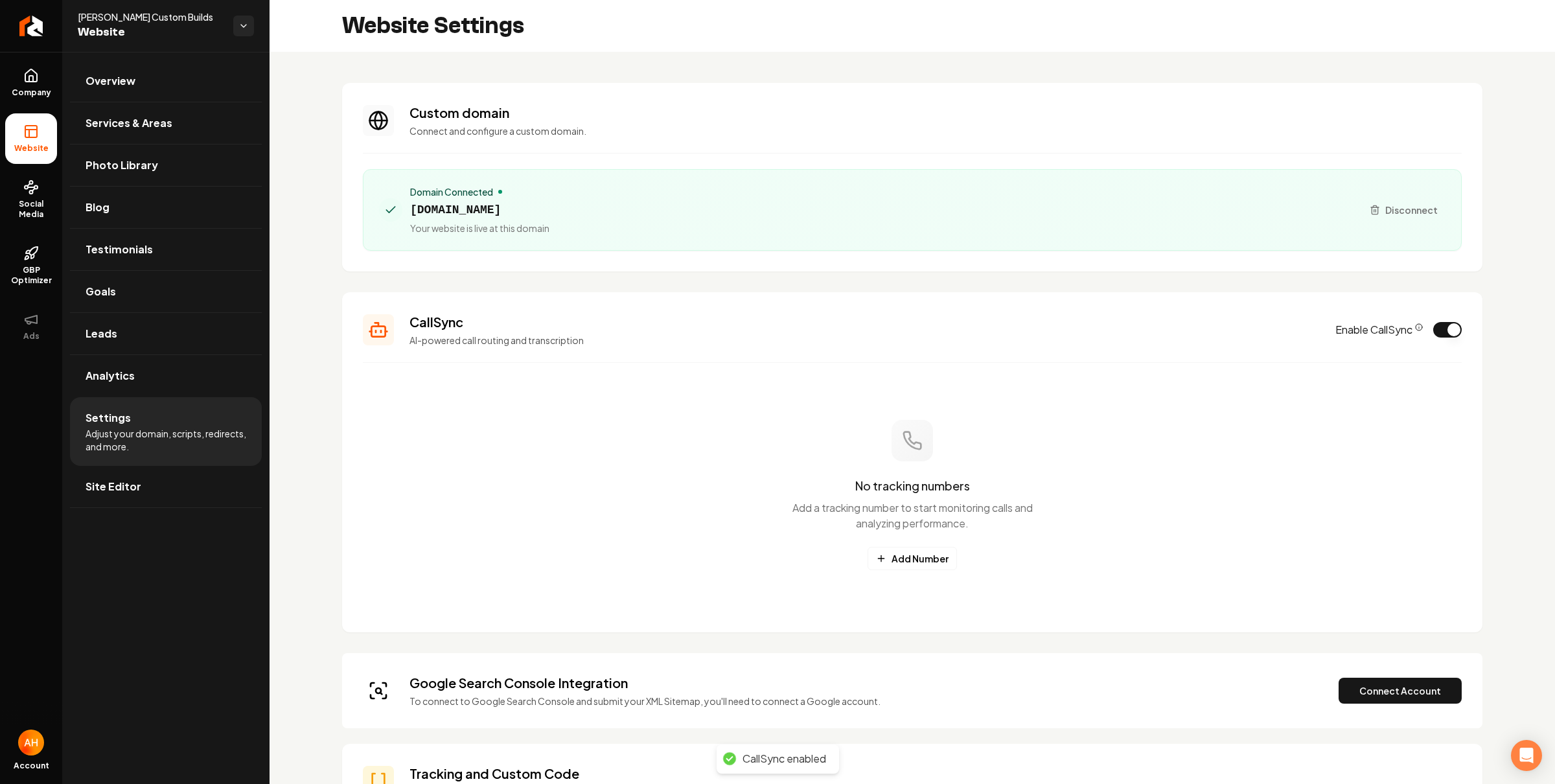
scroll to position [280, 0]
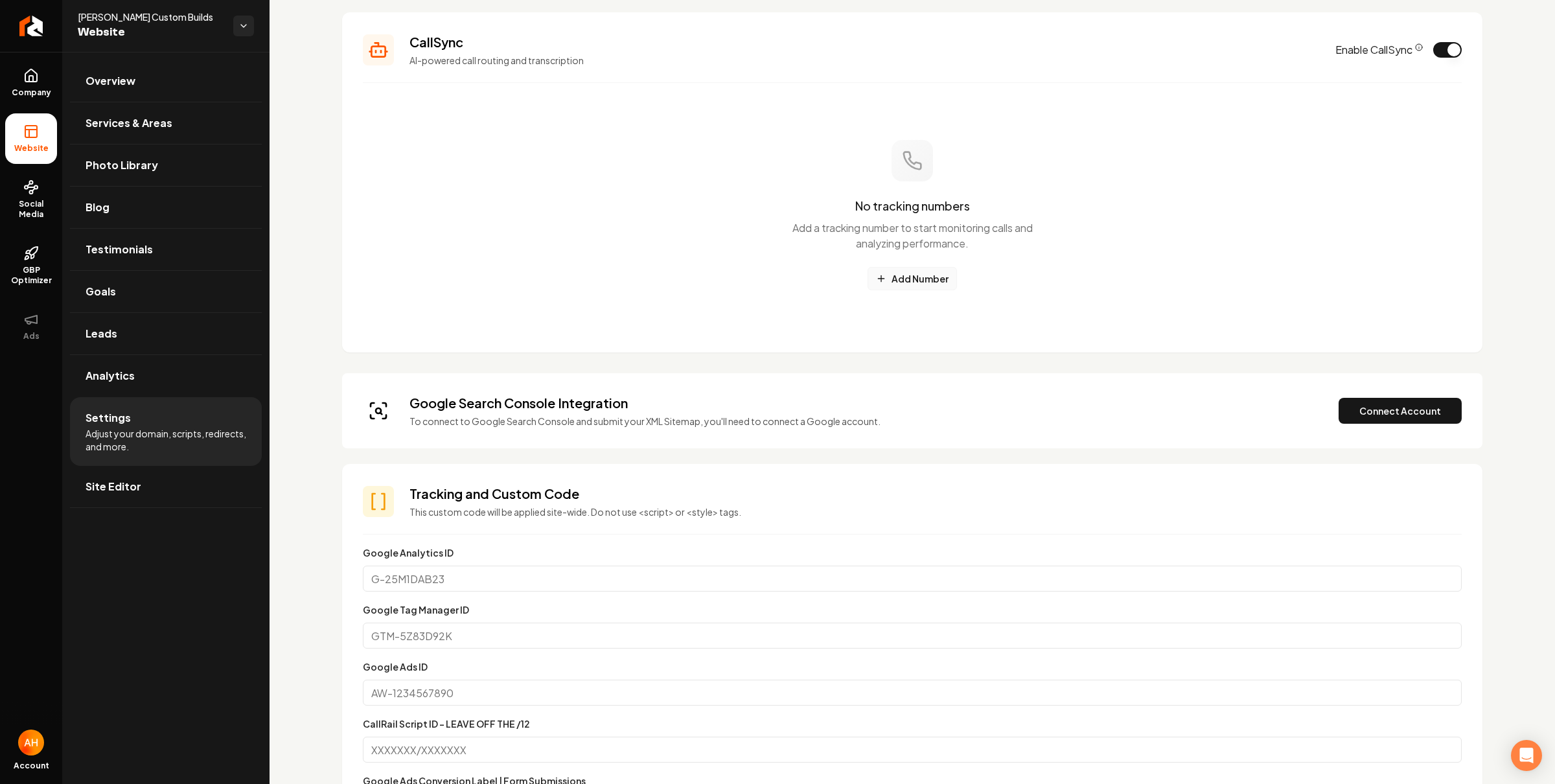
click at [908, 282] on button "Add Number" at bounding box center [912, 279] width 89 height 23
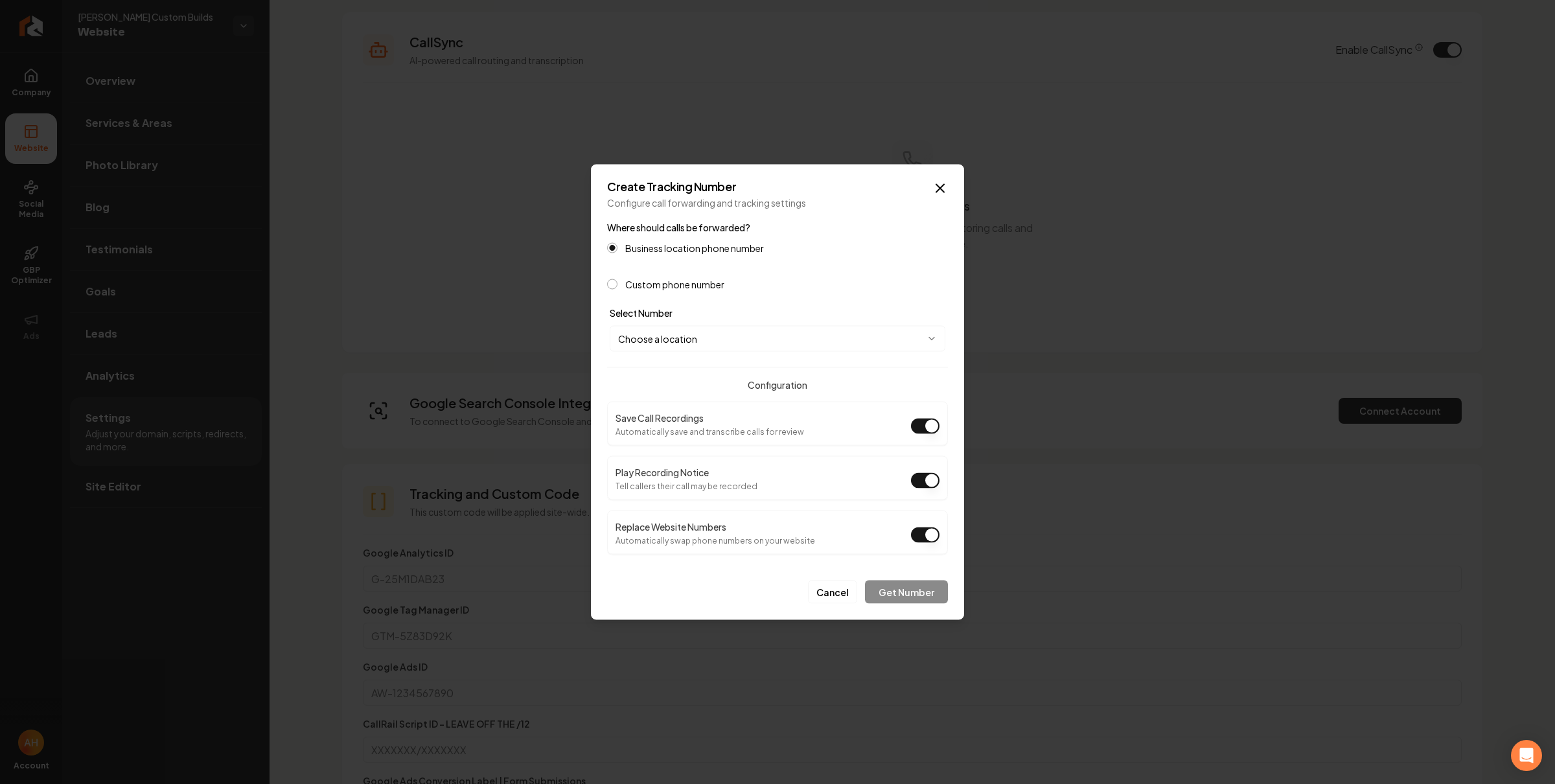
click at [761, 345] on body "Company Website Social Media GBP Optimizer Ads Account Berg Custom Builds Websi…" at bounding box center [778, 392] width 1555 height 784
select select "**********"
click at [924, 586] on button "Get Number" at bounding box center [906, 592] width 83 height 23
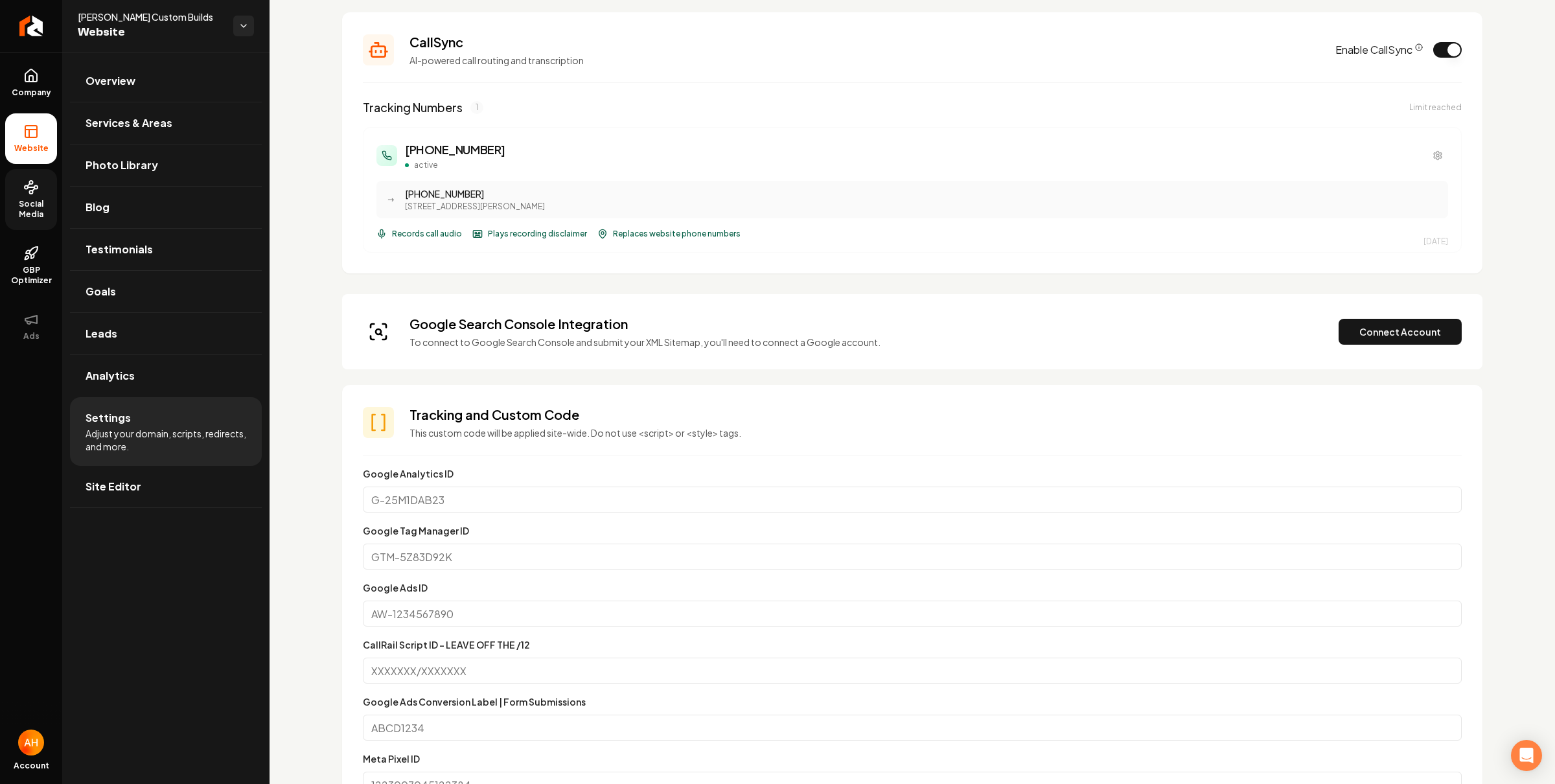
click at [22, 206] on span "Social Media" at bounding box center [31, 209] width 52 height 21
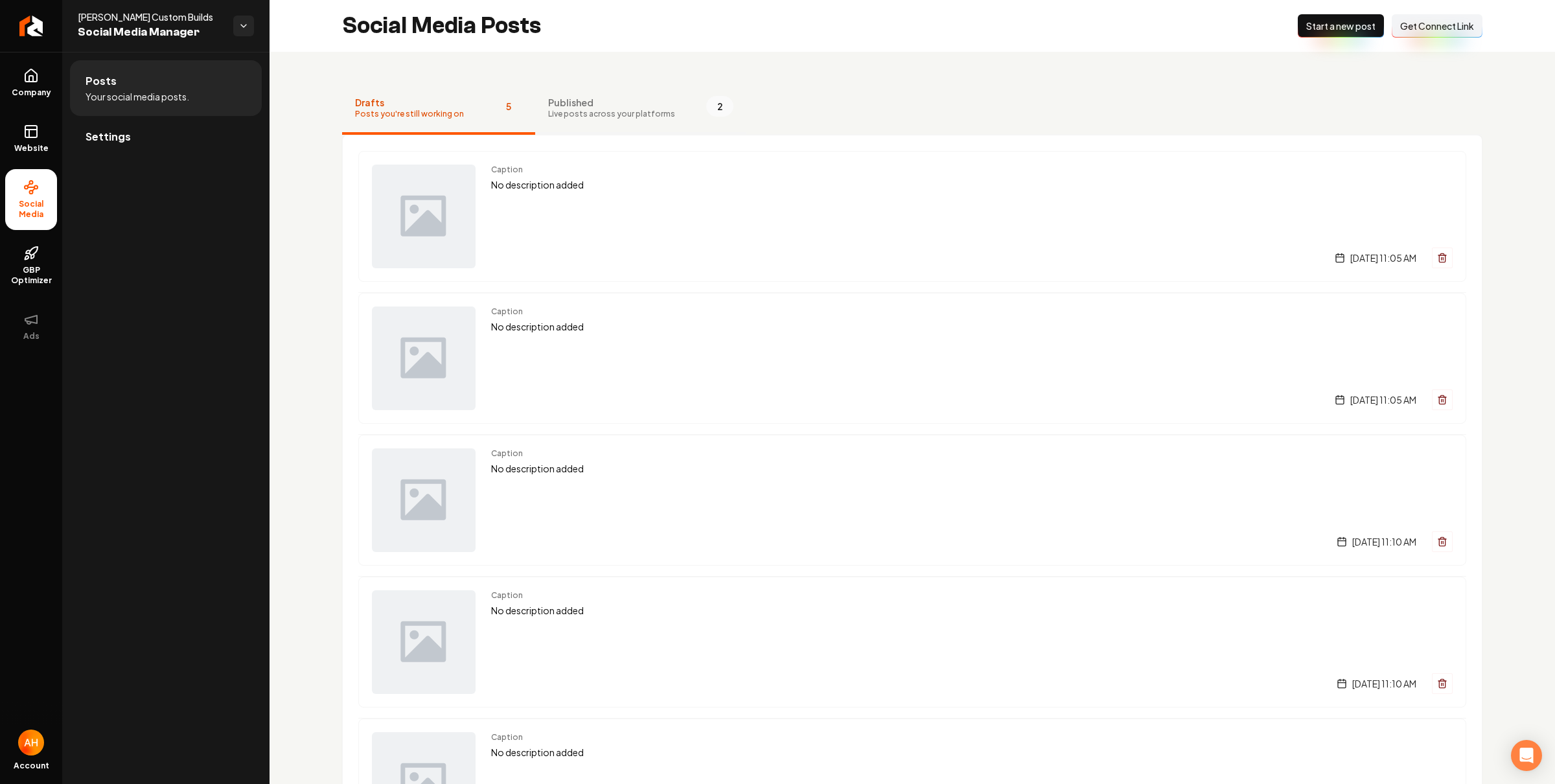
click at [676, 96] on button "Published Live posts across your platforms 2" at bounding box center [641, 109] width 211 height 52
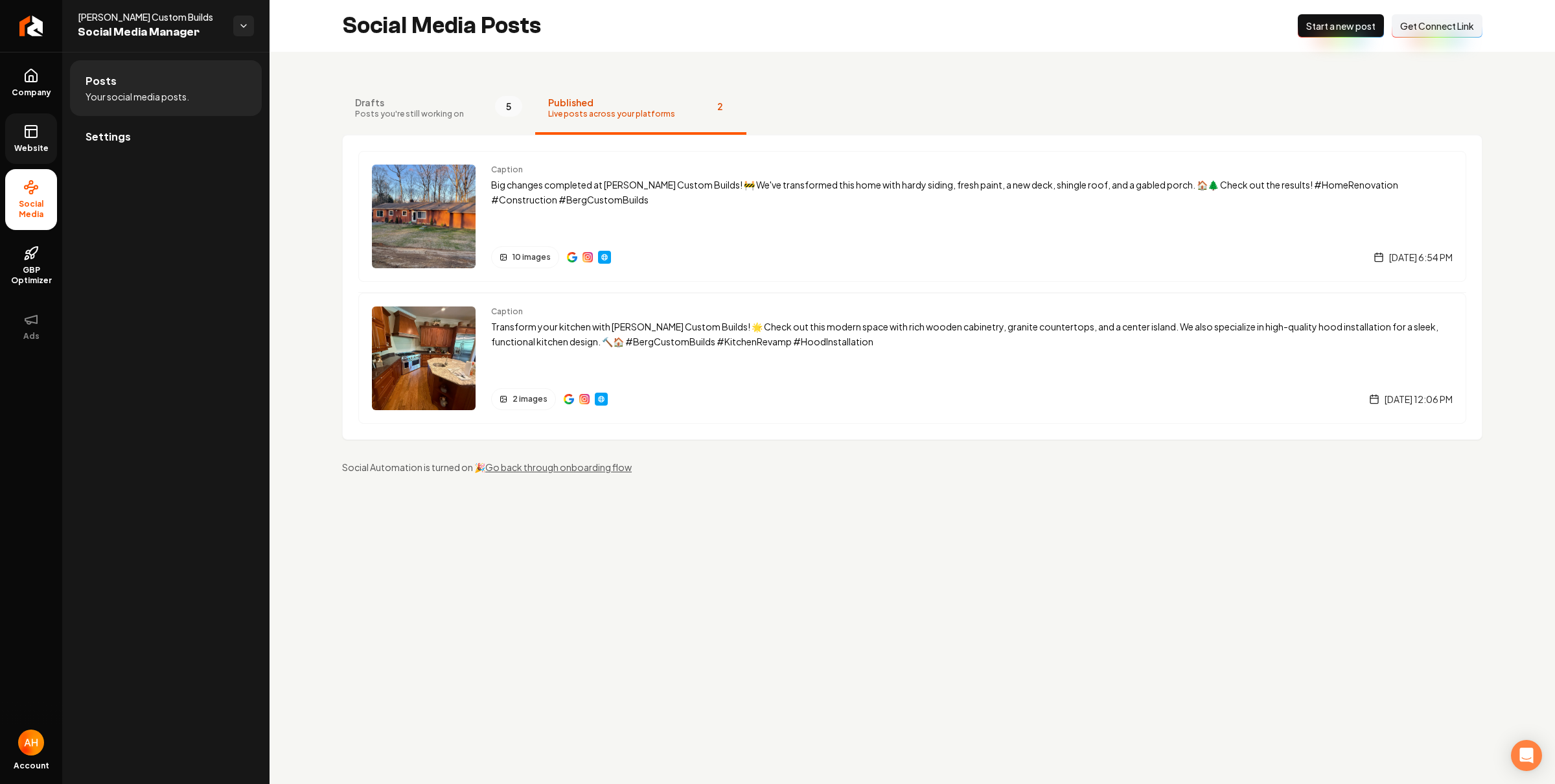
click at [32, 146] on span "Website" at bounding box center [31, 148] width 45 height 11
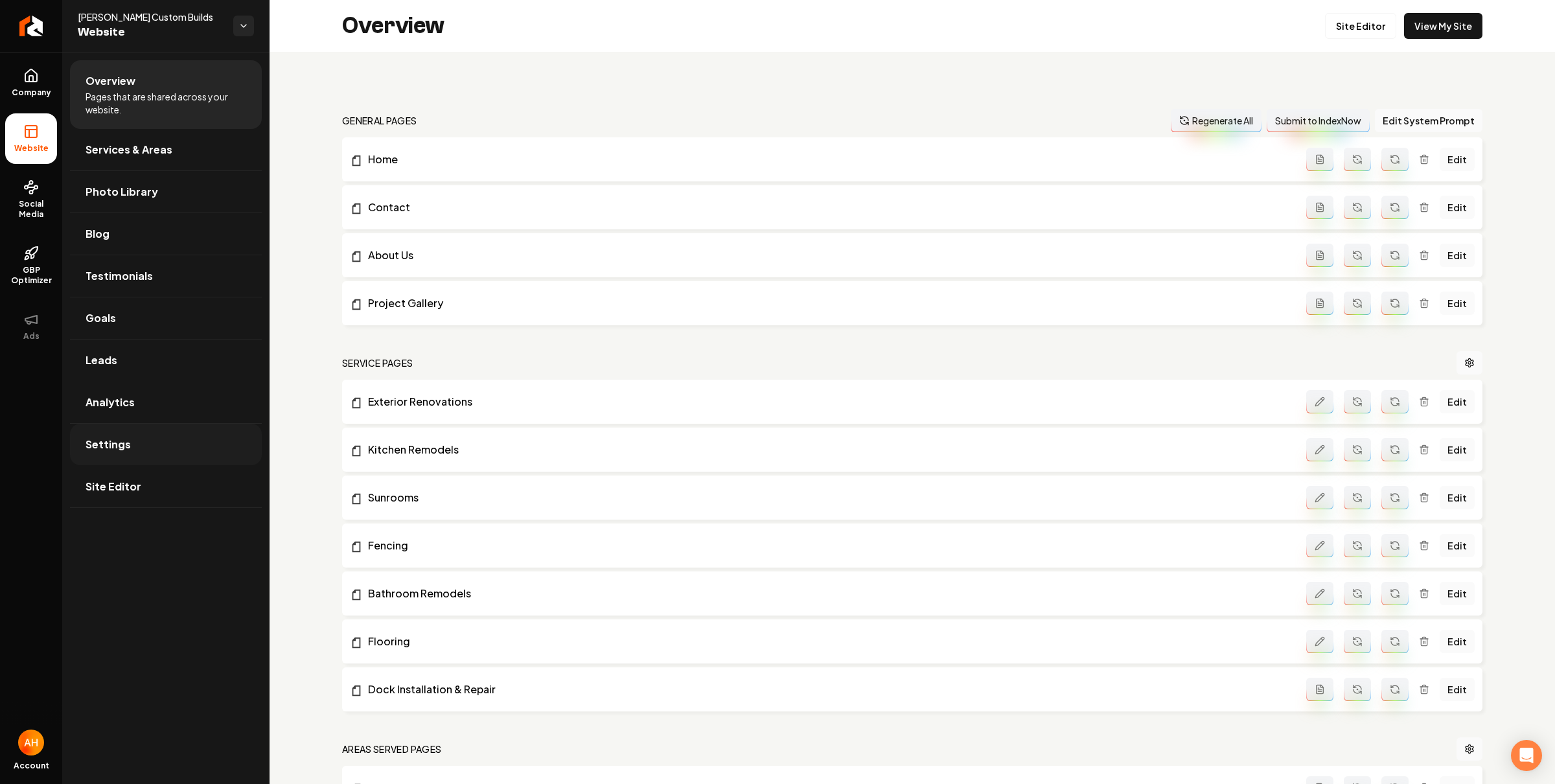
click at [138, 438] on link "Settings" at bounding box center [166, 444] width 192 height 41
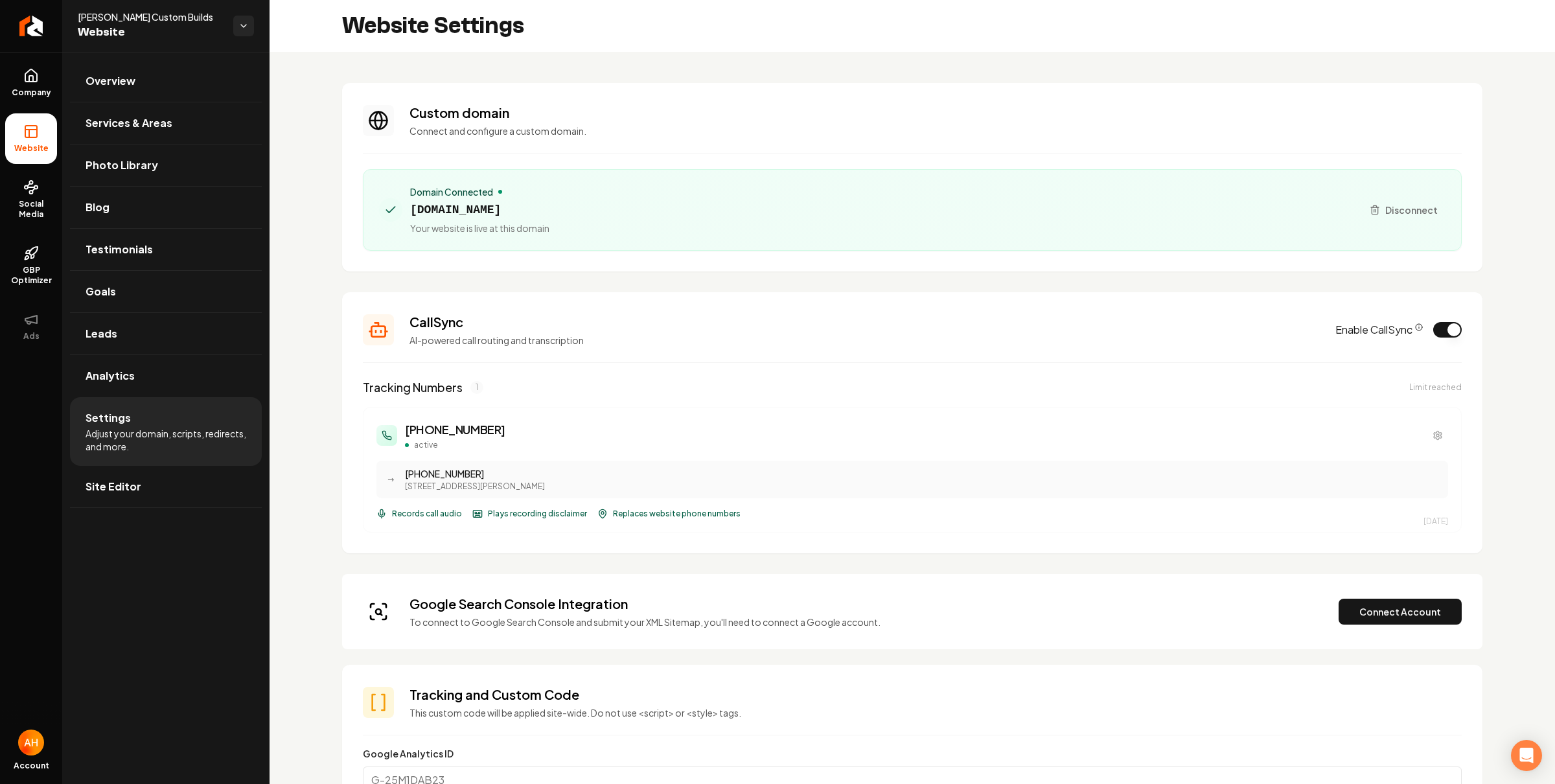
scroll to position [116, 0]
click at [506, 207] on span "bergcustombuilds.com" at bounding box center [480, 209] width 139 height 18
copy span "bergcustombuilds.com"
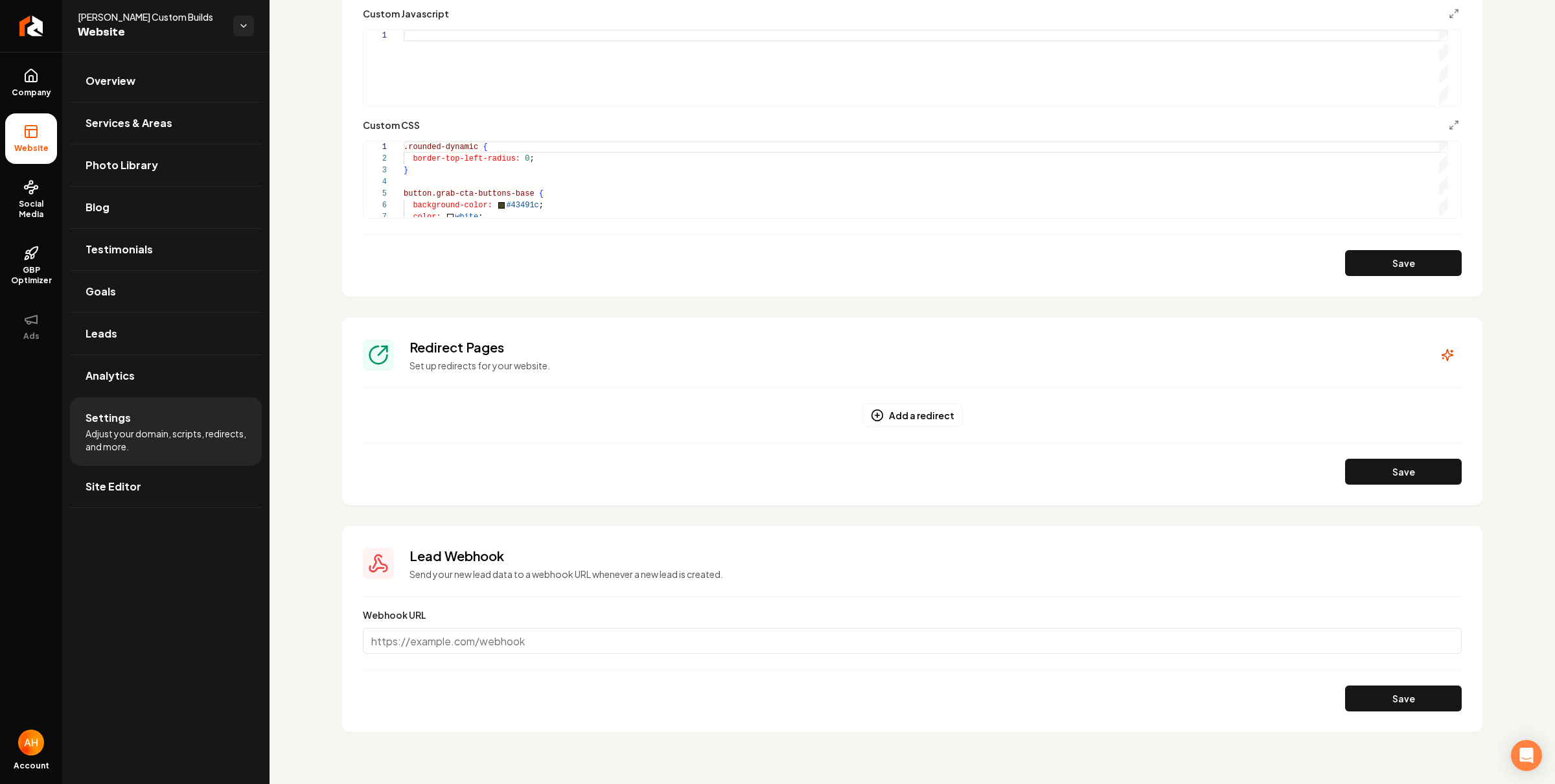
scroll to position [1077, 0]
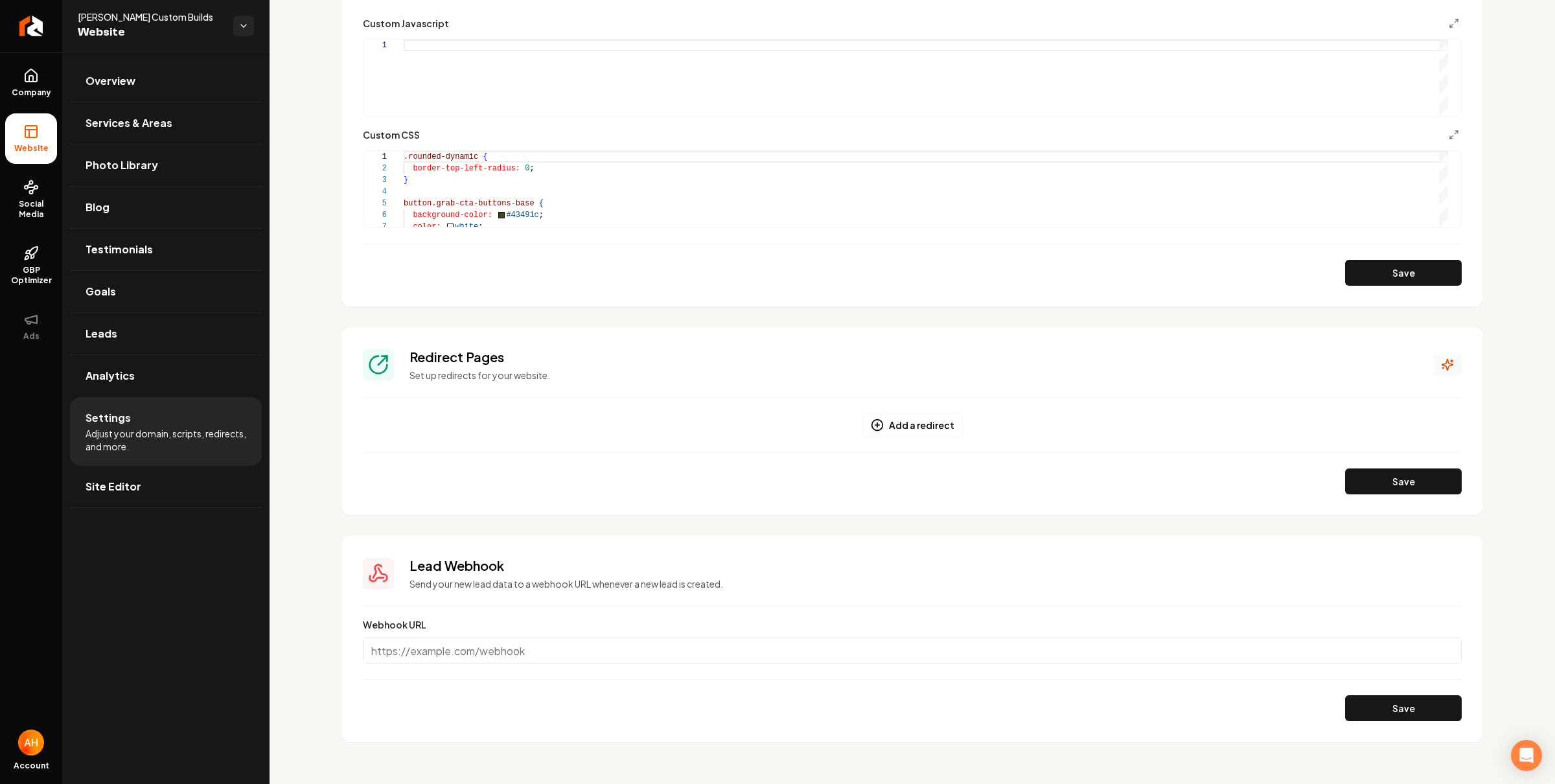
click at [1442, 359] on icon "Main content area" at bounding box center [1447, 364] width 12 height 12
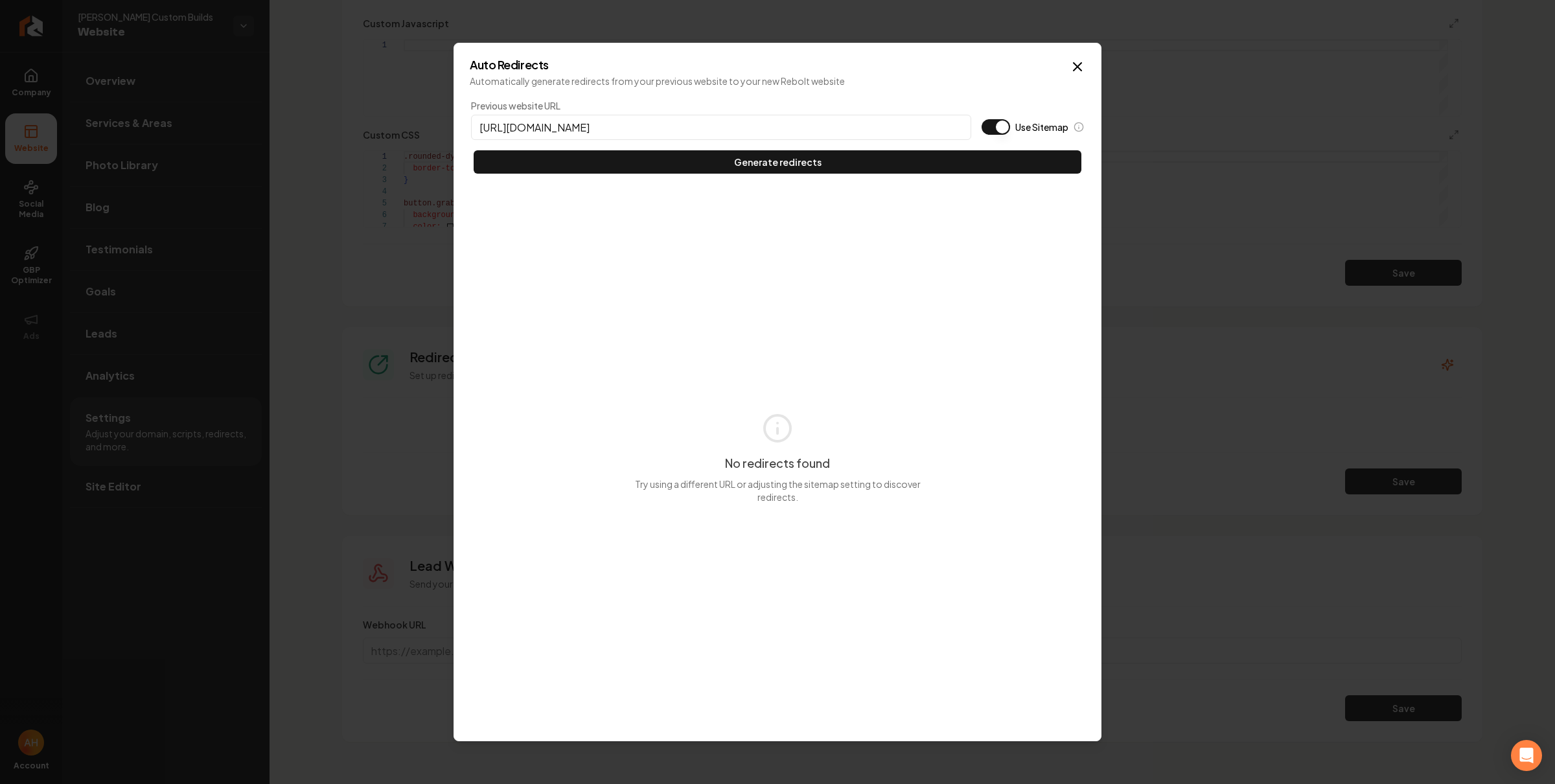
type input "https://bergcustombuilds.com"
type button "on"
click at [981, 119] on button "Use Sitemap" at bounding box center [996, 127] width 29 height 15
click at [1074, 122] on button at bounding box center [1078, 127] width 11 height 11
click at [474, 150] on button "Generate redirects" at bounding box center [778, 161] width 607 height 23
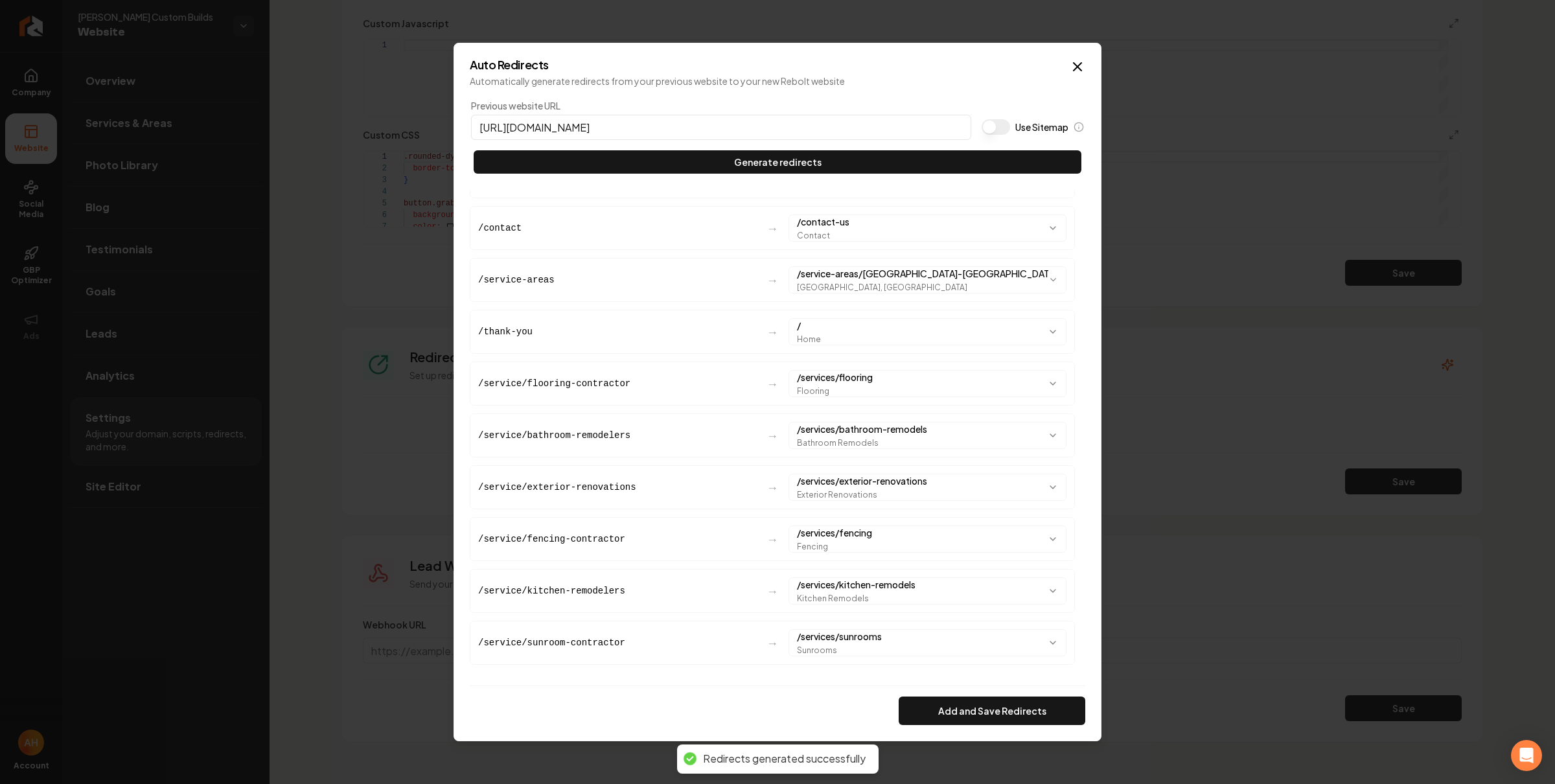
scroll to position [39, 0]
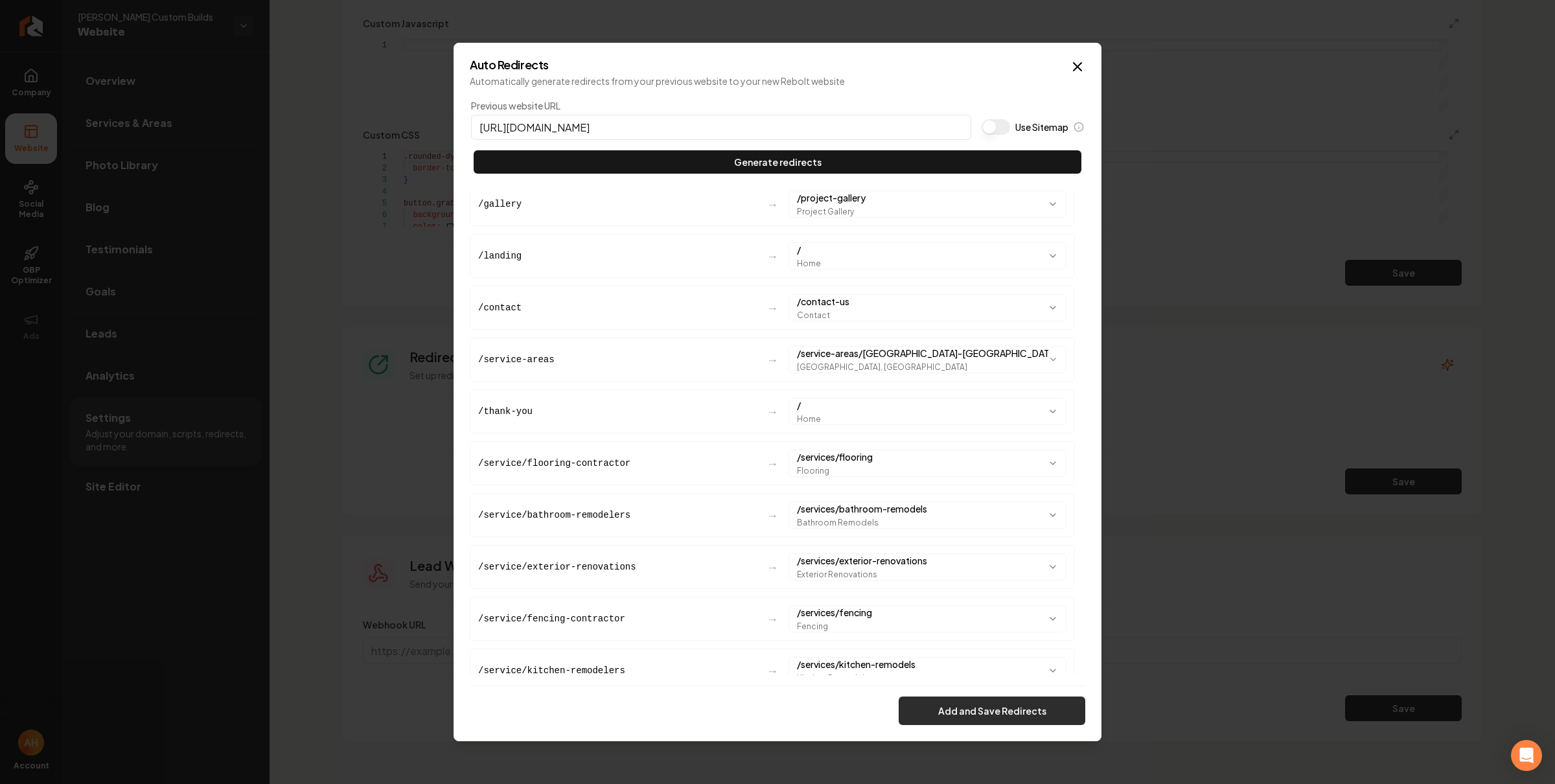
click at [1013, 708] on button "Add and Save Redirects" at bounding box center [992, 711] width 186 height 29
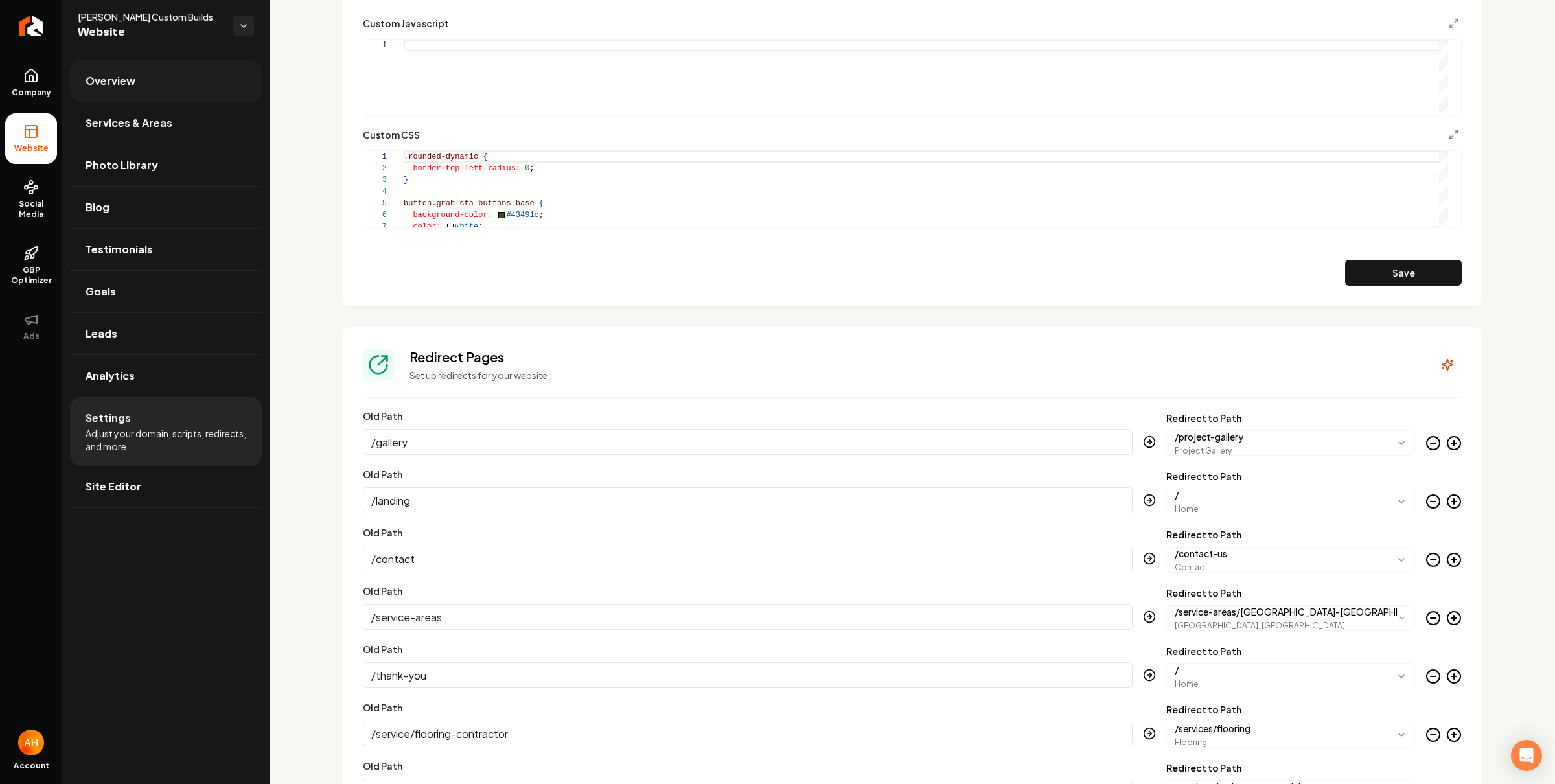
click at [220, 74] on link "Overview" at bounding box center [166, 81] width 192 height 41
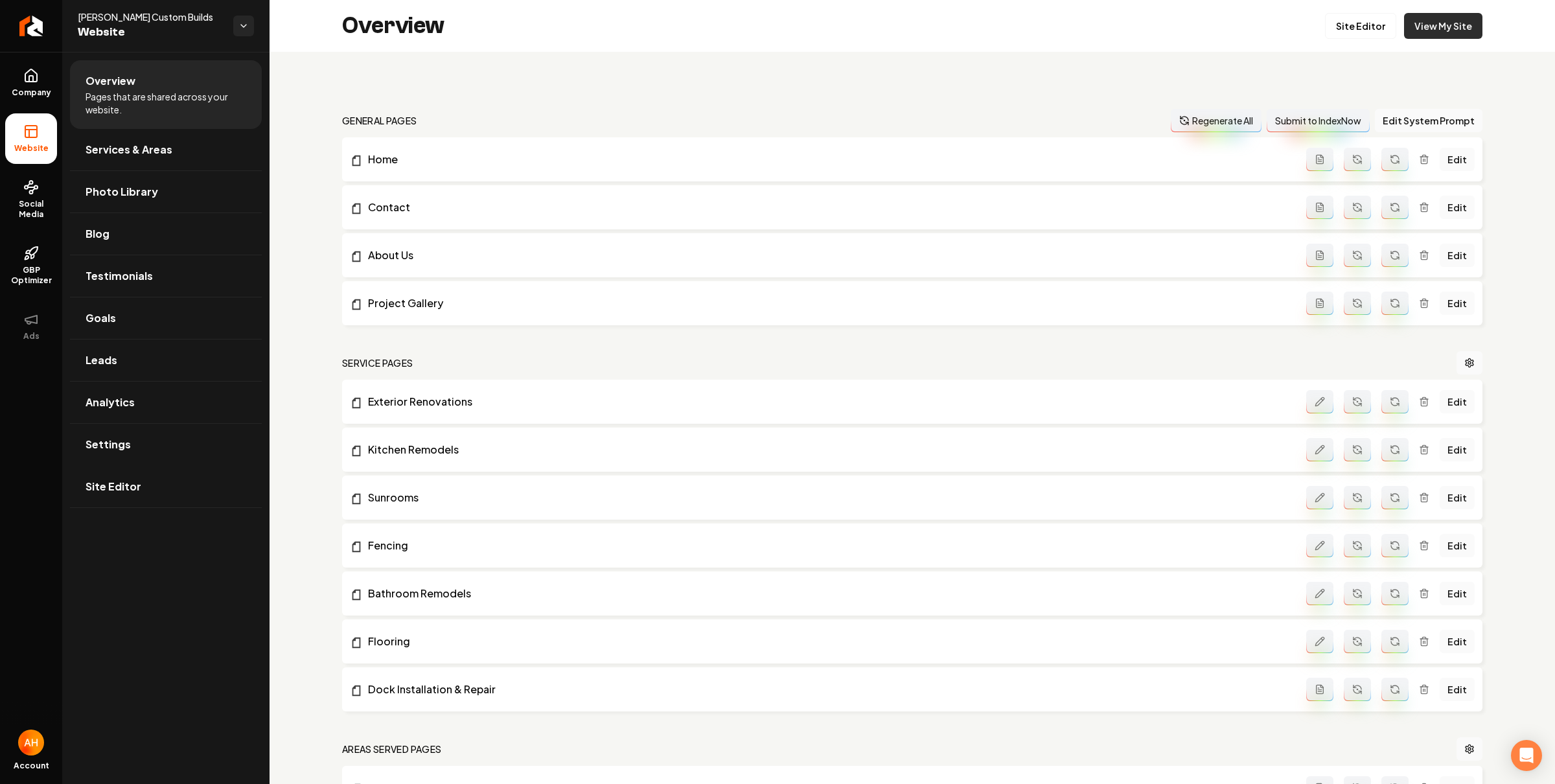
click at [1425, 14] on link "View My Site" at bounding box center [1444, 25] width 79 height 26
click at [29, 27] on icon "Return to dashboard" at bounding box center [32, 26] width 21 height 21
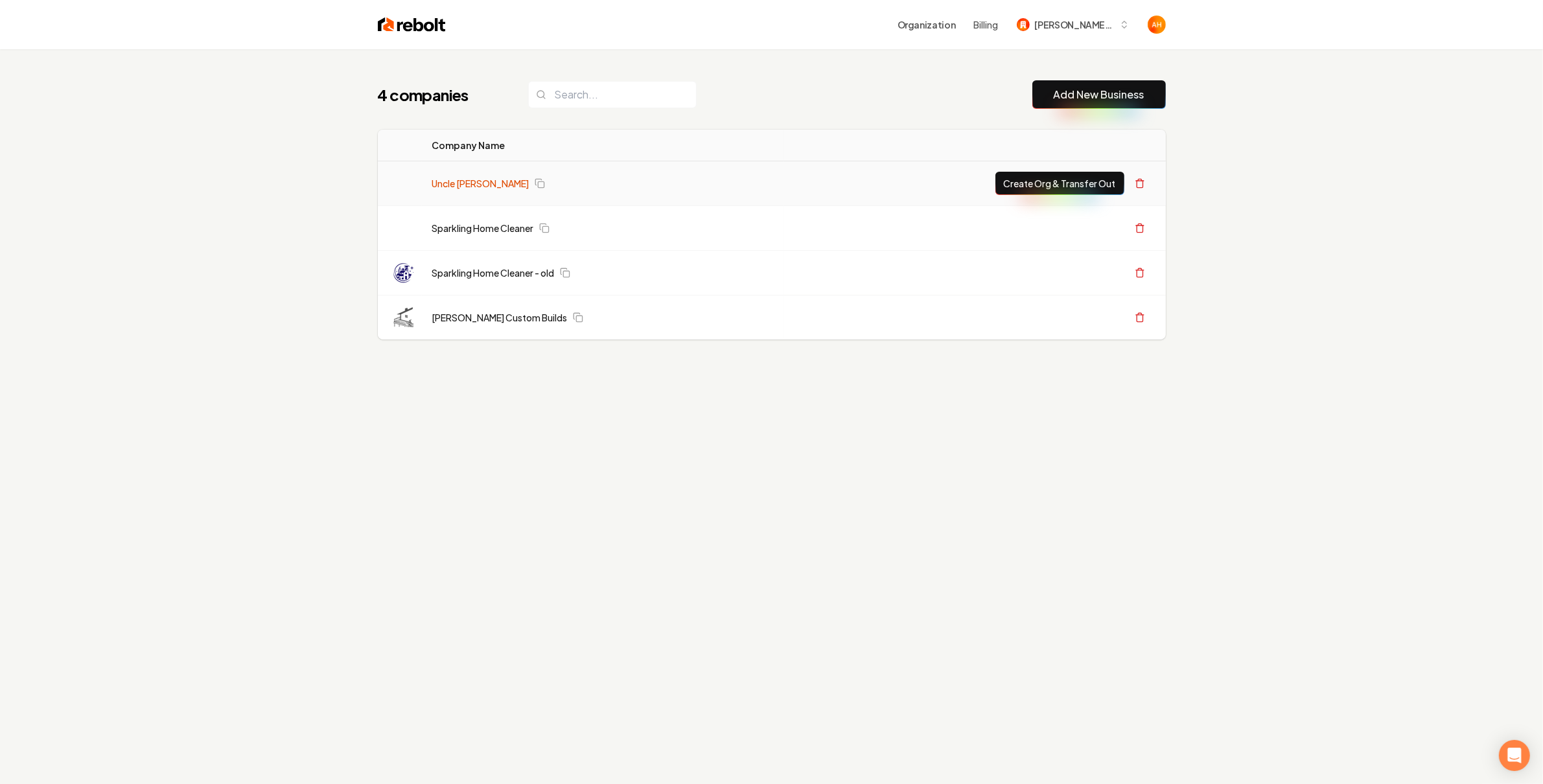
click at [453, 180] on link "Uncle Nicks Handyman" at bounding box center [481, 183] width 97 height 12
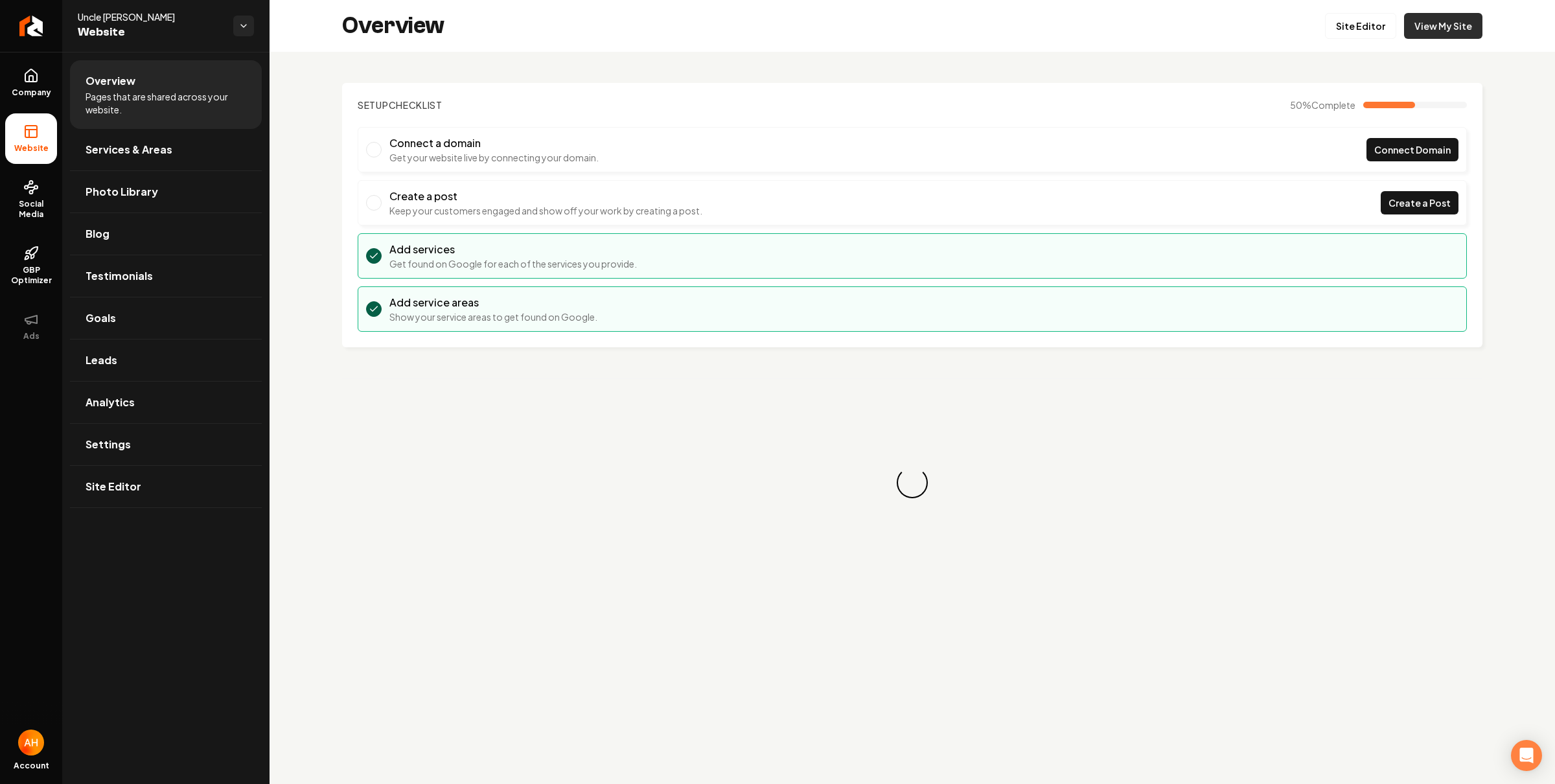
click at [1467, 21] on link "View My Site" at bounding box center [1444, 25] width 79 height 26
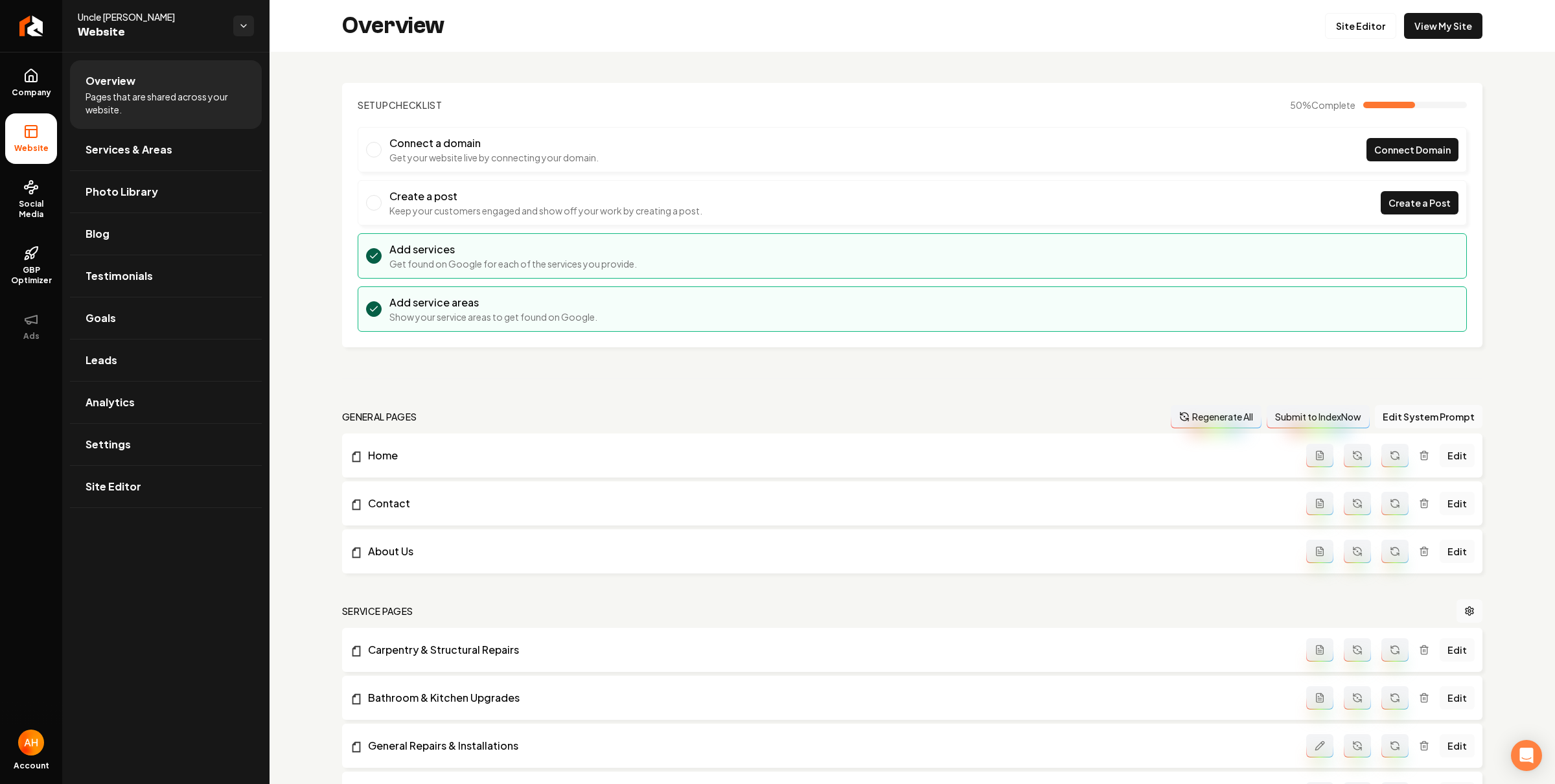
click at [789, 86] on section "Setup Checklist 50 % Complete Connect a domain Get your website live by connect…" at bounding box center [912, 214] width 1141 height 264
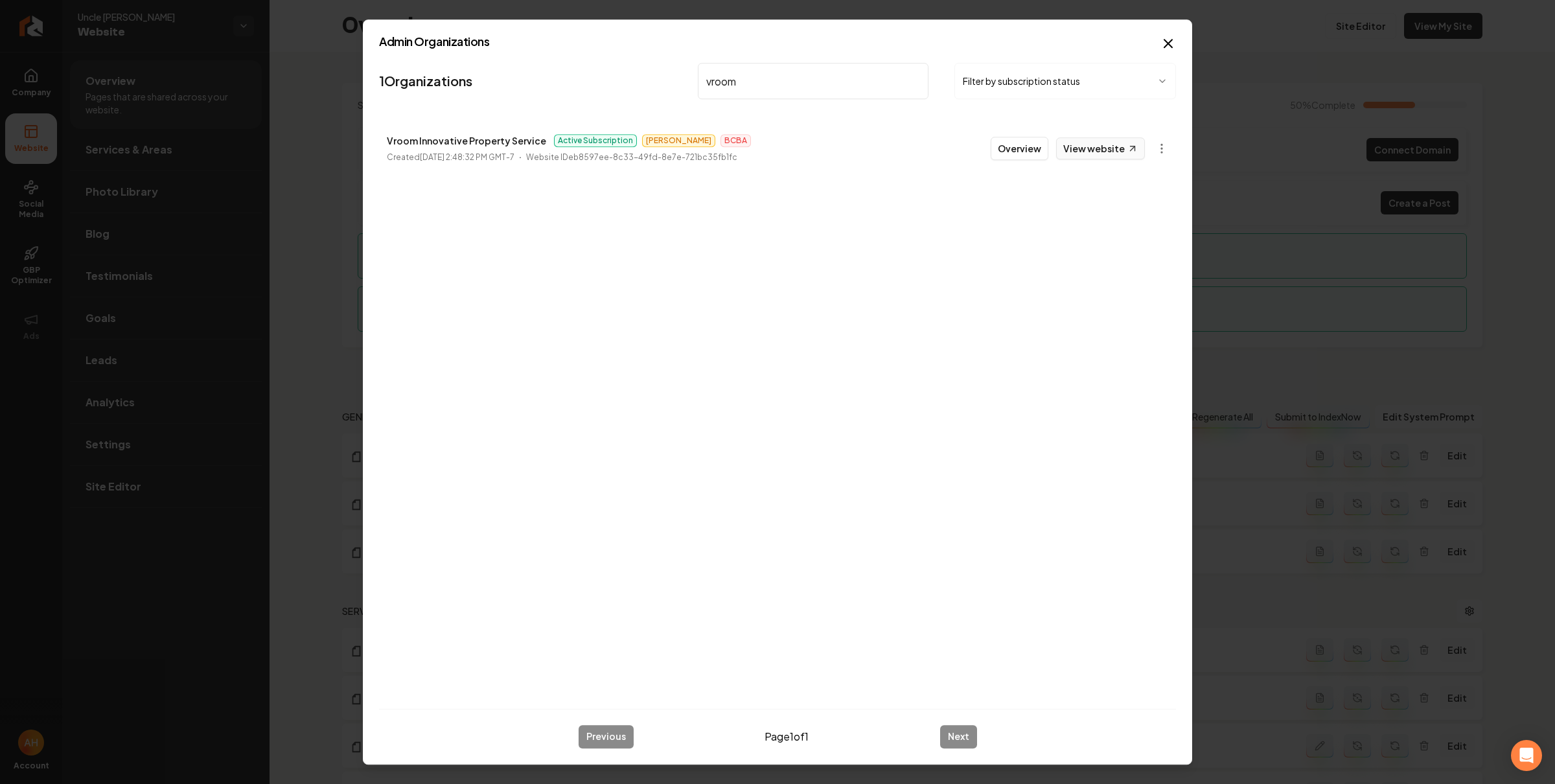
type input "vroom"
click at [1102, 149] on link "View website" at bounding box center [1100, 148] width 88 height 22
click at [1021, 148] on button "Overview" at bounding box center [1020, 148] width 58 height 23
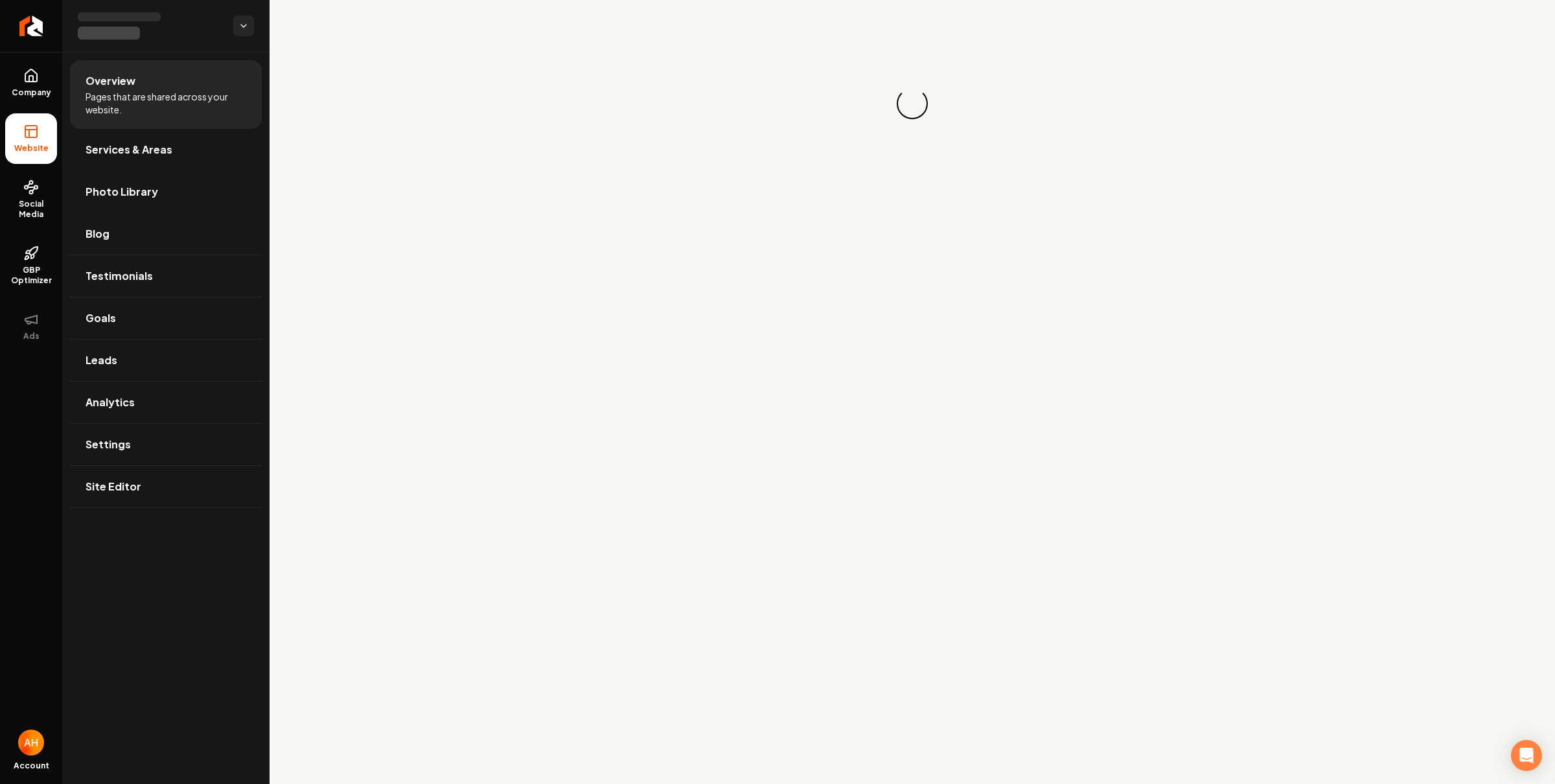
drag, startPoint x: 125, startPoint y: 198, endPoint x: 199, endPoint y: 198, distance: 74.0
click at [126, 198] on span "Photo Library" at bounding box center [122, 191] width 73 height 15
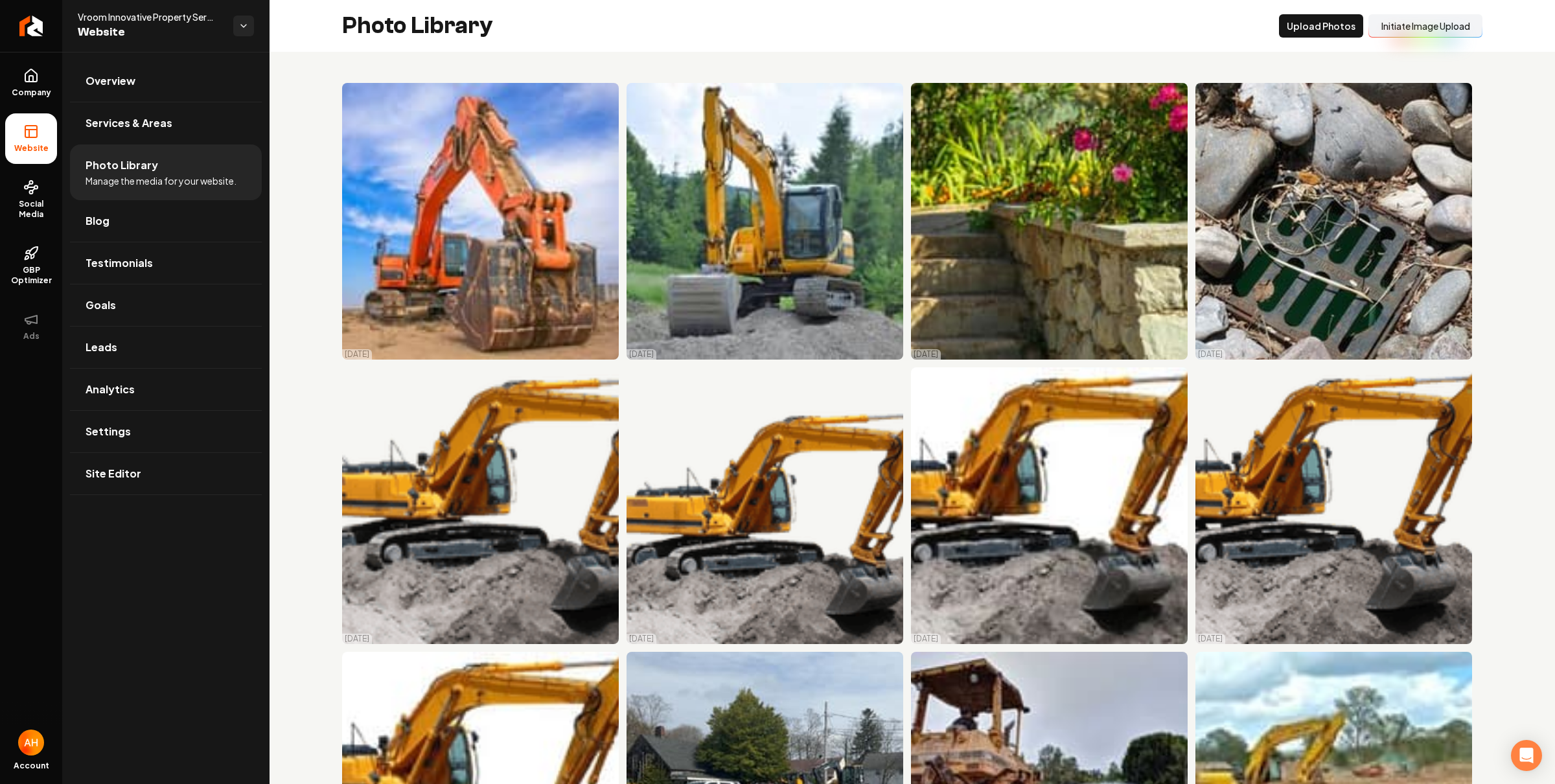
scroll to position [448, 0]
